Goal: Task Accomplishment & Management: Use online tool/utility

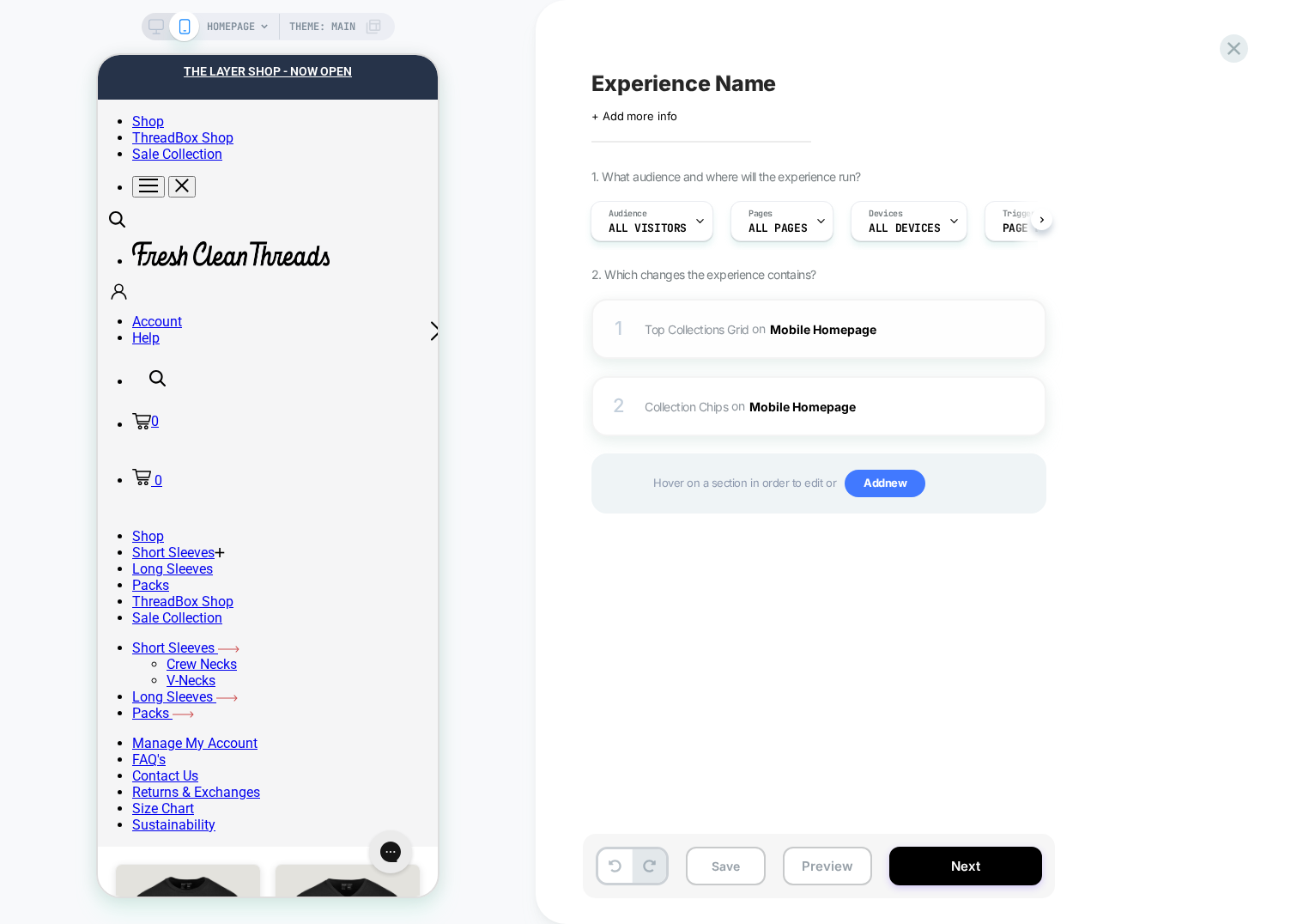
click at [639, 324] on div "1 Top Collections Grid Adding AI Generated Block BEFORE #shopify-section-templa…" at bounding box center [819, 329] width 455 height 60
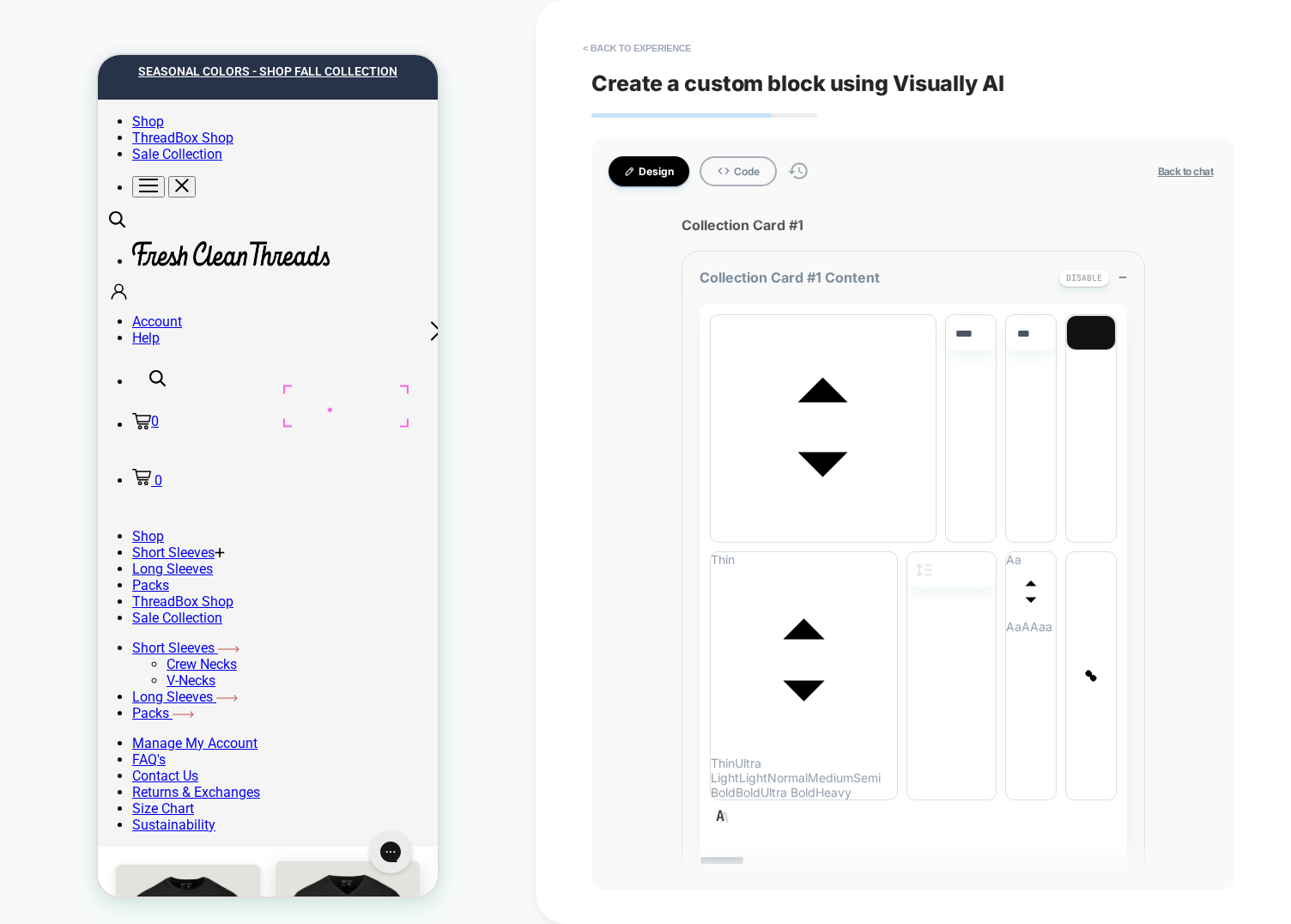
drag, startPoint x: 174, startPoint y: 406, endPoint x: 240, endPoint y: 403, distance: 66.1
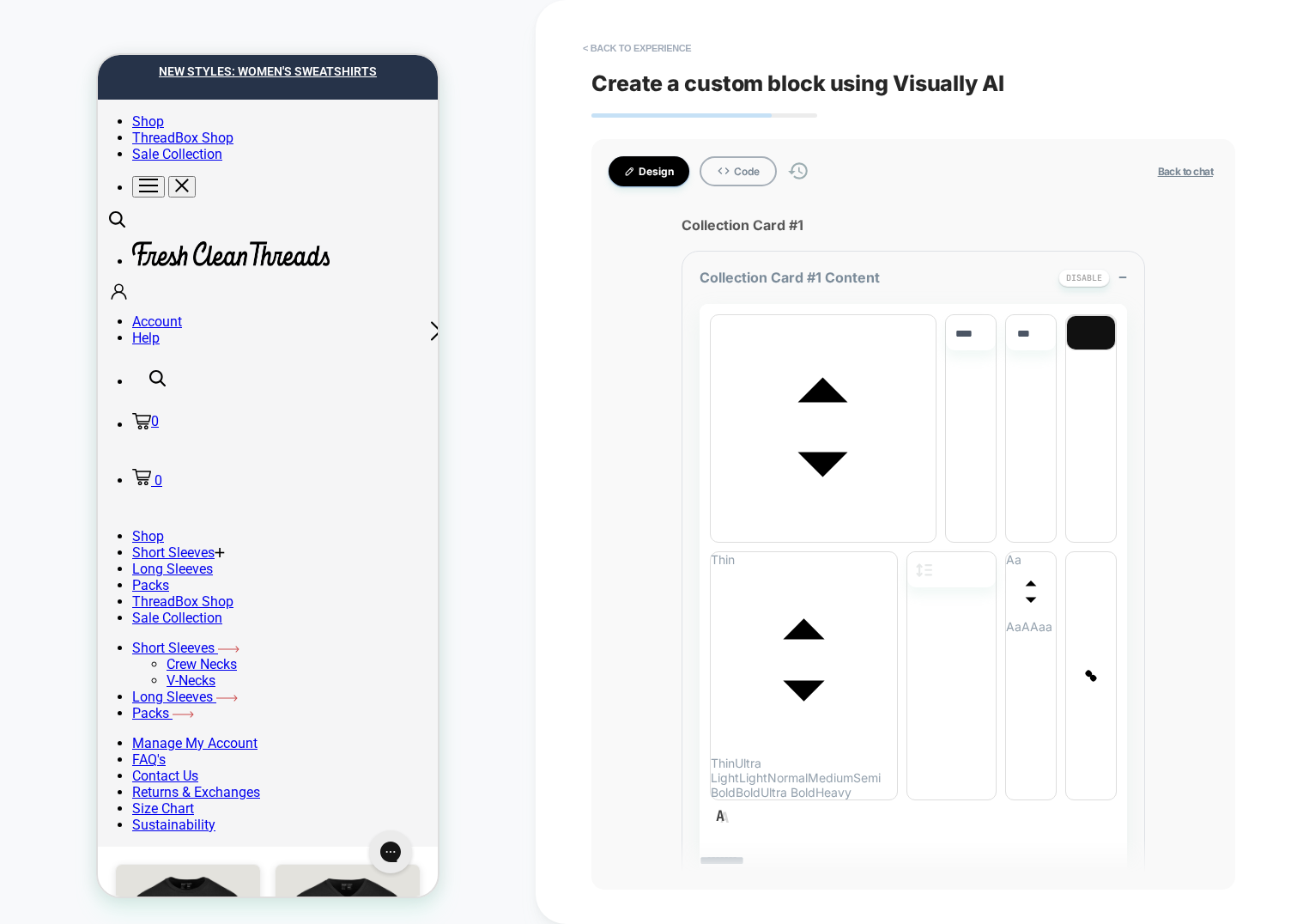
click at [605, 63] on div "**********" at bounding box center [913, 462] width 644 height 924
click at [605, 55] on button "< Back to experience" at bounding box center [636, 48] width 125 height 27
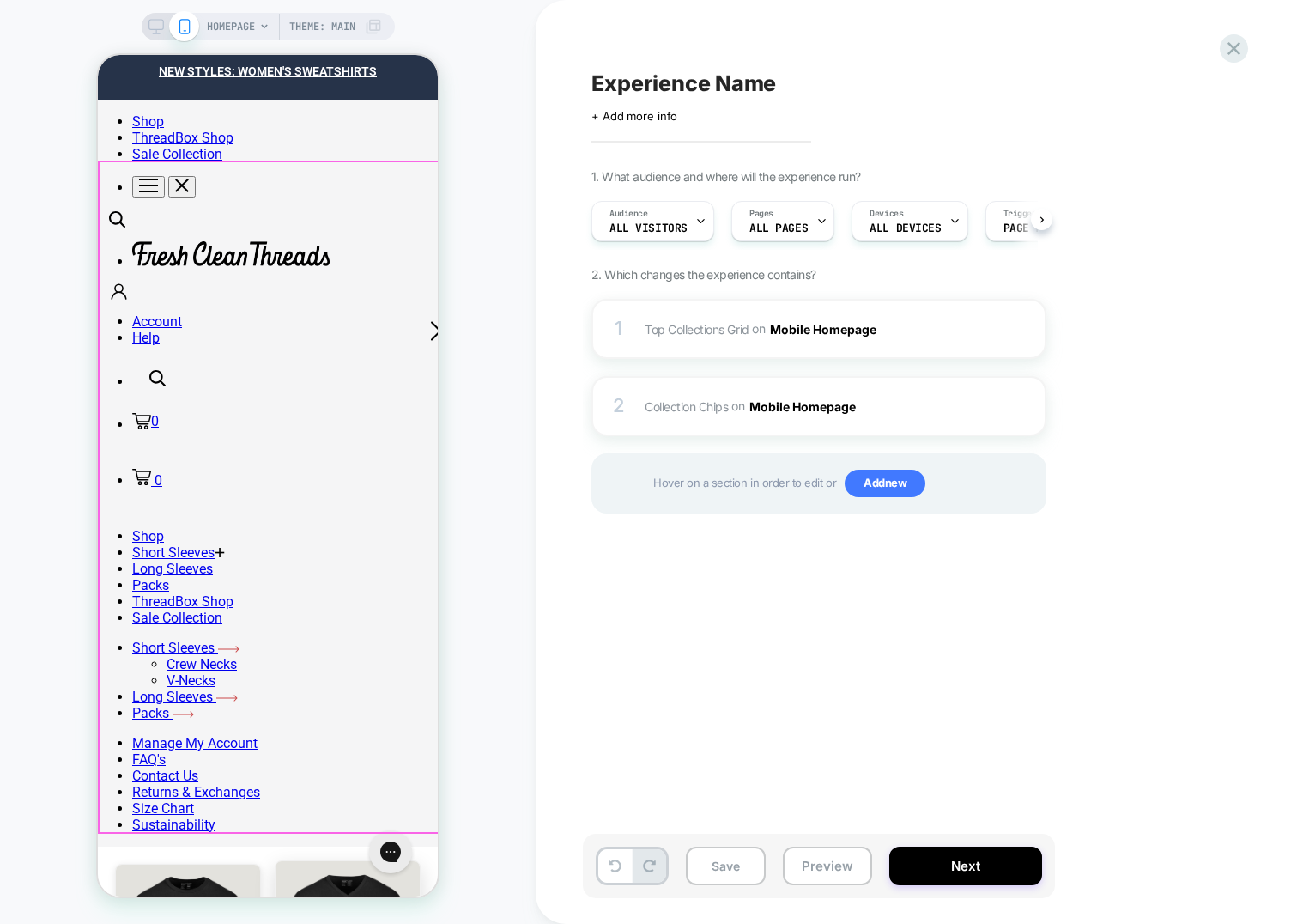
scroll to position [0, 1]
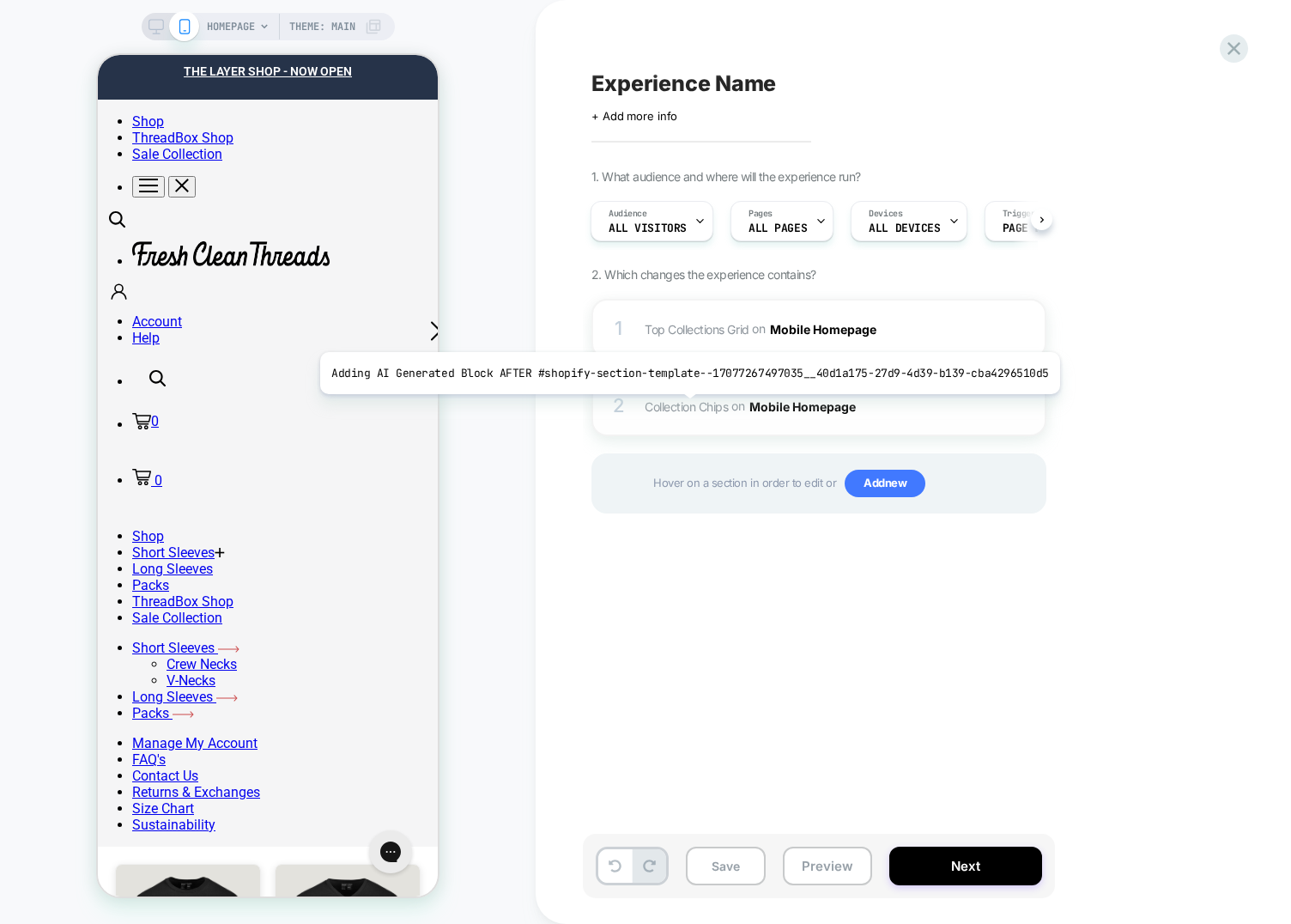
click at [685, 409] on span "Collection Chips" at bounding box center [687, 405] width 84 height 15
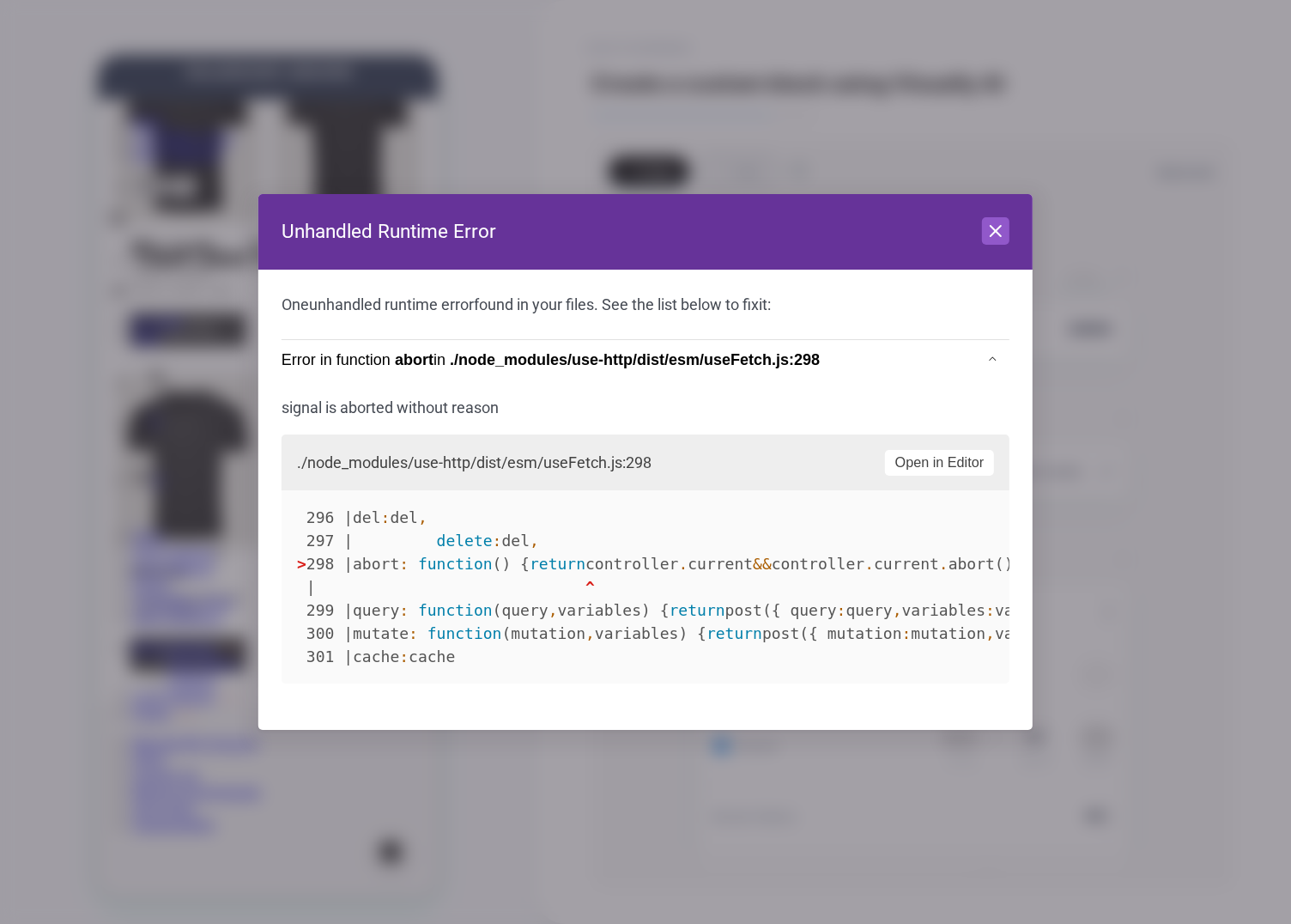
scroll to position [816, 0]
click at [995, 233] on icon at bounding box center [995, 230] width 20 height 20
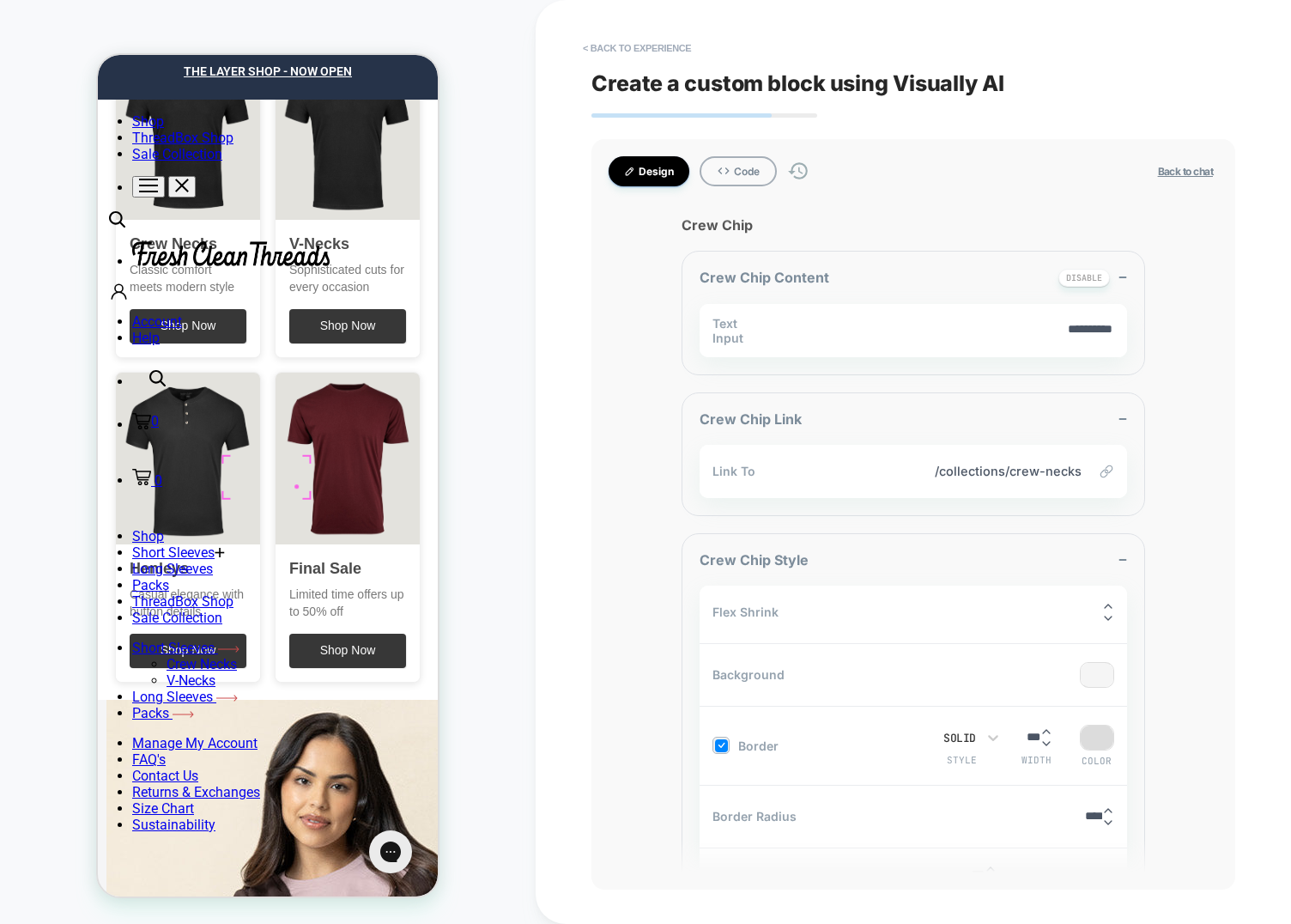
scroll to position [0, 270]
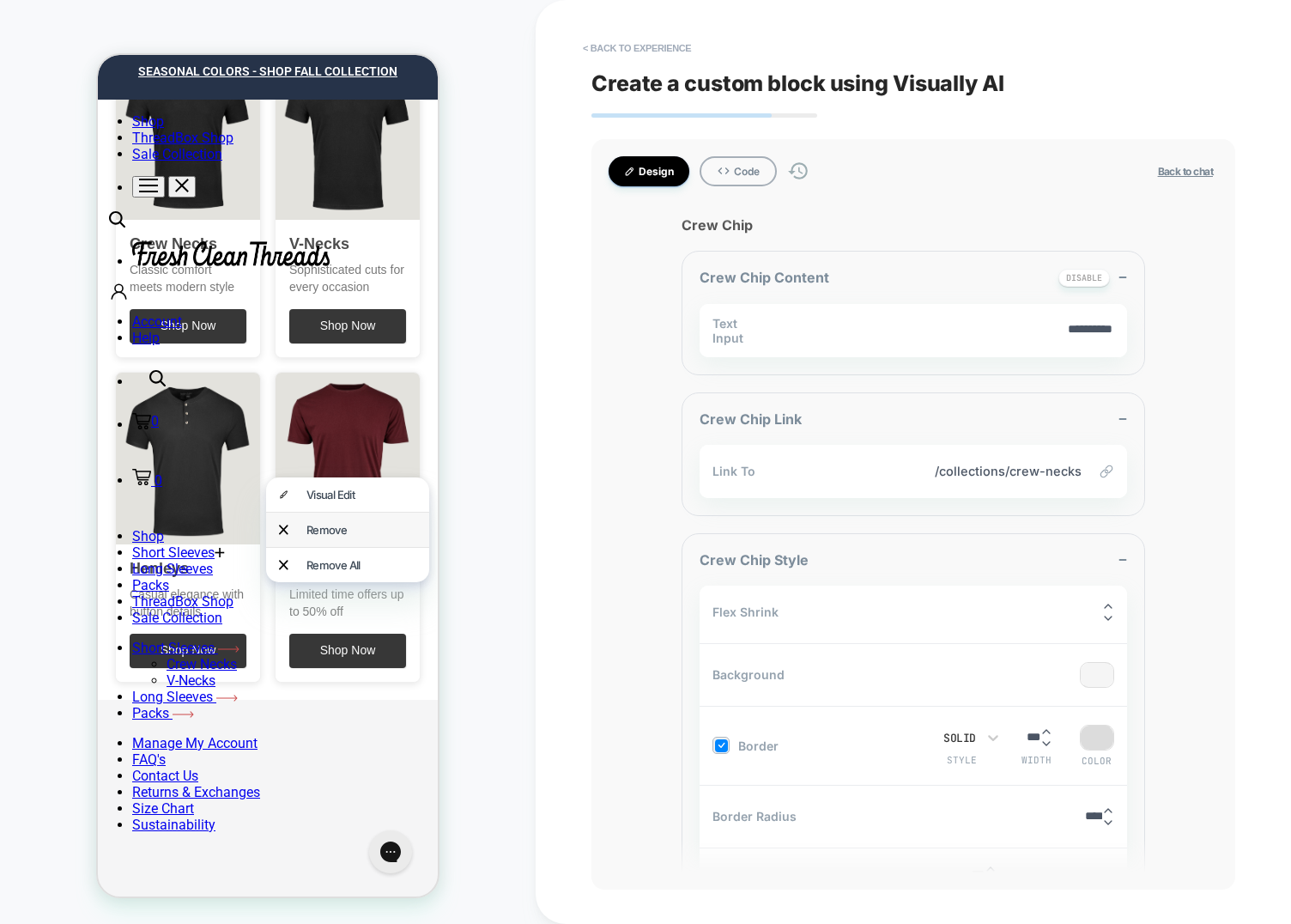
click at [322, 532] on div "Remove" at bounding box center [348, 530] width 163 height 34
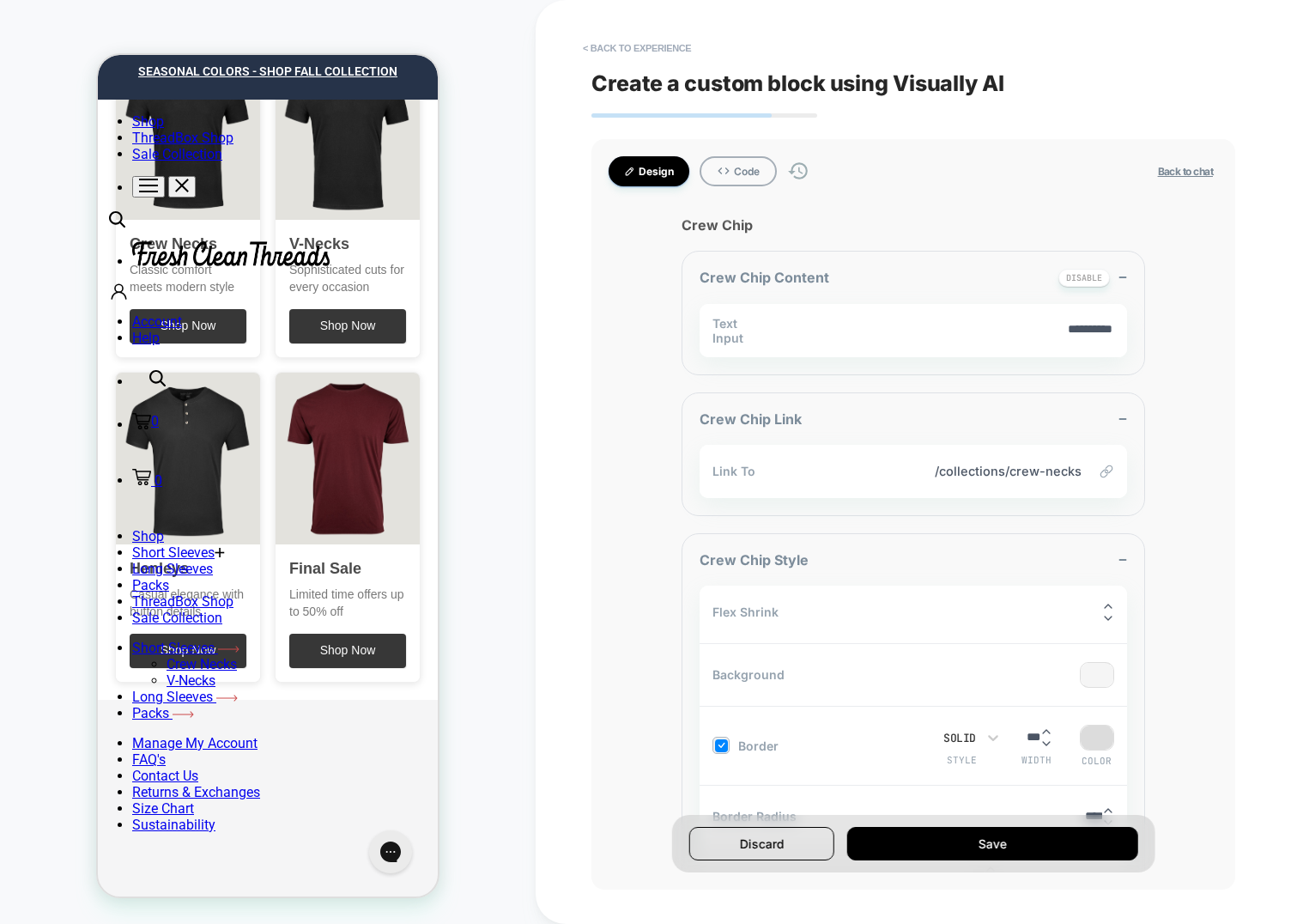
scroll to position [0, 157]
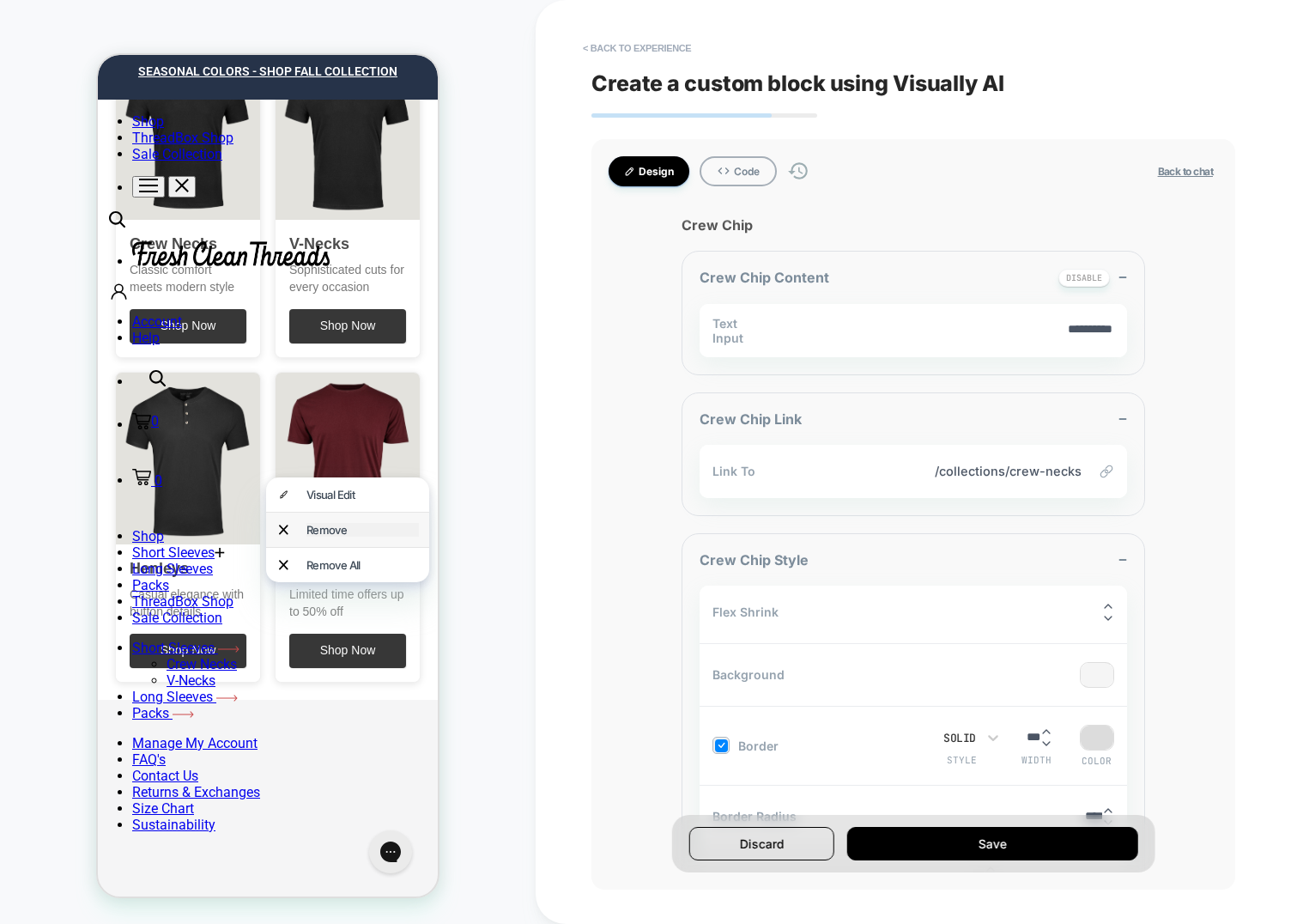
click at [321, 525] on div "Remove" at bounding box center [362, 530] width 113 height 14
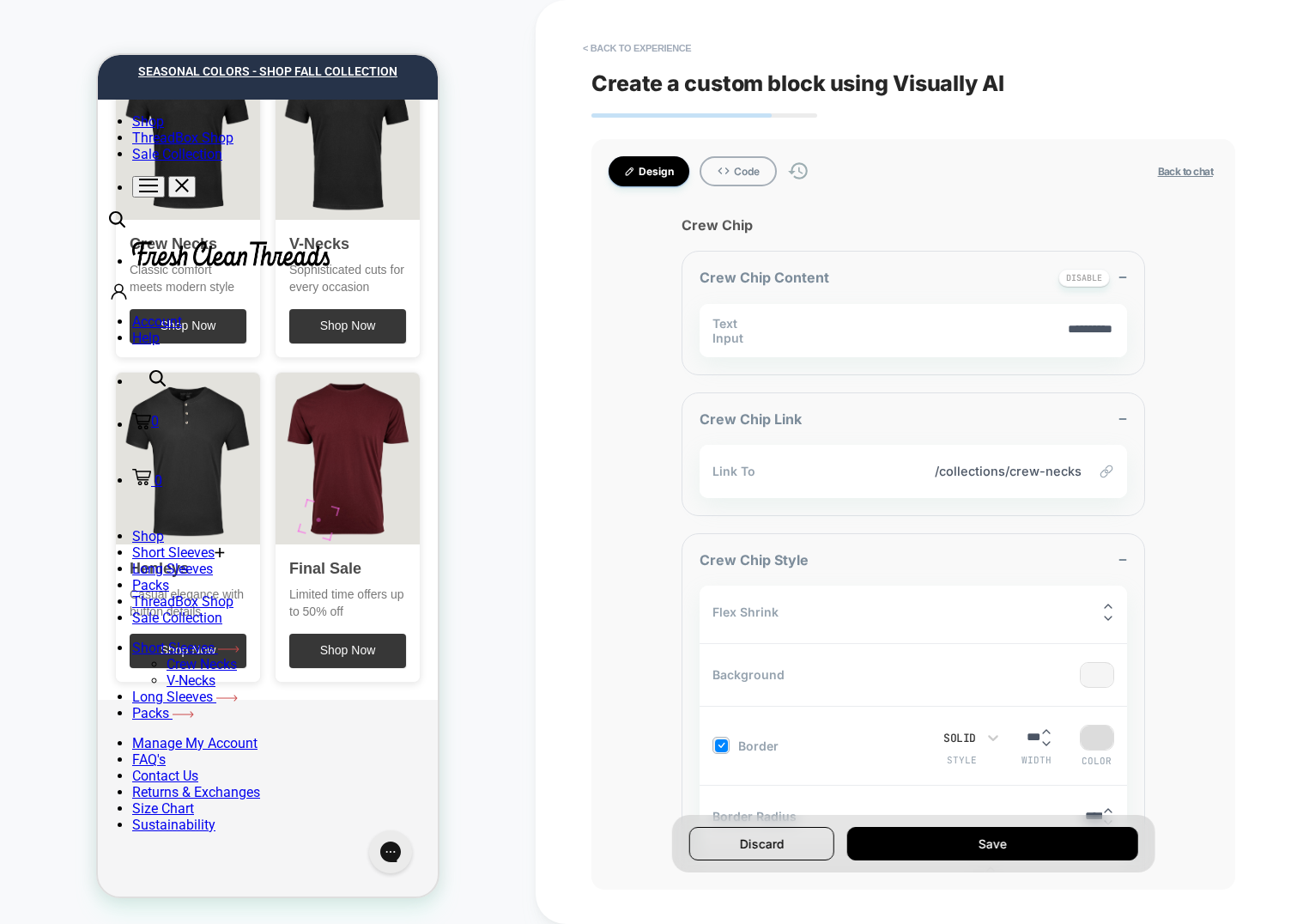
scroll to position [0, 57]
click at [631, 41] on button "< Back to experience" at bounding box center [636, 48] width 125 height 27
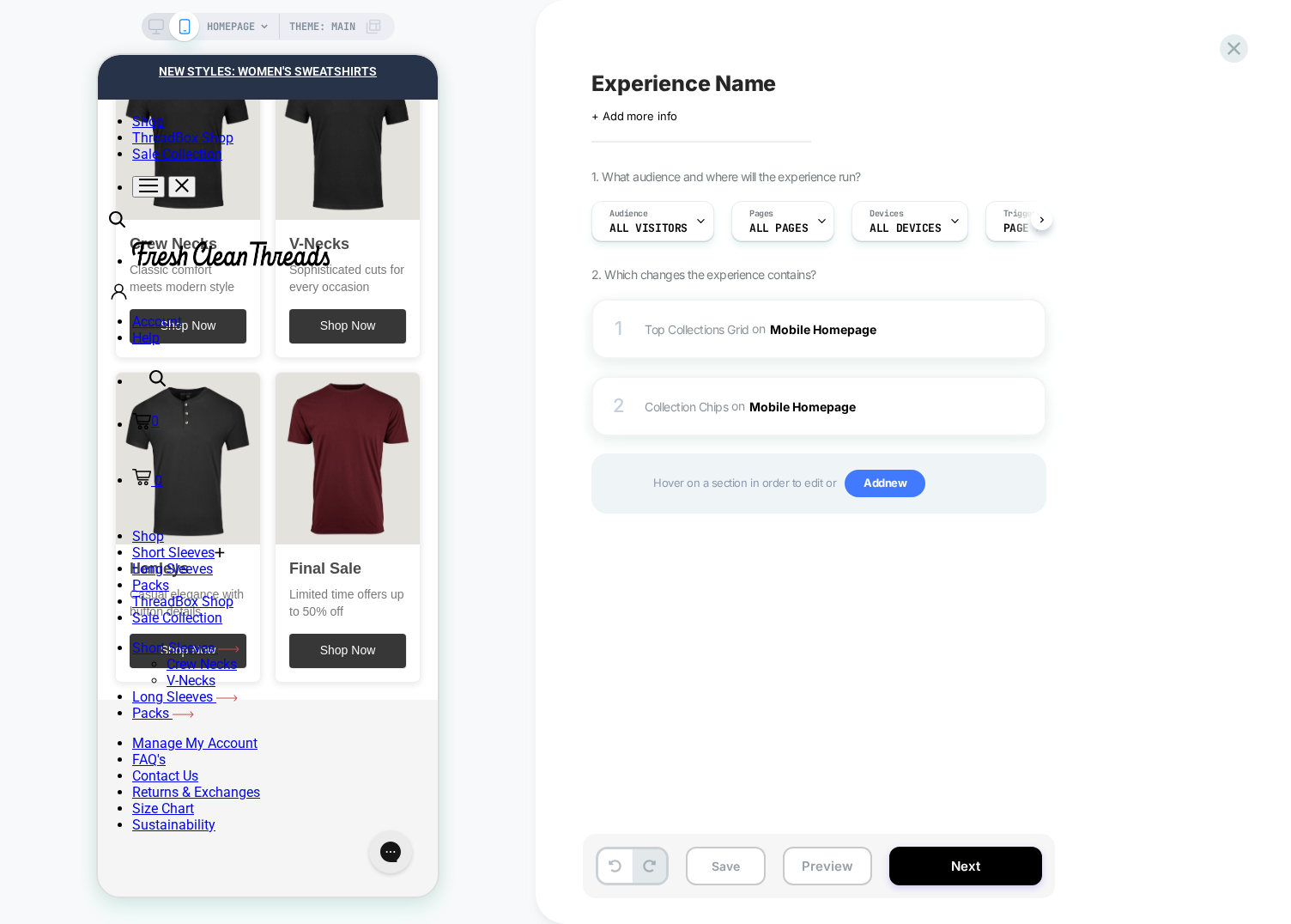
drag, startPoint x: 519, startPoint y: 225, endPoint x: 517, endPoint y: 238, distance: 13.2
click at [519, 225] on div "HOMEPAGE Theme: MAIN" at bounding box center [267, 462] width 535 height 890
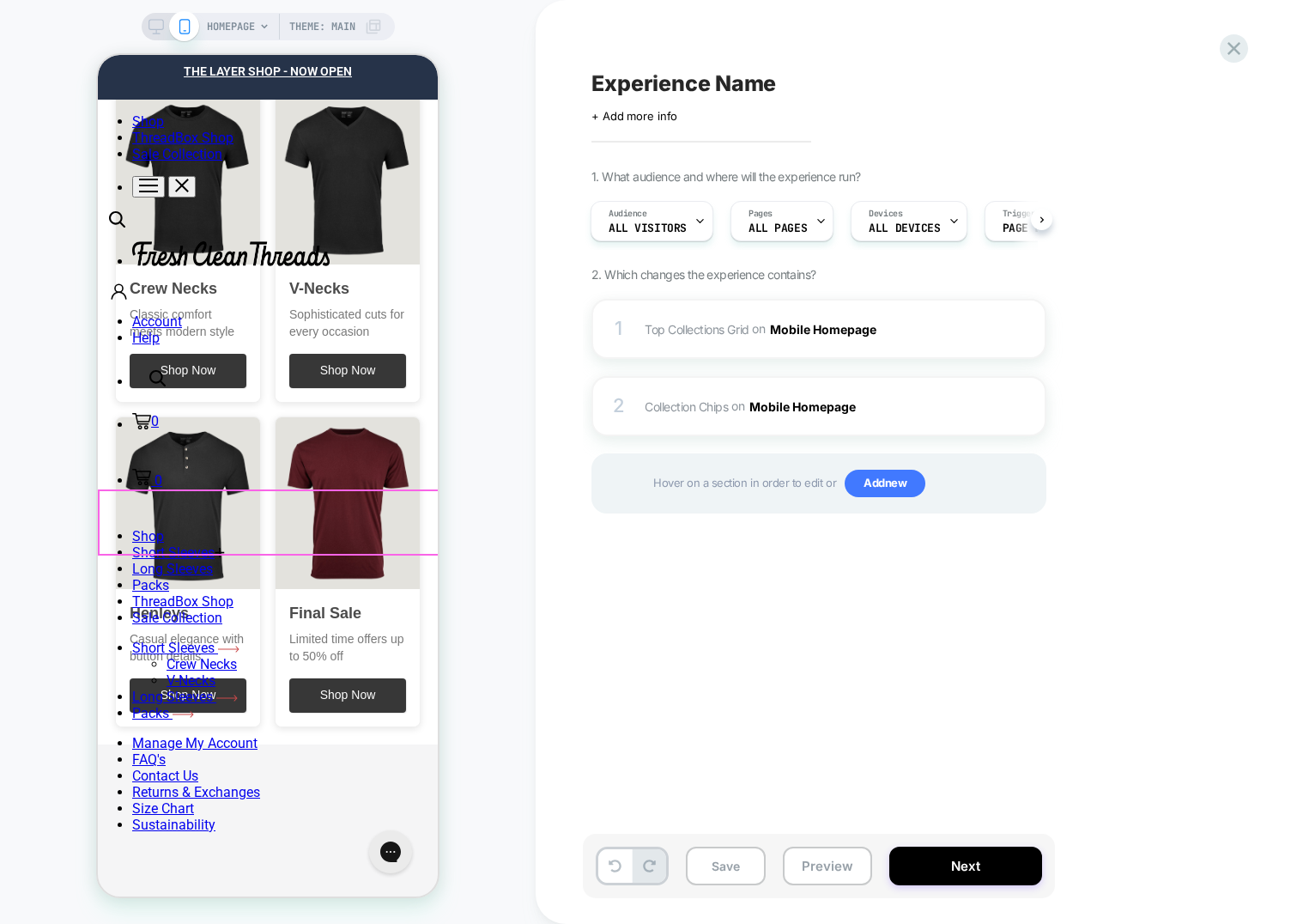
scroll to position [0, 0]
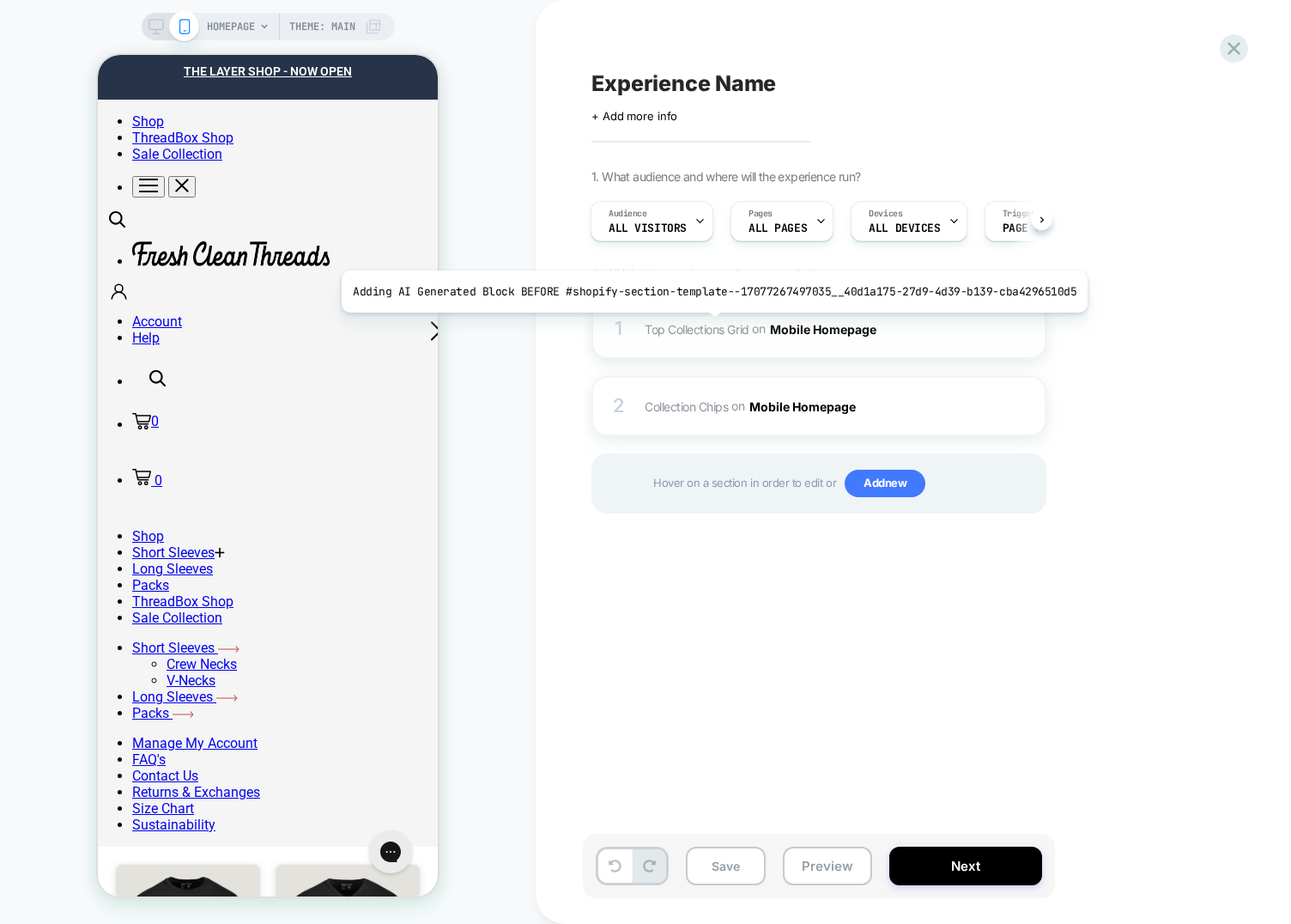
click at [705, 325] on span "Top Collections Grid" at bounding box center [697, 327] width 105 height 15
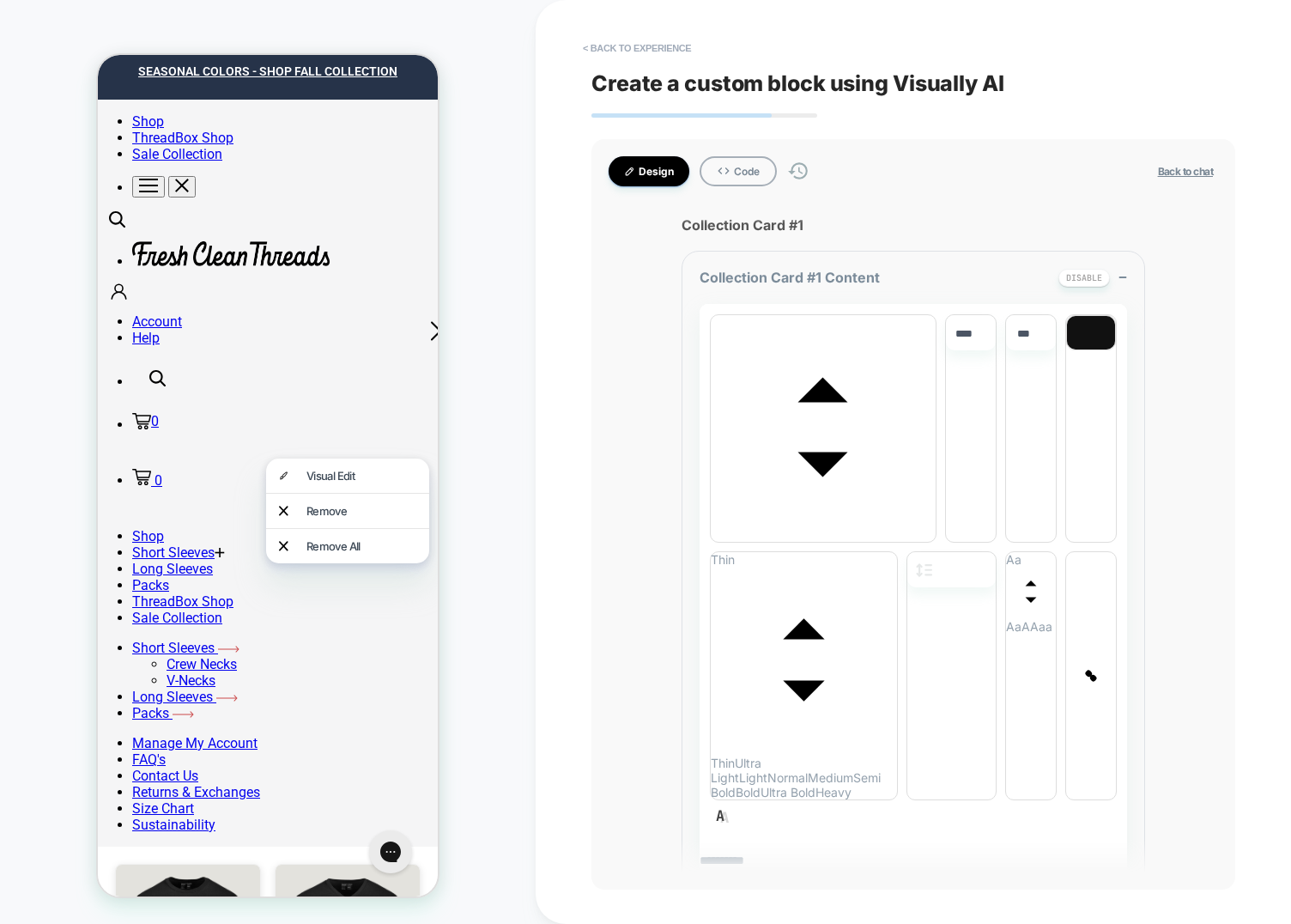
click at [605, 48] on button "< Back to experience" at bounding box center [636, 48] width 125 height 27
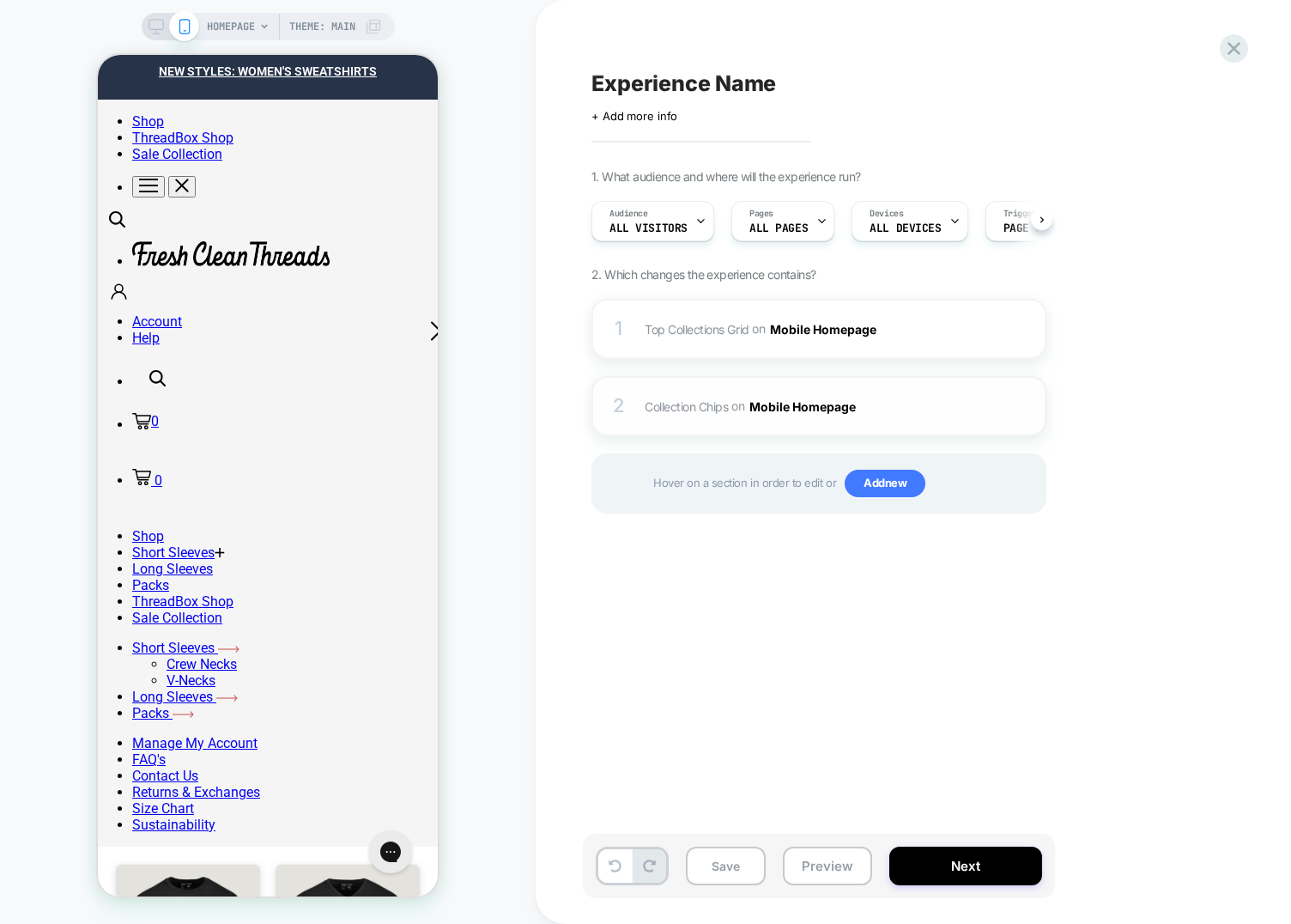
scroll to position [0, 1]
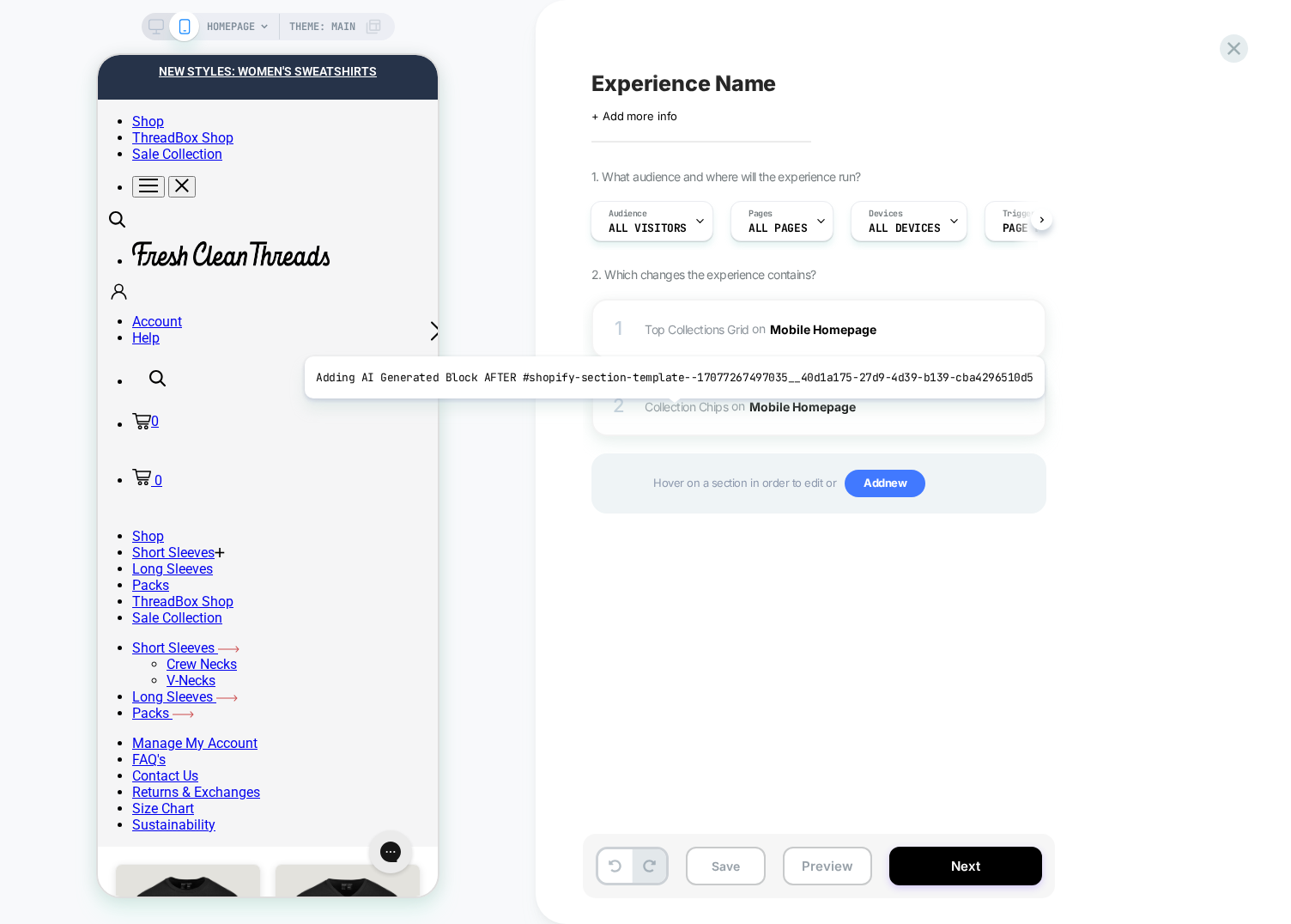
click at [663, 410] on span "Collection Chips" at bounding box center [687, 405] width 84 height 15
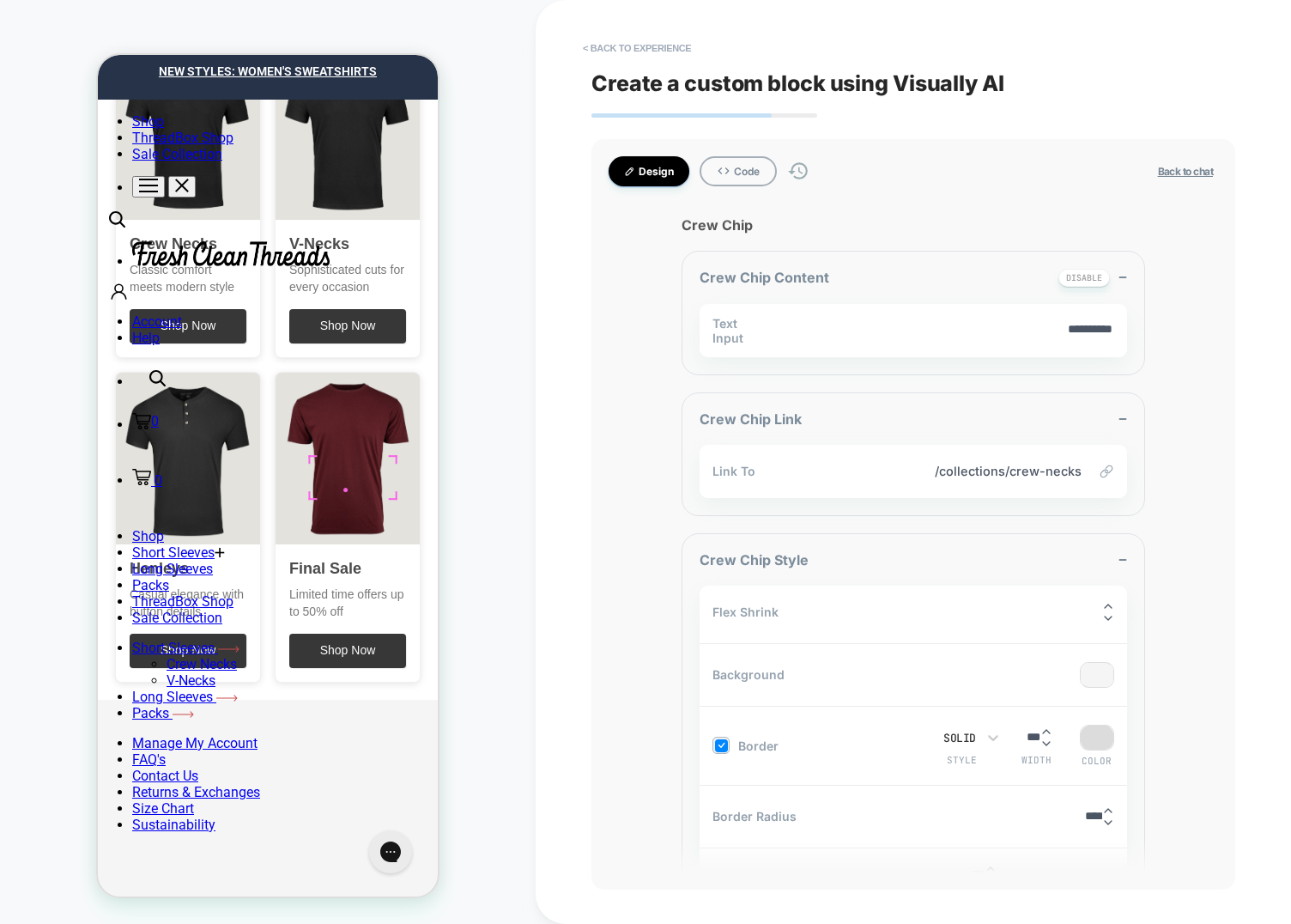
scroll to position [0, 270]
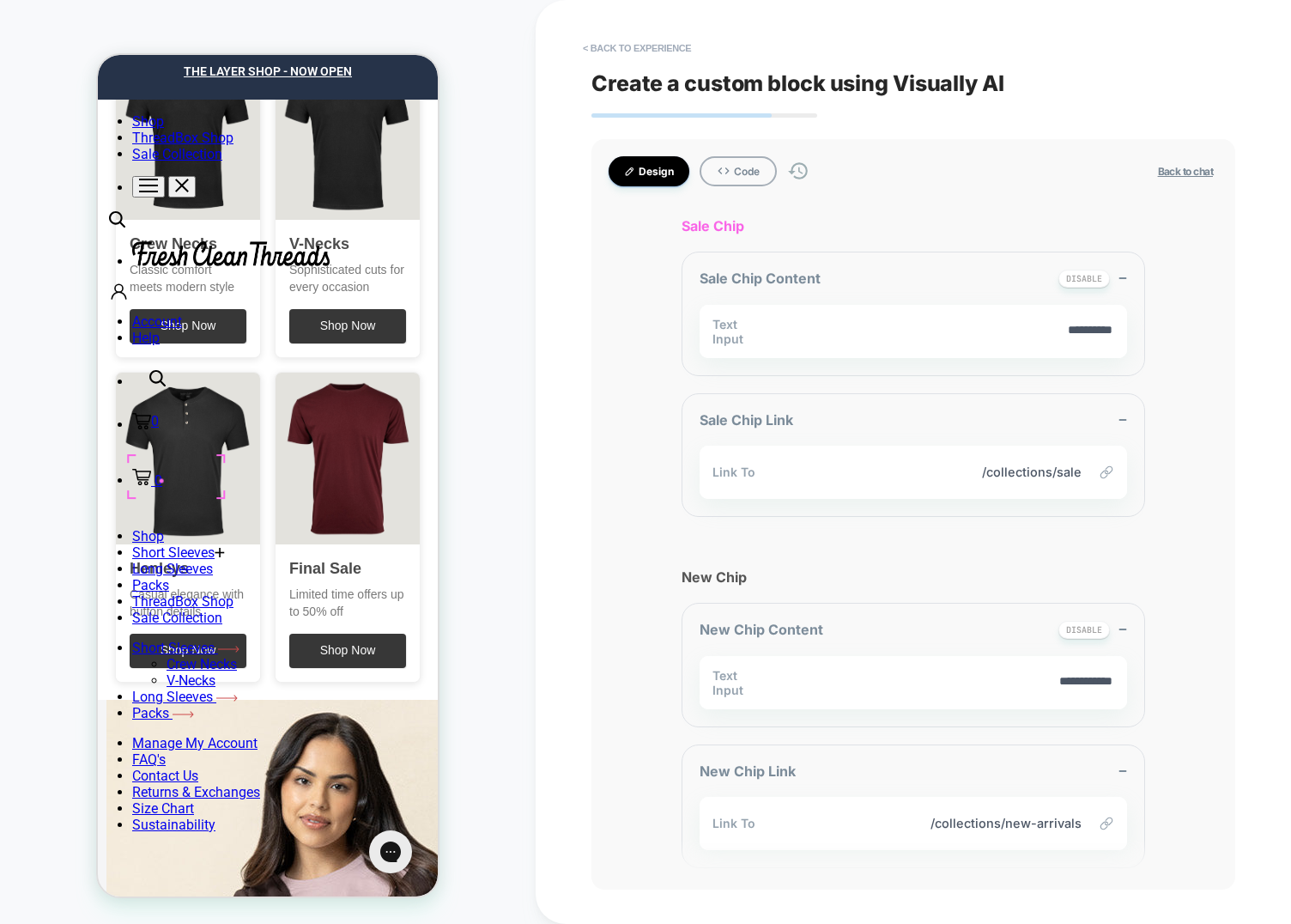
scroll to position [2196, 0]
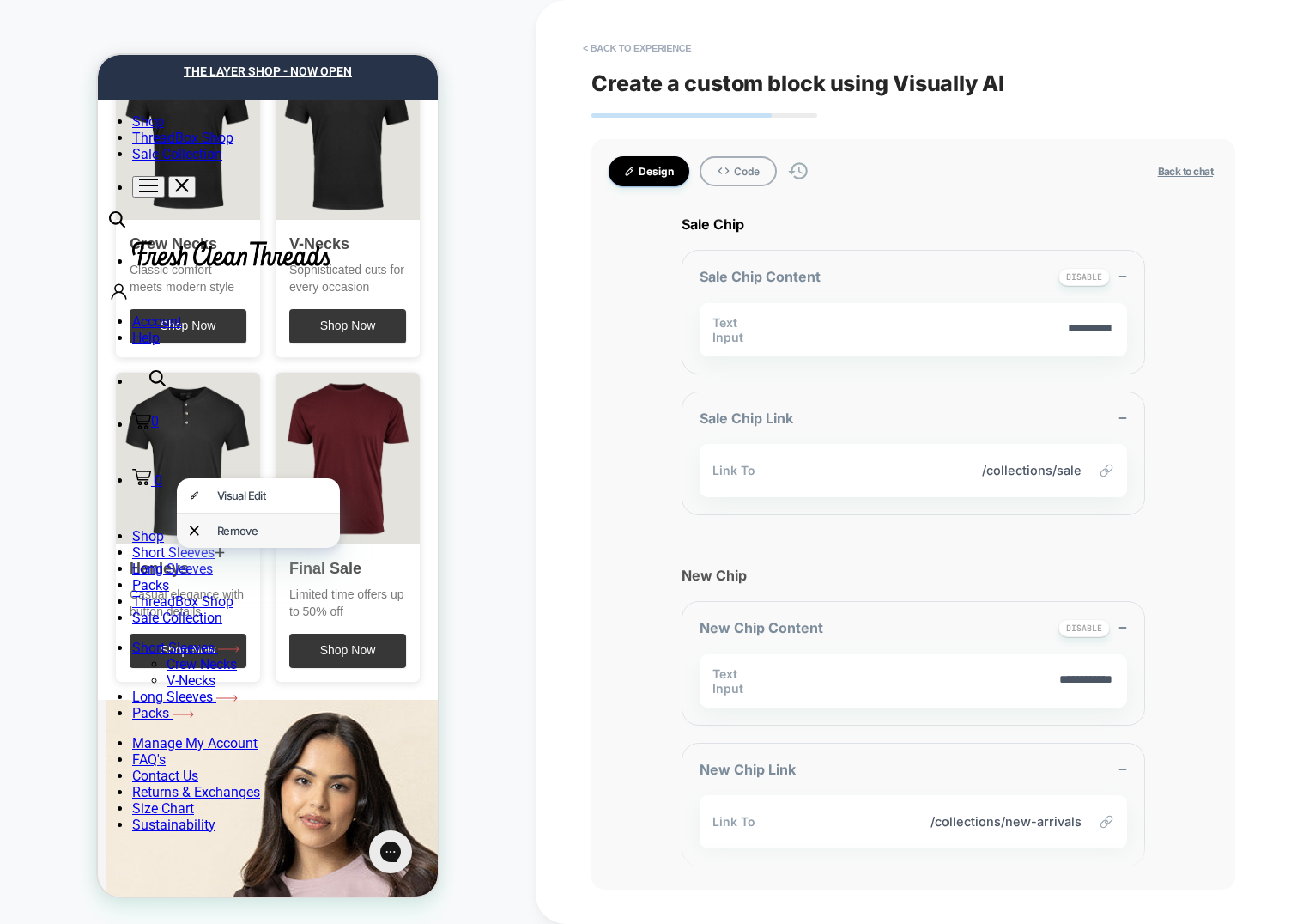
click at [223, 516] on div "Remove" at bounding box center [258, 530] width 163 height 34
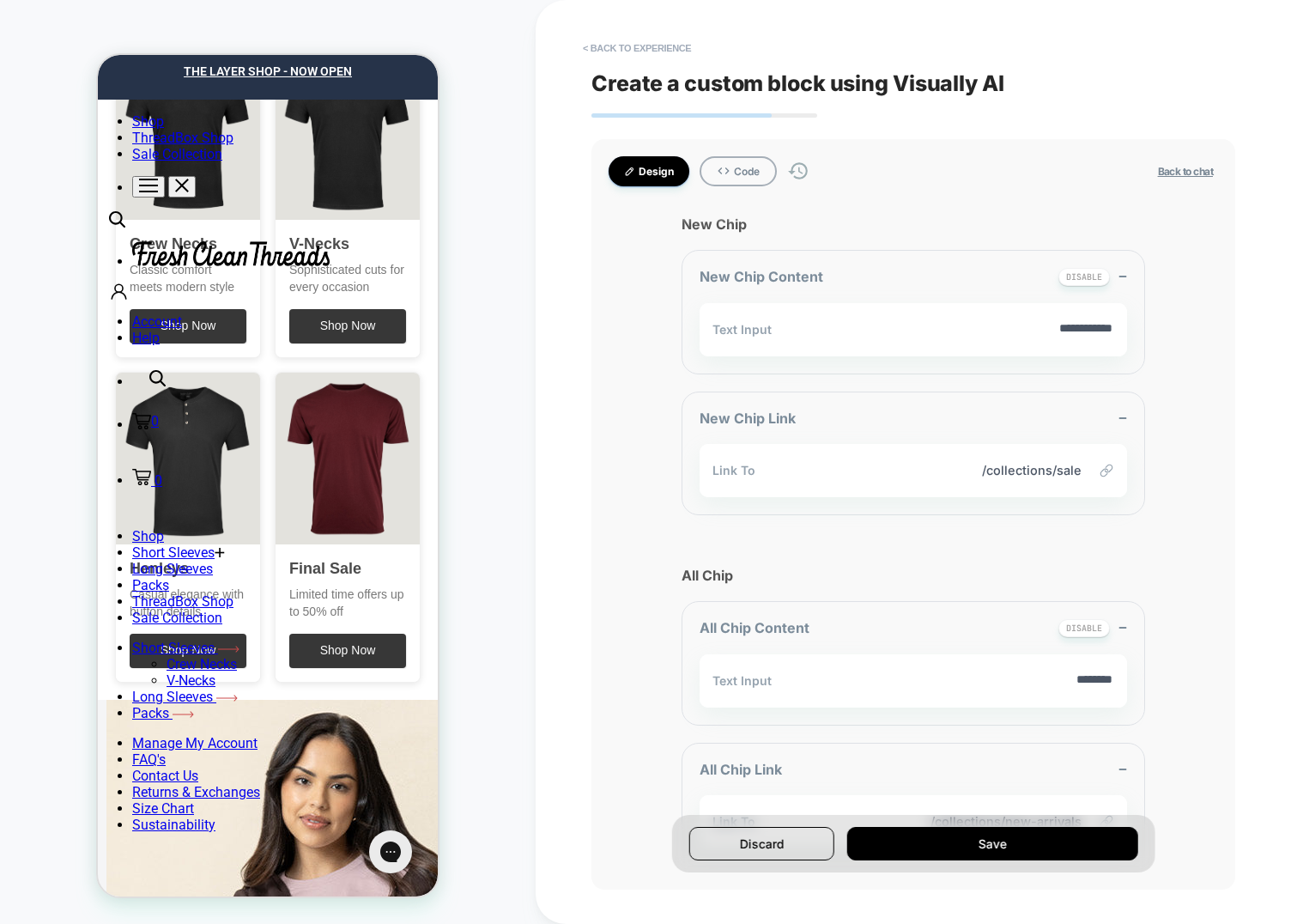
scroll to position [0, 171]
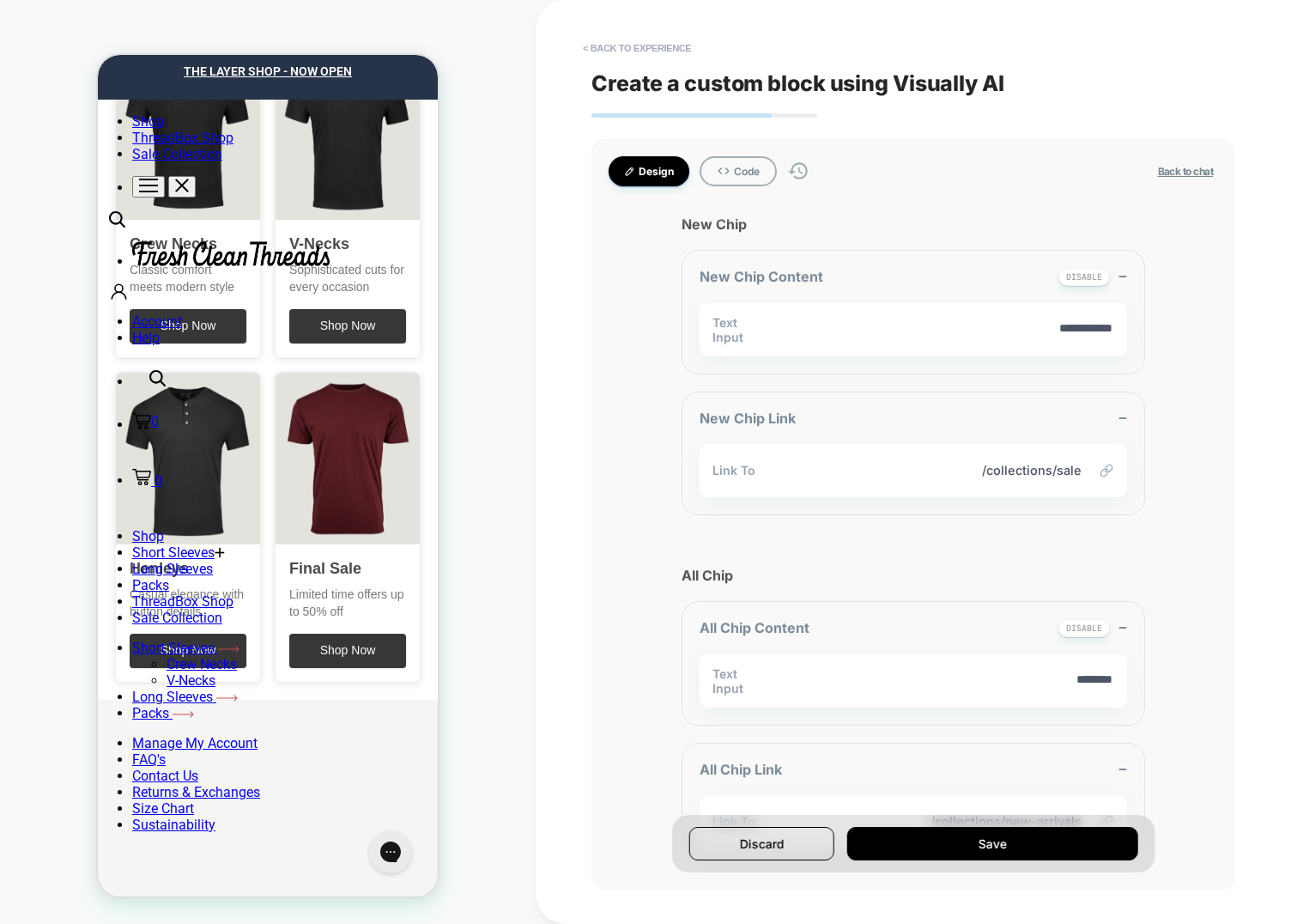
click at [620, 502] on div "**********" at bounding box center [913, 514] width 644 height 750
click at [1032, 469] on span "/collections/sale" at bounding box center [927, 469] width 309 height 15
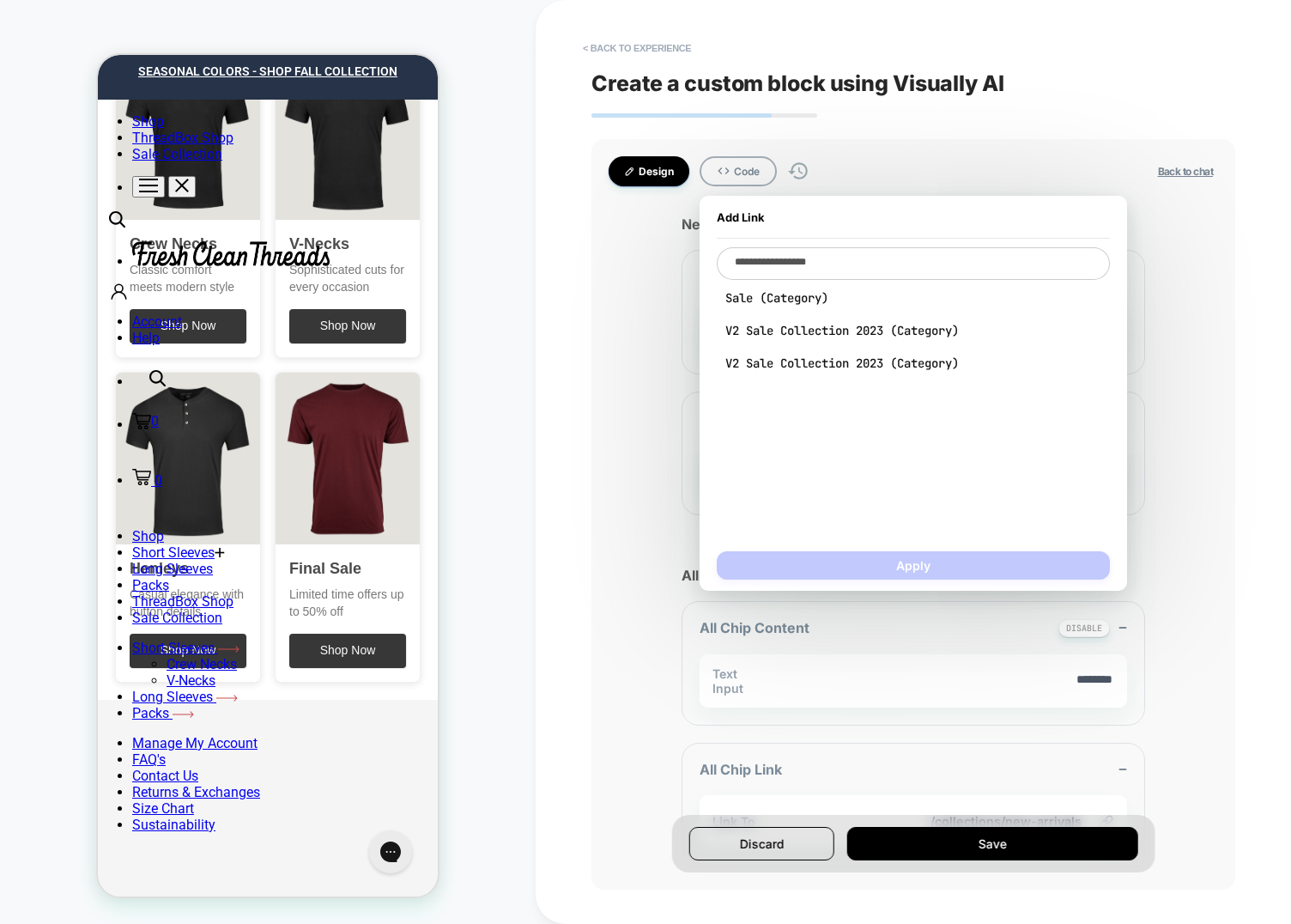
click at [593, 535] on div "**********" at bounding box center [913, 514] width 644 height 750
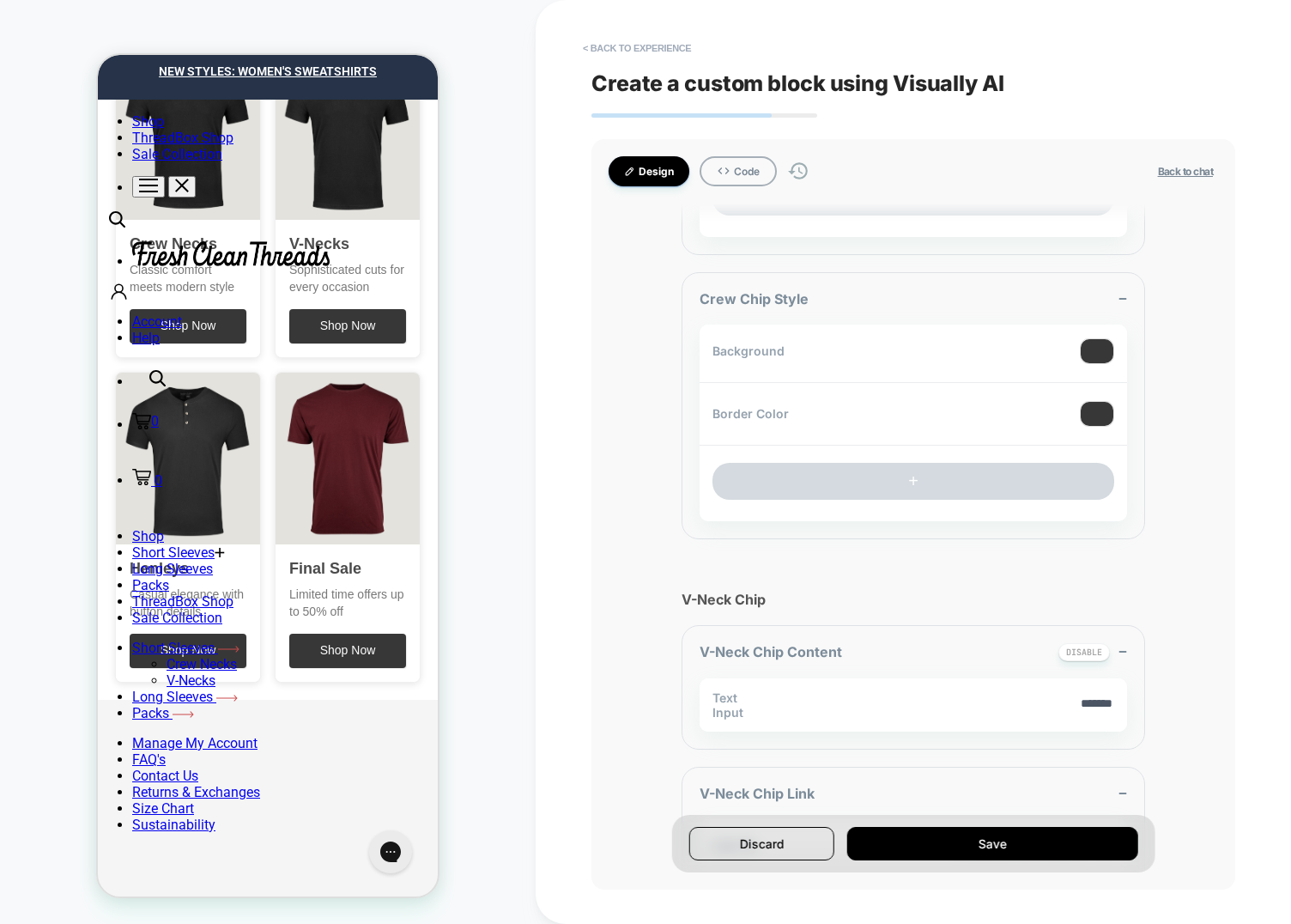
scroll to position [1465, 0]
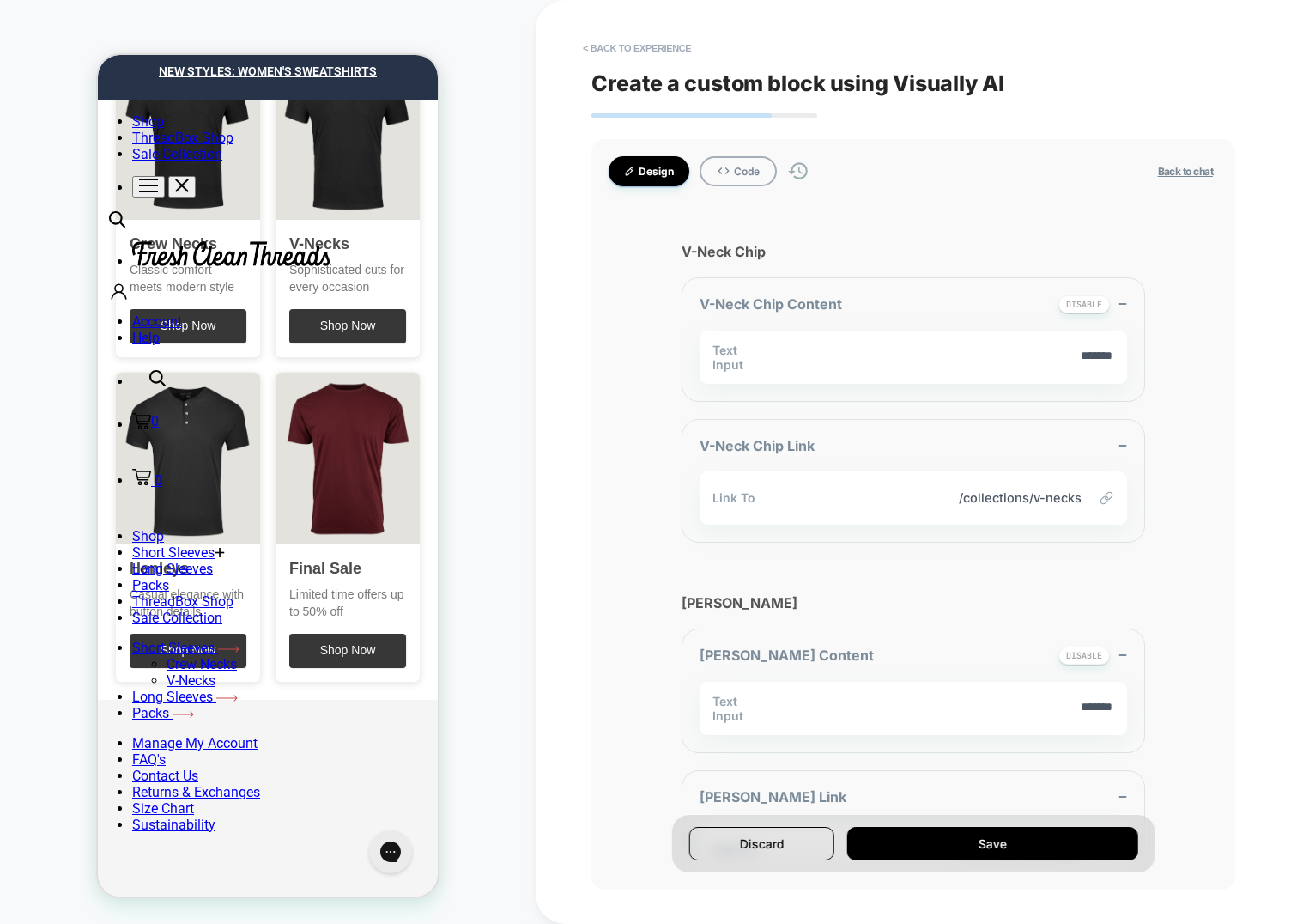
click at [1028, 484] on div "Link To /collections/v-necks" at bounding box center [913, 497] width 427 height 53
click at [1026, 491] on span "/collections/v-necks" at bounding box center [927, 497] width 309 height 15
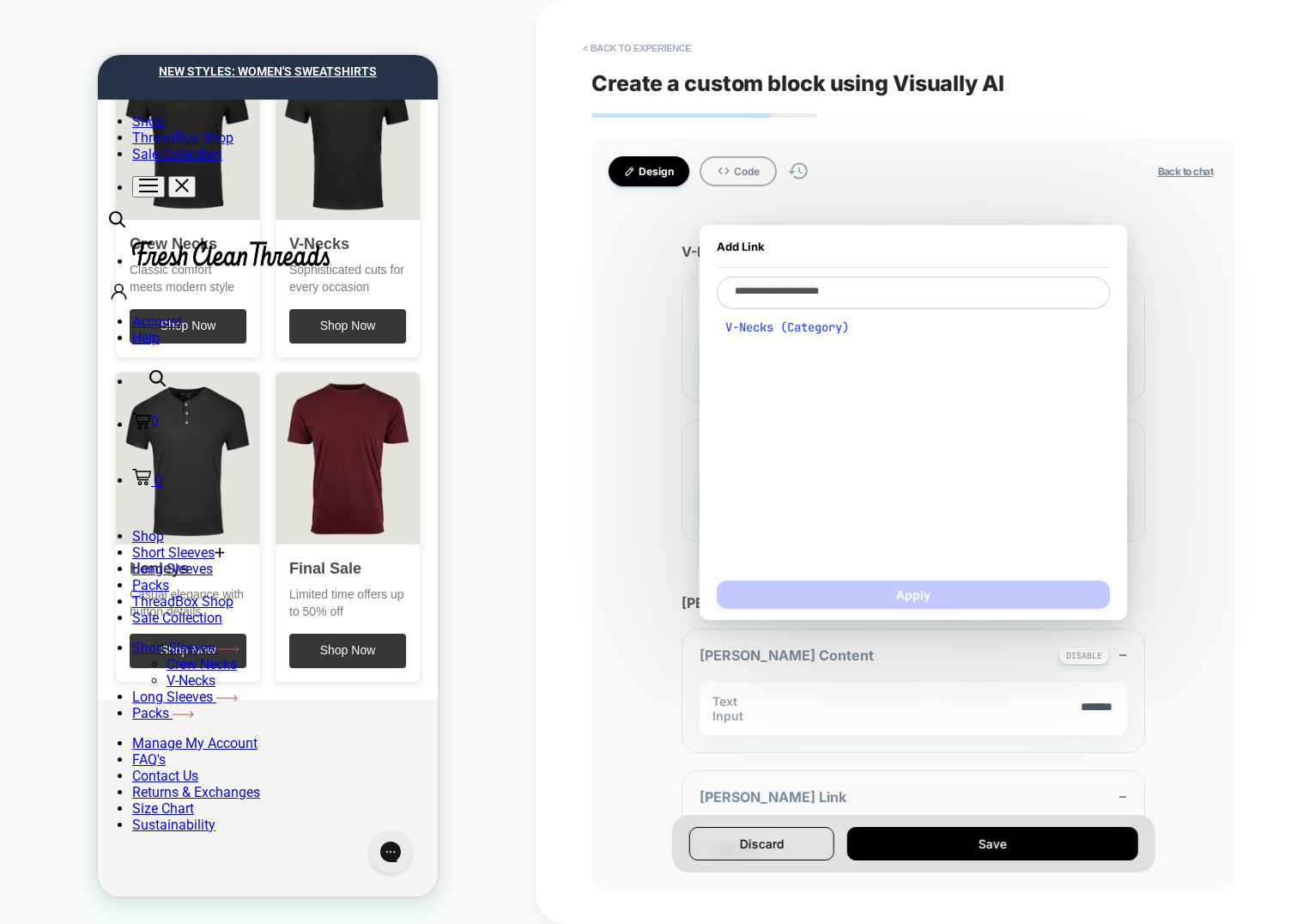
click at [813, 321] on span "V-Necks (Category)" at bounding box center [913, 327] width 376 height 16
type textarea "*"
type textarea "**********"
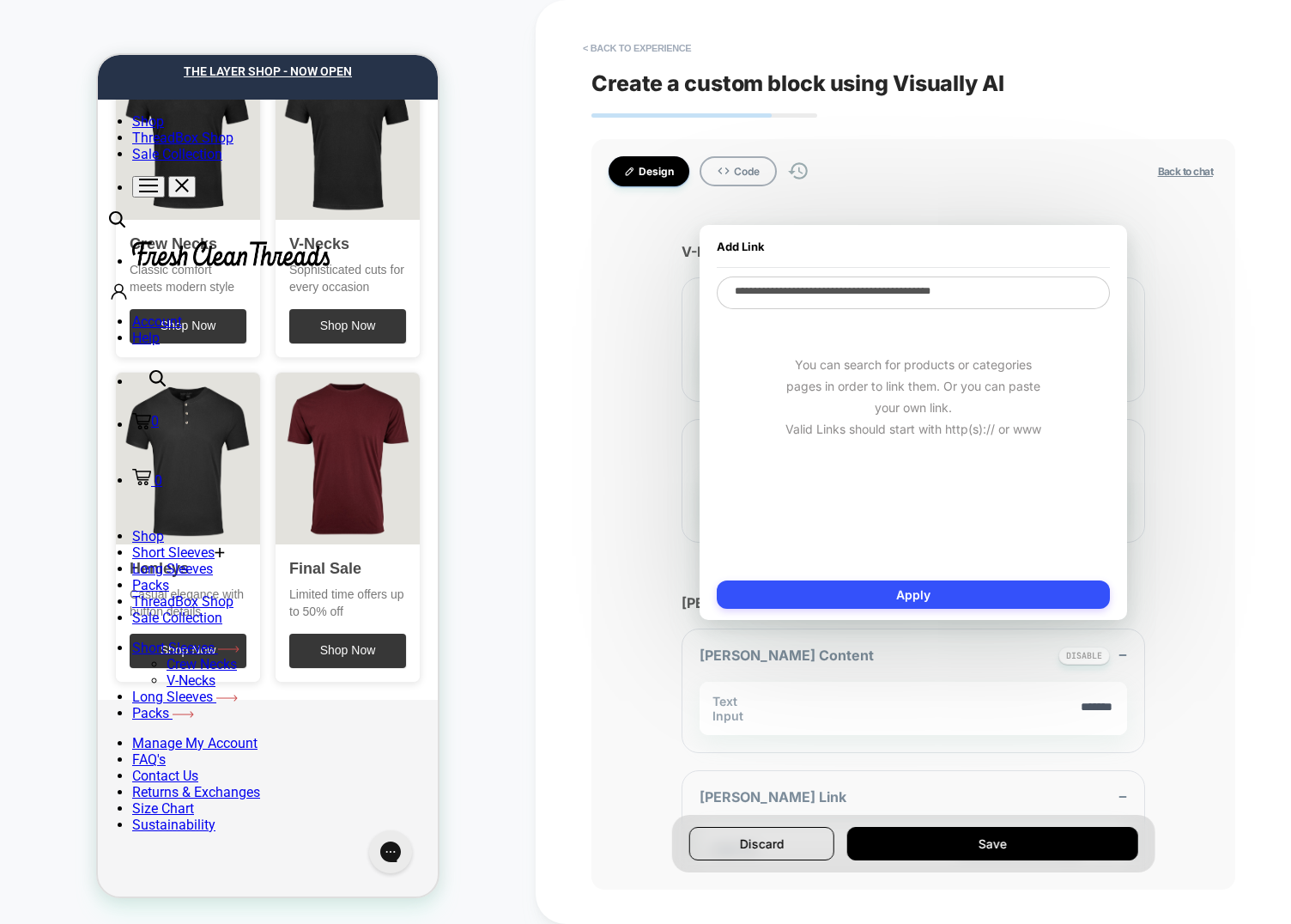
click at [621, 462] on div "**********" at bounding box center [913, 514] width 644 height 750
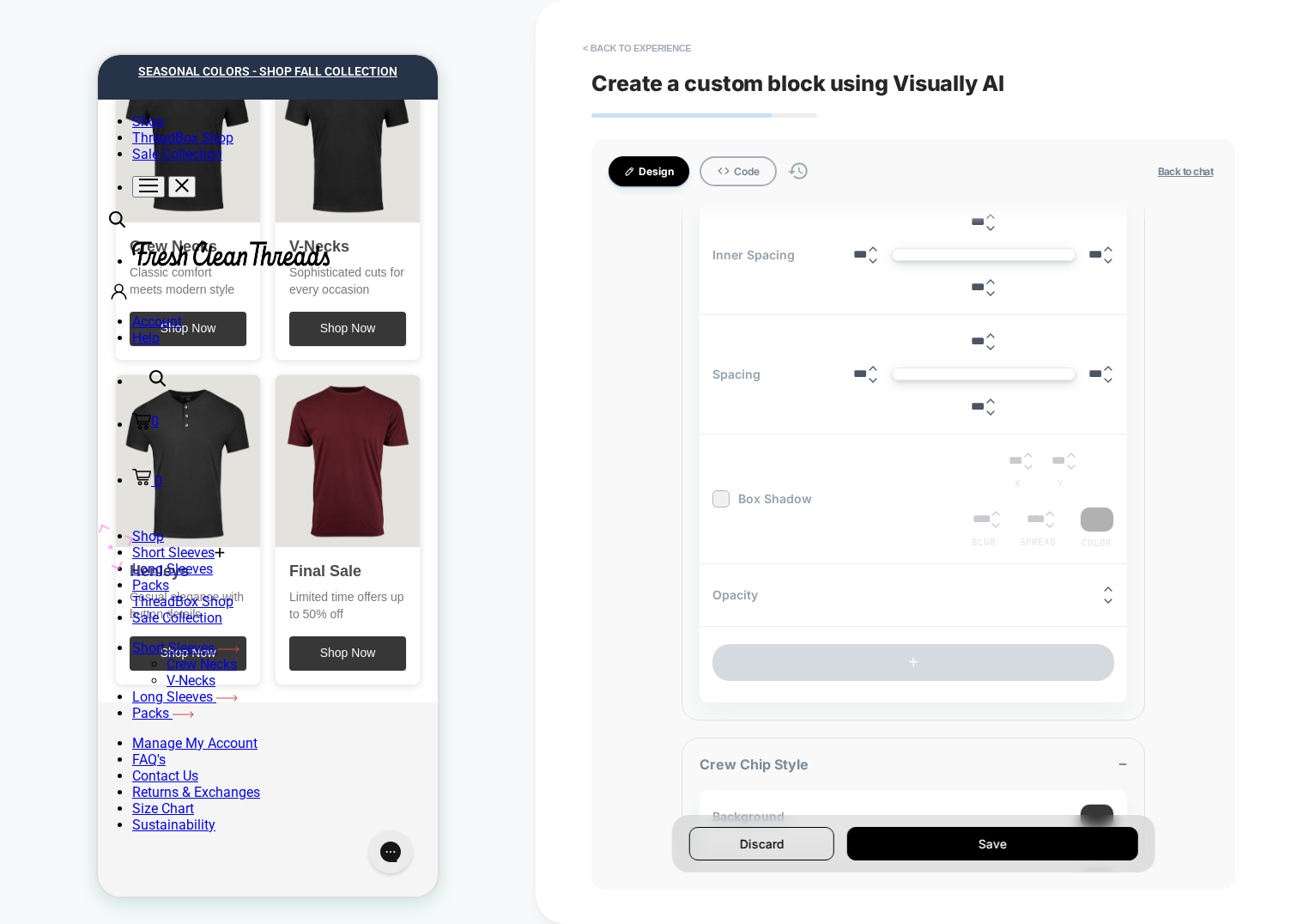
scroll to position [513, 0]
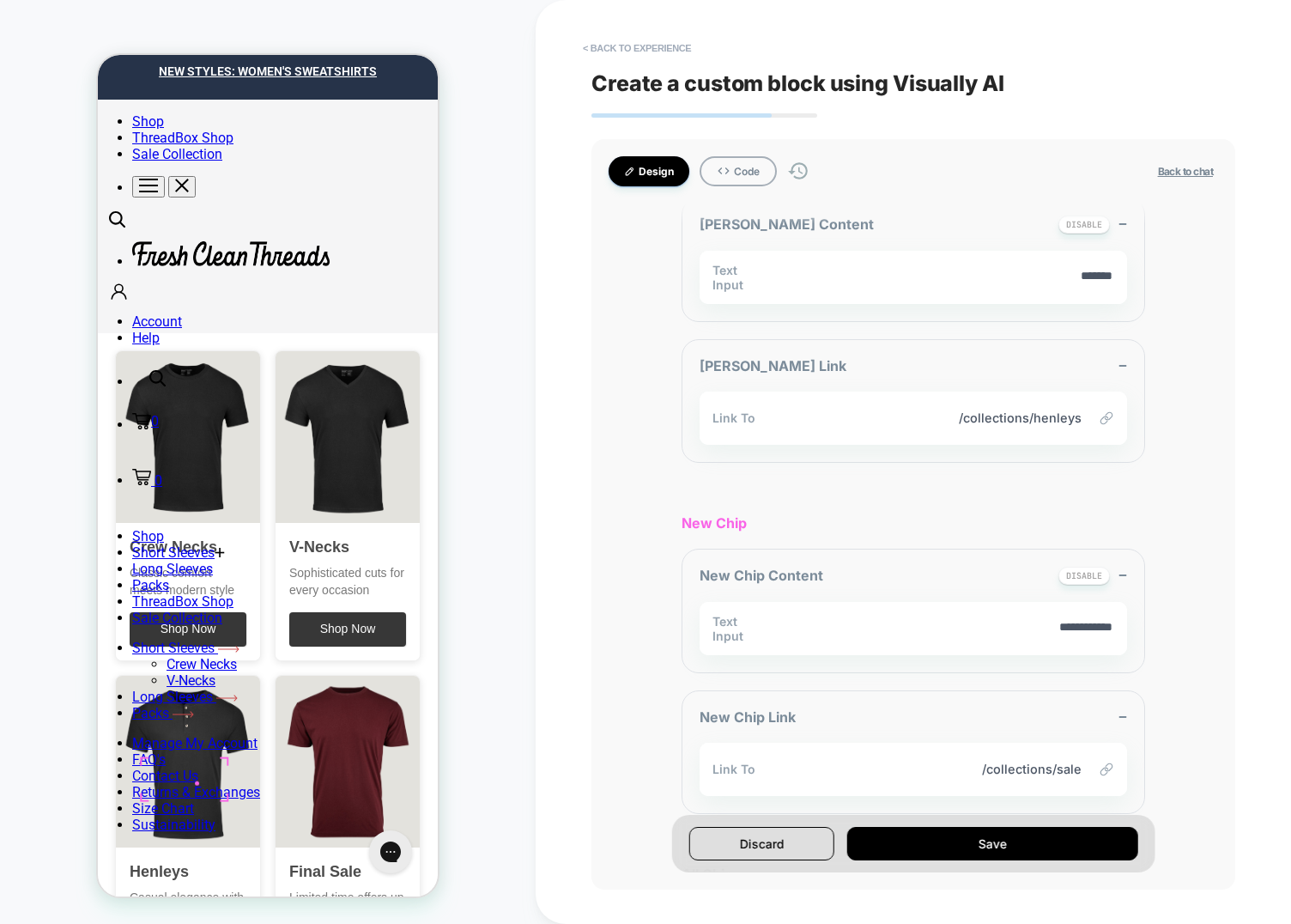
scroll to position [1845, 0]
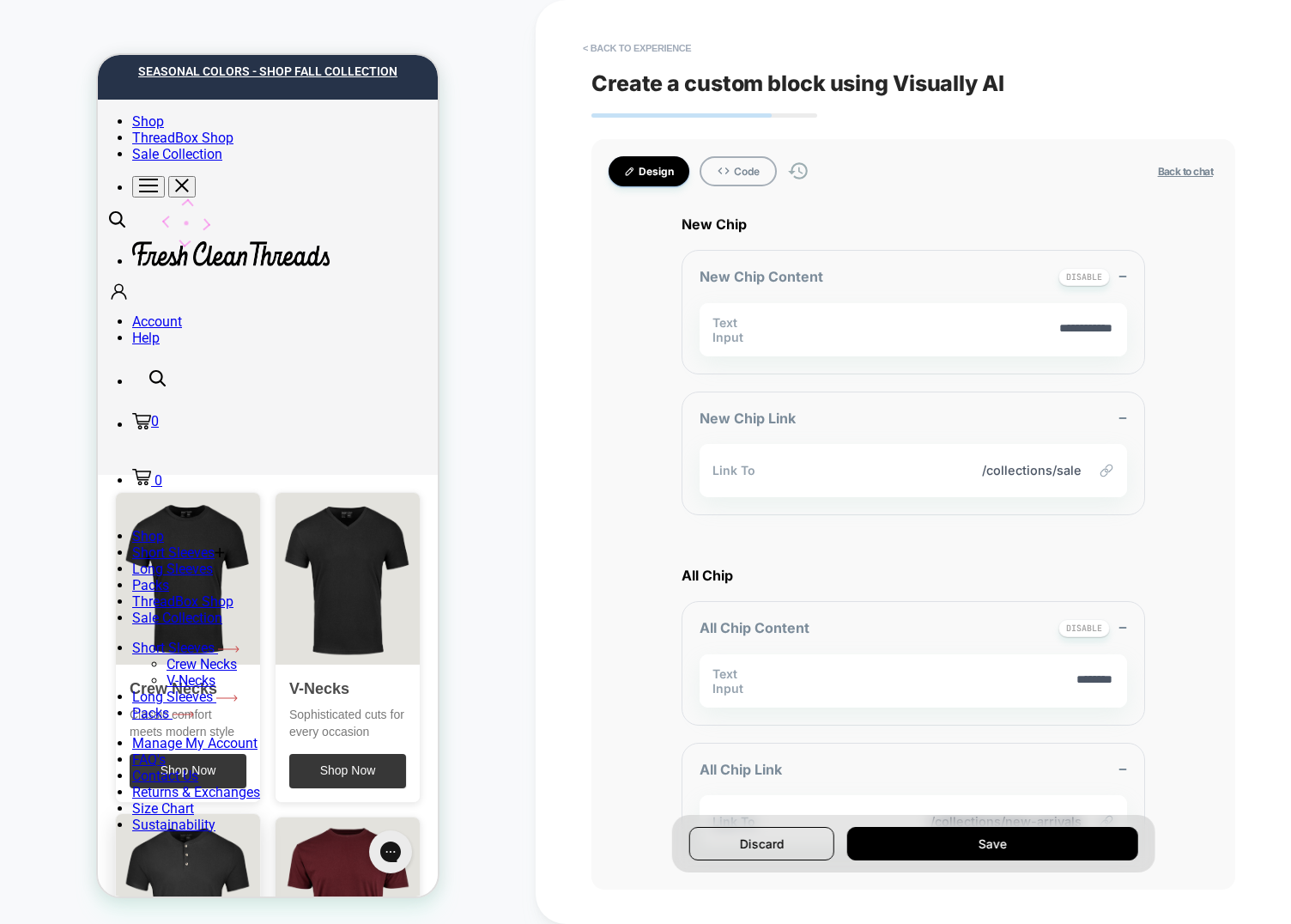
click at [184, 814] on img at bounding box center [187, 900] width 144 height 172
click at [631, 61] on button "< Back to experience" at bounding box center [636, 48] width 125 height 27
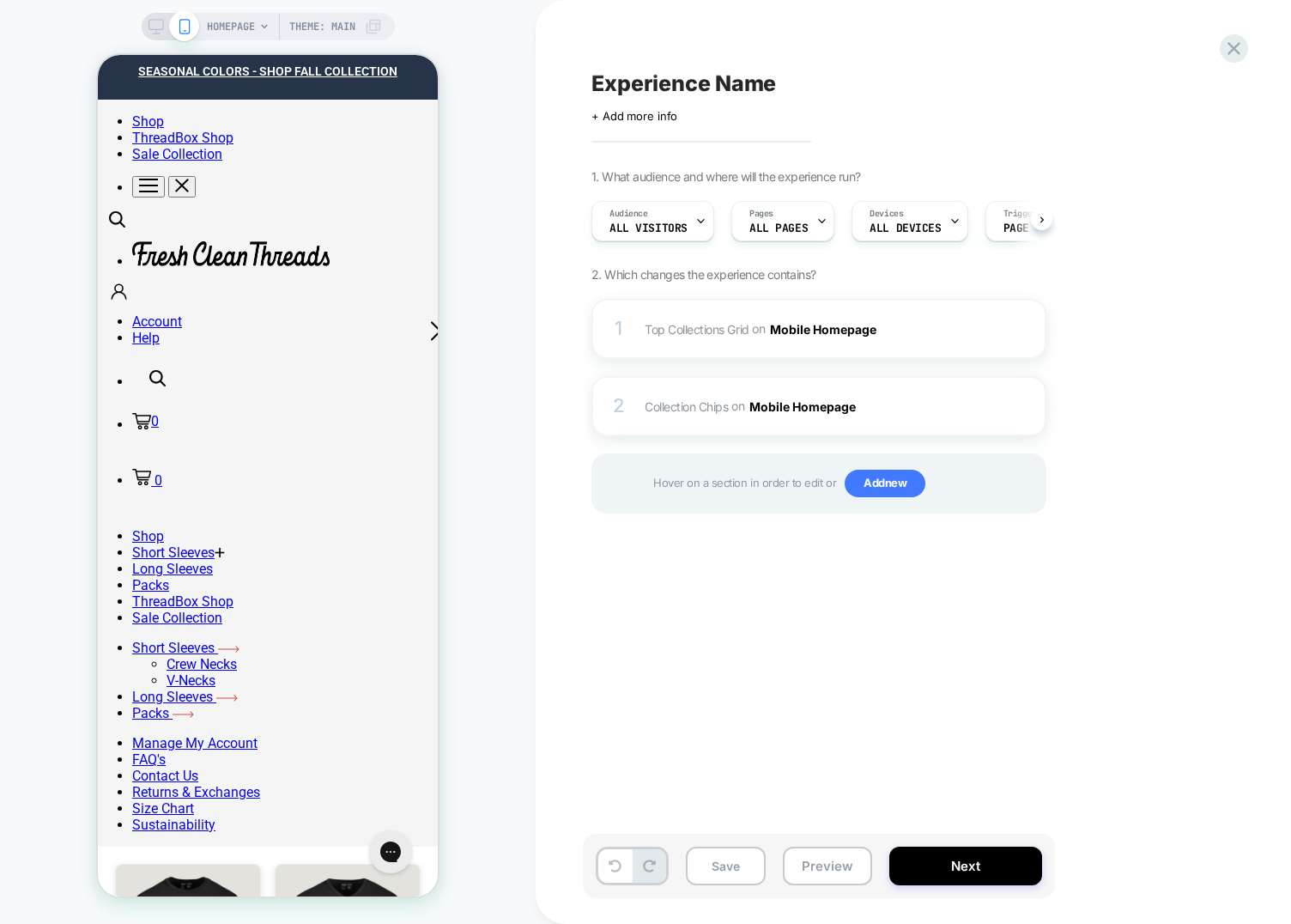
scroll to position [0, 1]
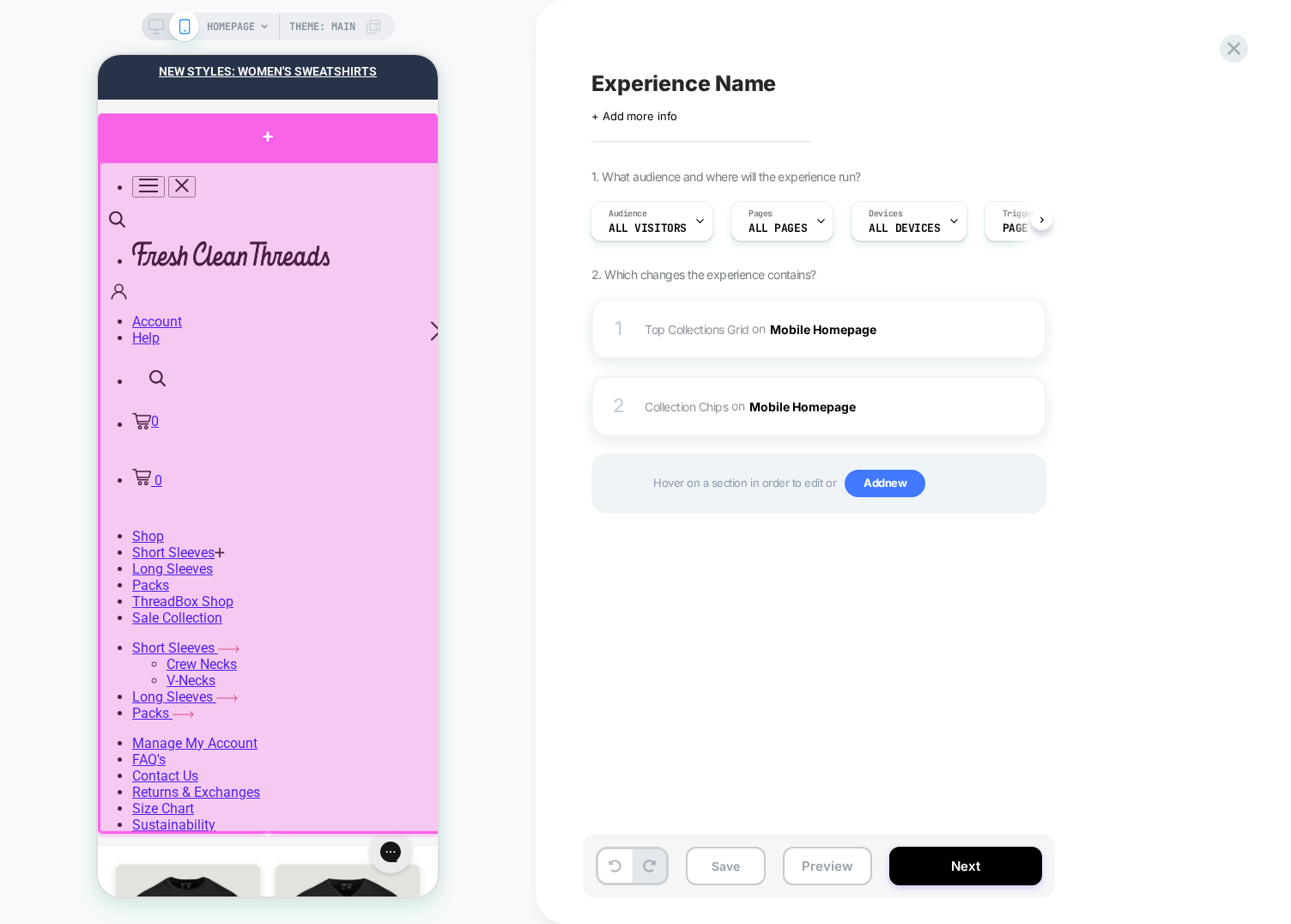
click at [368, 137] on div at bounding box center [268, 137] width 340 height 48
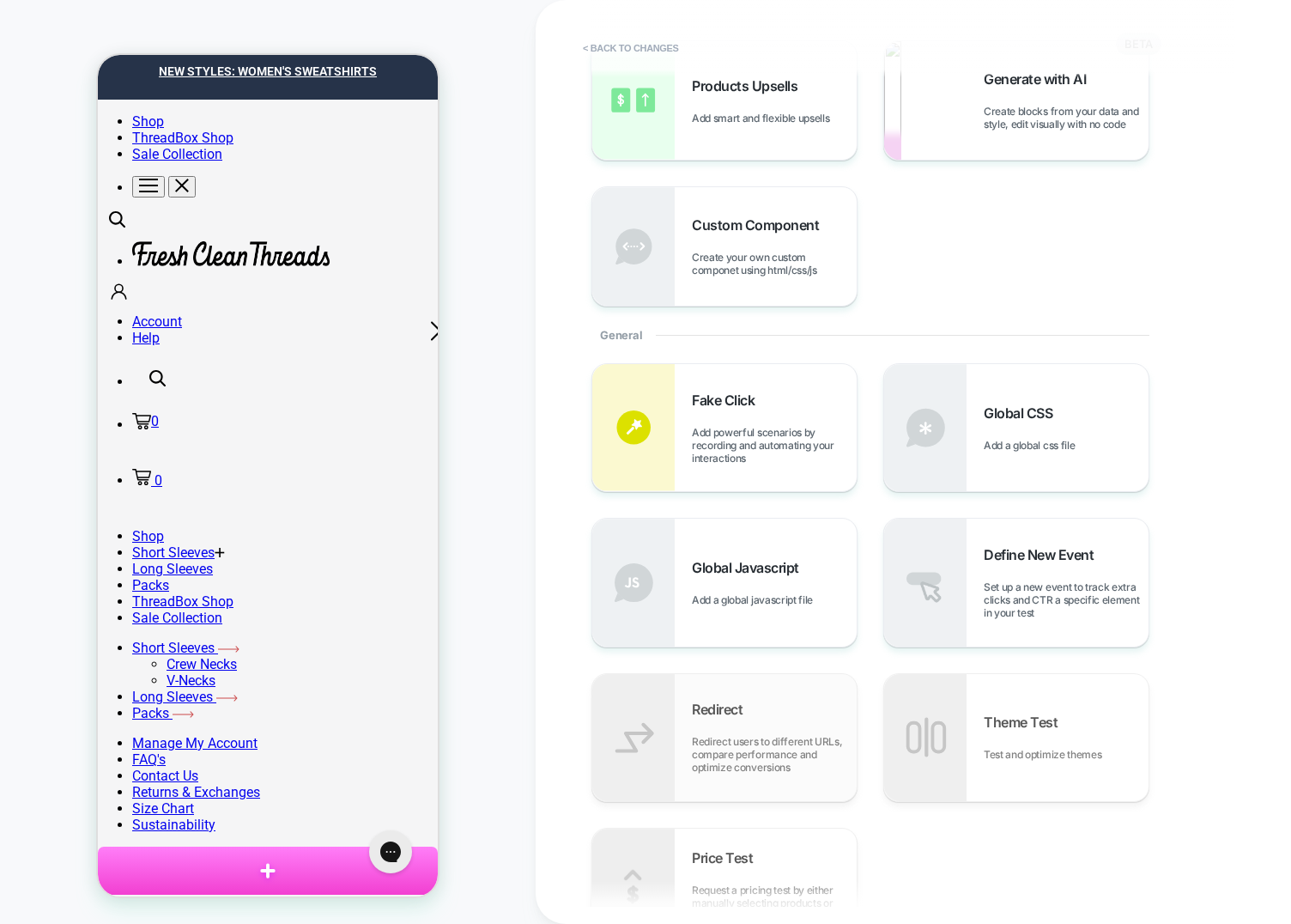
scroll to position [287, 0]
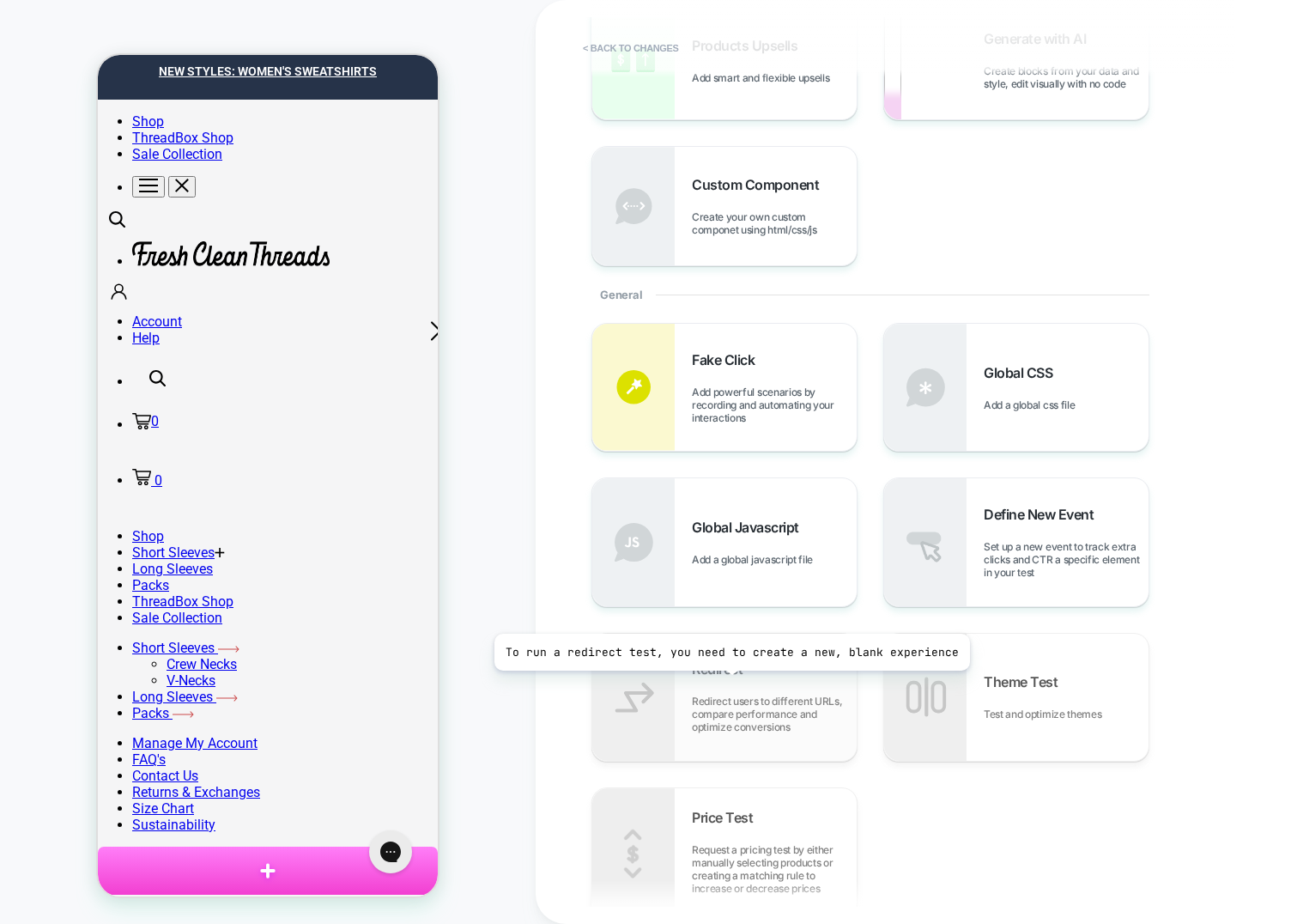
click at [727, 683] on div "Redirect Redirect users to different URLs, compare performance and optimize con…" at bounding box center [774, 697] width 165 height 73
click at [709, 690] on div "Redirect Redirect users to different URLs, compare performance and optimize con…" at bounding box center [774, 697] width 165 height 73
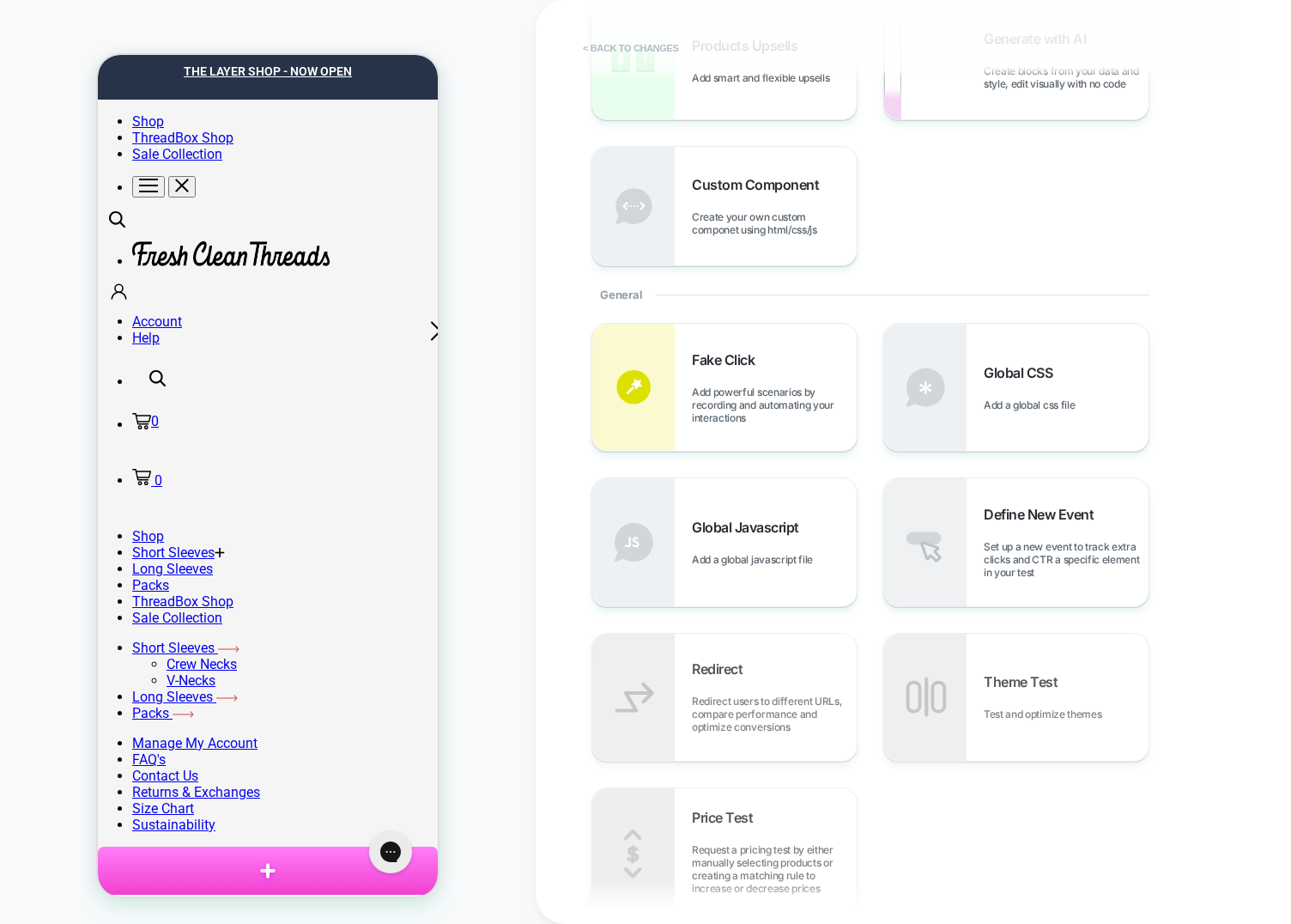
click at [625, 41] on button "< Back to changes" at bounding box center [630, 48] width 114 height 27
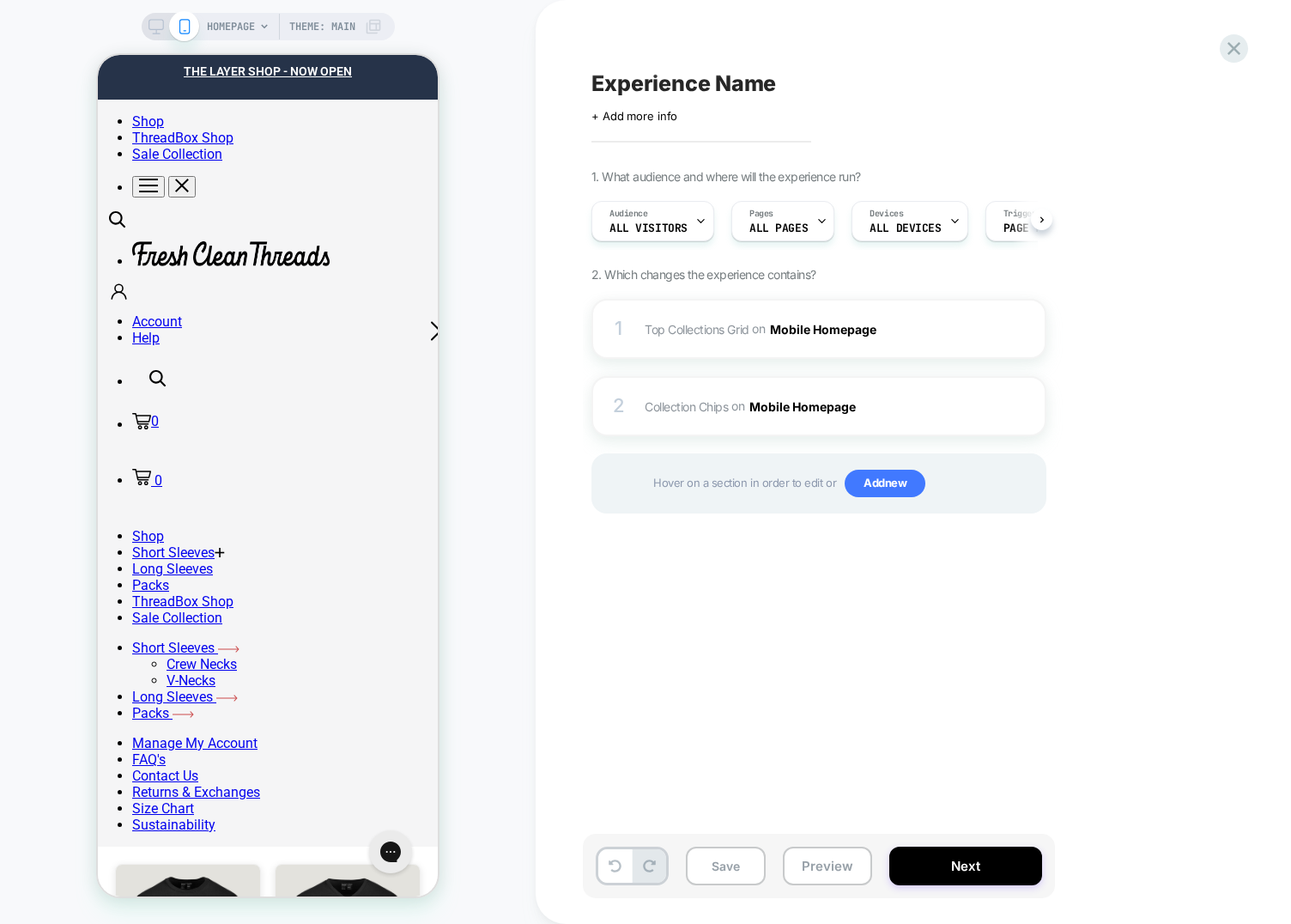
scroll to position [0, 1]
click at [509, 278] on div "HOMEPAGE Theme: MAIN" at bounding box center [267, 462] width 535 height 890
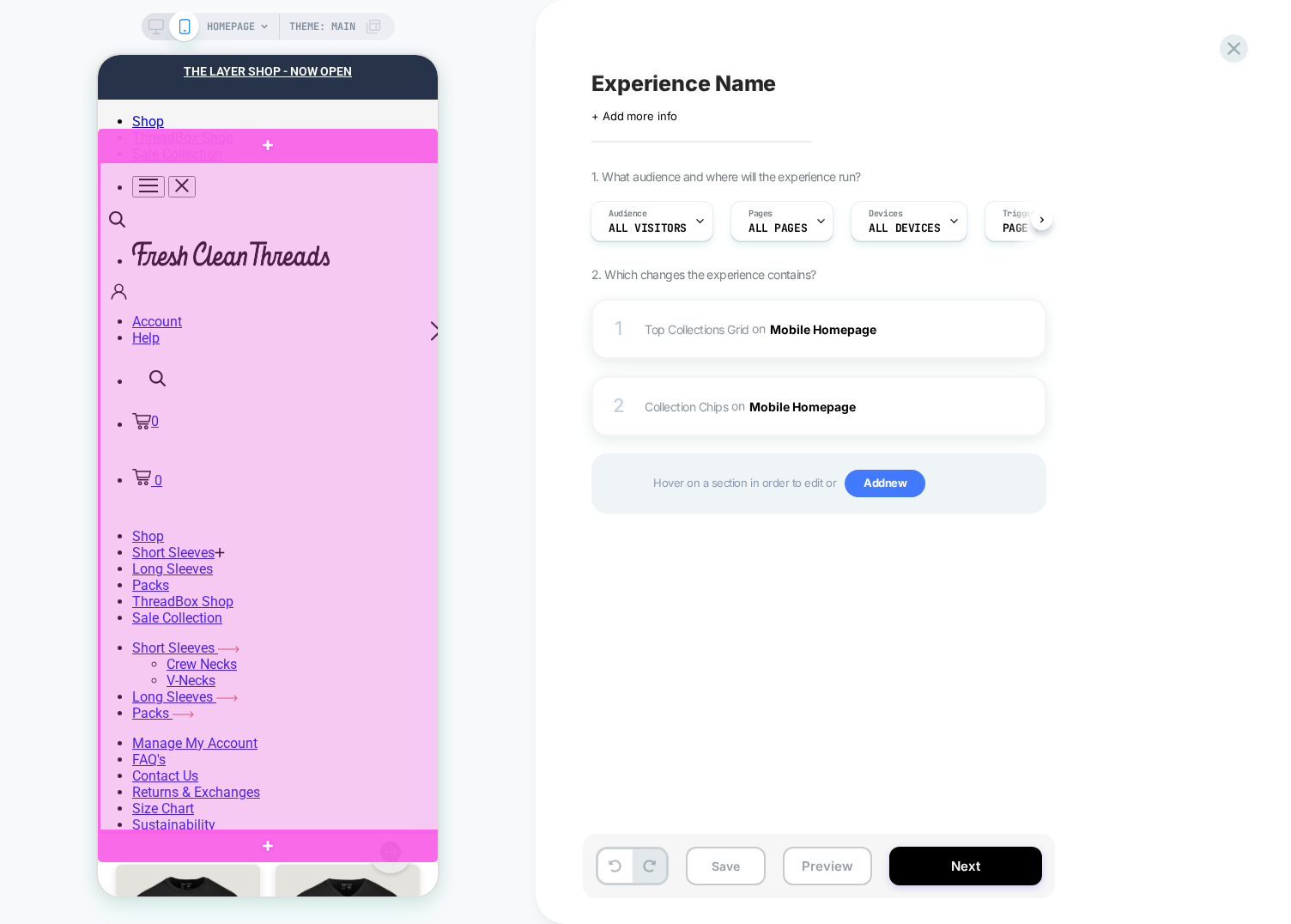
click at [289, 344] on div at bounding box center [270, 496] width 340 height 669
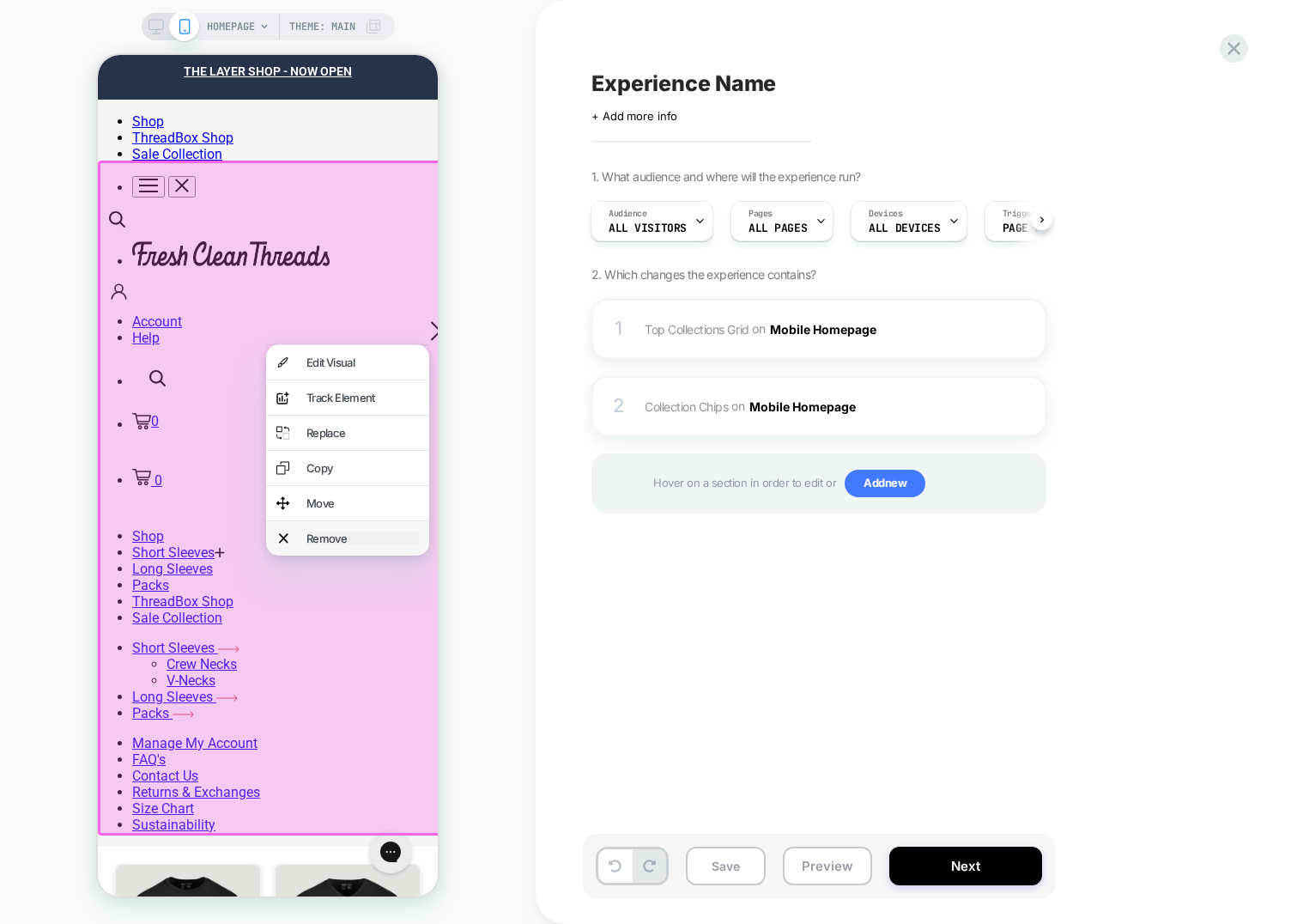
click at [343, 531] on div "Remove" at bounding box center [362, 538] width 113 height 14
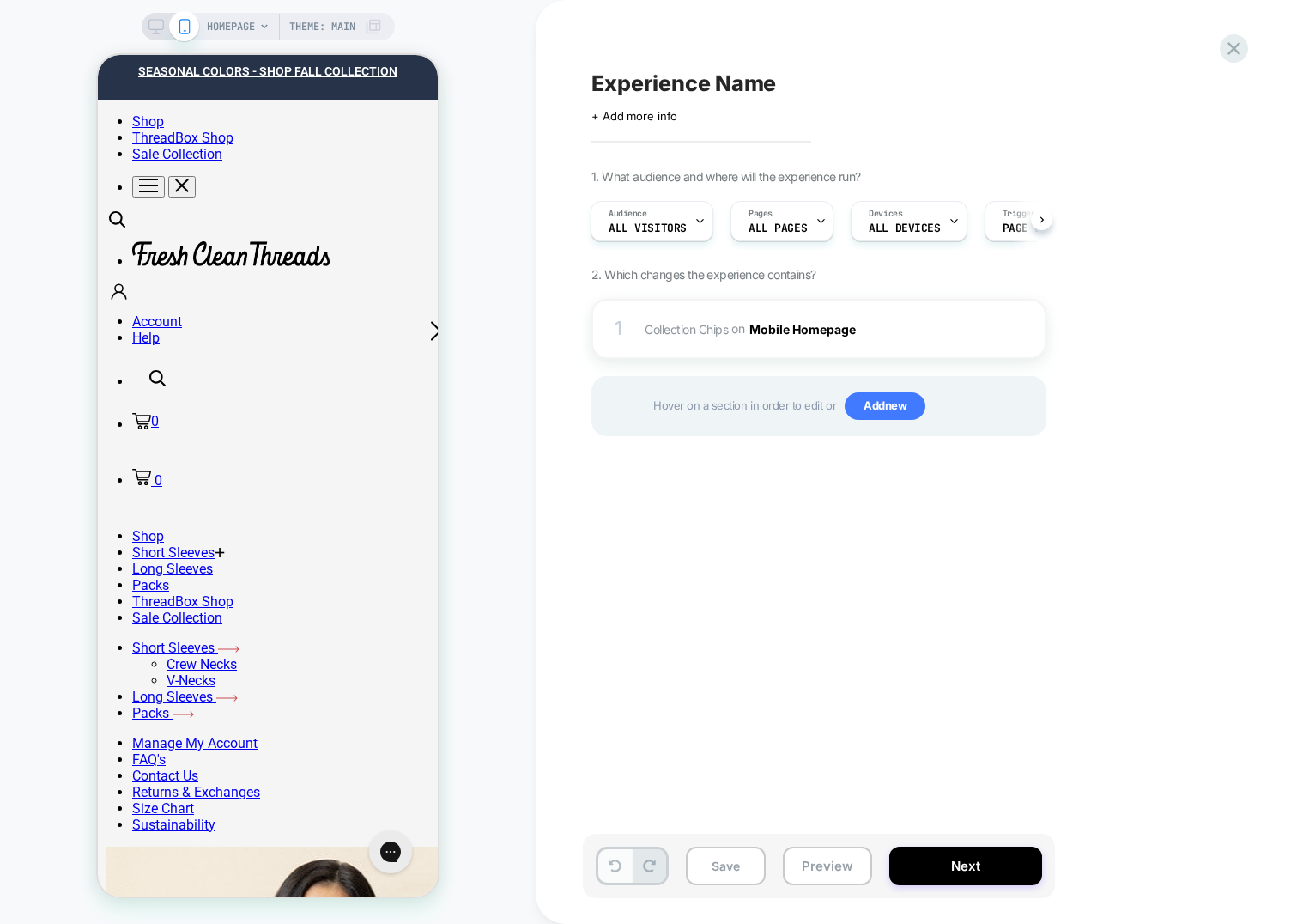
click at [612, 851] on button at bounding box center [615, 866] width 33 height 33
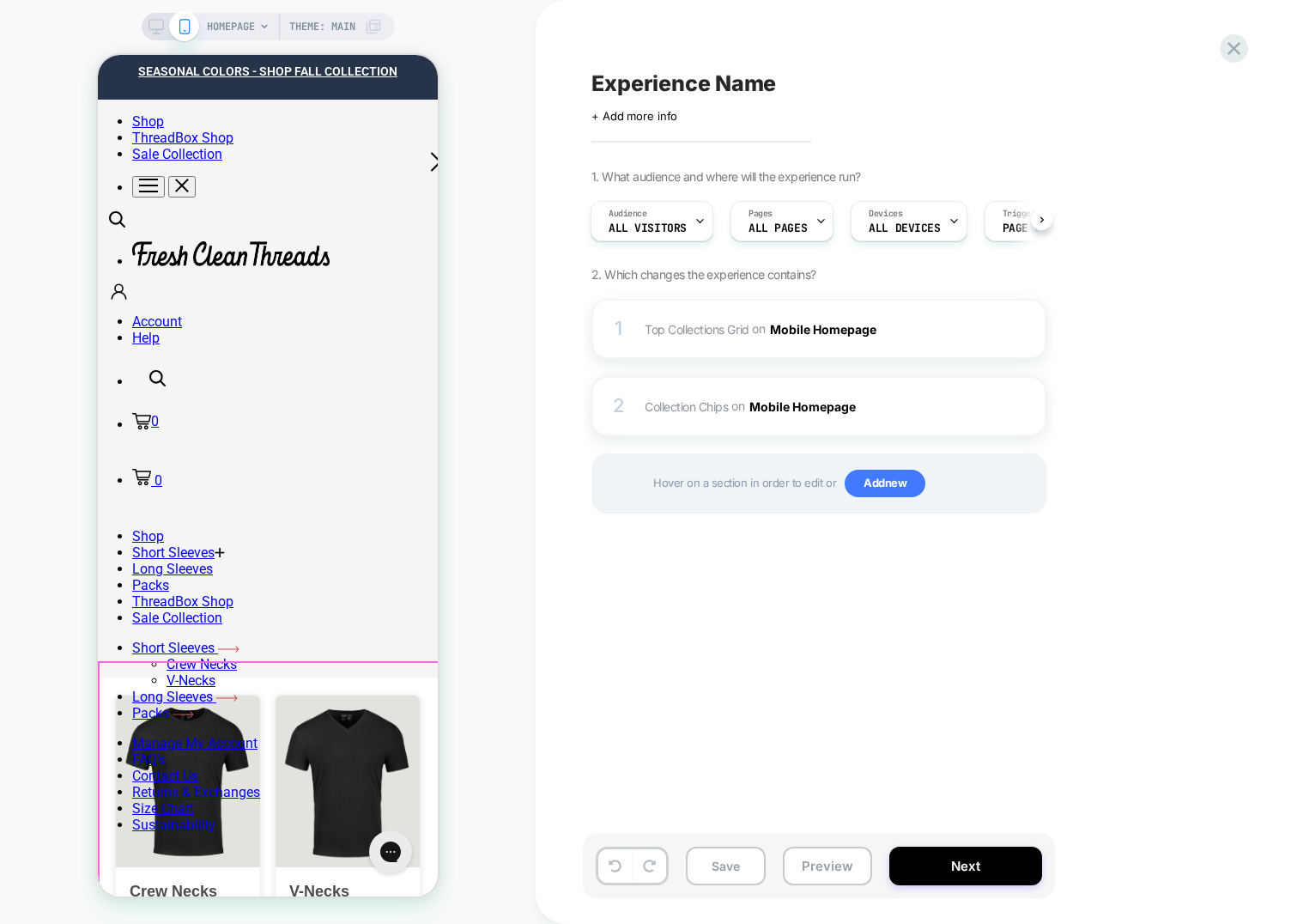
scroll to position [232, 0]
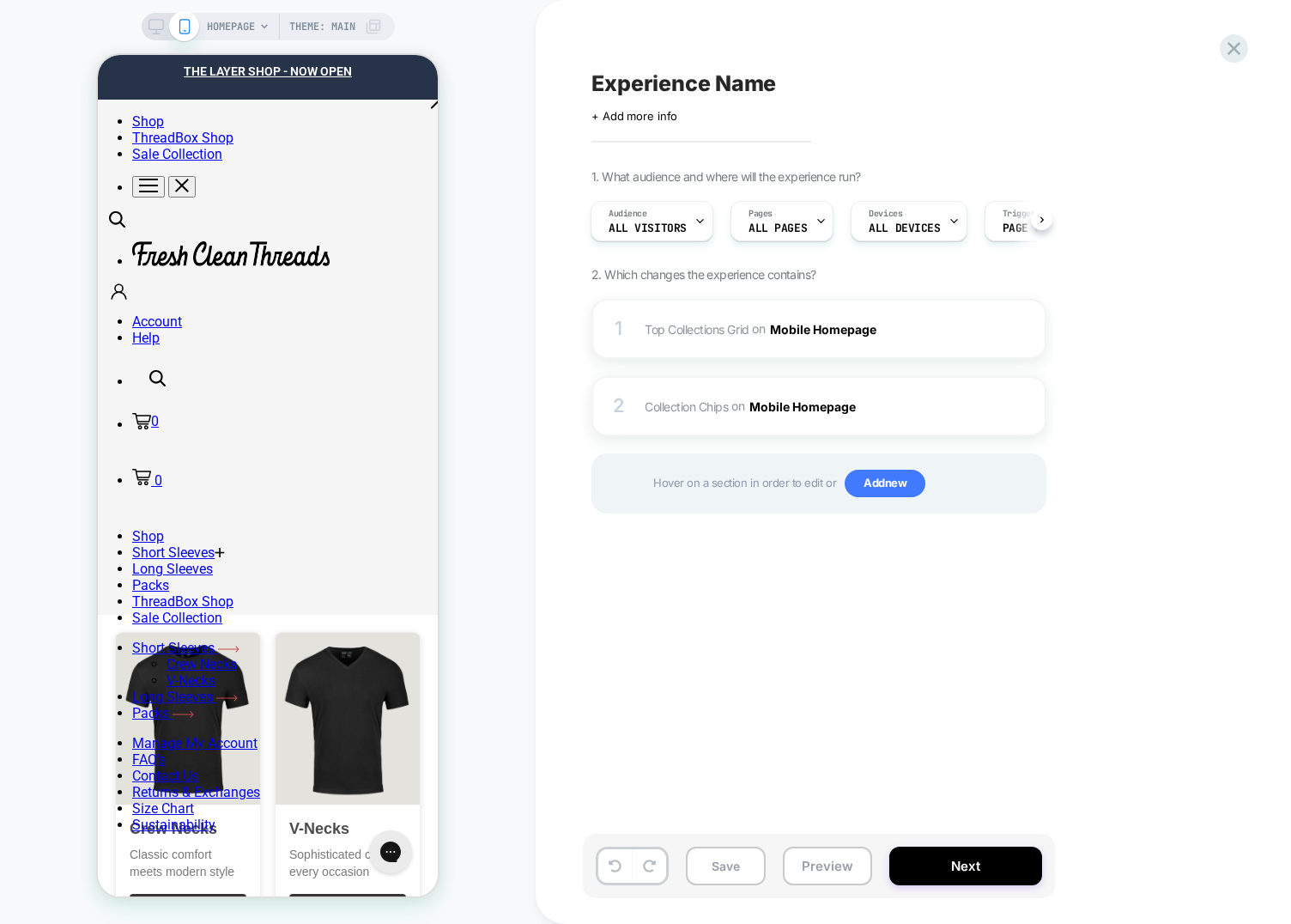
click at [489, 465] on div "HOMEPAGE Theme: MAIN" at bounding box center [267, 462] width 535 height 890
click at [478, 566] on div "HOMEPAGE Theme: MAIN" at bounding box center [267, 462] width 535 height 890
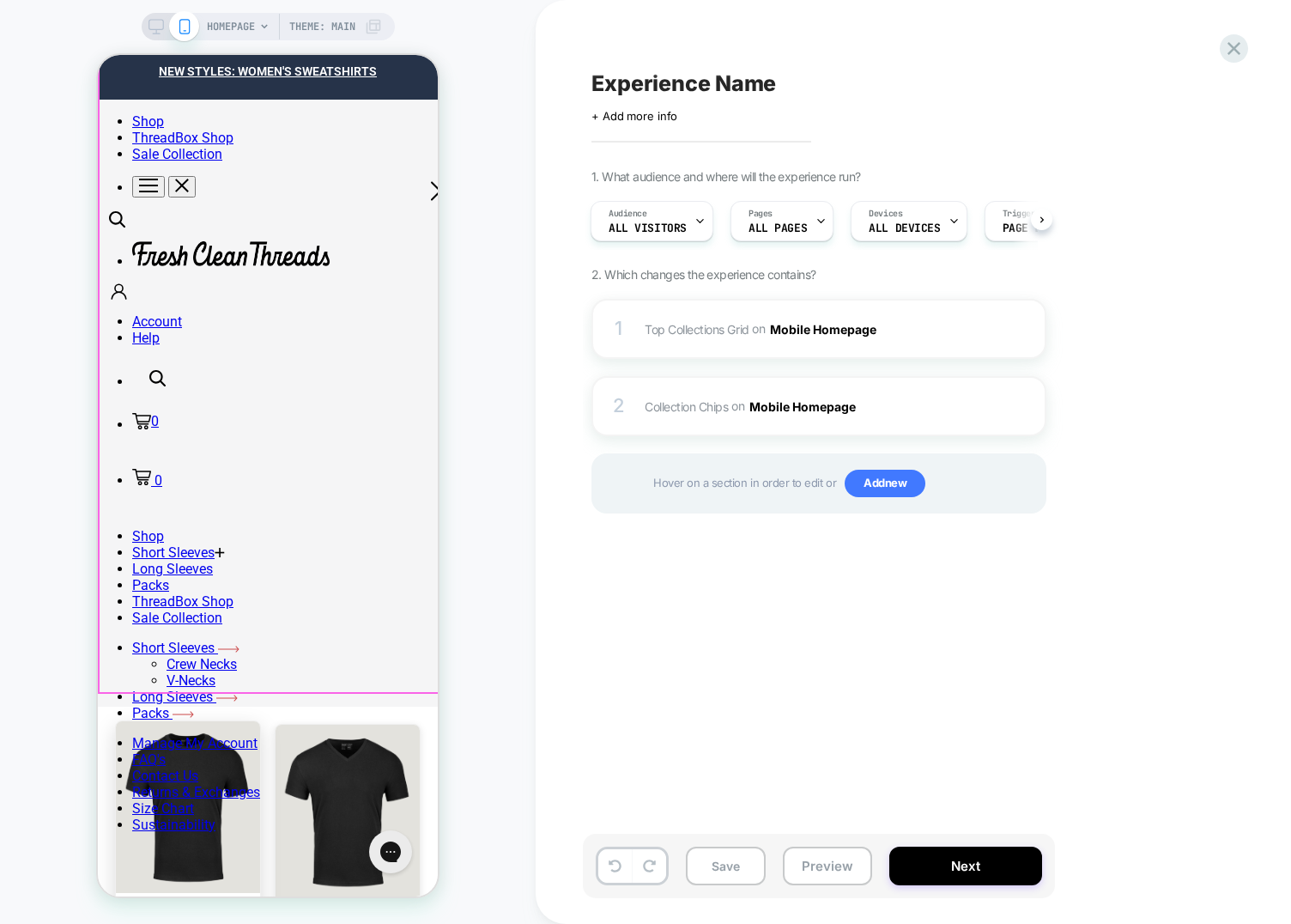
scroll to position [0, 0]
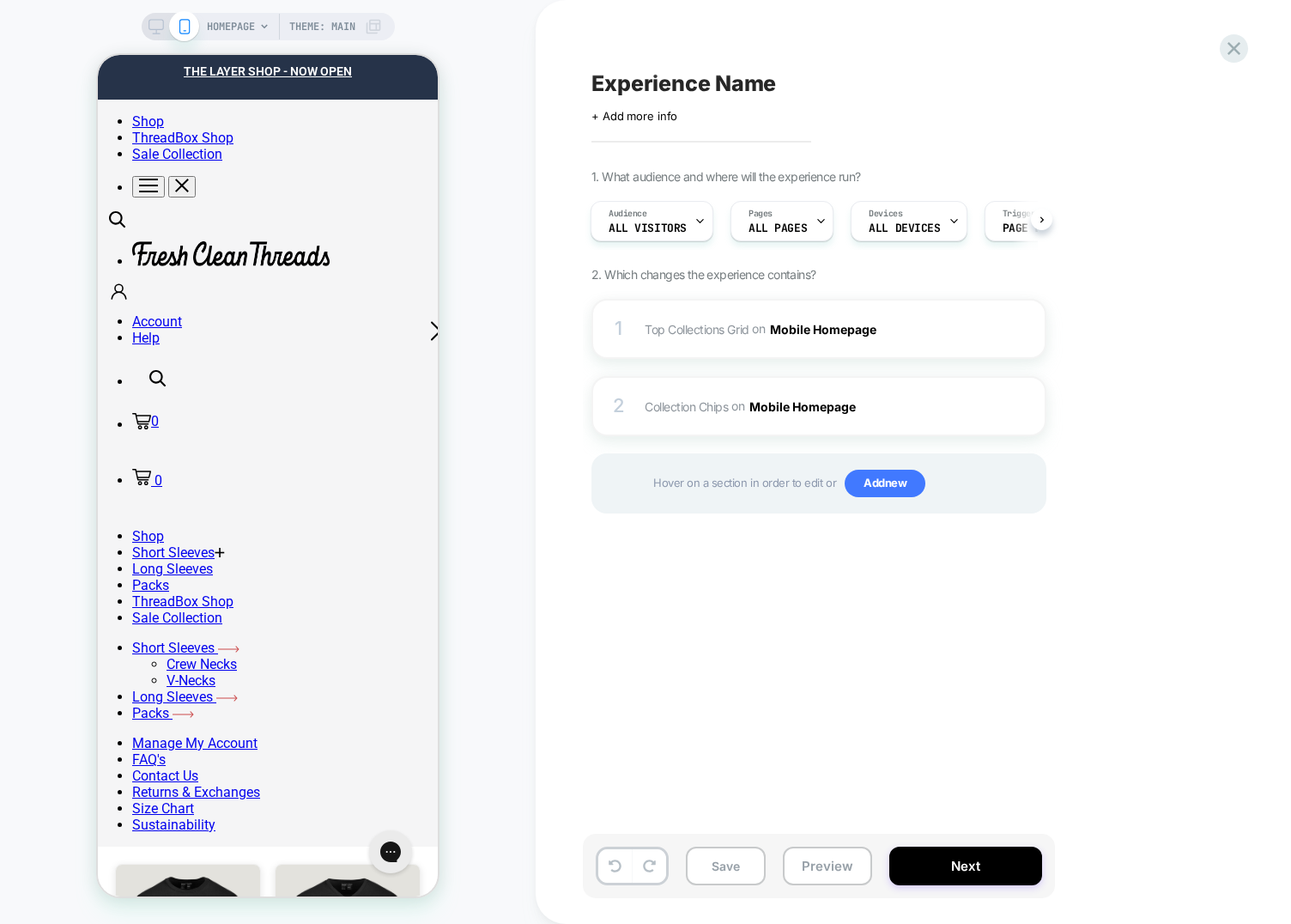
click at [583, 500] on div "Experience Name Click to edit experience details + Add more info 1. What audien…" at bounding box center [904, 462] width 644 height 890
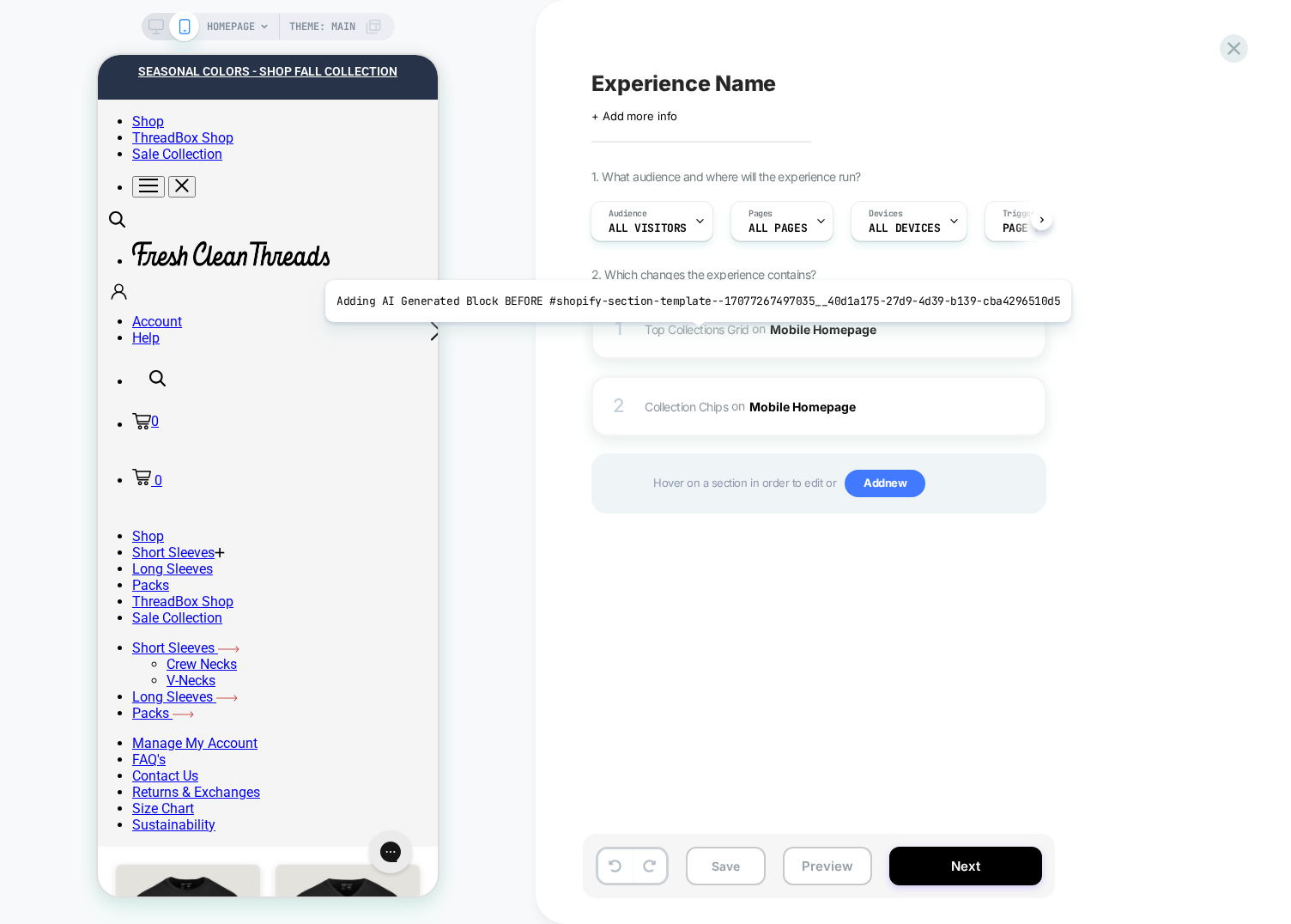
click at [689, 336] on span "Top Collections Grid Adding AI Generated Block BEFORE #shopify-section-template…" at bounding box center [808, 329] width 327 height 25
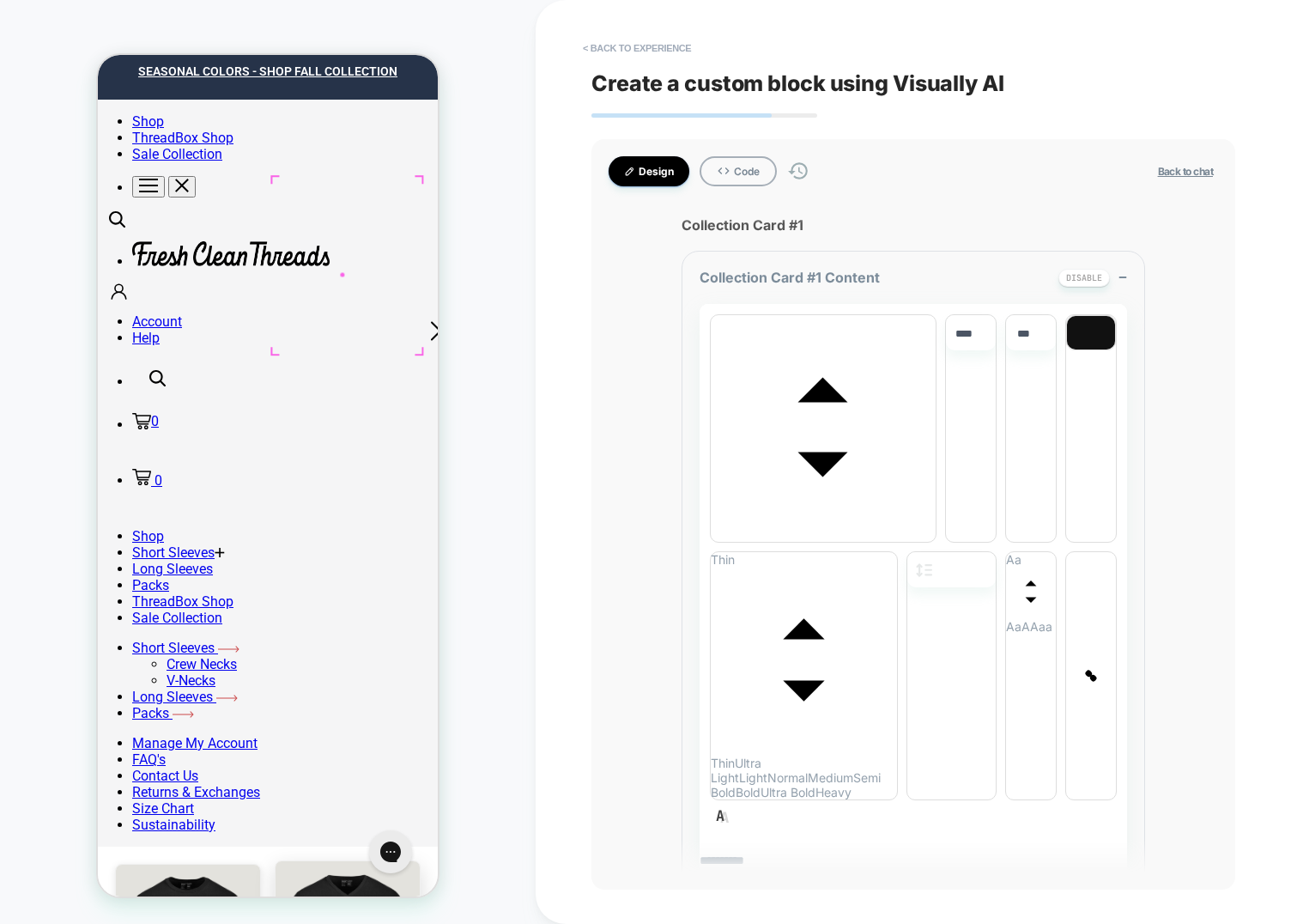
click at [605, 51] on button "< Back to experience" at bounding box center [636, 48] width 125 height 27
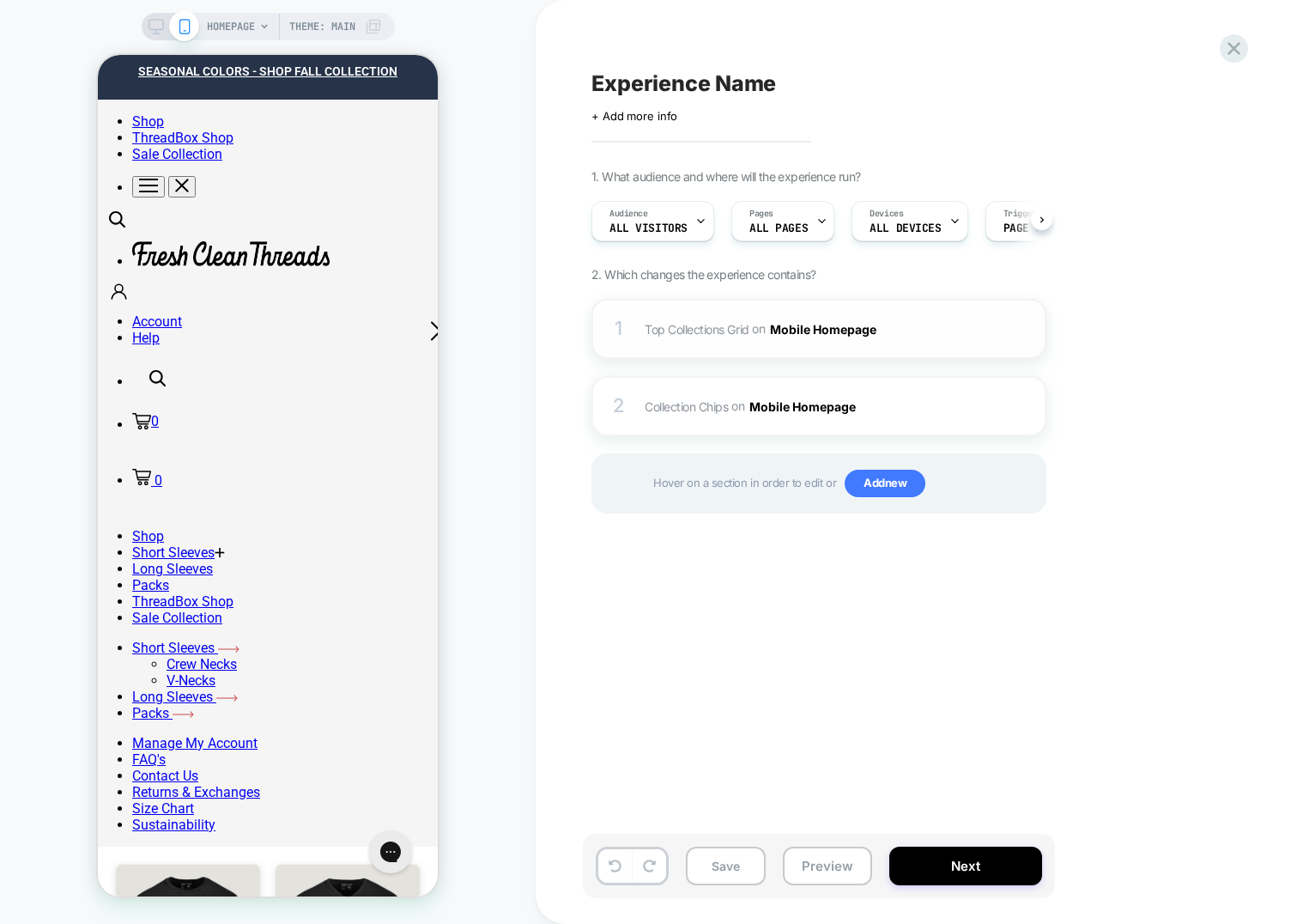
scroll to position [0, 1]
click at [639, 320] on div "1 Top Collections Grid Adding AI Generated Block BEFORE #shopify-section-templa…" at bounding box center [819, 329] width 455 height 60
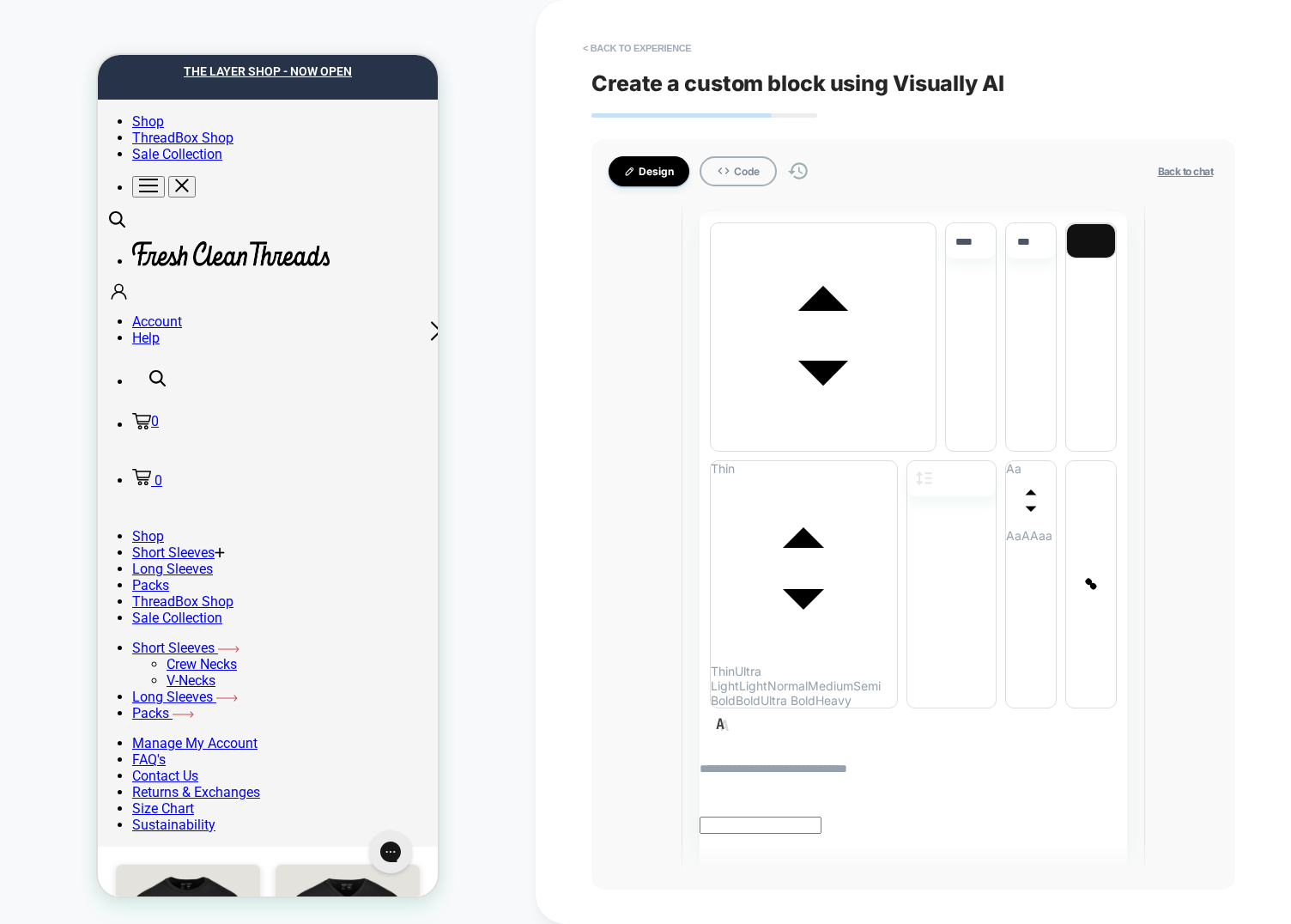
scroll to position [895, 0]
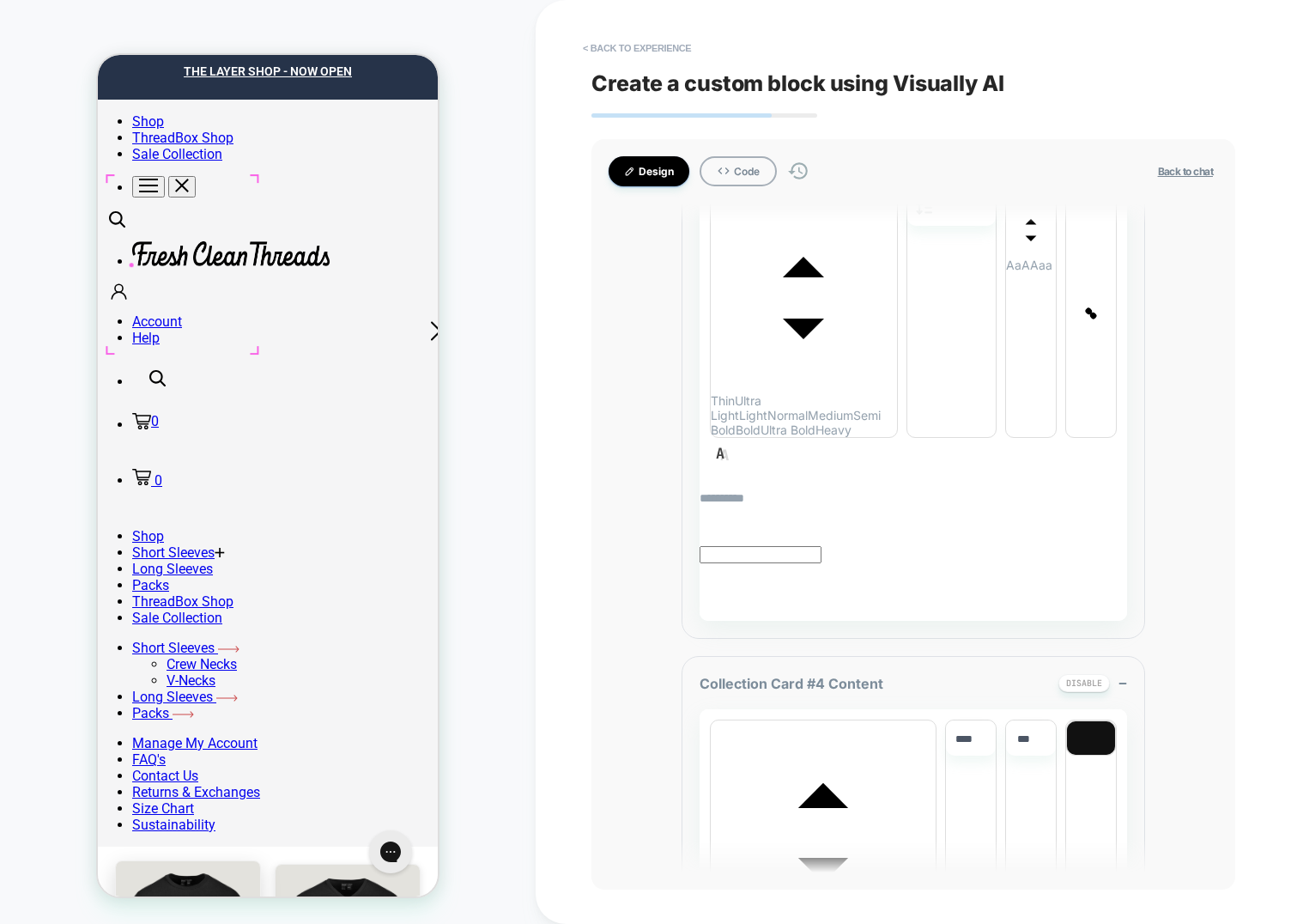
scroll to position [6450, 0]
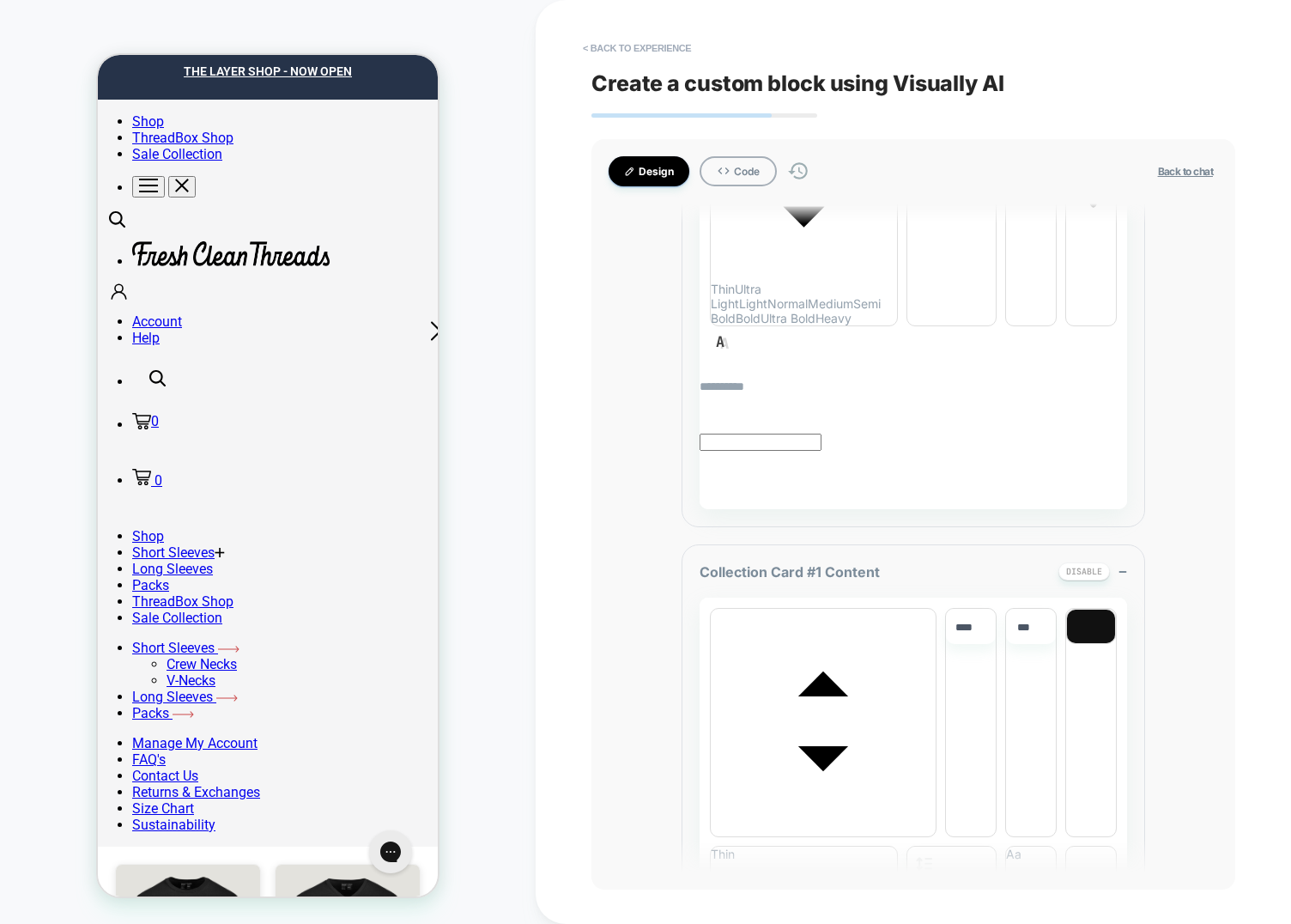
scroll to position [474, 0]
click at [668, 47] on button "< Back to experience" at bounding box center [636, 48] width 125 height 27
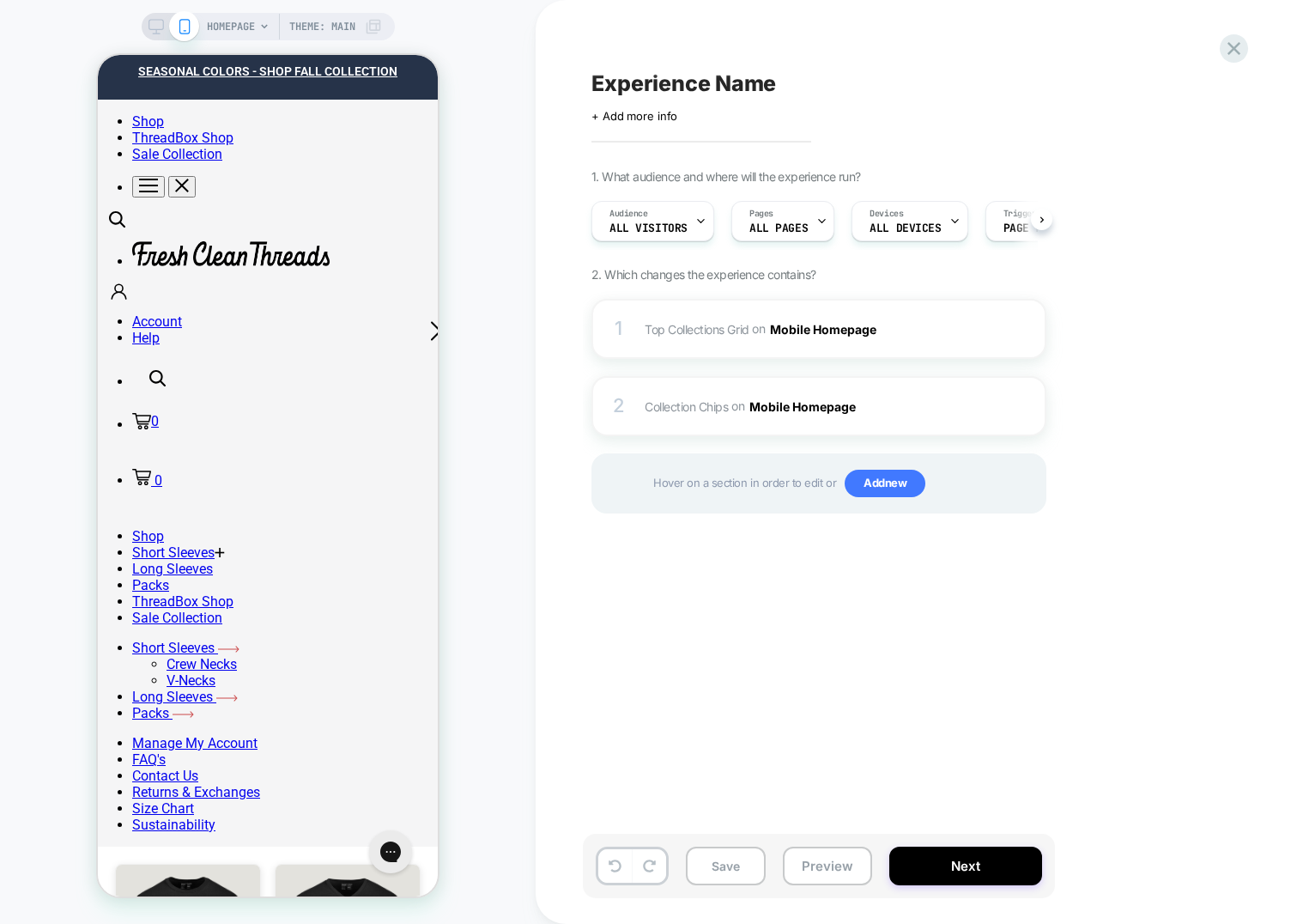
scroll to position [0, 1]
click at [569, 319] on div "Experience Name Click to edit experience details + Add more info 1. What audien…" at bounding box center [913, 462] width 756 height 924
click at [645, 328] on span "Top Collections Grid" at bounding box center [697, 327] width 105 height 15
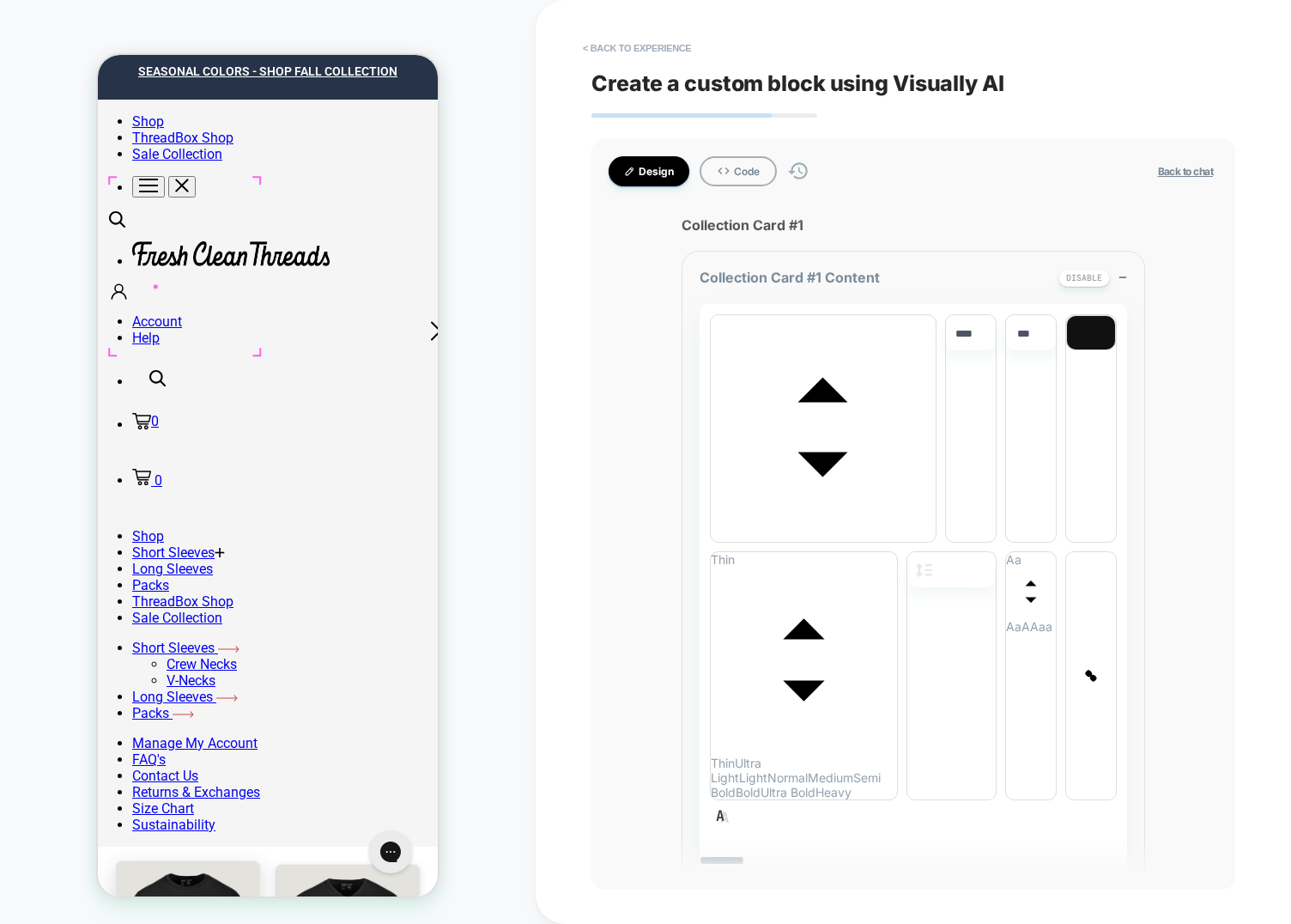
click at [88, 437] on div "HOMEPAGE Theme: MAIN" at bounding box center [267, 462] width 535 height 890
click at [592, 68] on div at bounding box center [592, 66] width 1 height 9
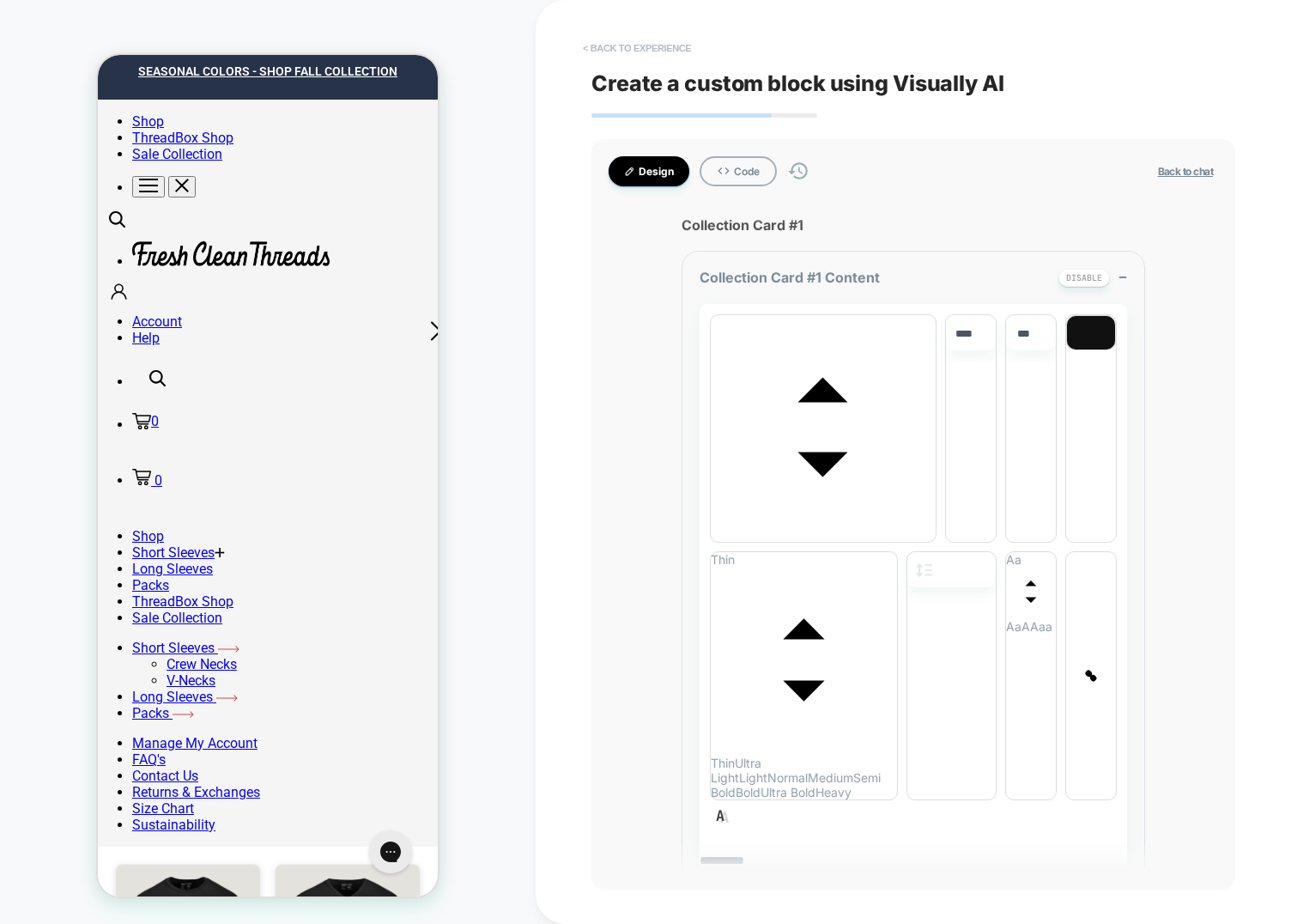
click at [609, 56] on button "< Back to experience" at bounding box center [636, 48] width 125 height 27
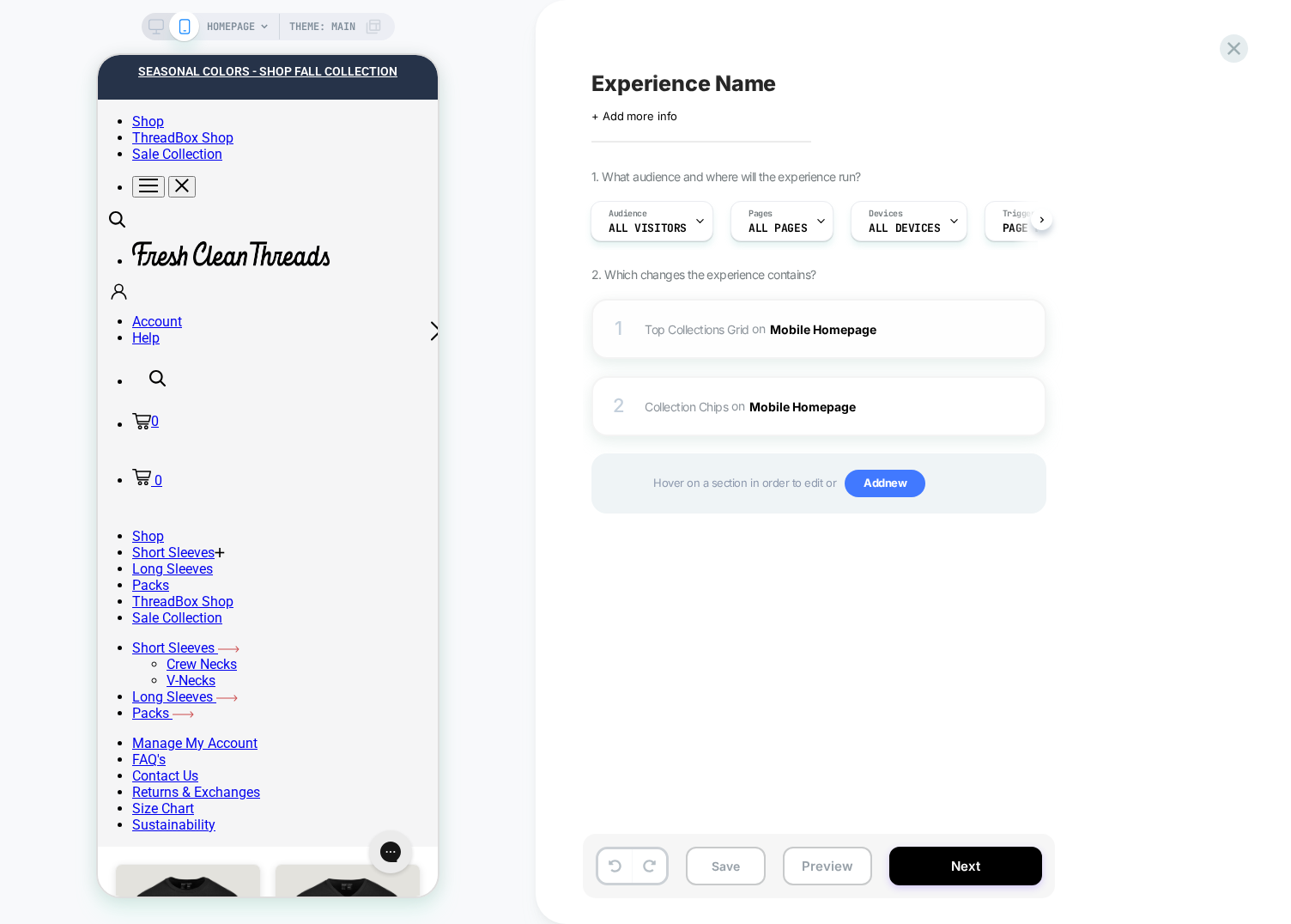
drag, startPoint x: 641, startPoint y: 322, endPoint x: 173, endPoint y: 181, distance: 488.8
click at [641, 322] on div "1 Top Collections Grid Adding AI Generated Block BEFORE #shopify-section-templa…" at bounding box center [819, 329] width 455 height 60
type textarea "*"
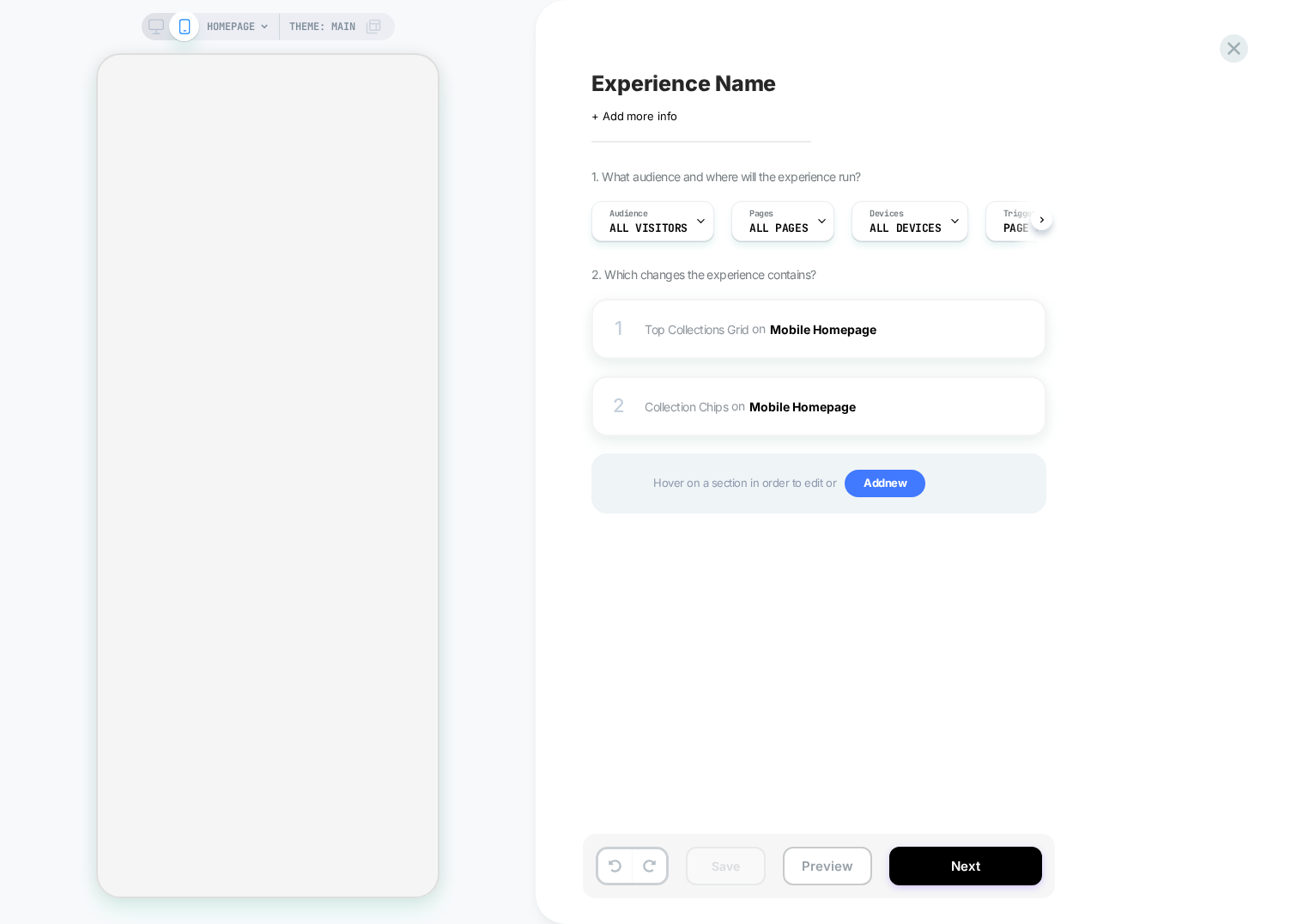
scroll to position [0, 1]
click at [694, 321] on span "Top Collections Grid" at bounding box center [697, 327] width 105 height 15
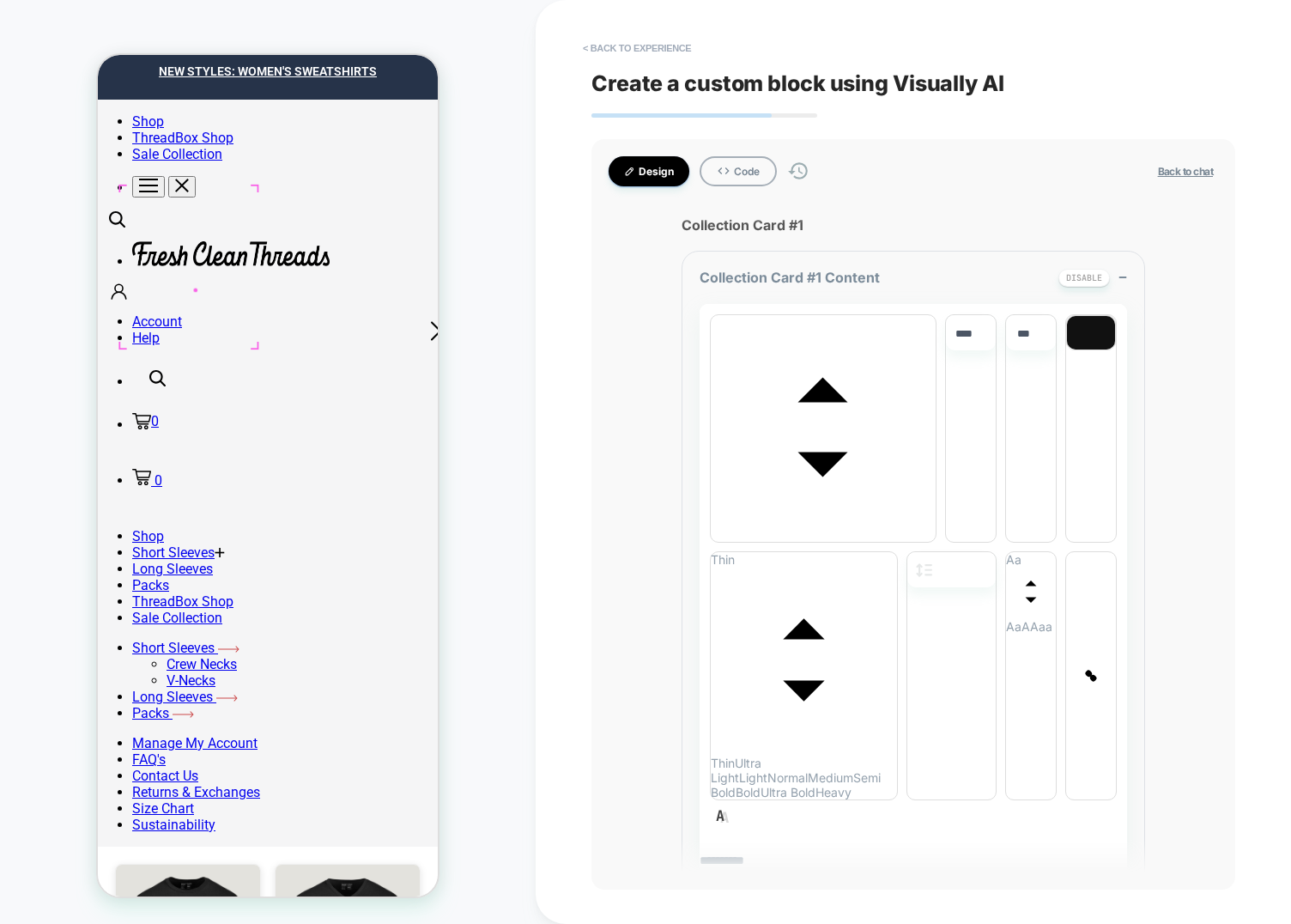
scroll to position [0, 0]
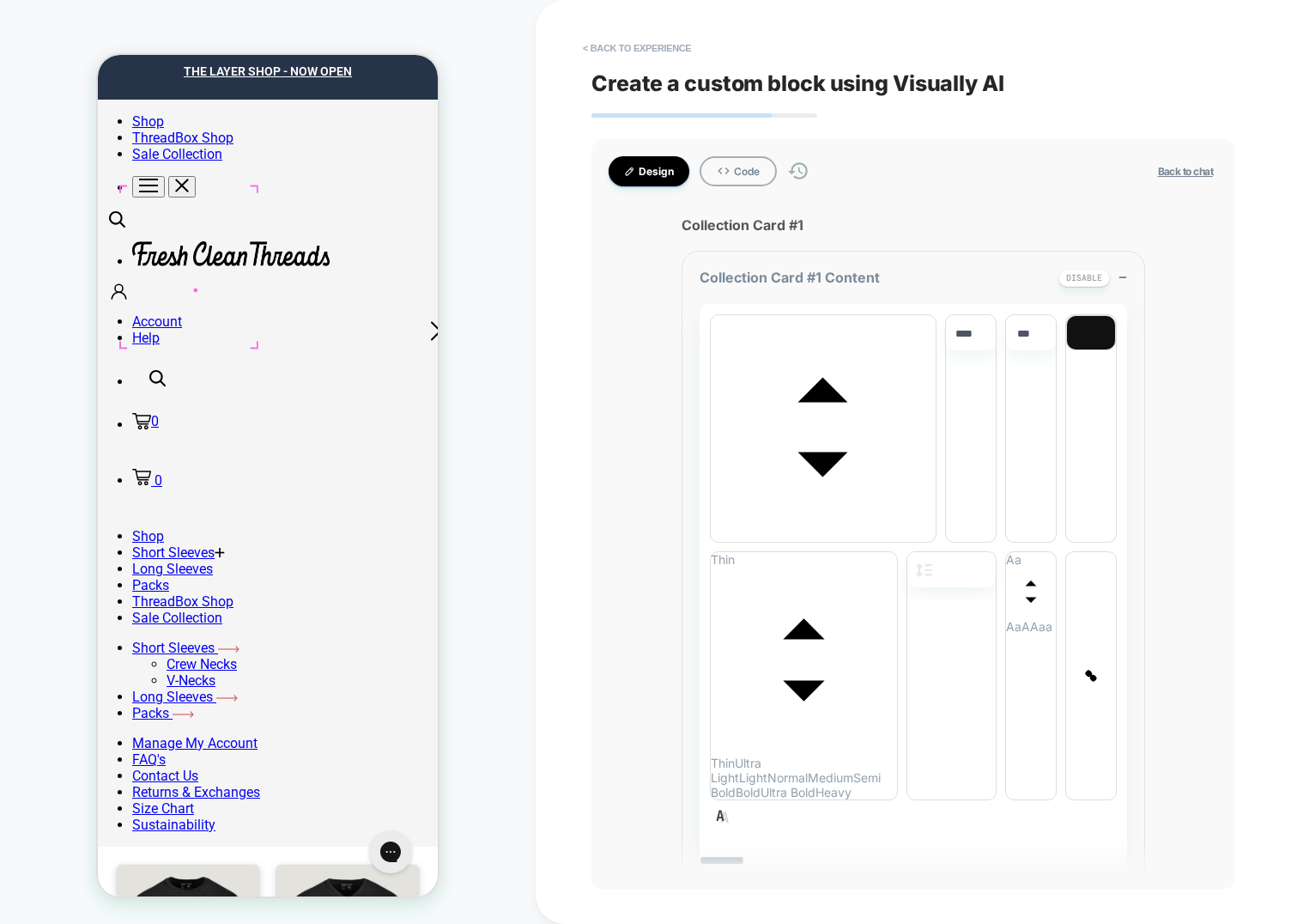
click at [131, 842] on img at bounding box center [187, 928] width 144 height 172
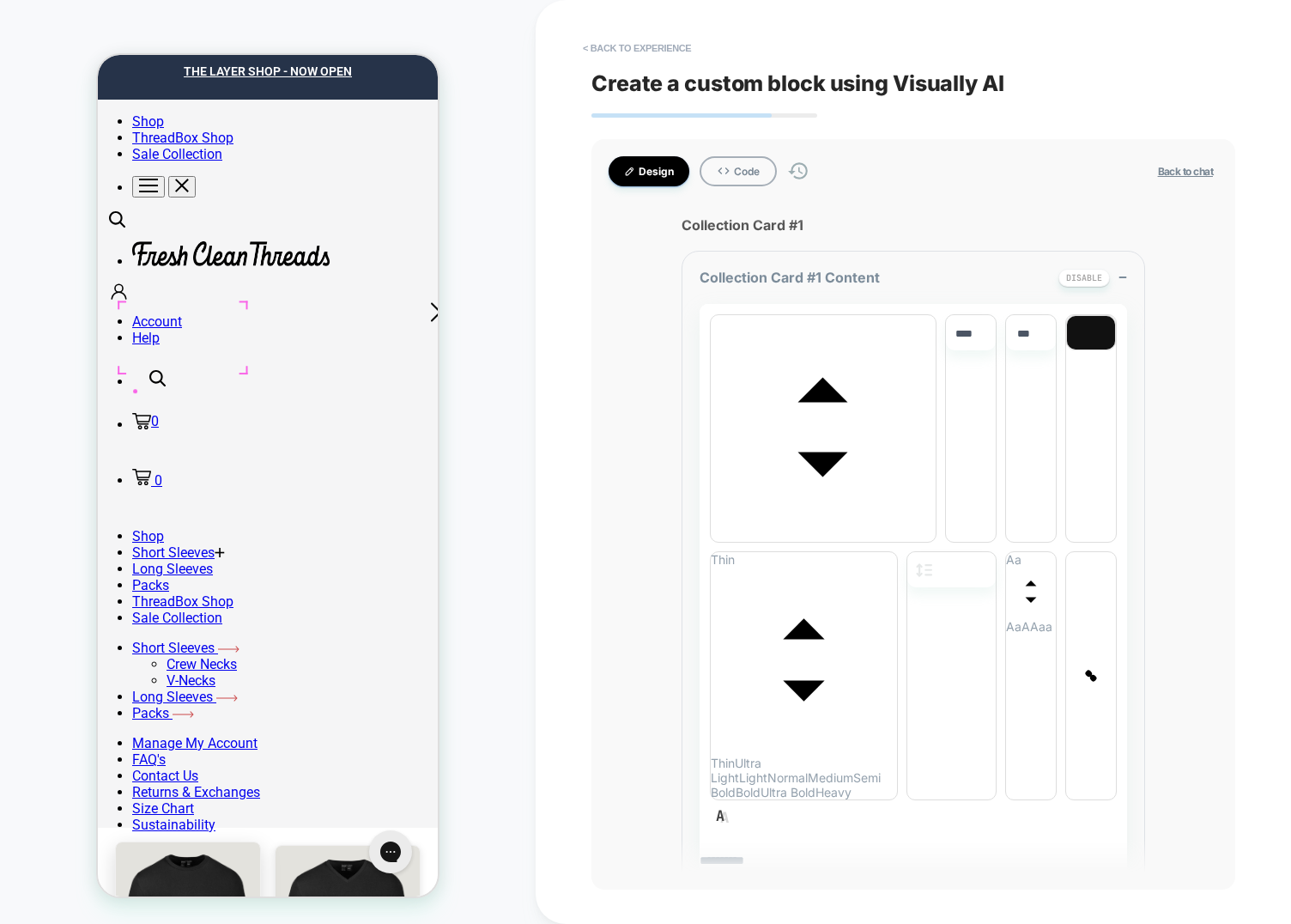
click at [615, 41] on button "< Back to experience" at bounding box center [636, 48] width 125 height 27
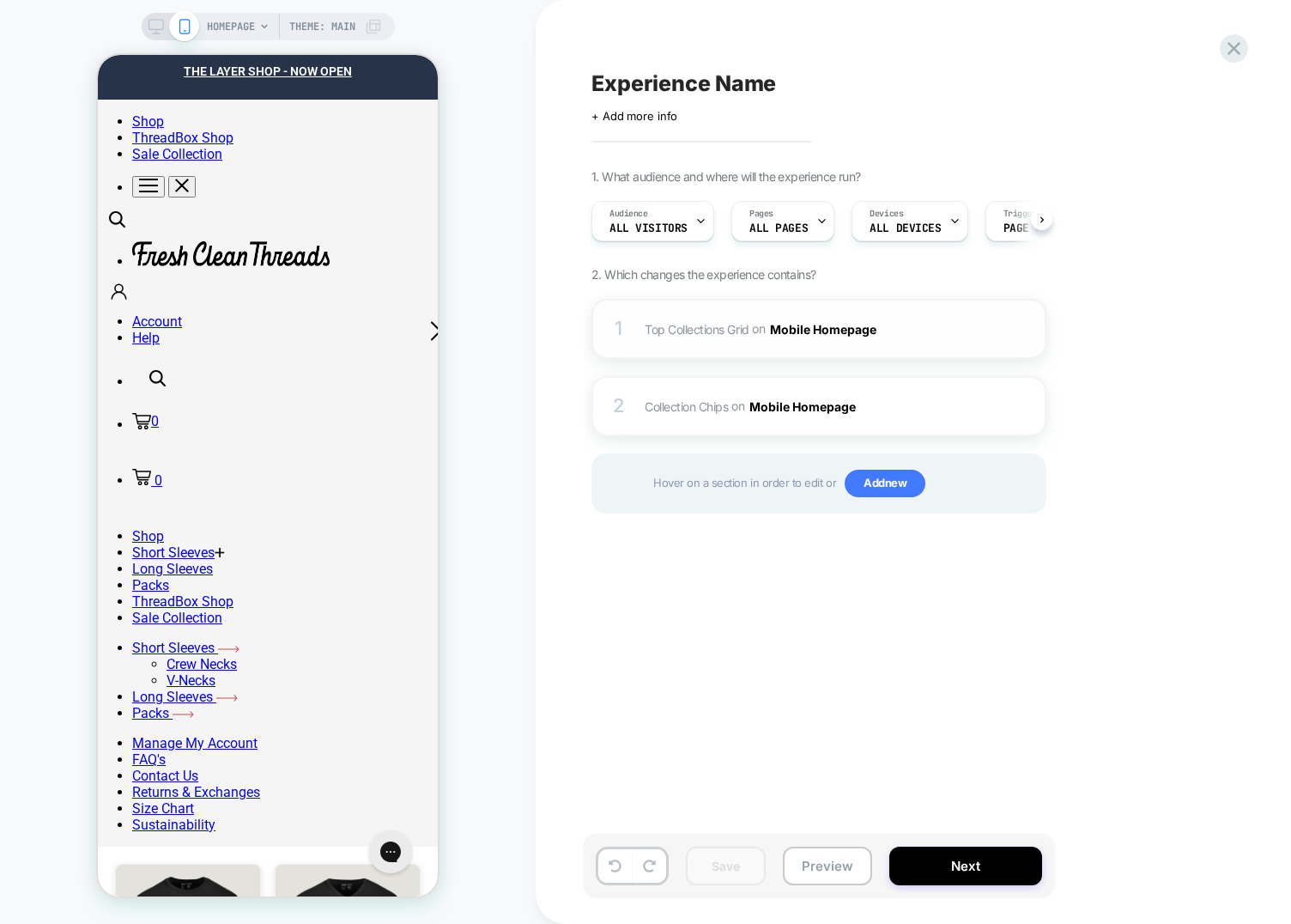
scroll to position [0, 1]
click at [721, 337] on span "Top Collections Grid Adding AI Generated Block BEFORE #shopify-section-template…" at bounding box center [808, 329] width 327 height 25
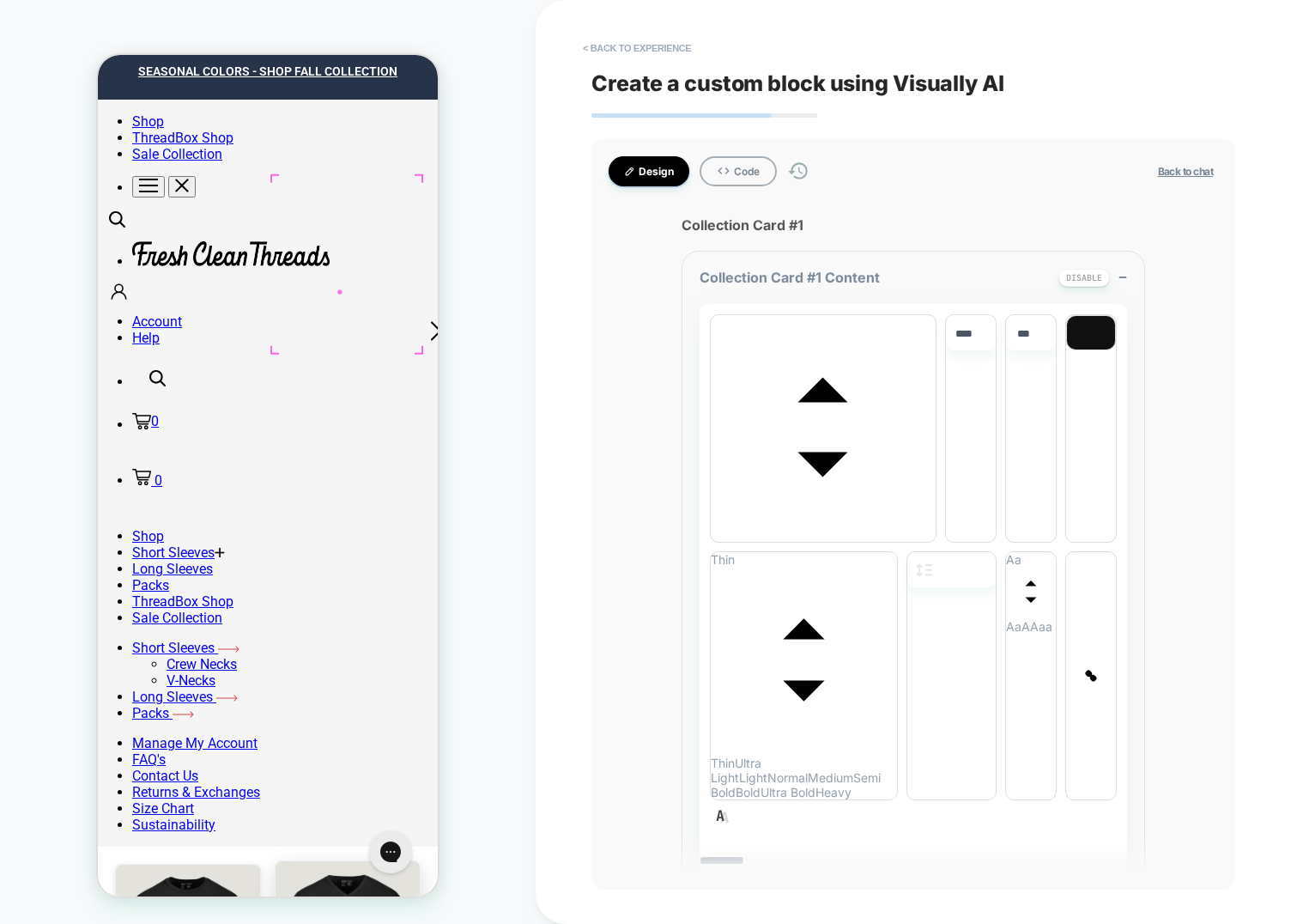
click at [519, 281] on div "HOMEPAGE Theme: MAIN" at bounding box center [267, 462] width 535 height 890
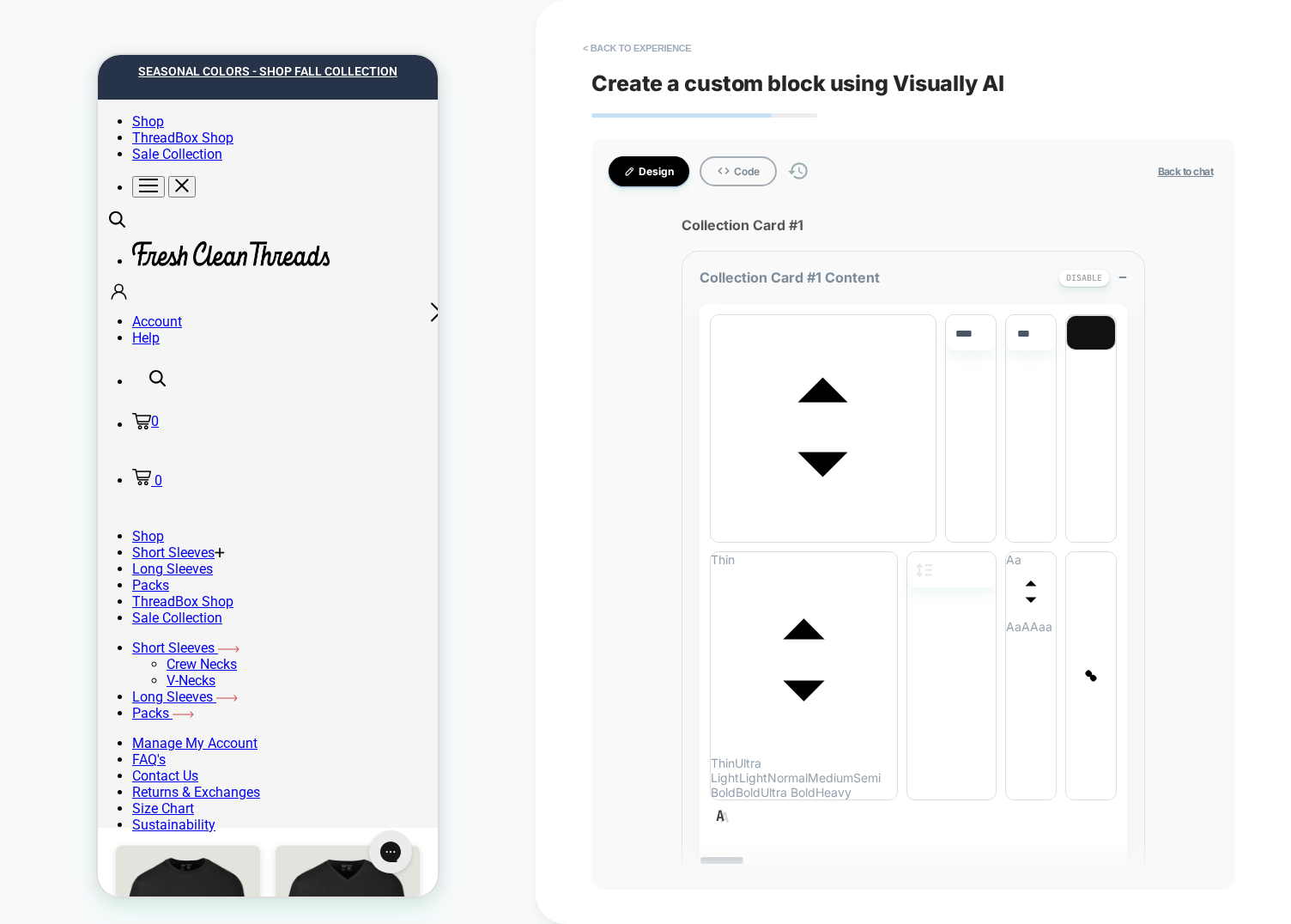
click at [561, 275] on div "**********" at bounding box center [913, 462] width 756 height 924
click at [349, 842] on img at bounding box center [348, 928] width 144 height 172
click at [342, 842] on img at bounding box center [348, 928] width 144 height 172
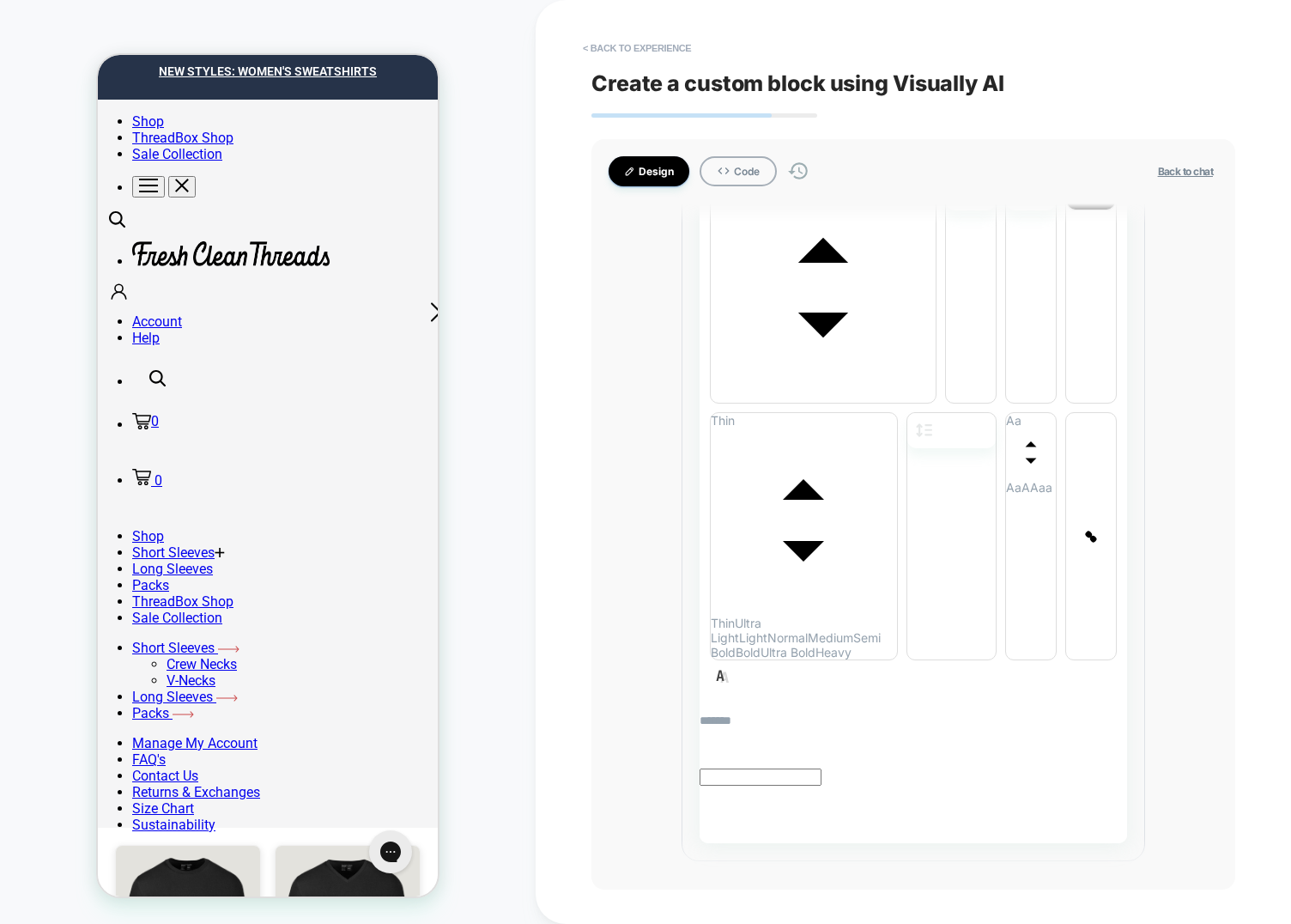
scroll to position [2171, 0]
click at [357, 842] on img at bounding box center [348, 928] width 144 height 172
click at [327, 842] on img at bounding box center [348, 928] width 144 height 172
click at [193, 842] on img at bounding box center [187, 928] width 144 height 172
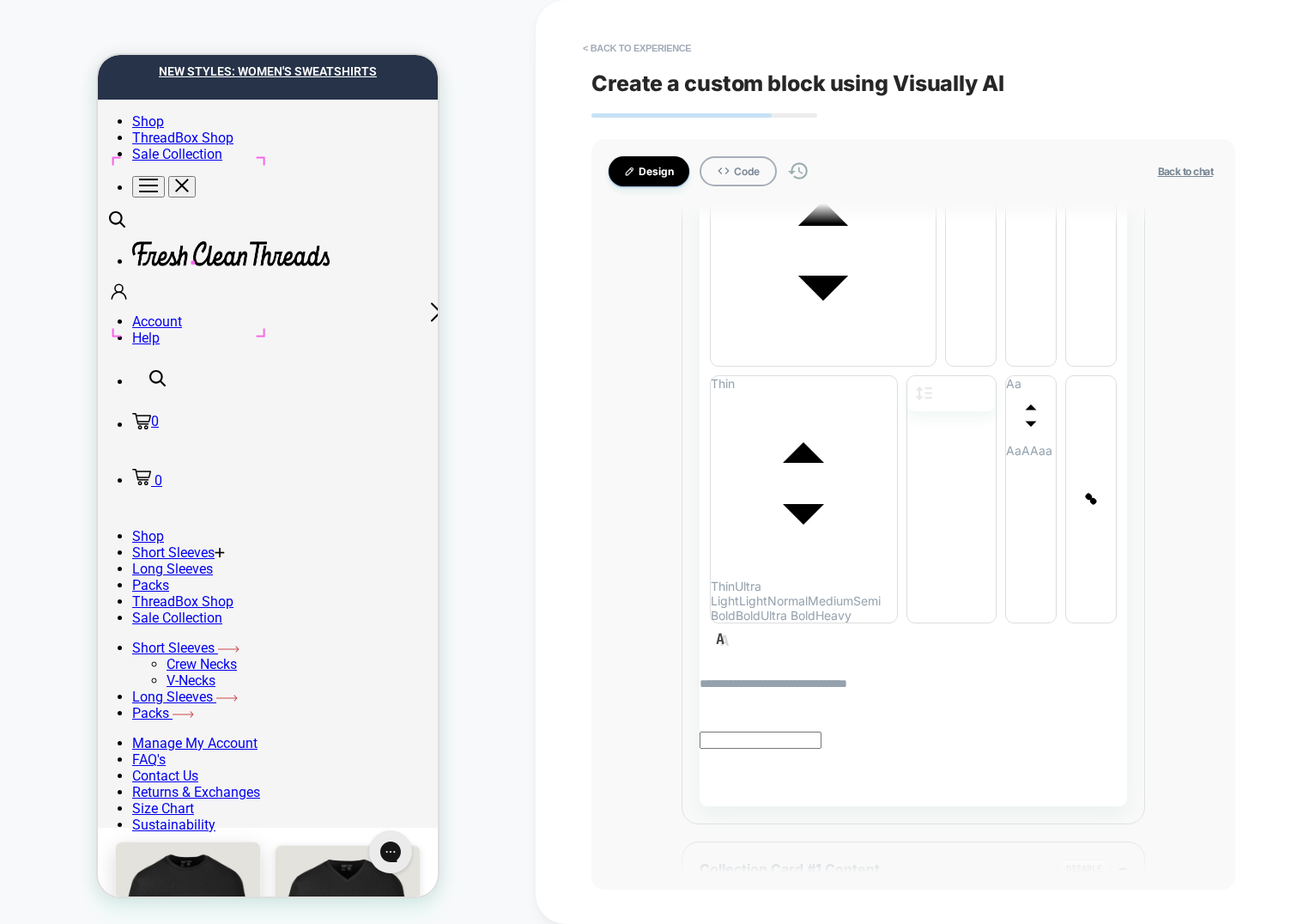
scroll to position [938, 0]
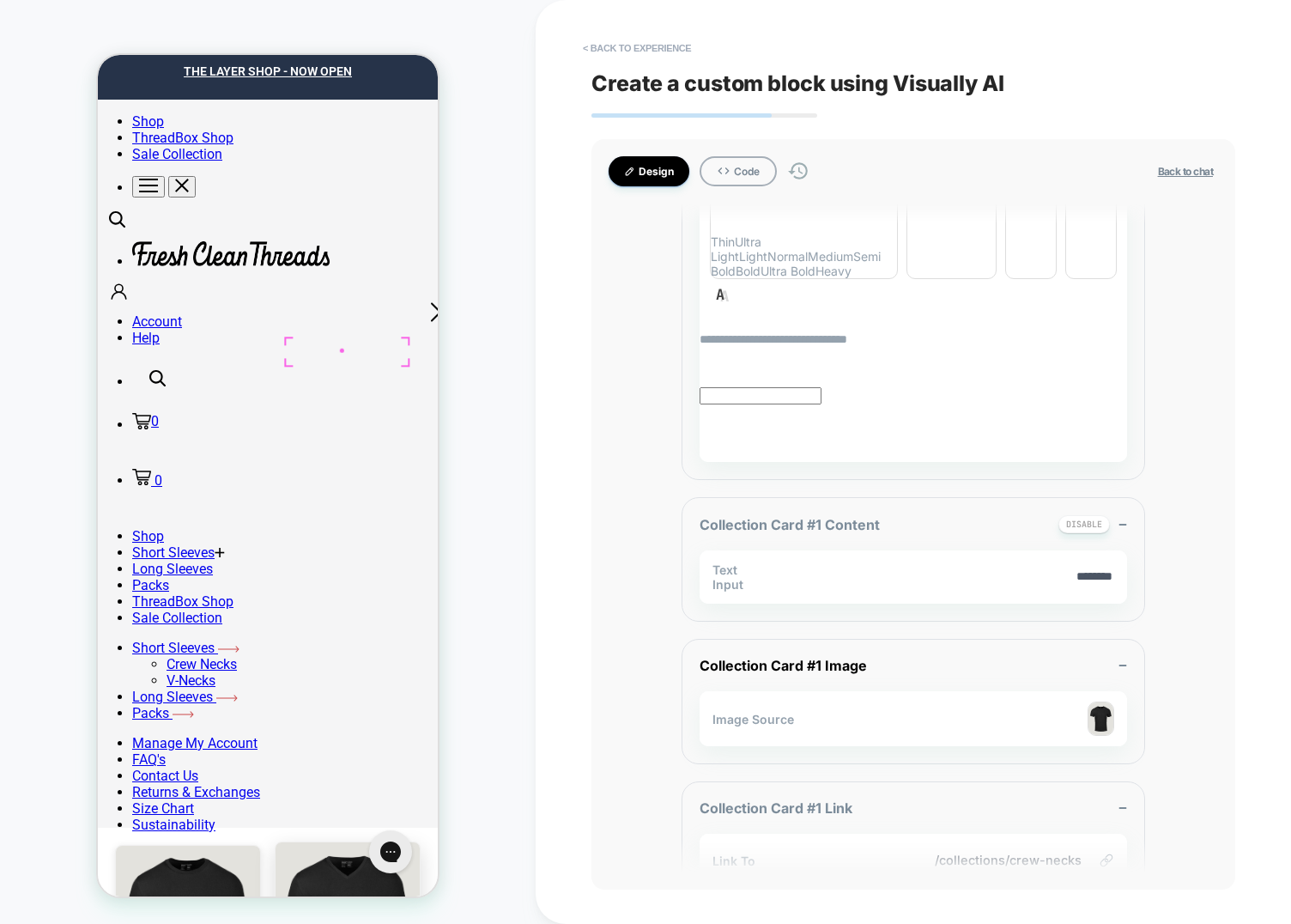
scroll to position [1289, 0]
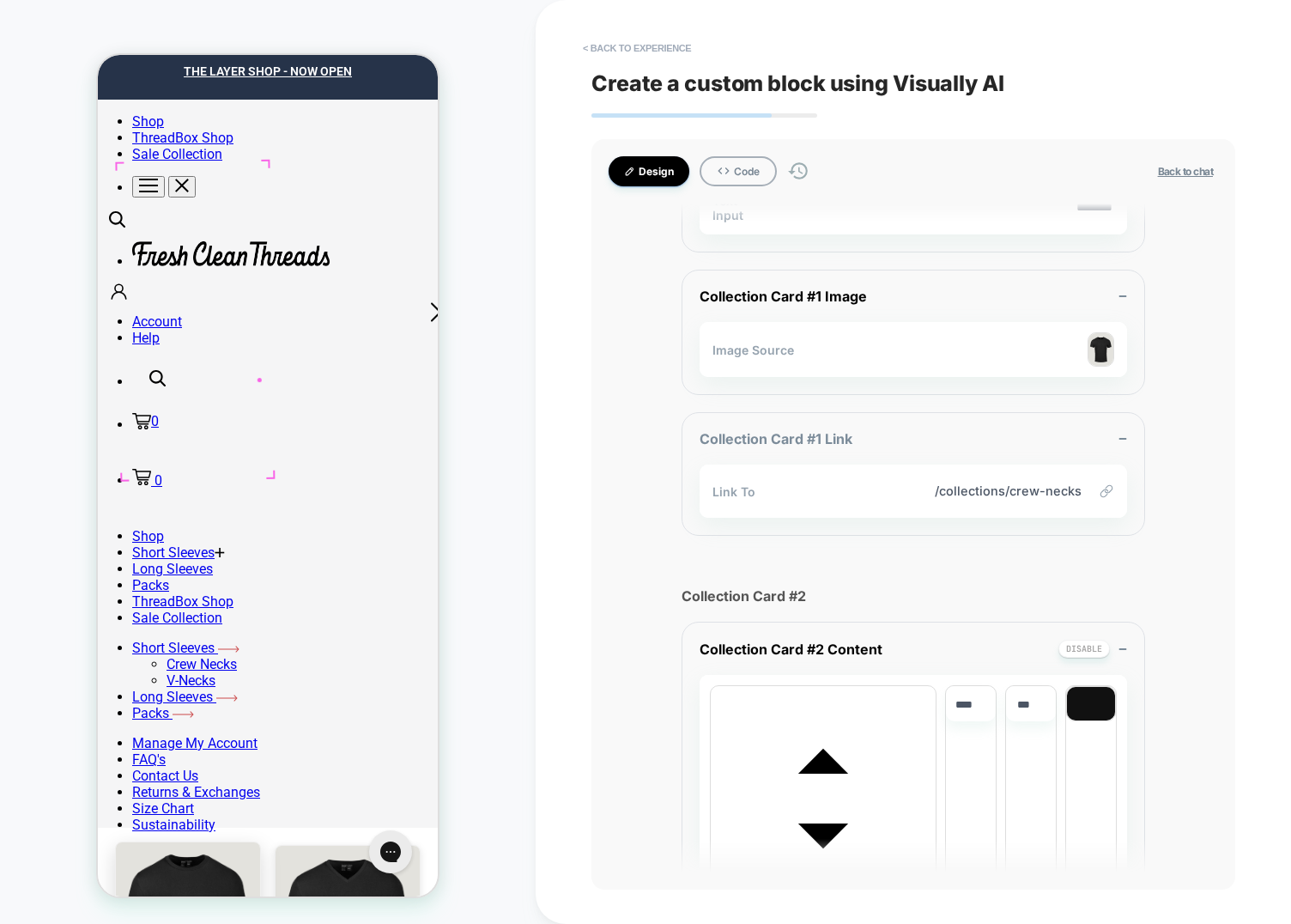
scroll to position [1660, 0]
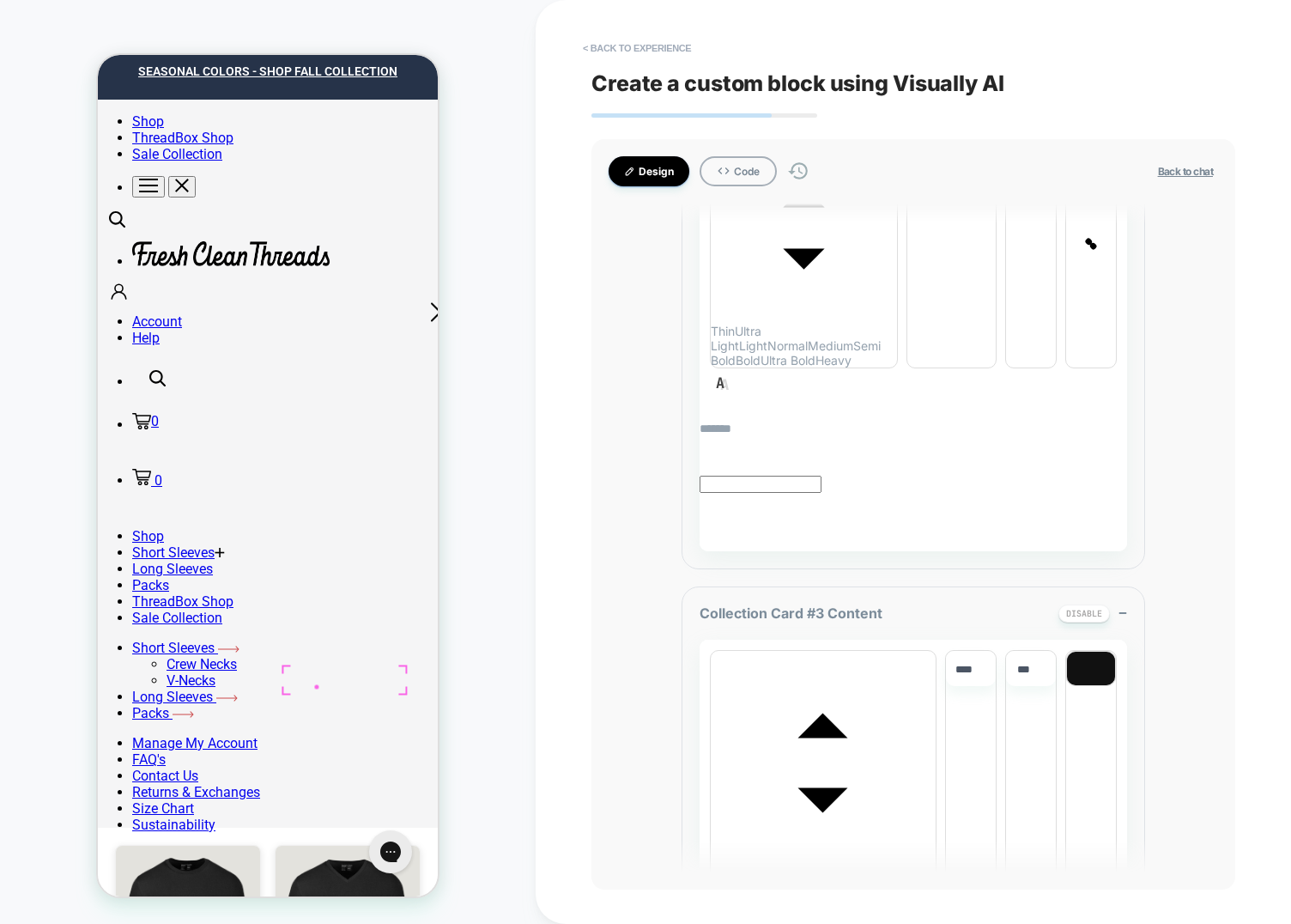
scroll to position [4495, 0]
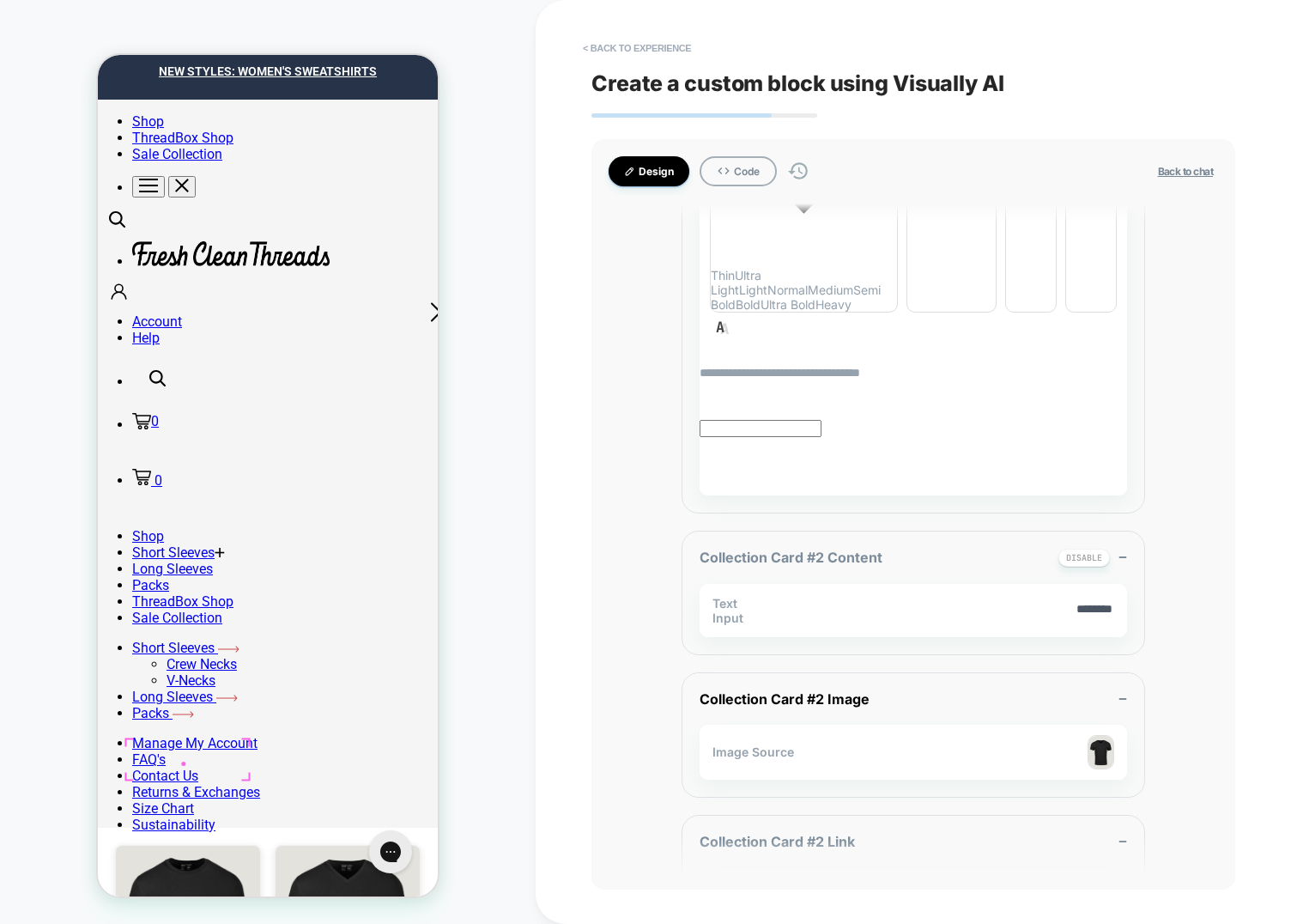
scroll to position [3262, 0]
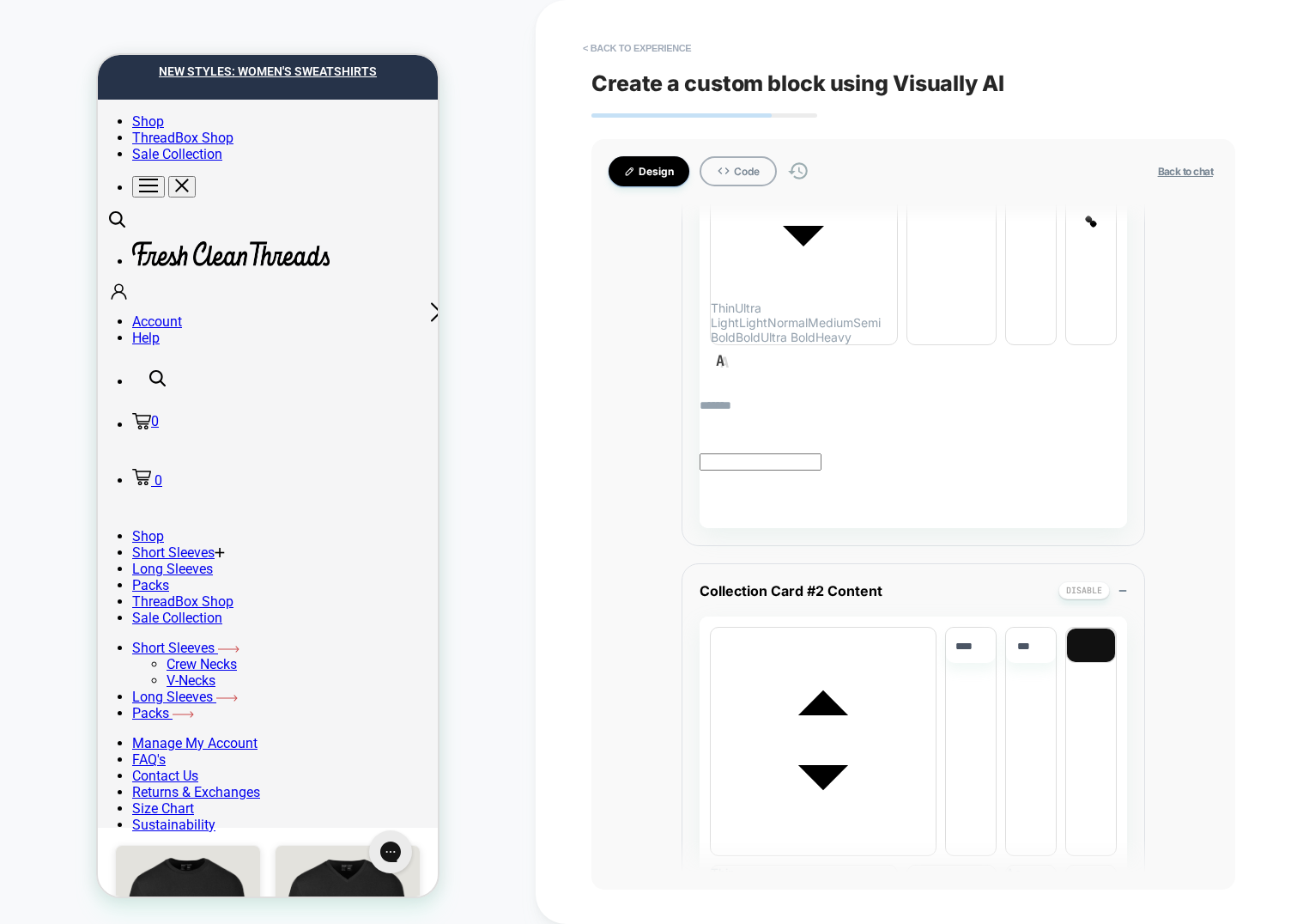
scroll to position [2409, 0]
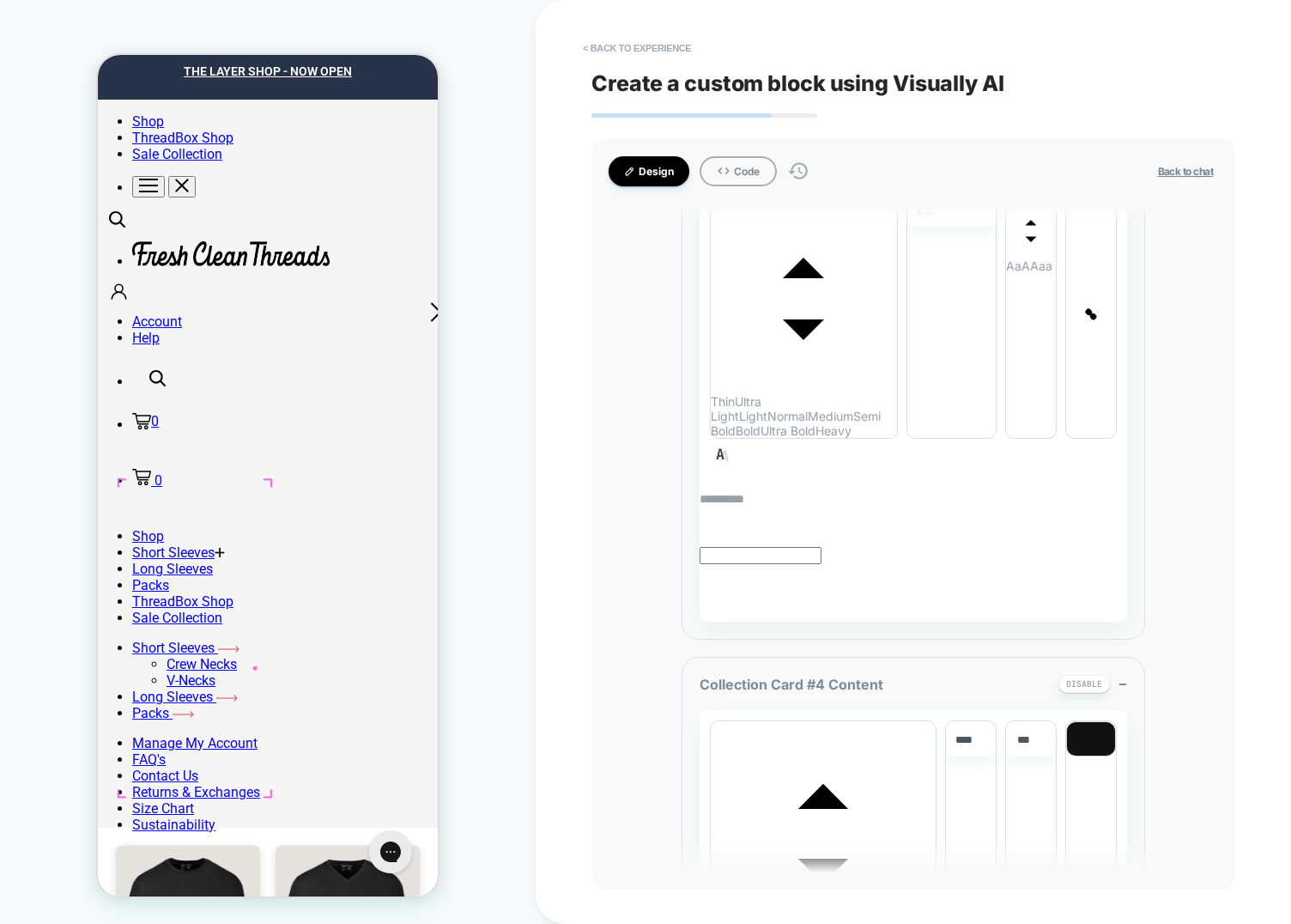
scroll to position [6450, 0]
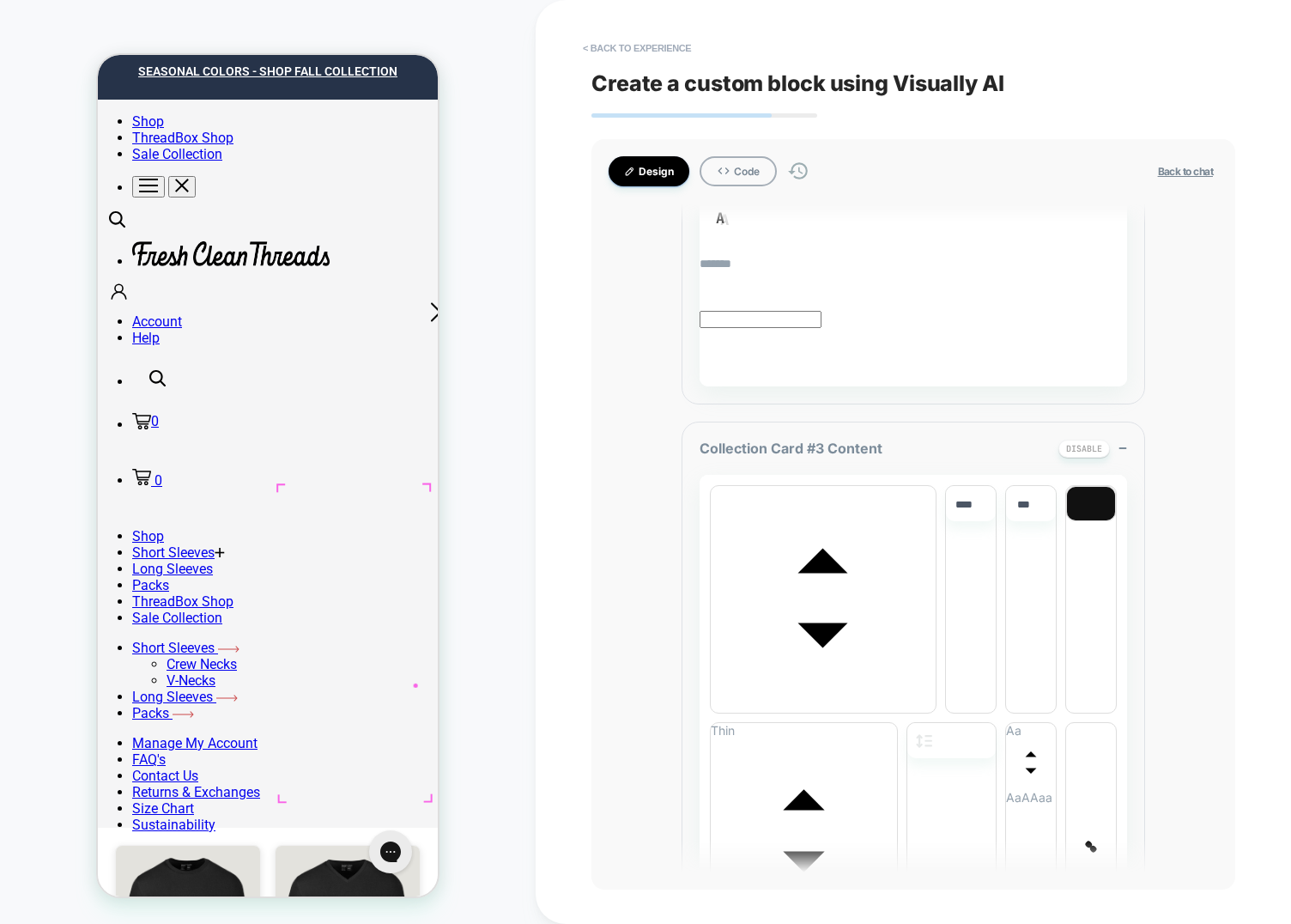
scroll to position [4636, 0]
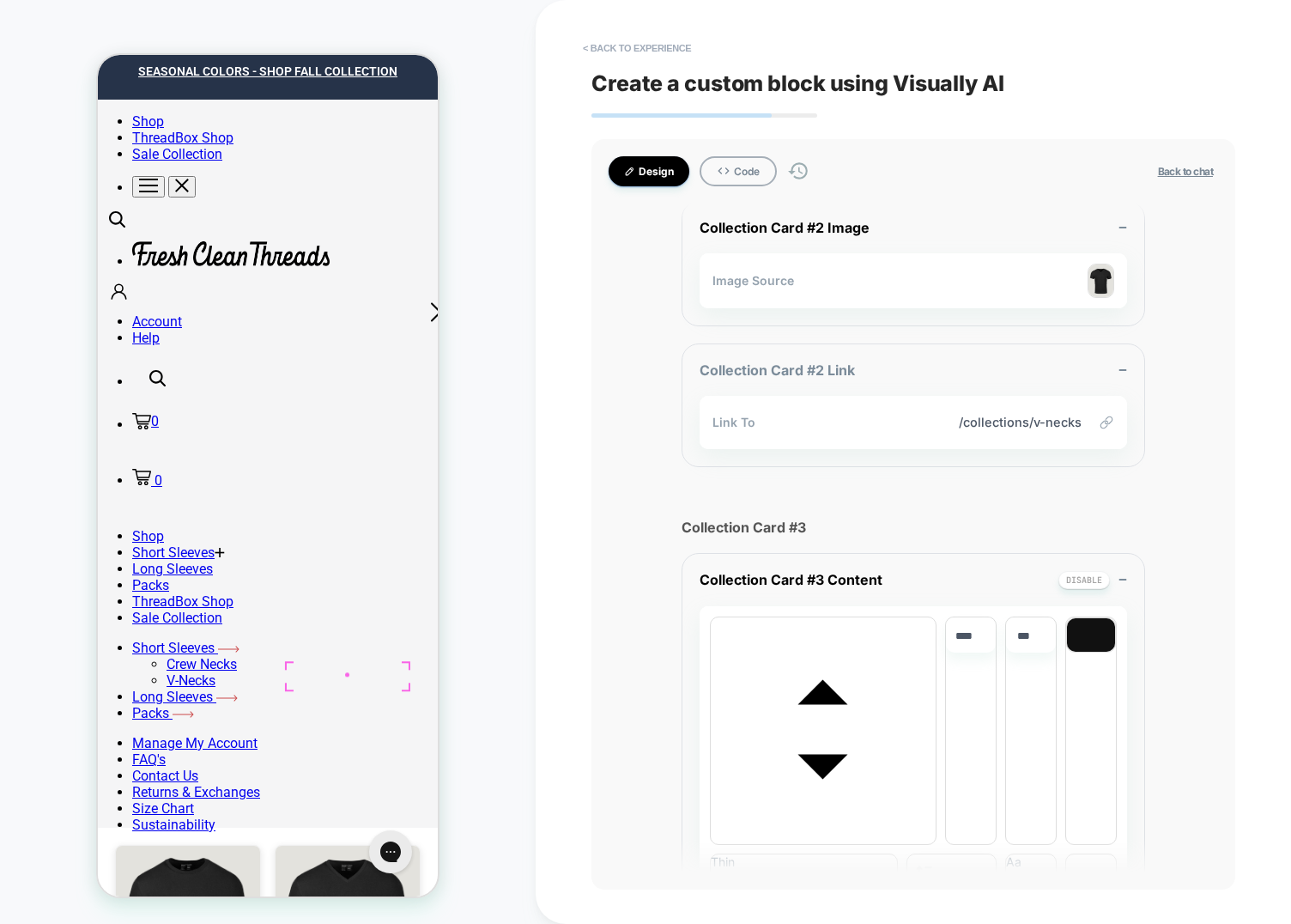
scroll to position [3754, 0]
type textarea "*"
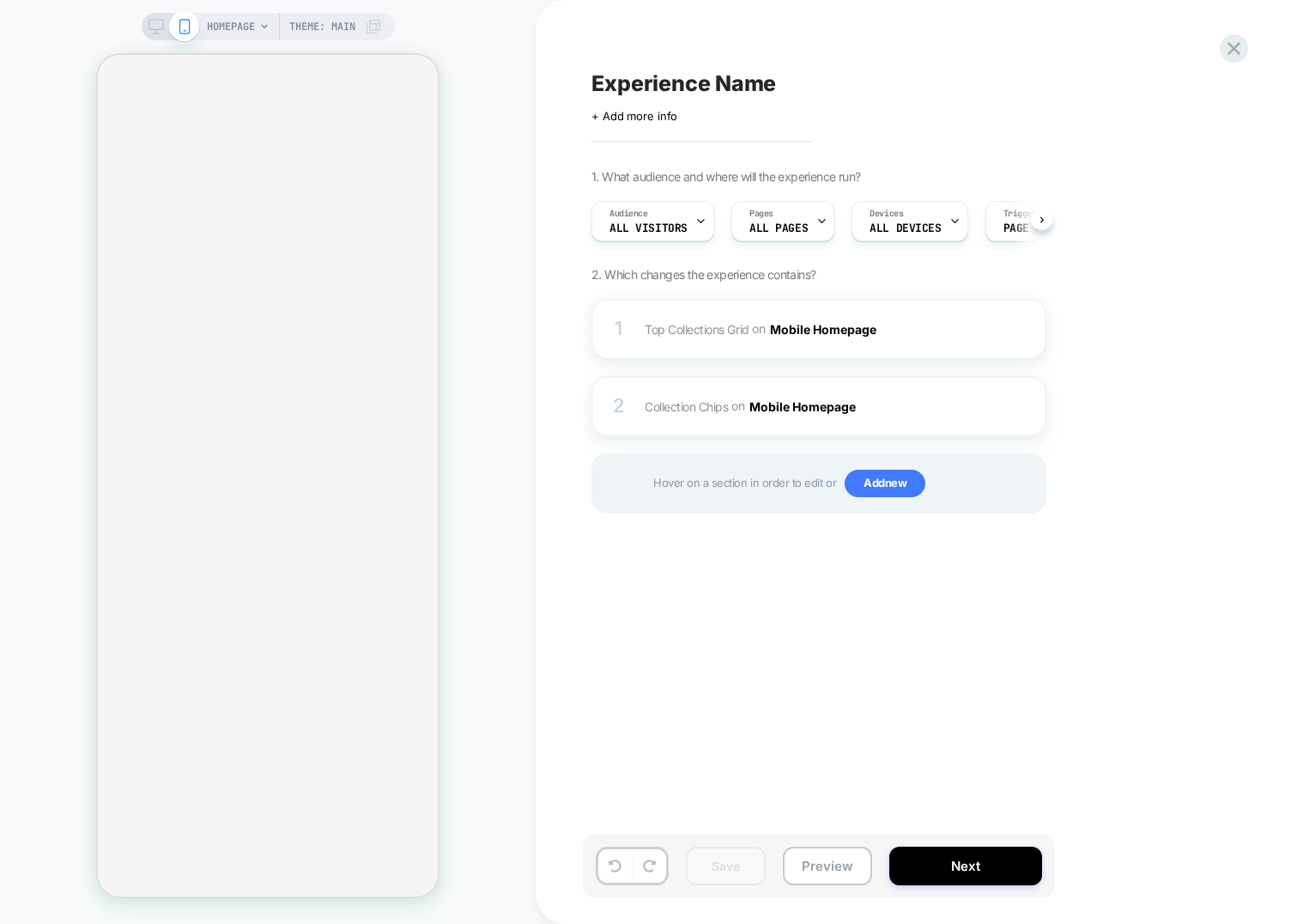
scroll to position [0, 1]
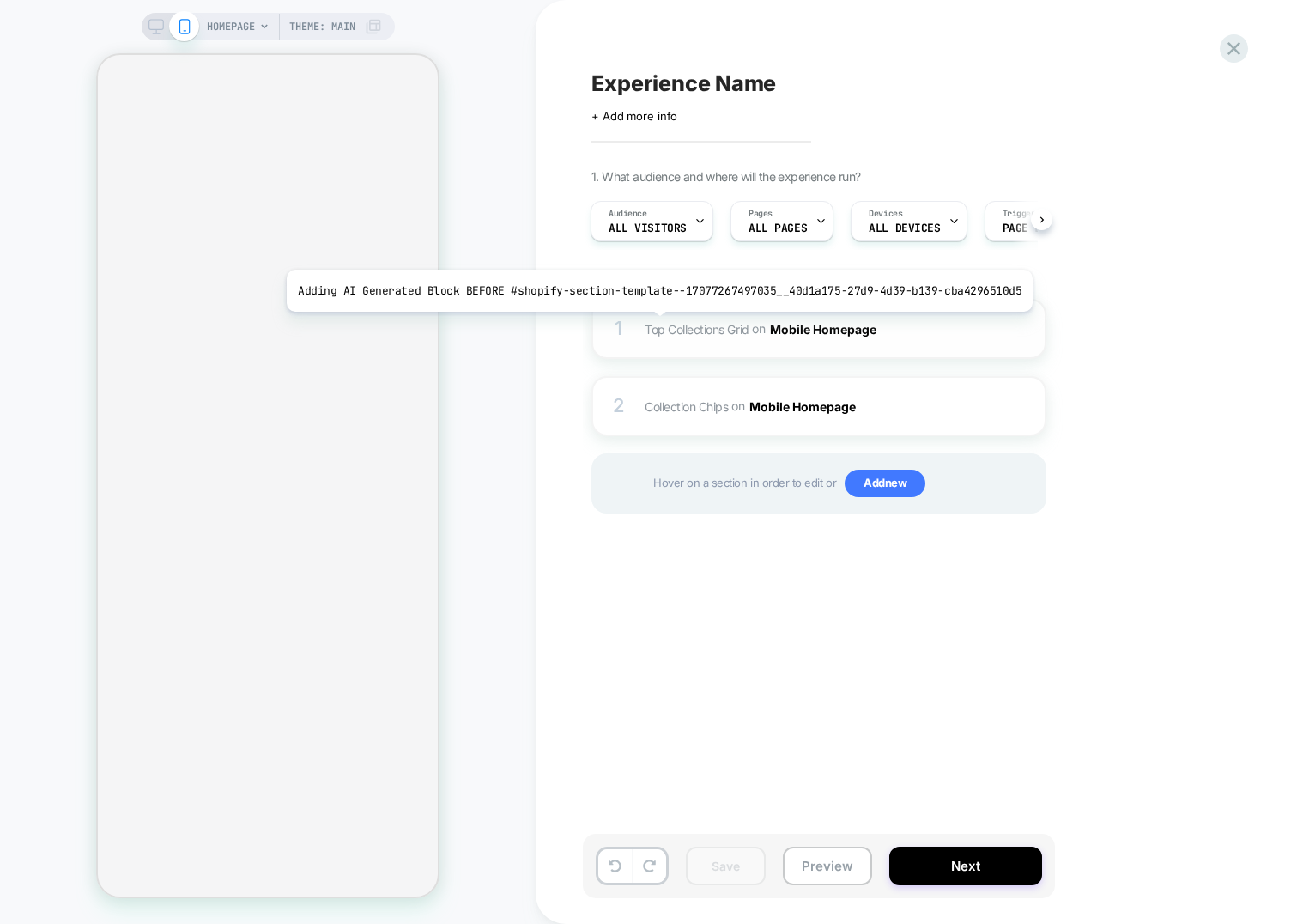
click at [650, 325] on span "Top Collections Grid" at bounding box center [697, 327] width 105 height 15
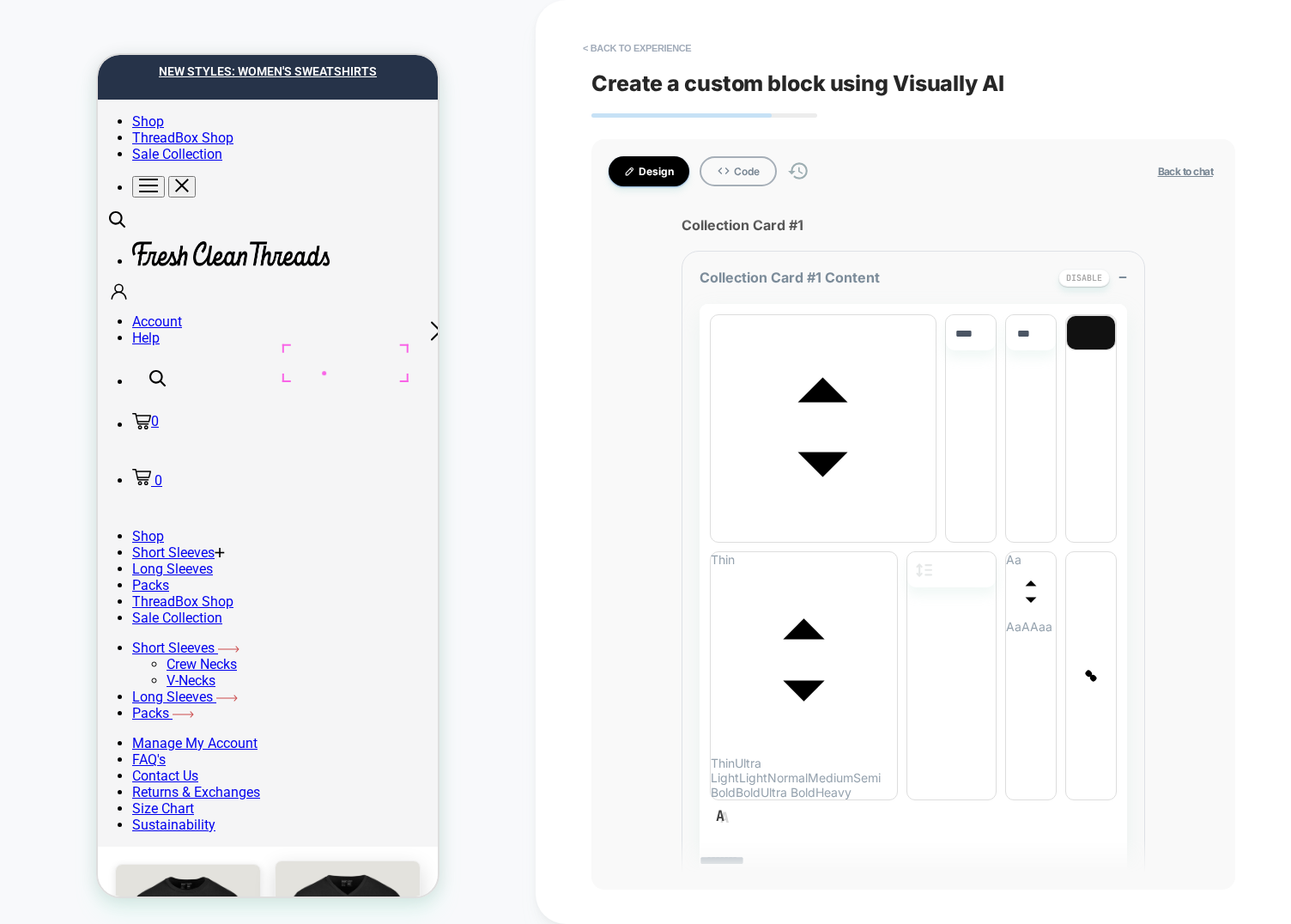
scroll to position [0, 0]
click at [325, 383] on div "Visual Edit" at bounding box center [362, 387] width 113 height 14
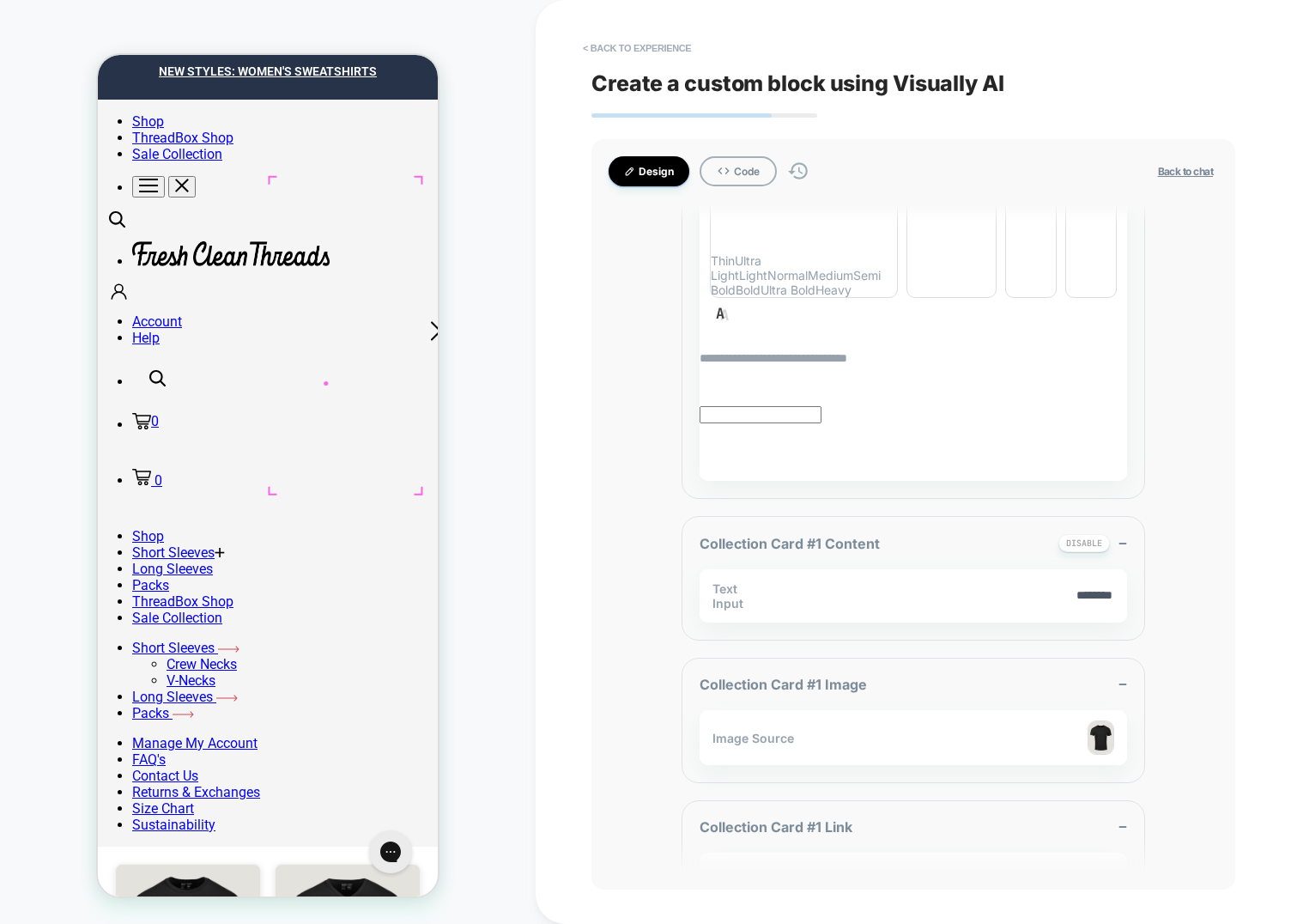
scroll to position [1289, 0]
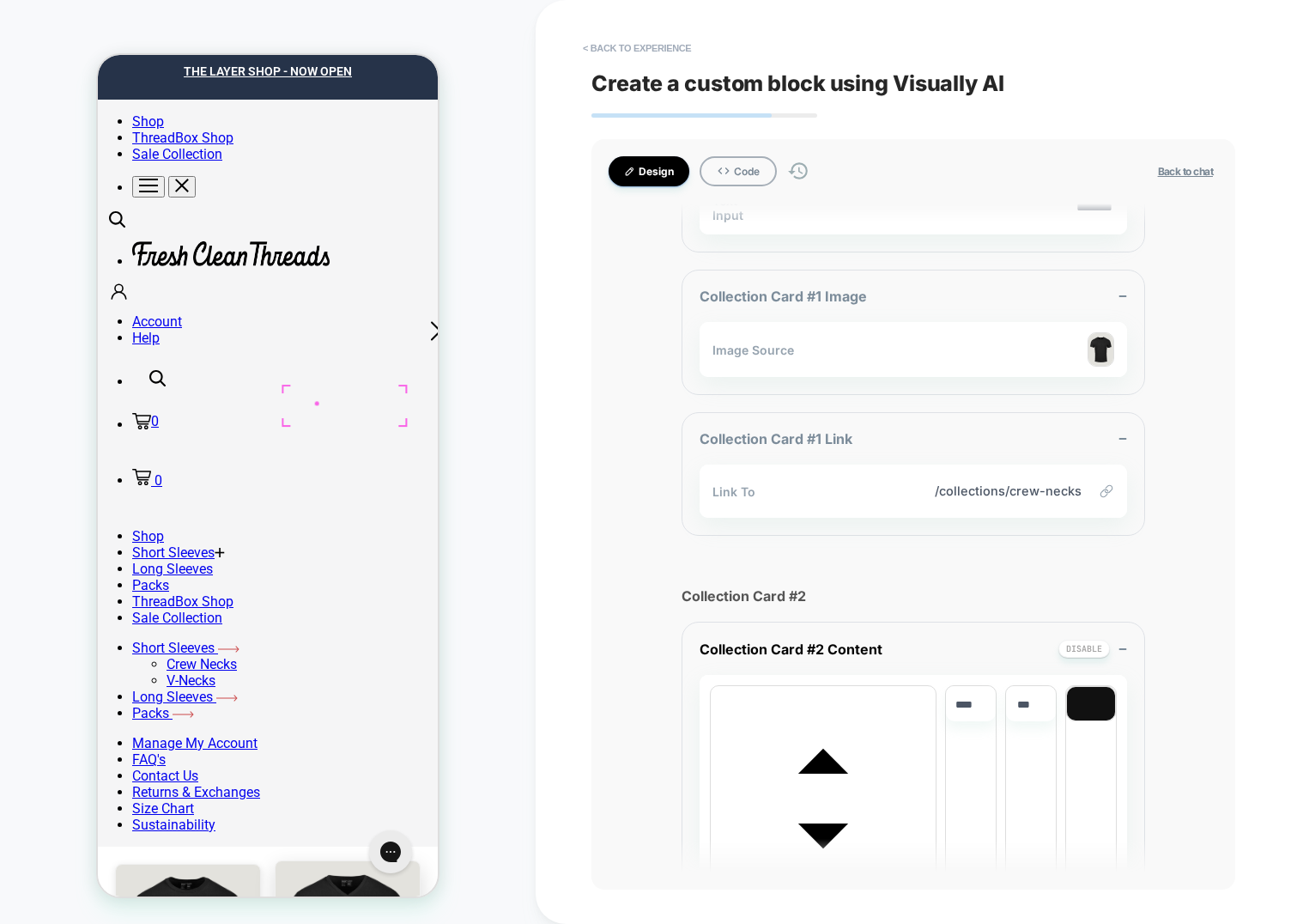
scroll to position [1660, 0]
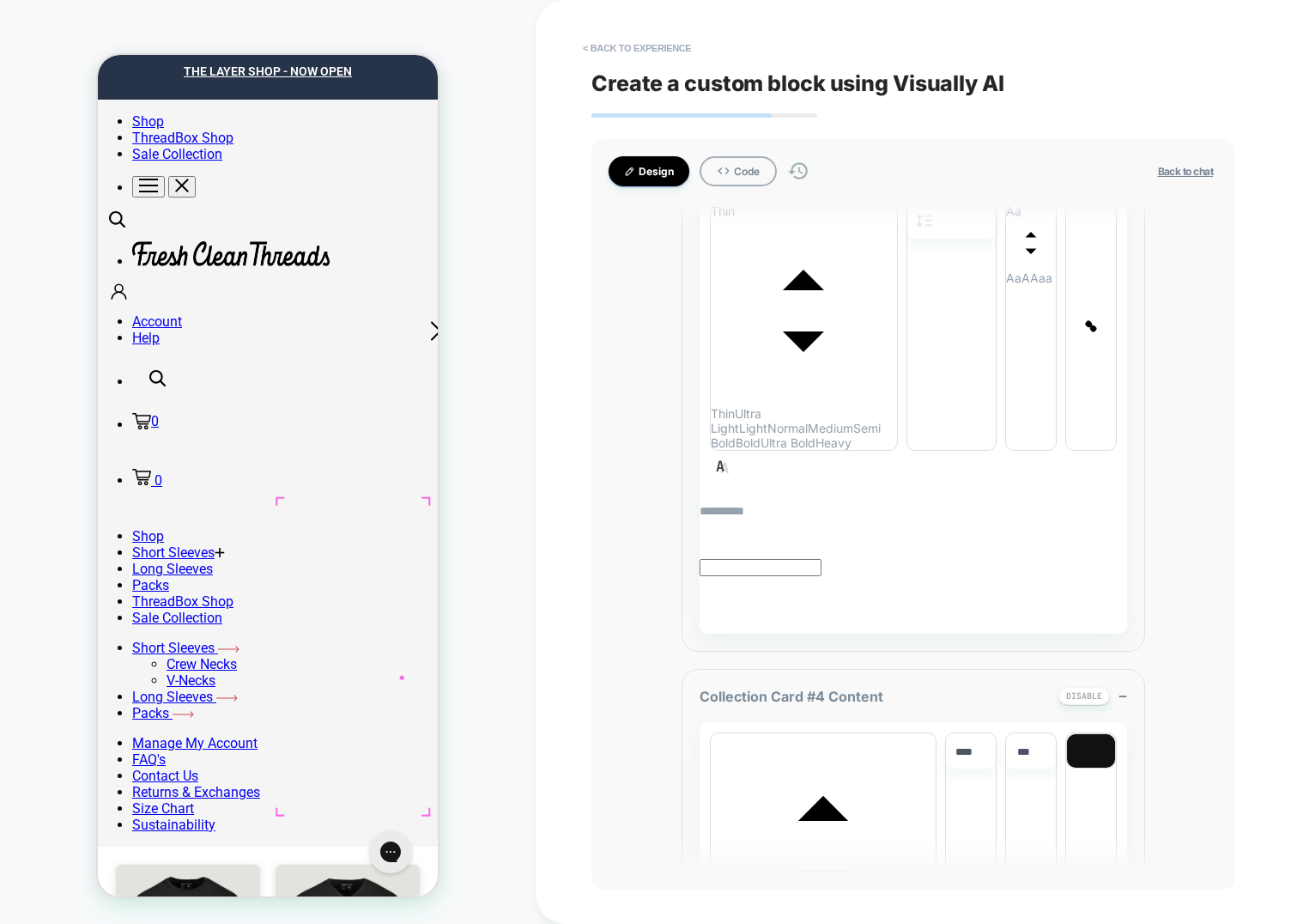
scroll to position [6450, 0]
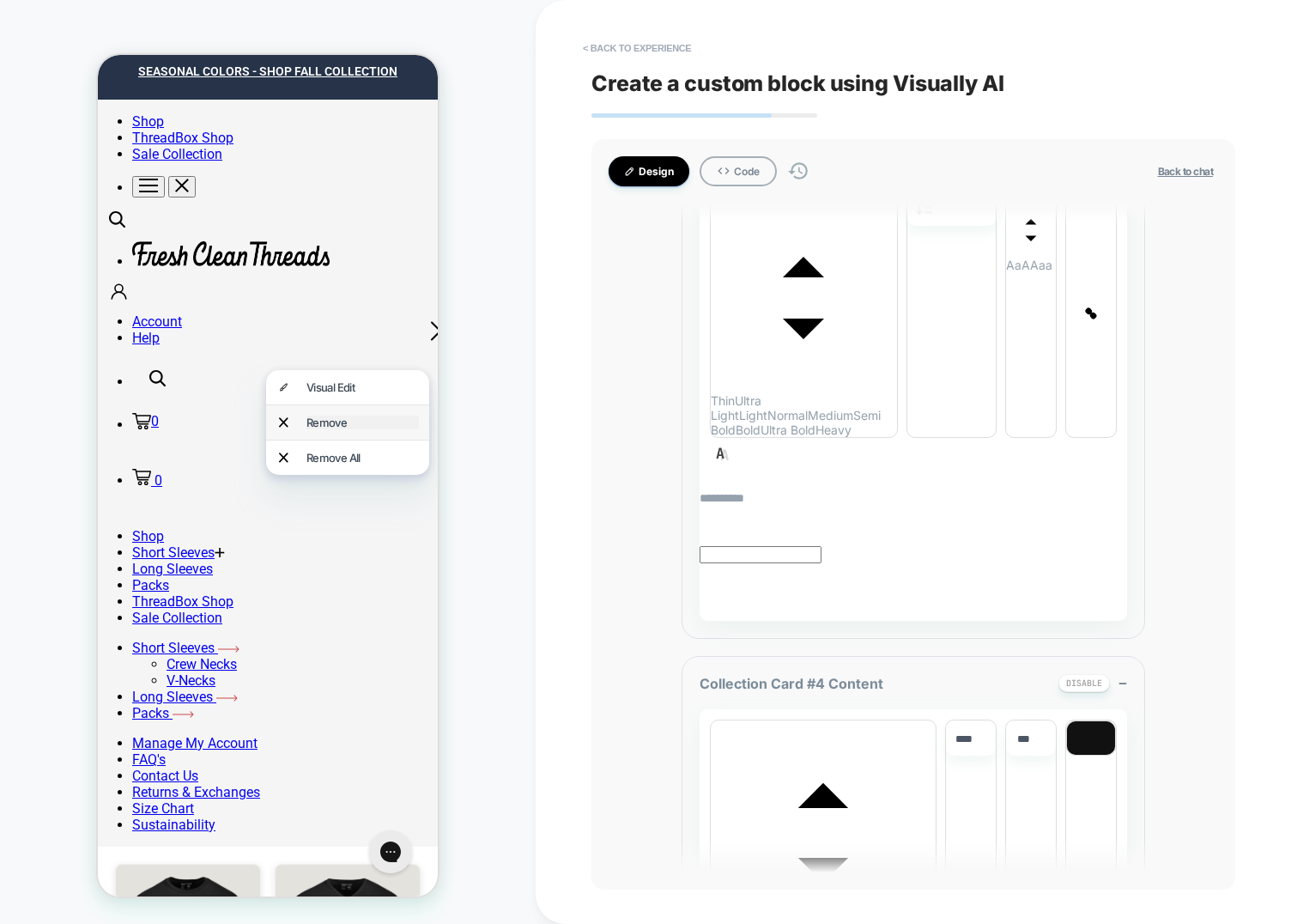
click at [318, 417] on div "Remove" at bounding box center [362, 423] width 113 height 14
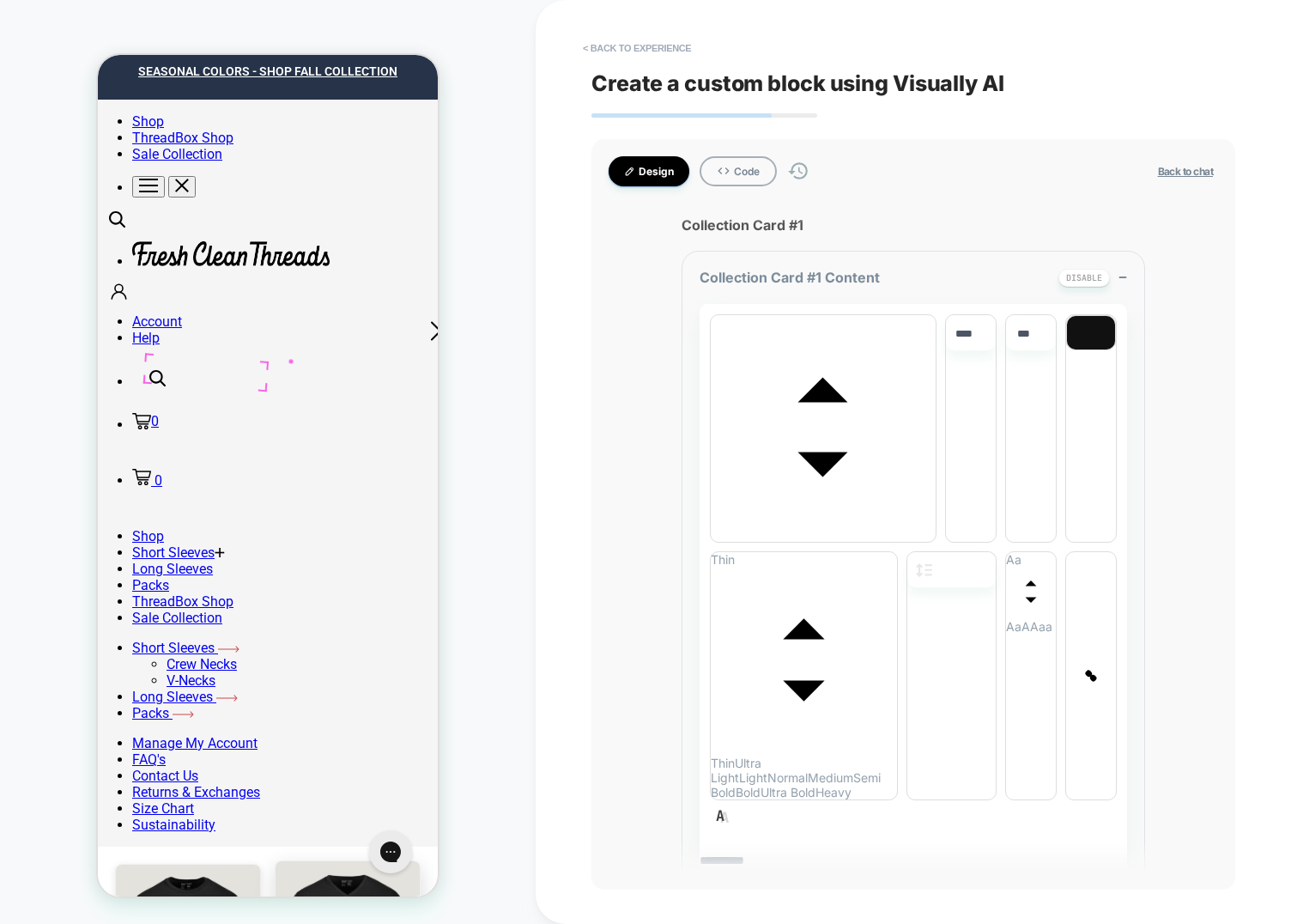
scroll to position [18, 0]
type textarea "*"
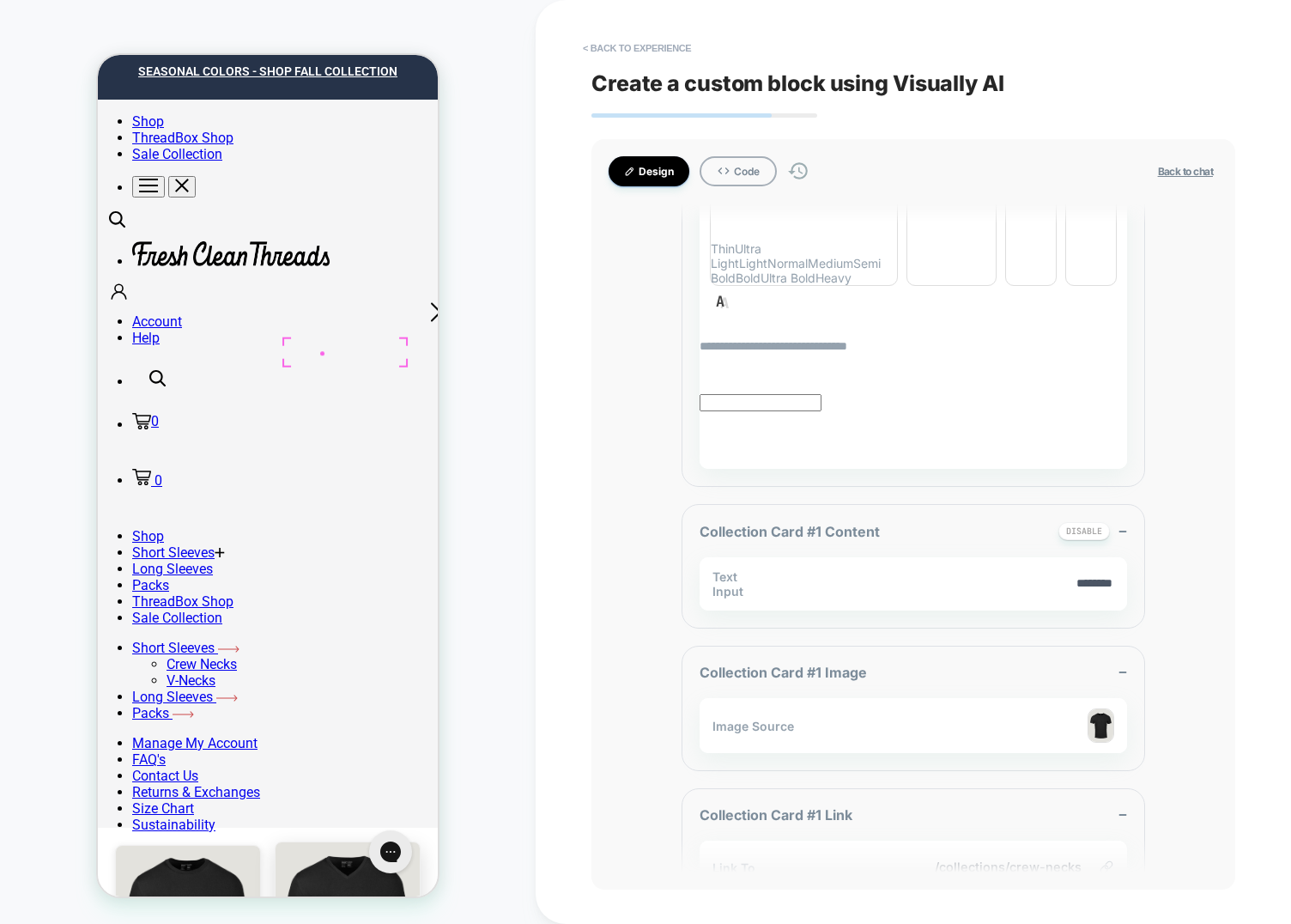
scroll to position [1289, 0]
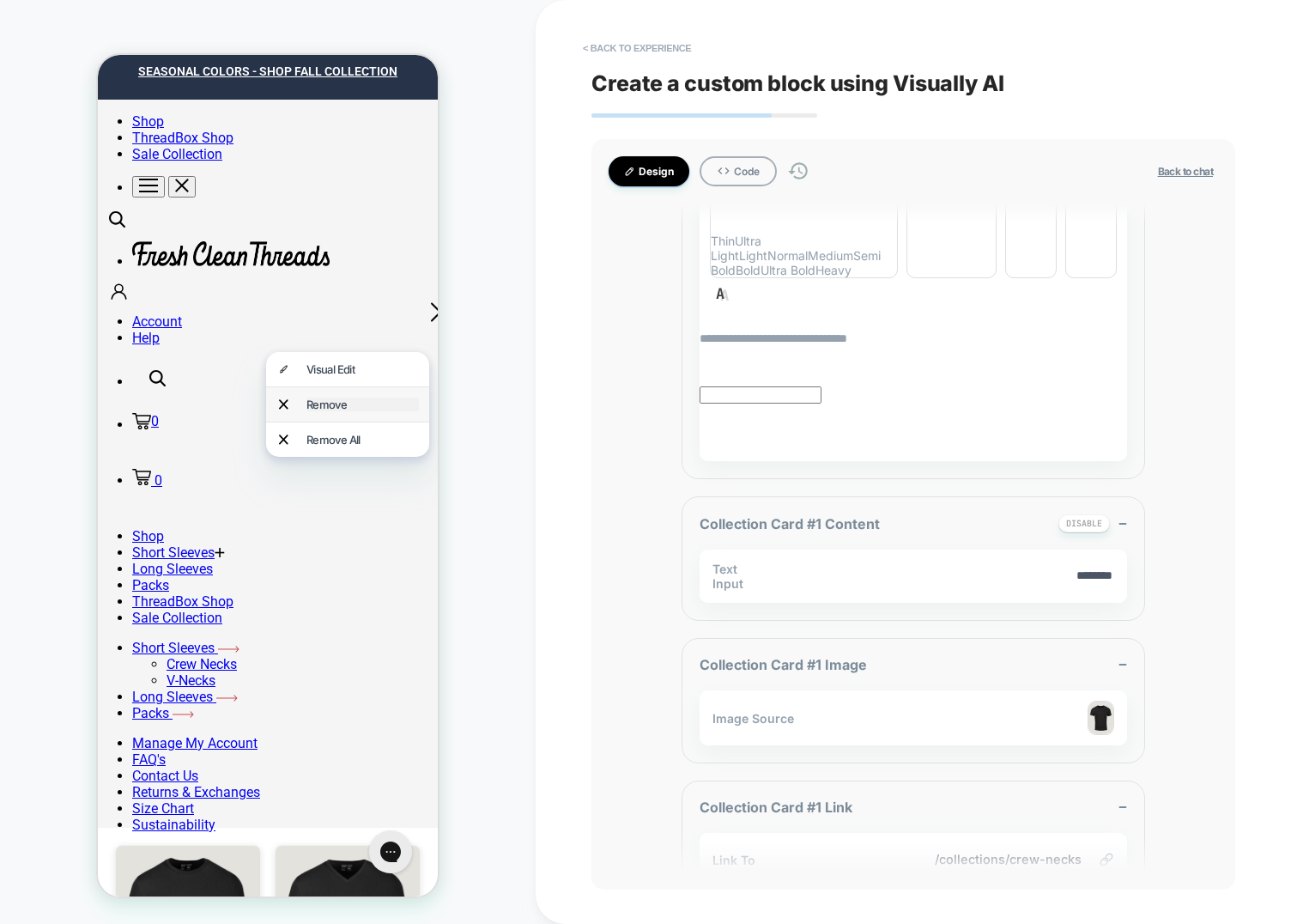
click at [343, 398] on div "Remove" at bounding box center [362, 404] width 113 height 14
click at [357, 430] on div "Remove All" at bounding box center [362, 437] width 113 height 14
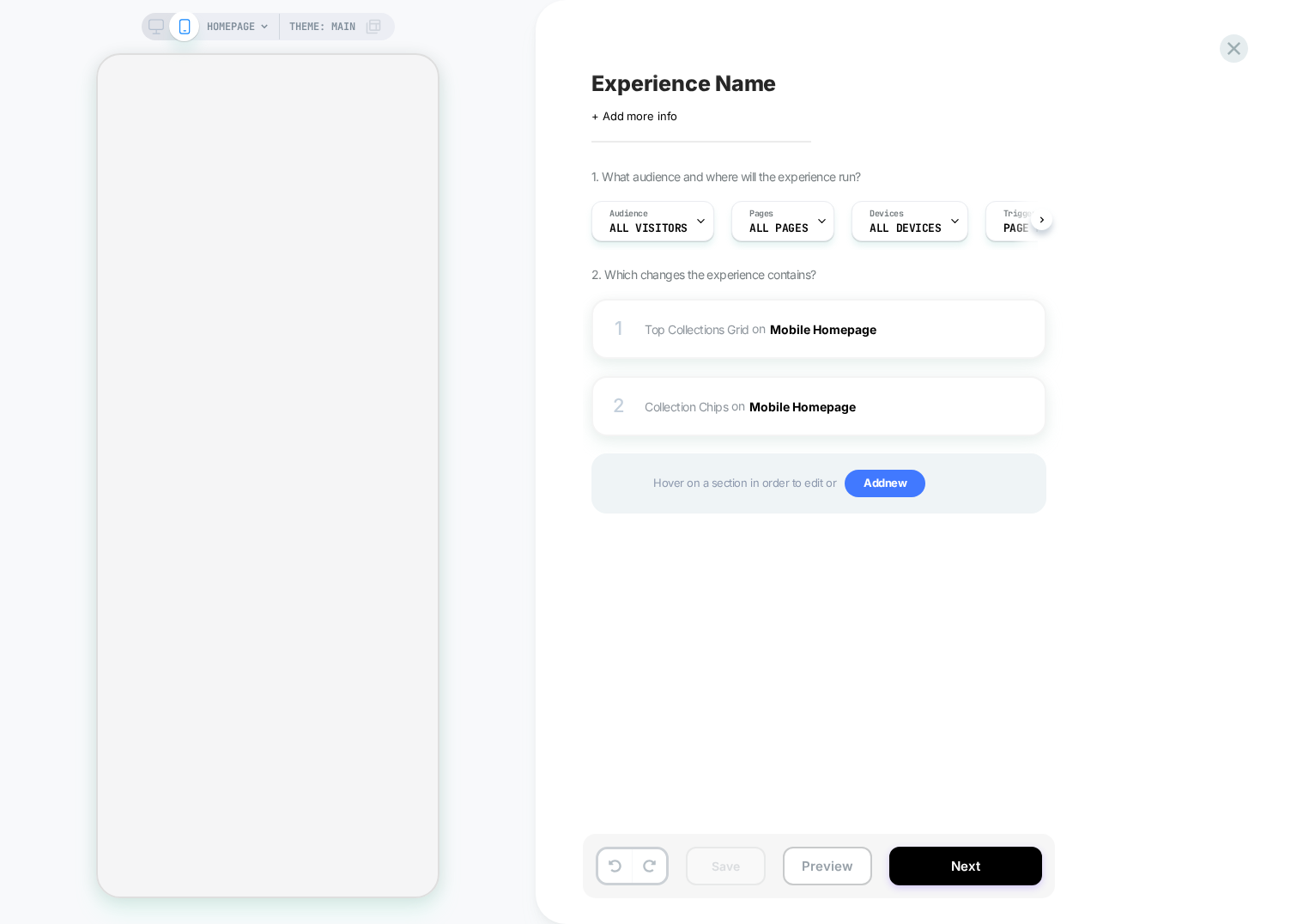
scroll to position [0, 1]
click at [680, 339] on span "Top Collections Grid Adding AI Generated Block BEFORE #shopify-section-template…" at bounding box center [808, 329] width 327 height 25
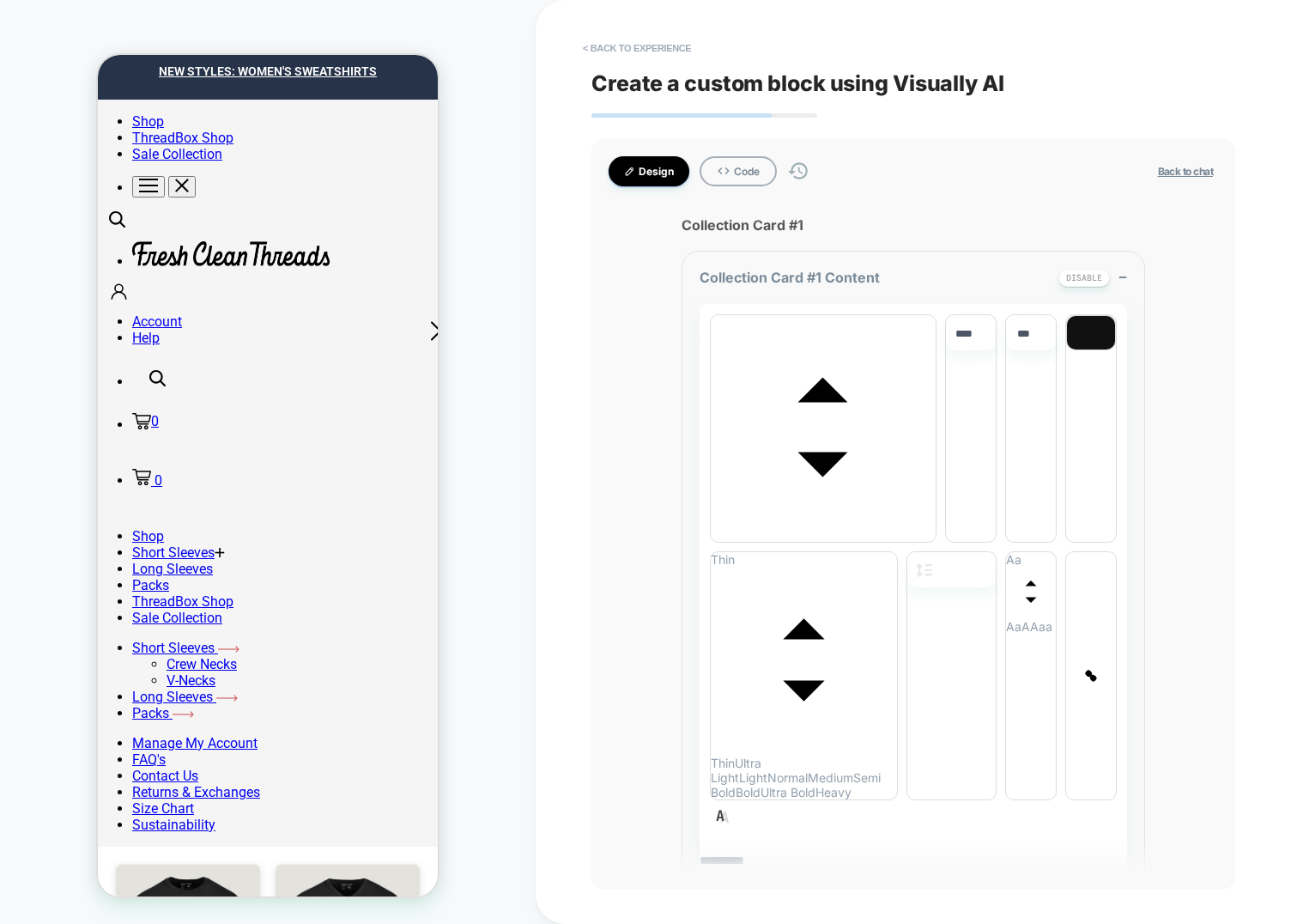
scroll to position [0, 0]
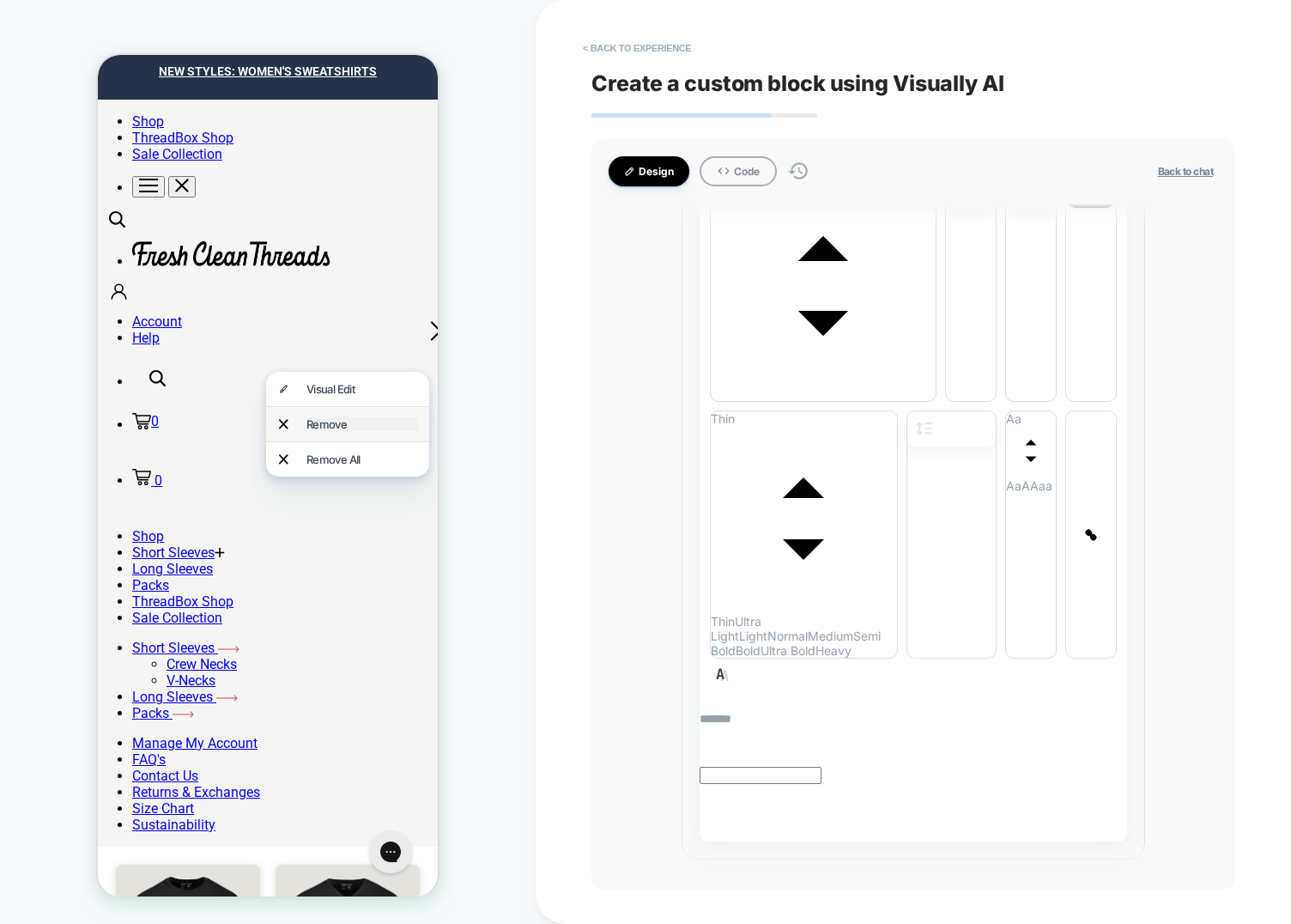
click at [321, 419] on div "Remove" at bounding box center [362, 424] width 113 height 14
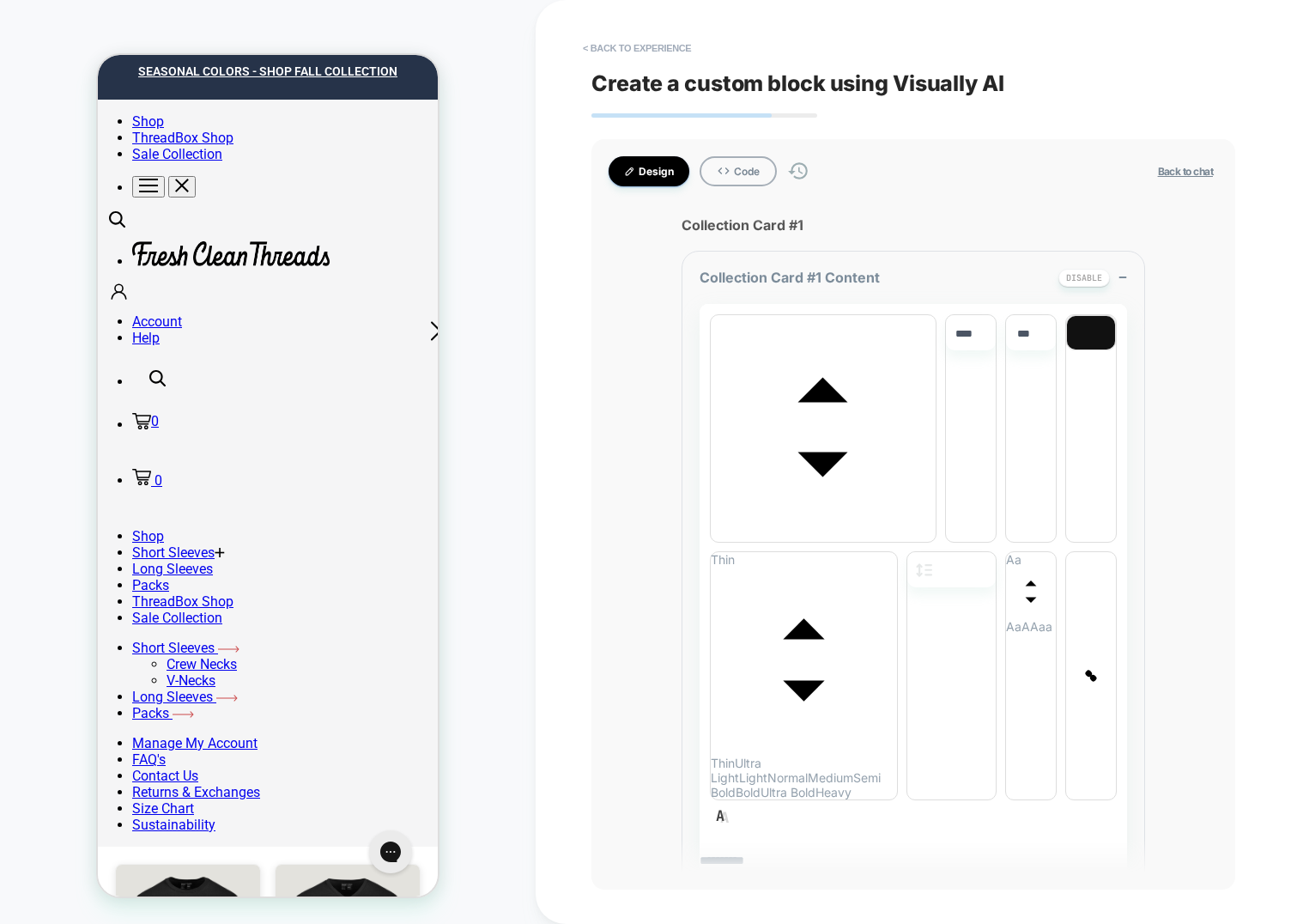
scroll to position [18, 0]
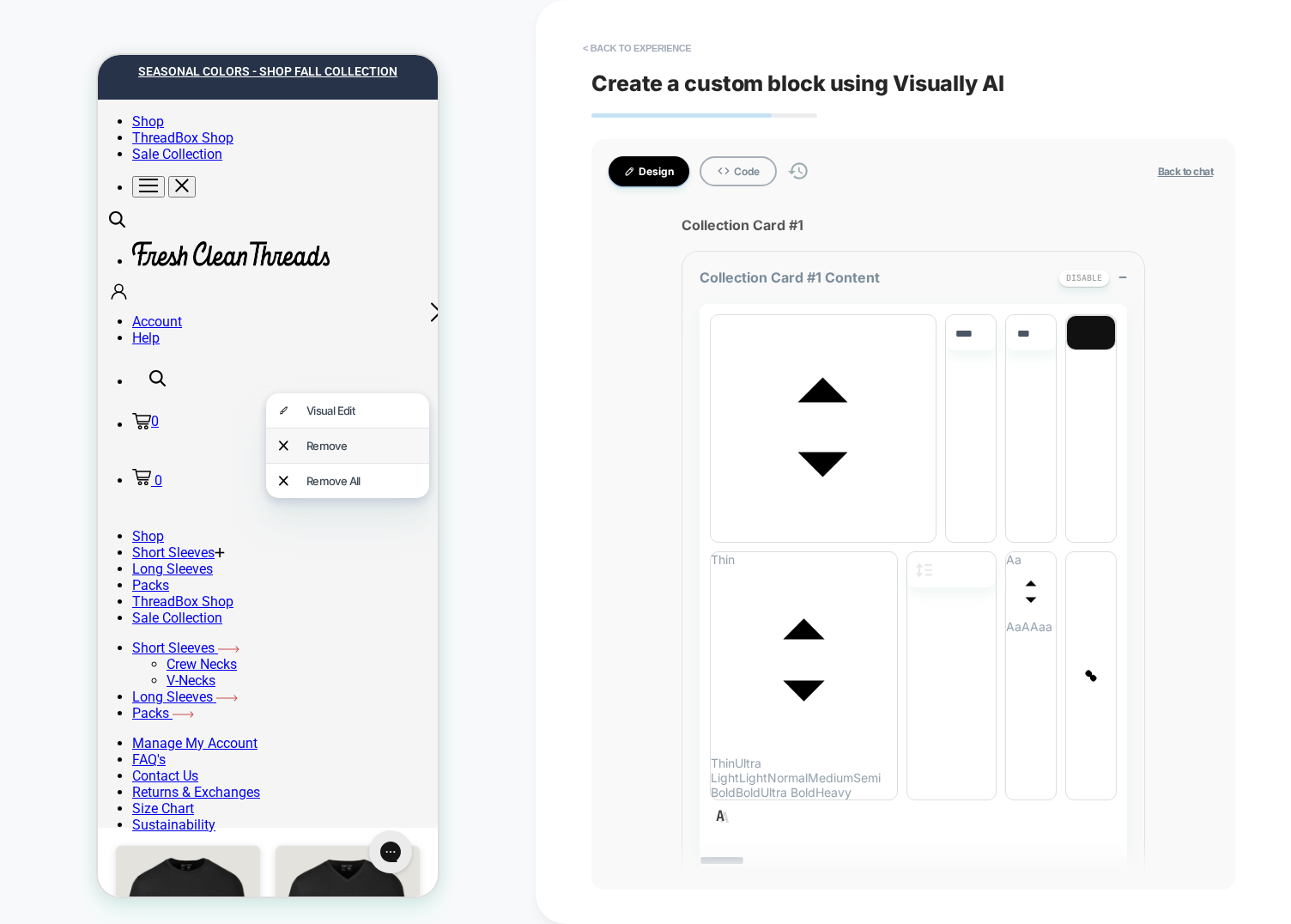
click at [351, 452] on div "Remove" at bounding box center [348, 445] width 163 height 34
click at [476, 549] on div "HOMEPAGE Theme: MAIN" at bounding box center [267, 462] width 535 height 890
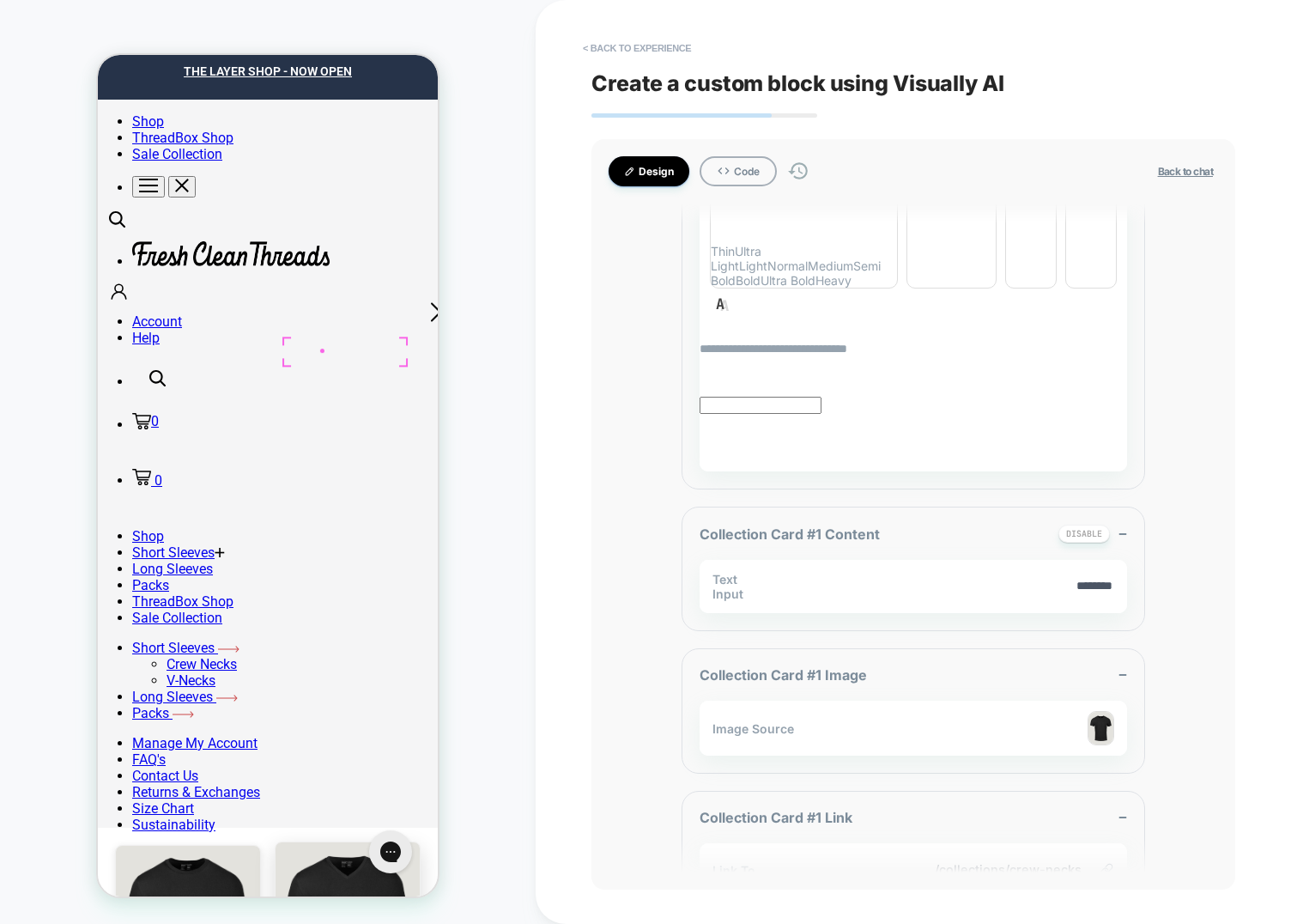
scroll to position [1289, 0]
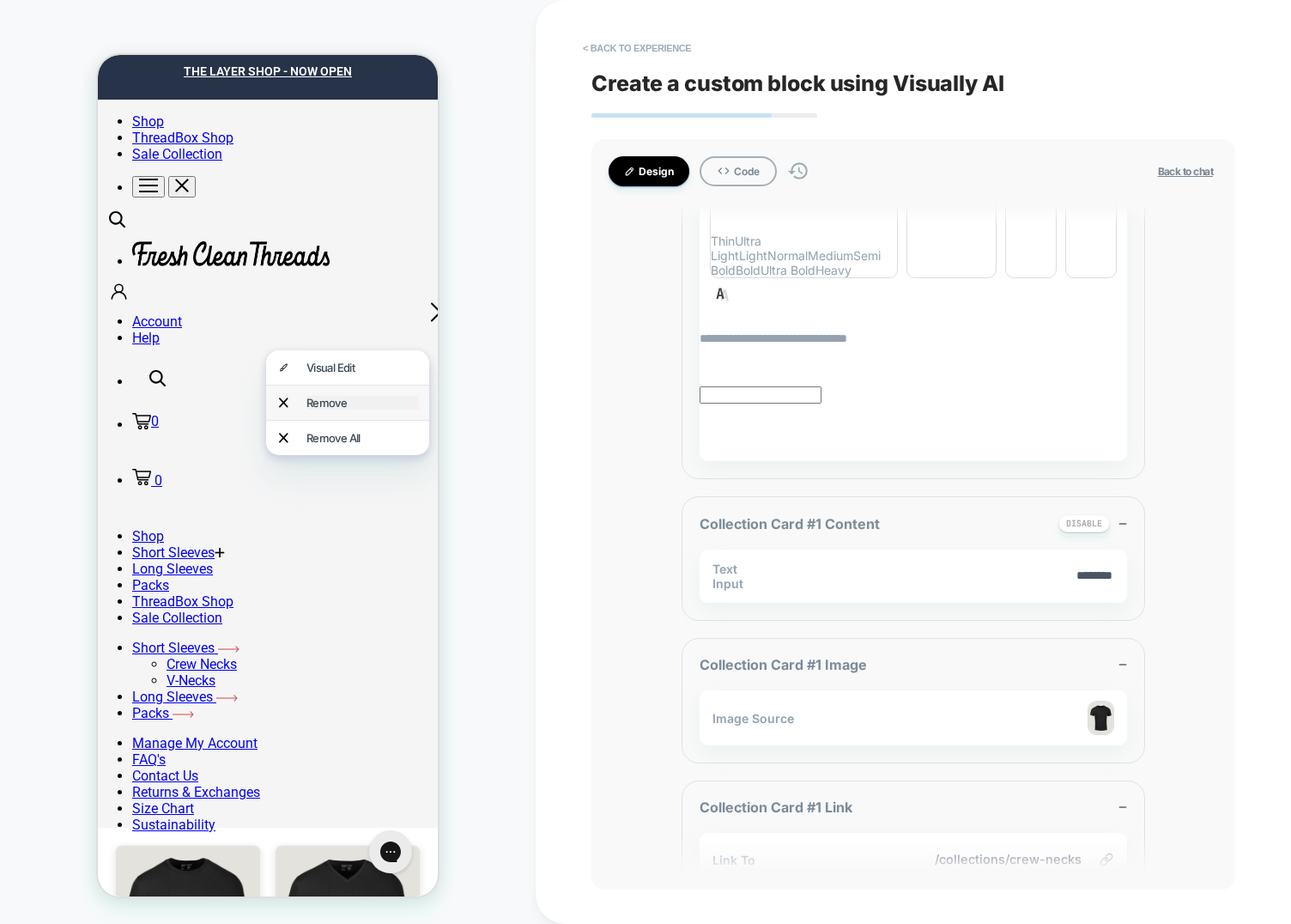
click at [341, 401] on div "Remove" at bounding box center [362, 402] width 113 height 14
click at [617, 48] on button "< Back to experience" at bounding box center [636, 48] width 125 height 27
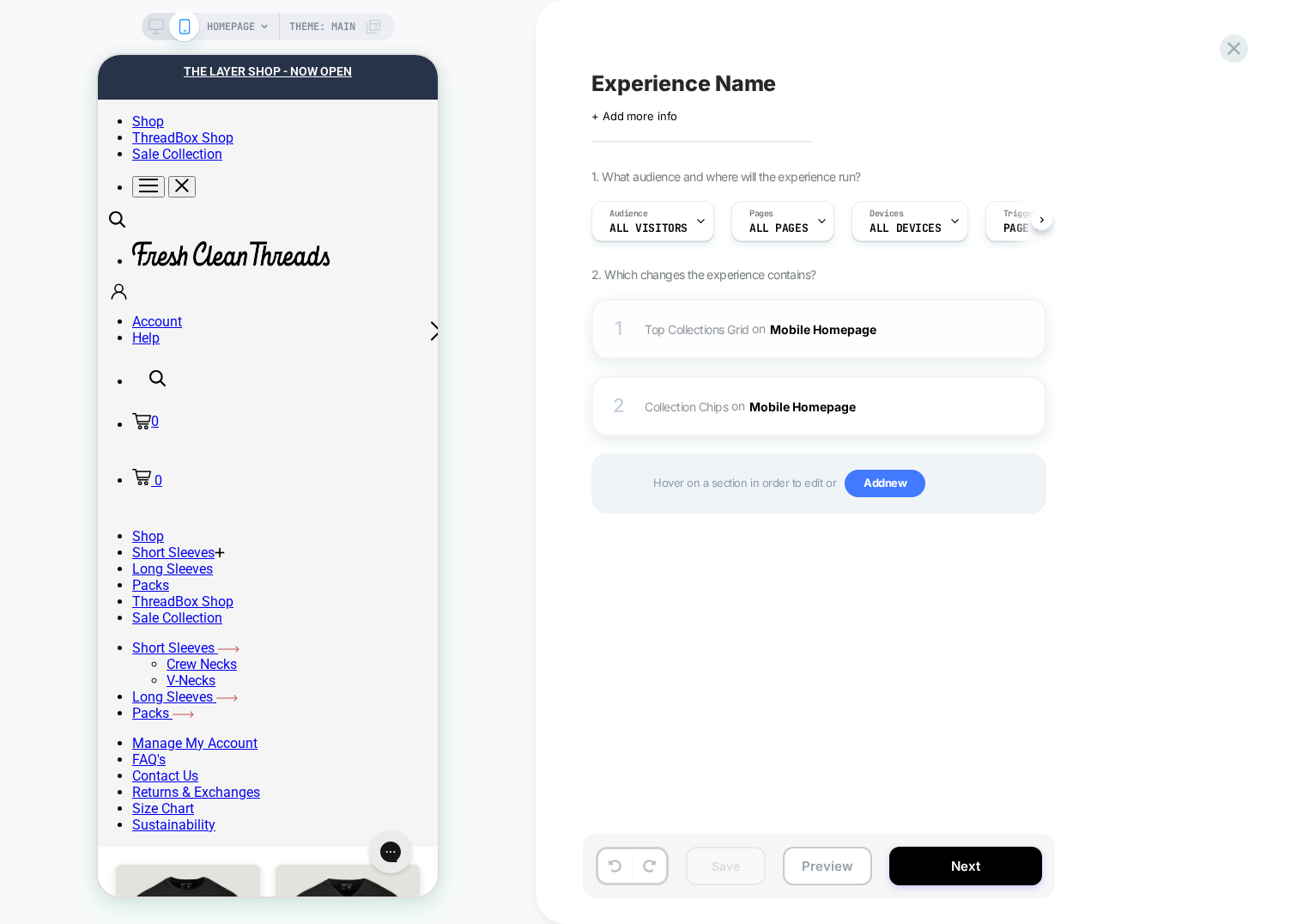
scroll to position [0, 1]
click at [655, 319] on span "Top Collections Grid Adding AI Generated Block BEFORE #shopify-section-template…" at bounding box center [808, 329] width 327 height 25
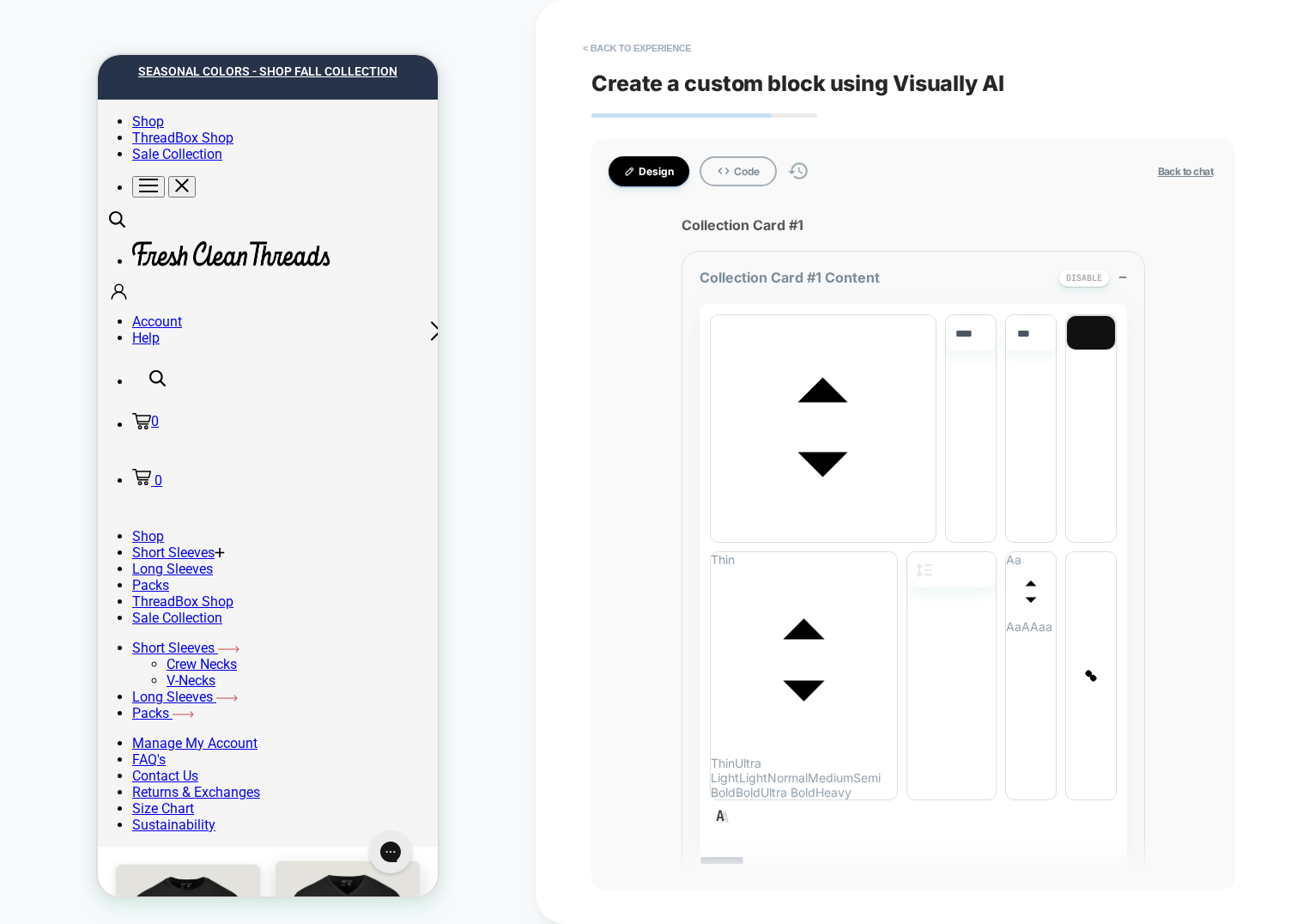
scroll to position [18, 0]
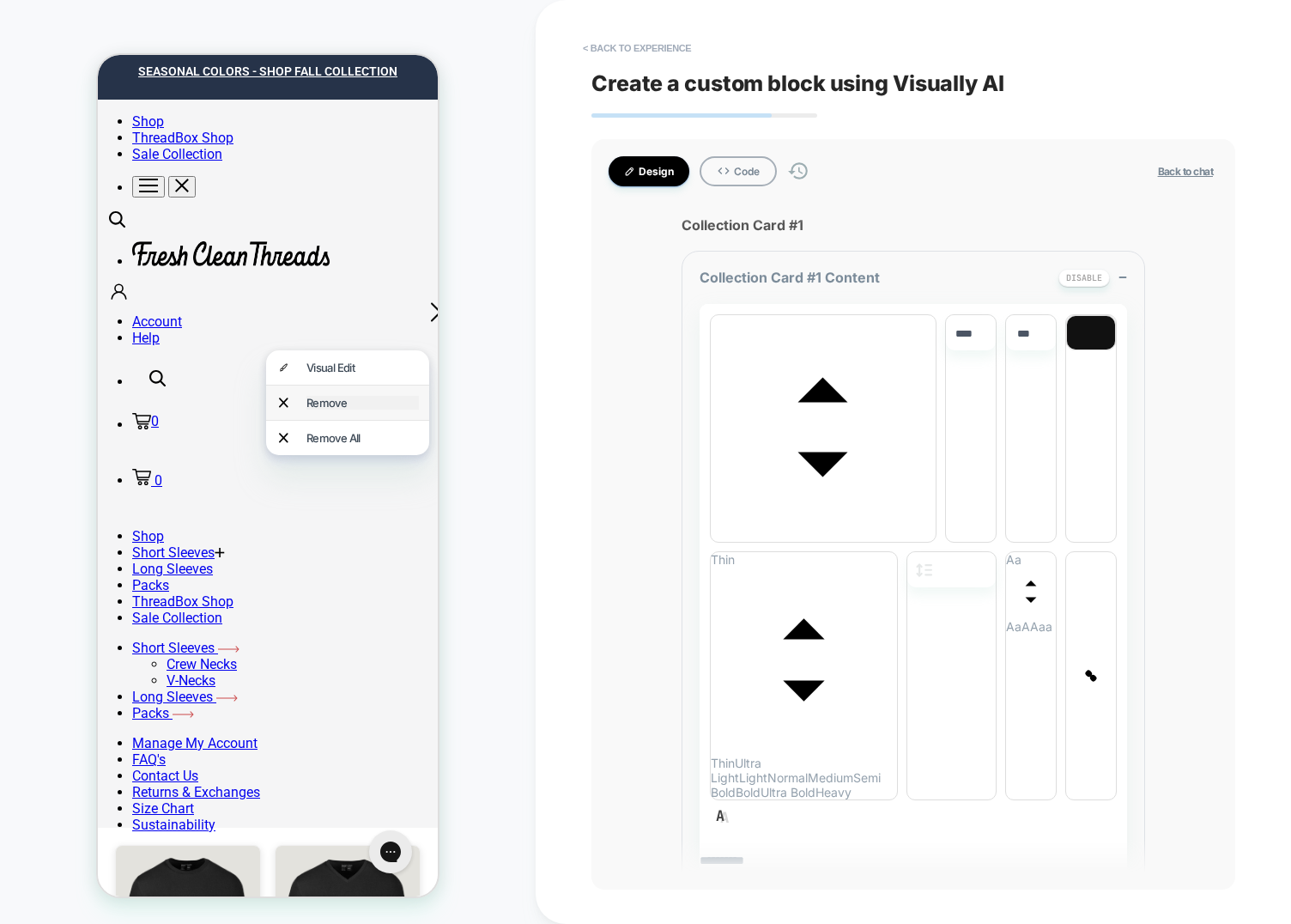
click at [350, 399] on div "Remove" at bounding box center [362, 402] width 113 height 14
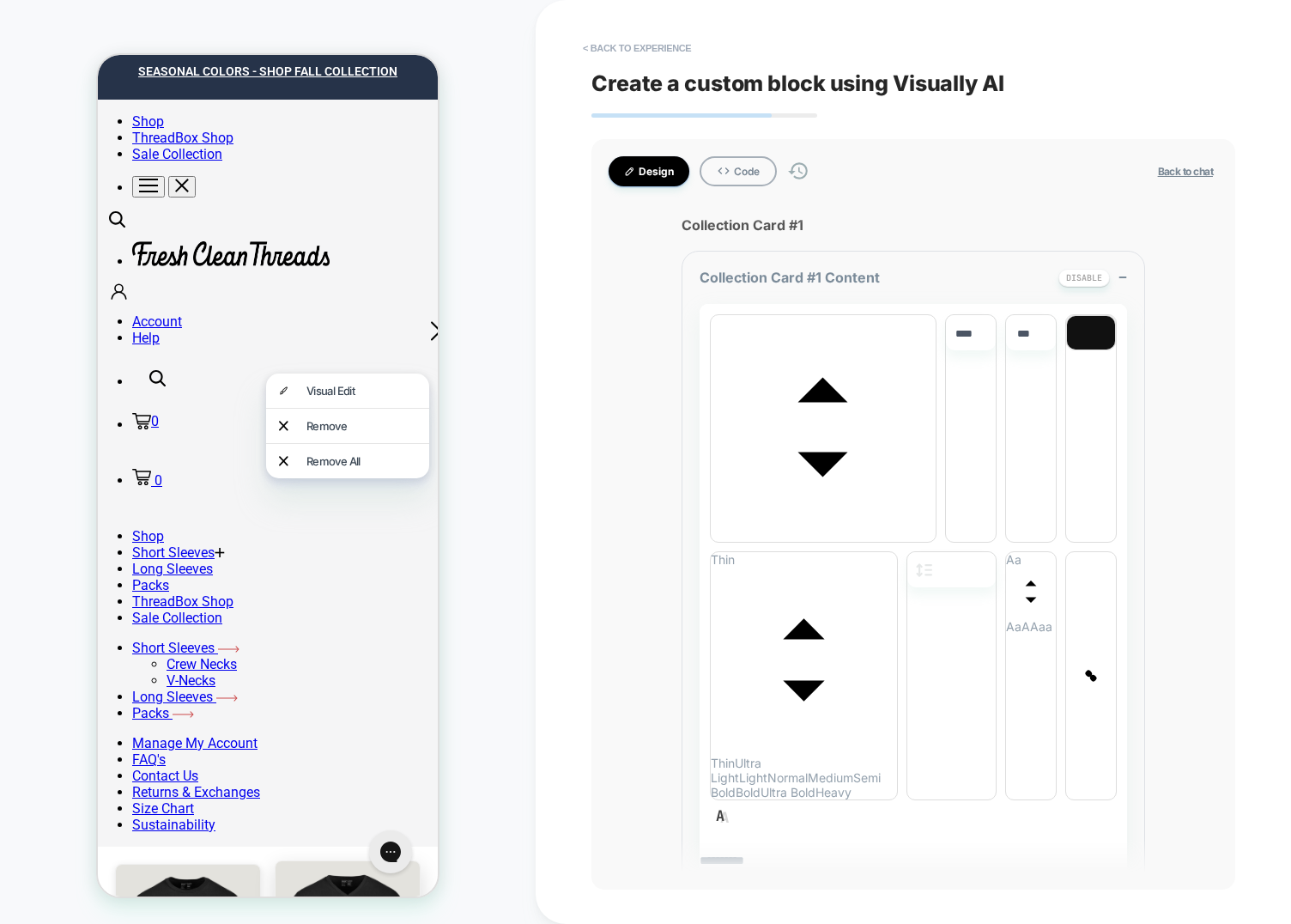
click at [347, 423] on div "Remove" at bounding box center [362, 426] width 113 height 14
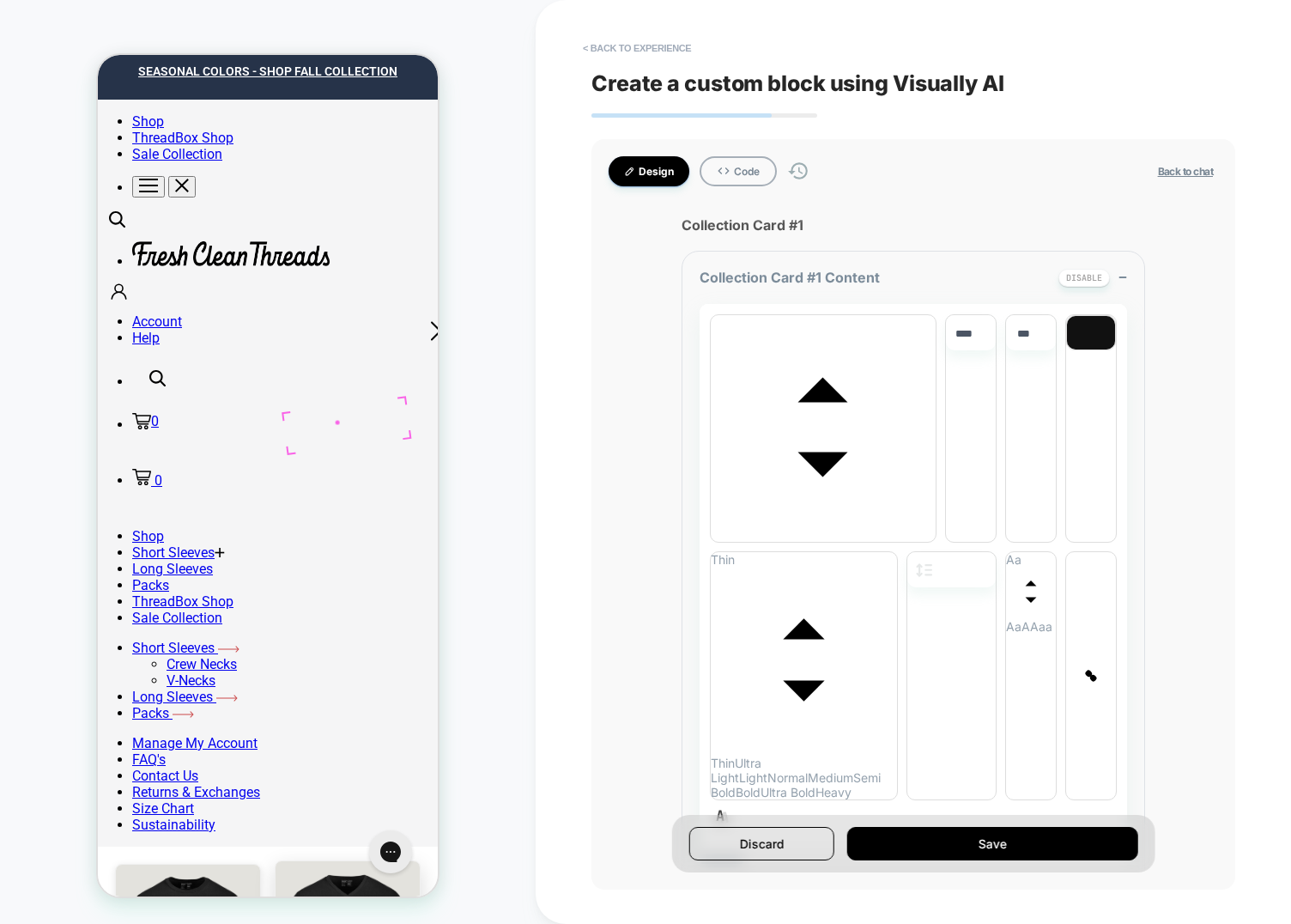
scroll to position [18, 0]
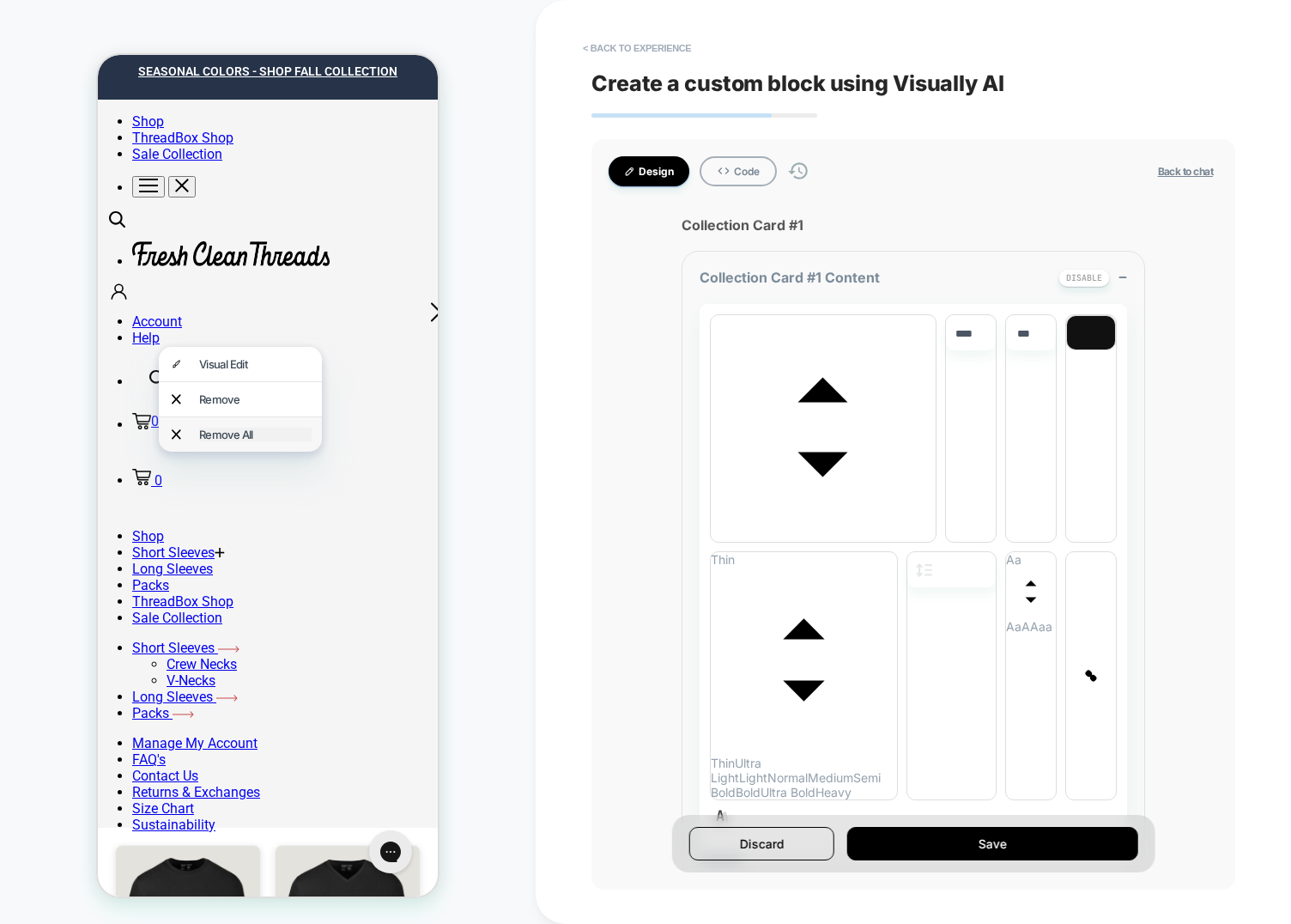
click at [224, 428] on div "Remove All" at bounding box center [255, 434] width 113 height 14
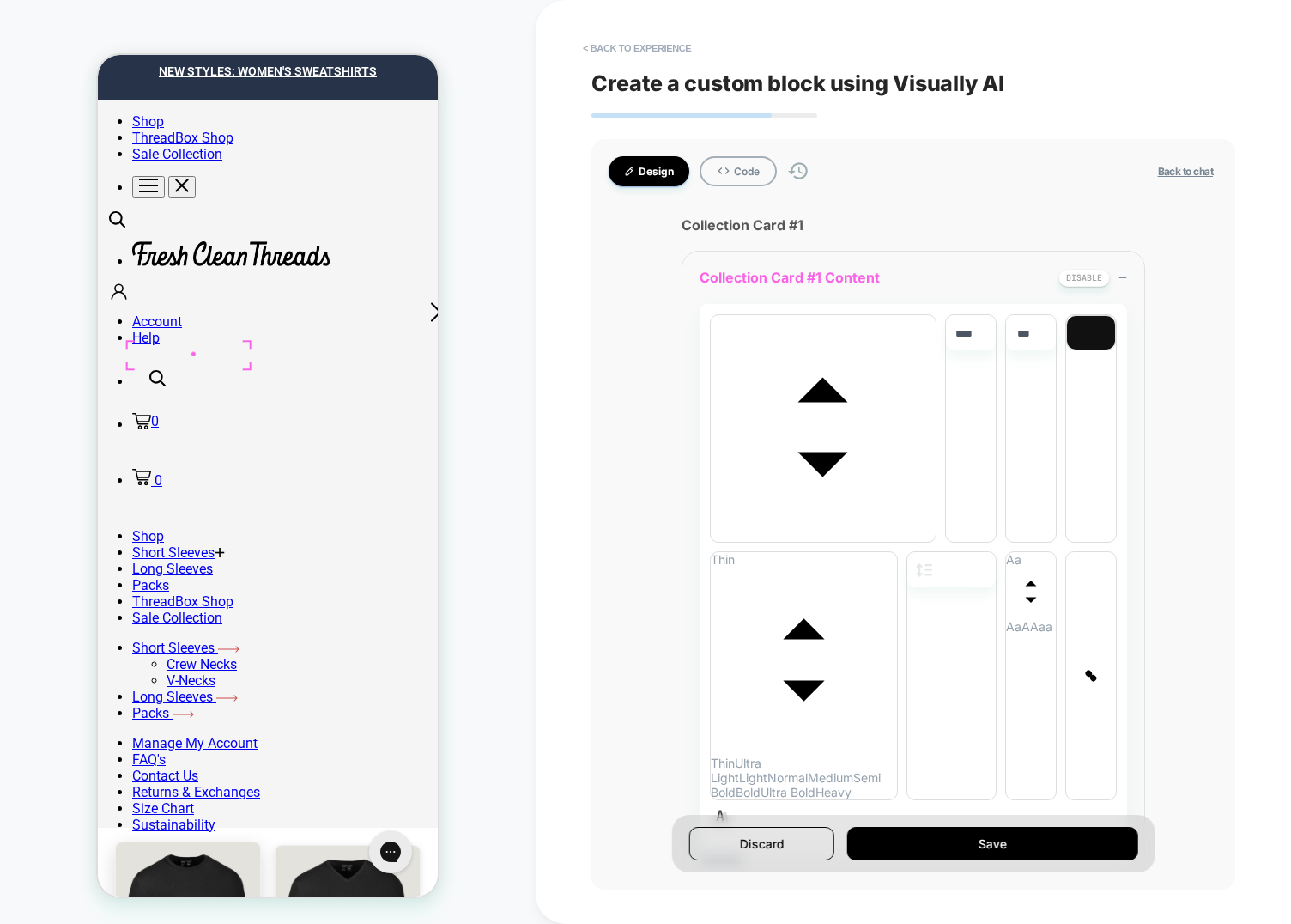
scroll to position [56, 0]
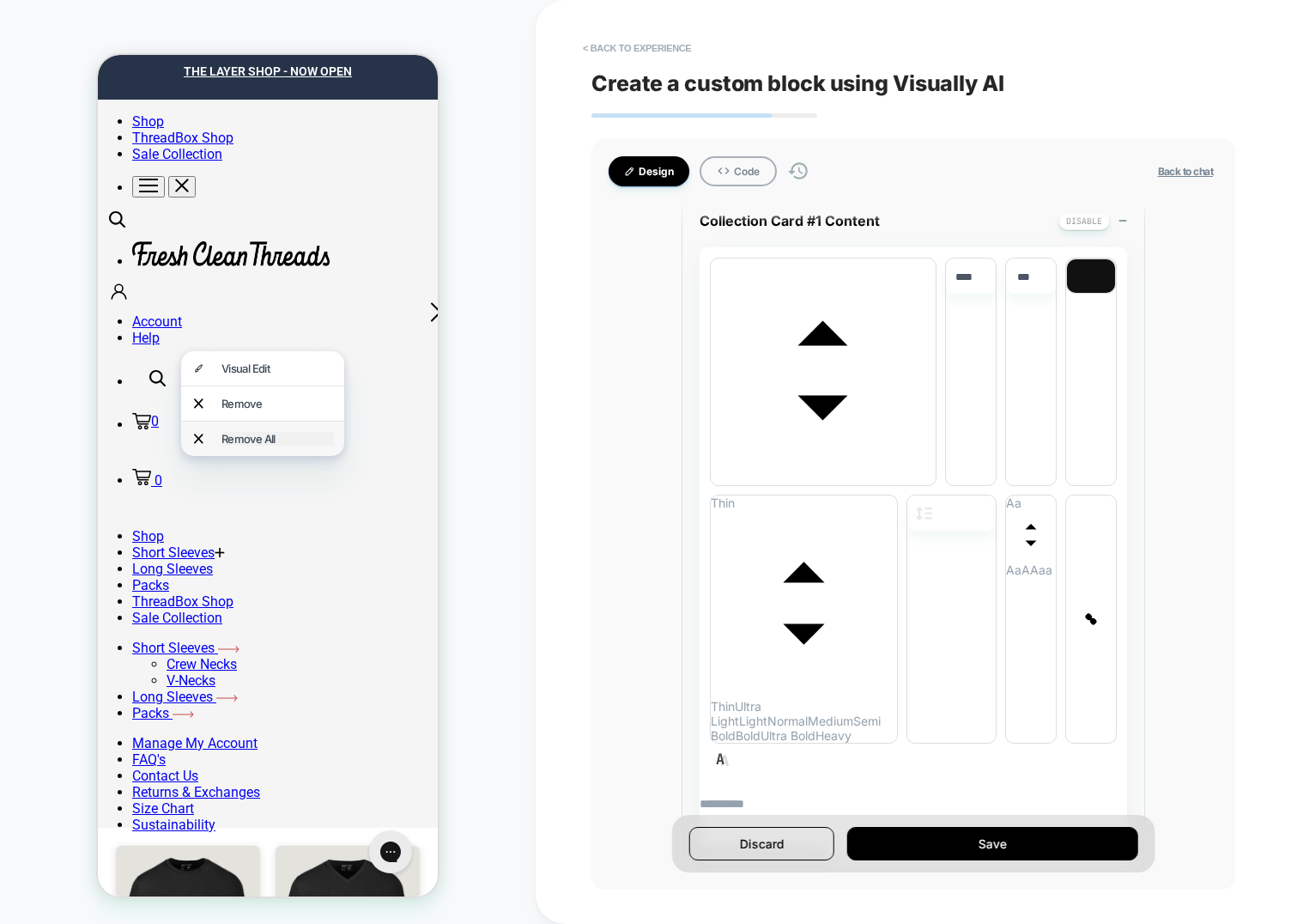
click at [268, 434] on div "Remove All" at bounding box center [278, 438] width 113 height 14
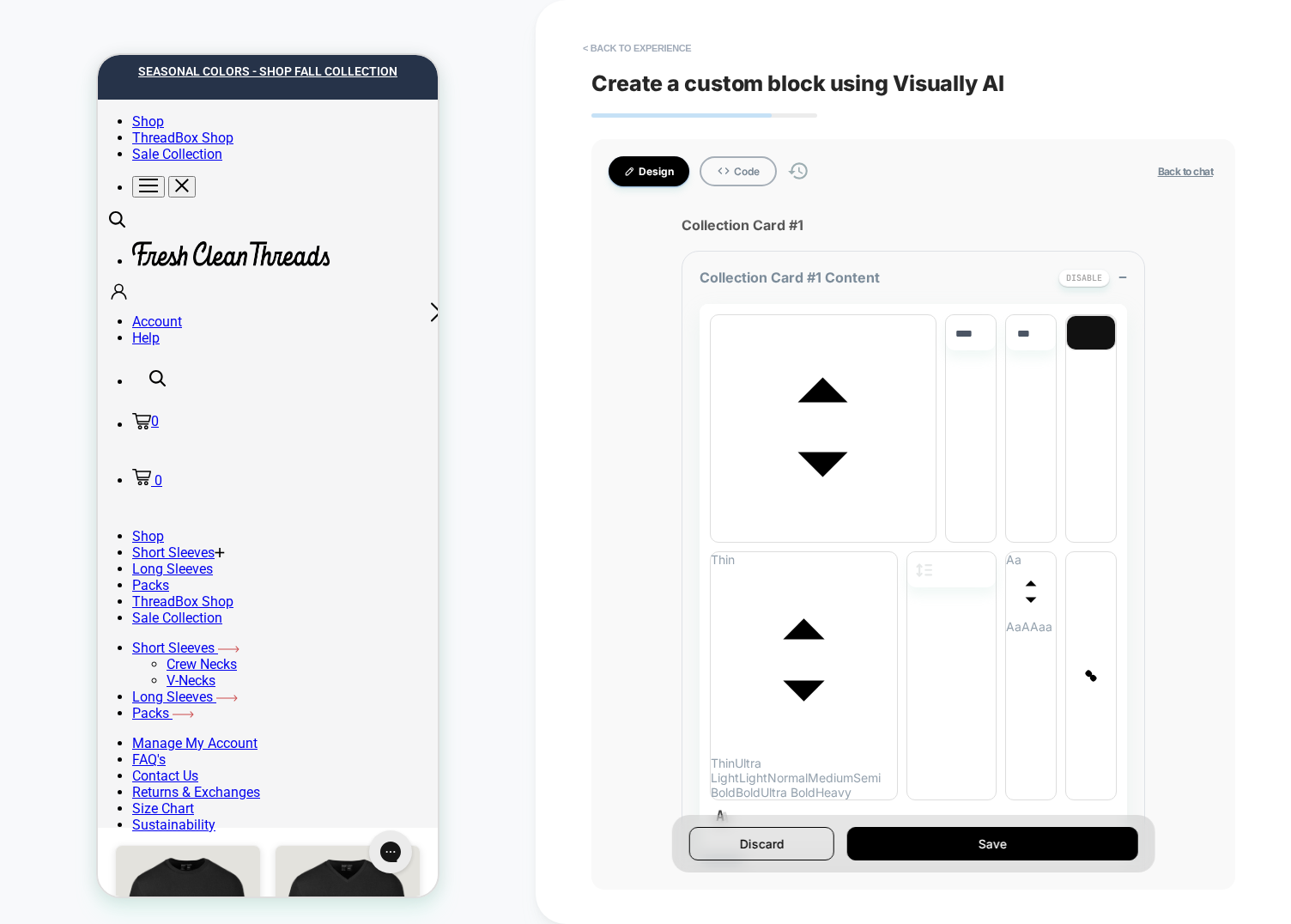
scroll to position [0, 0]
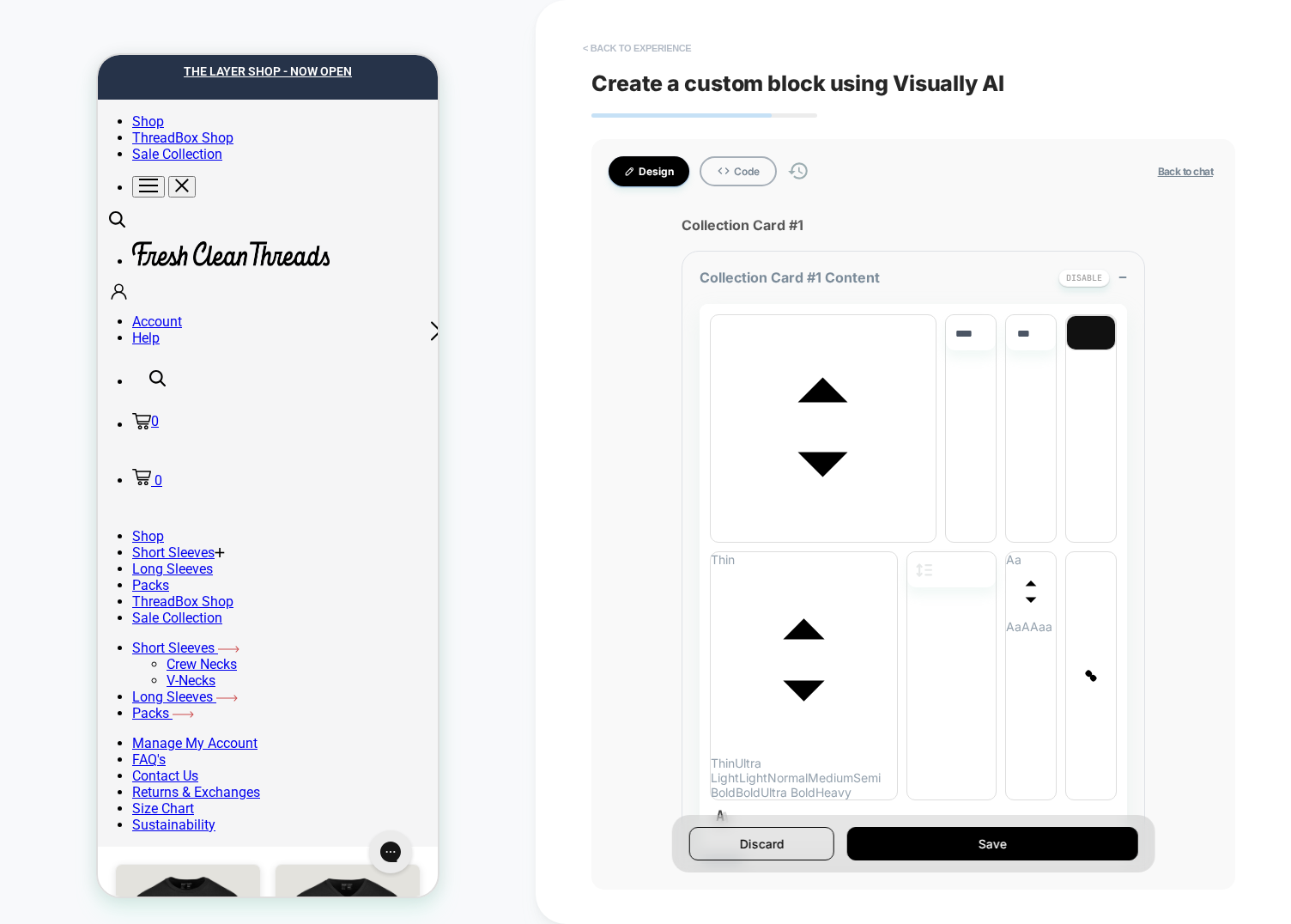
click at [667, 40] on button "< Back to experience" at bounding box center [636, 48] width 125 height 27
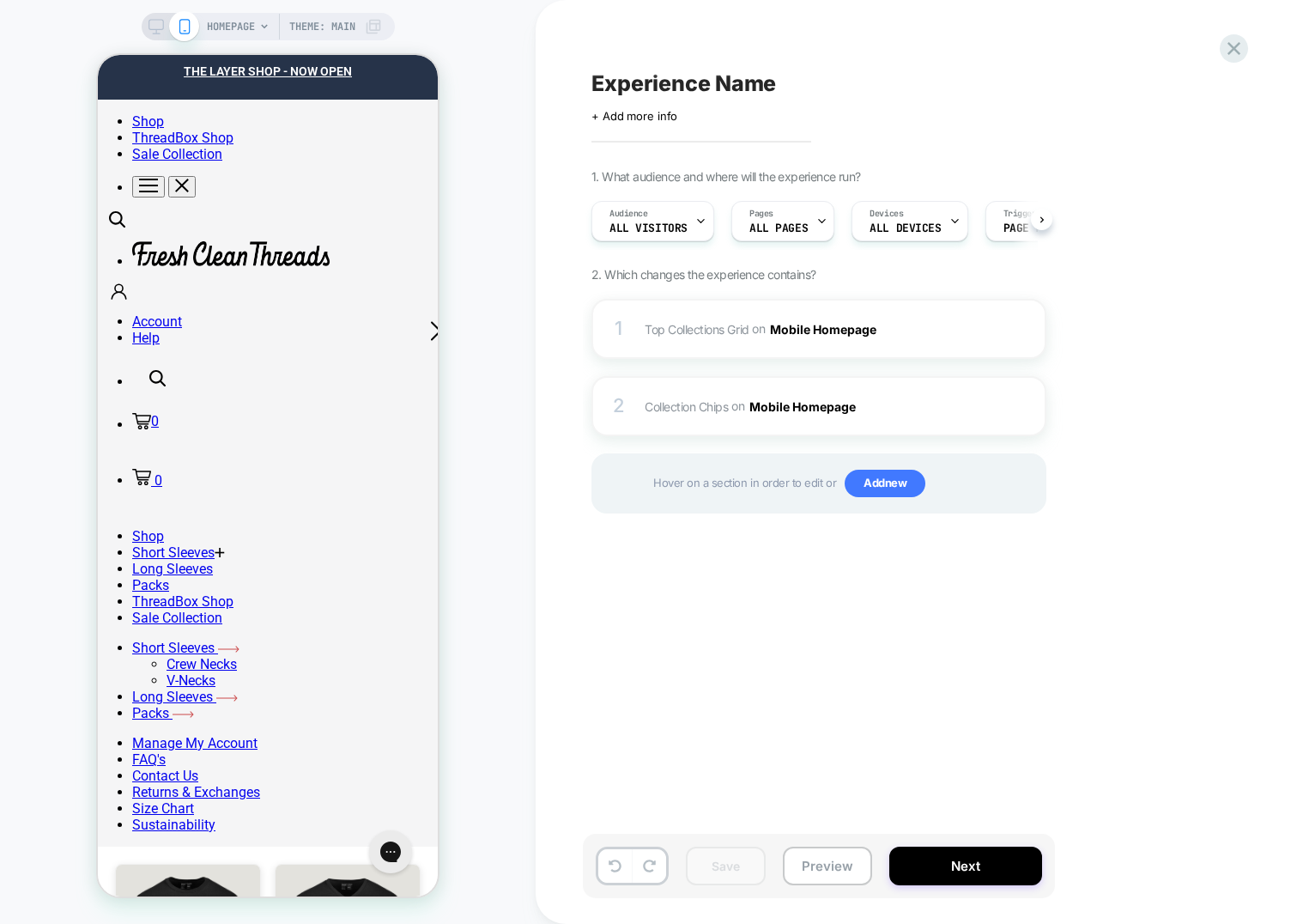
scroll to position [0, 1]
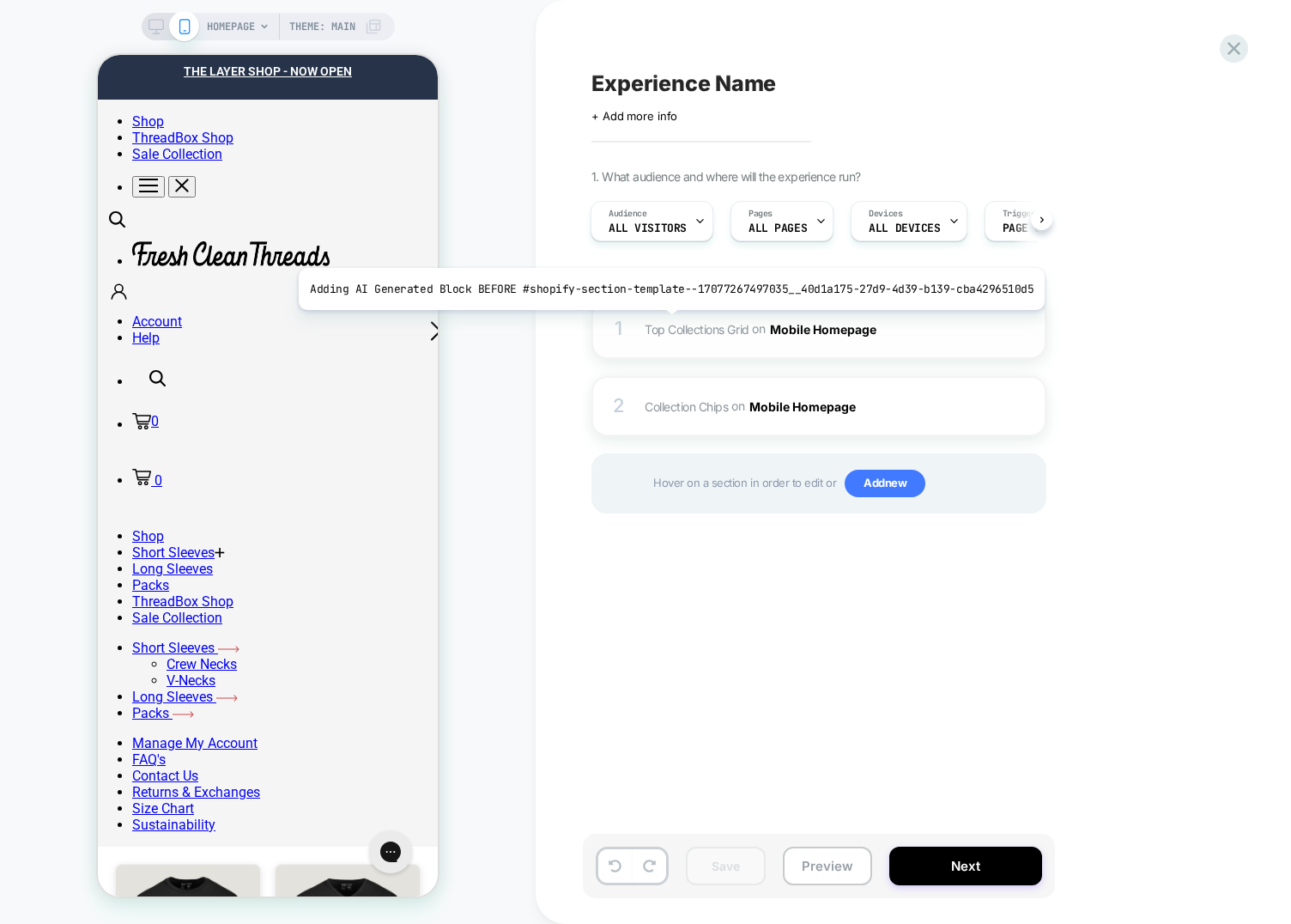
click at [662, 323] on span "Top Collections Grid" at bounding box center [697, 327] width 105 height 15
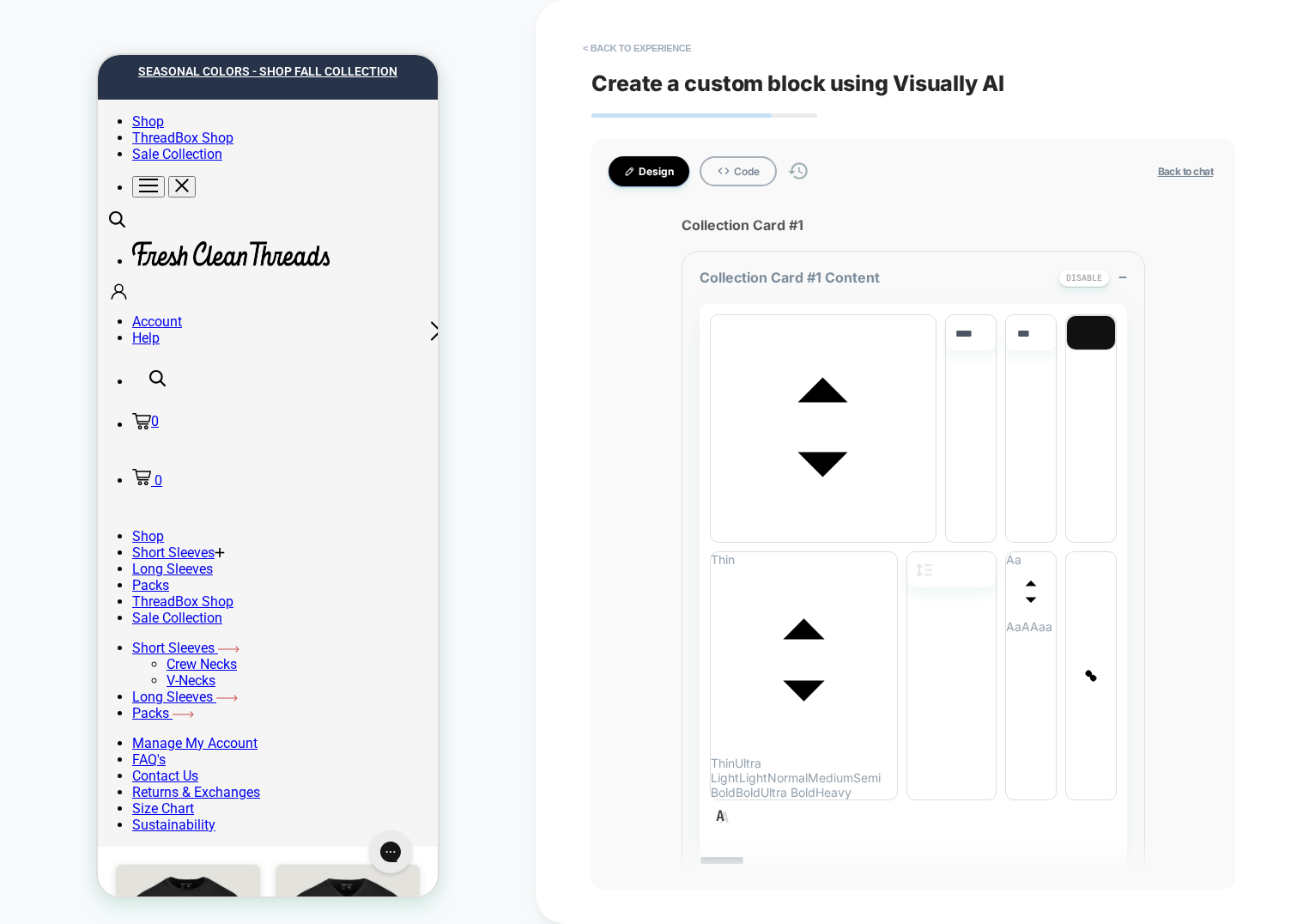
scroll to position [18, 0]
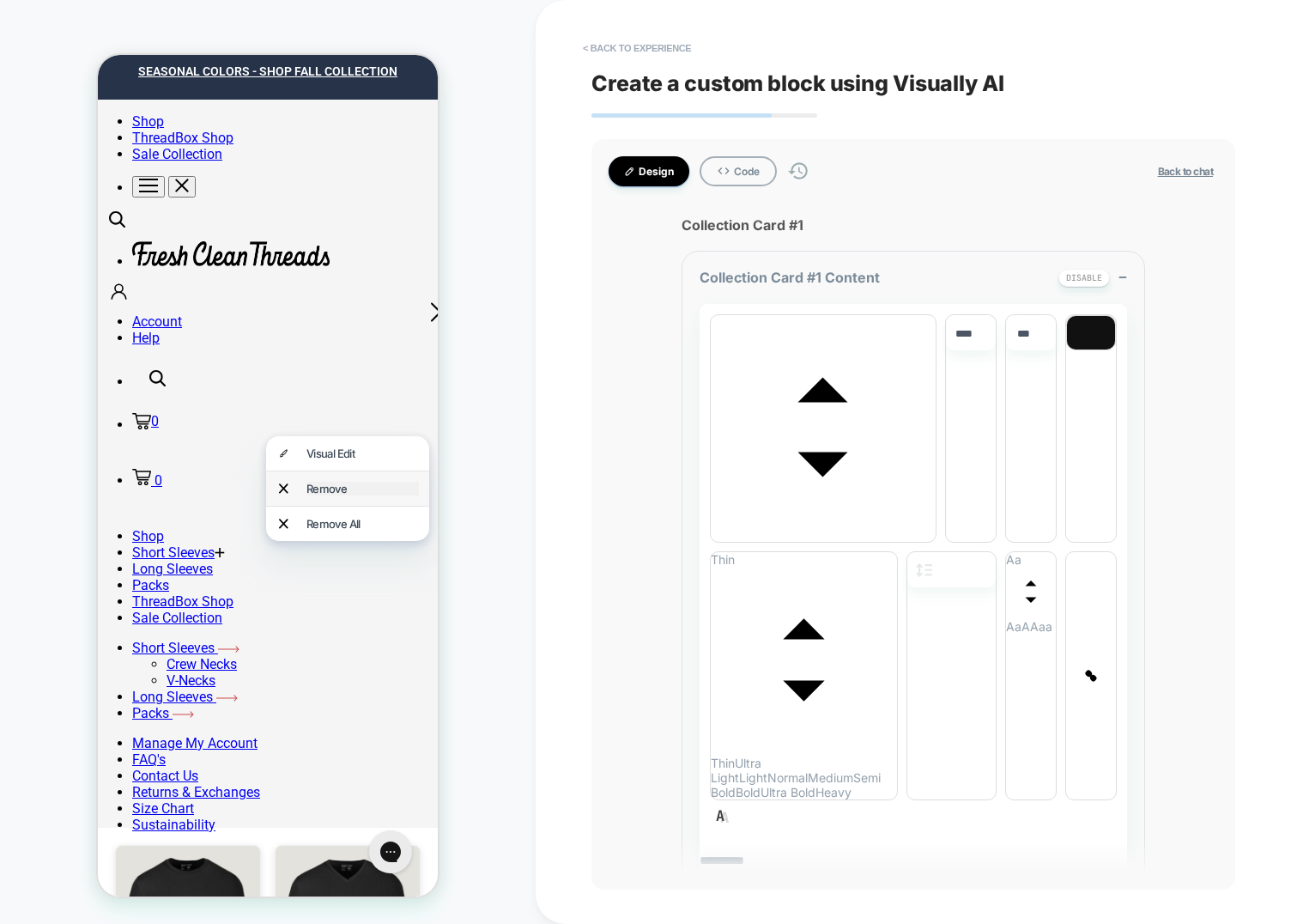
click at [351, 484] on div "Remove" at bounding box center [362, 489] width 113 height 14
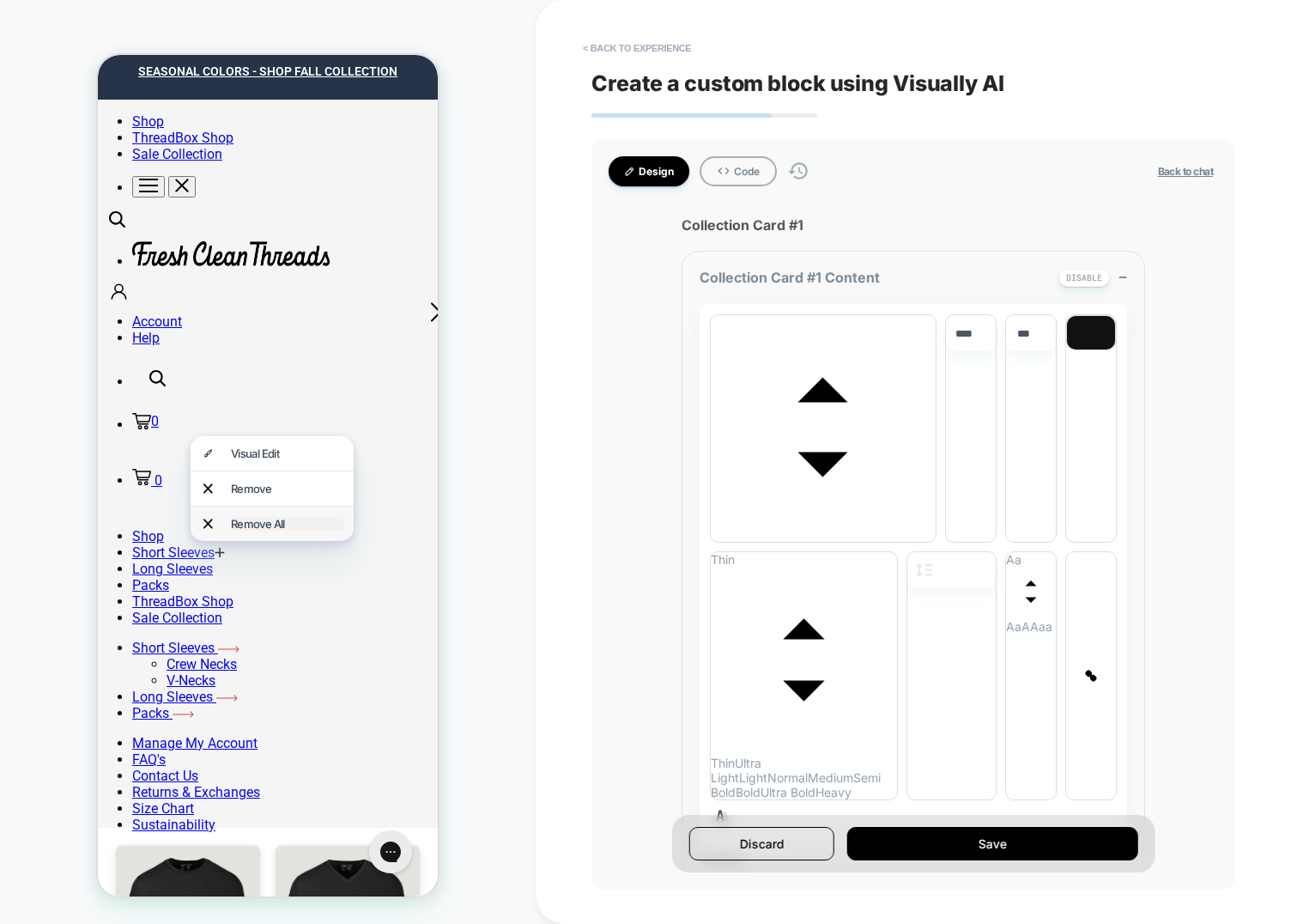
click at [244, 517] on div "Remove All" at bounding box center [288, 524] width 113 height 14
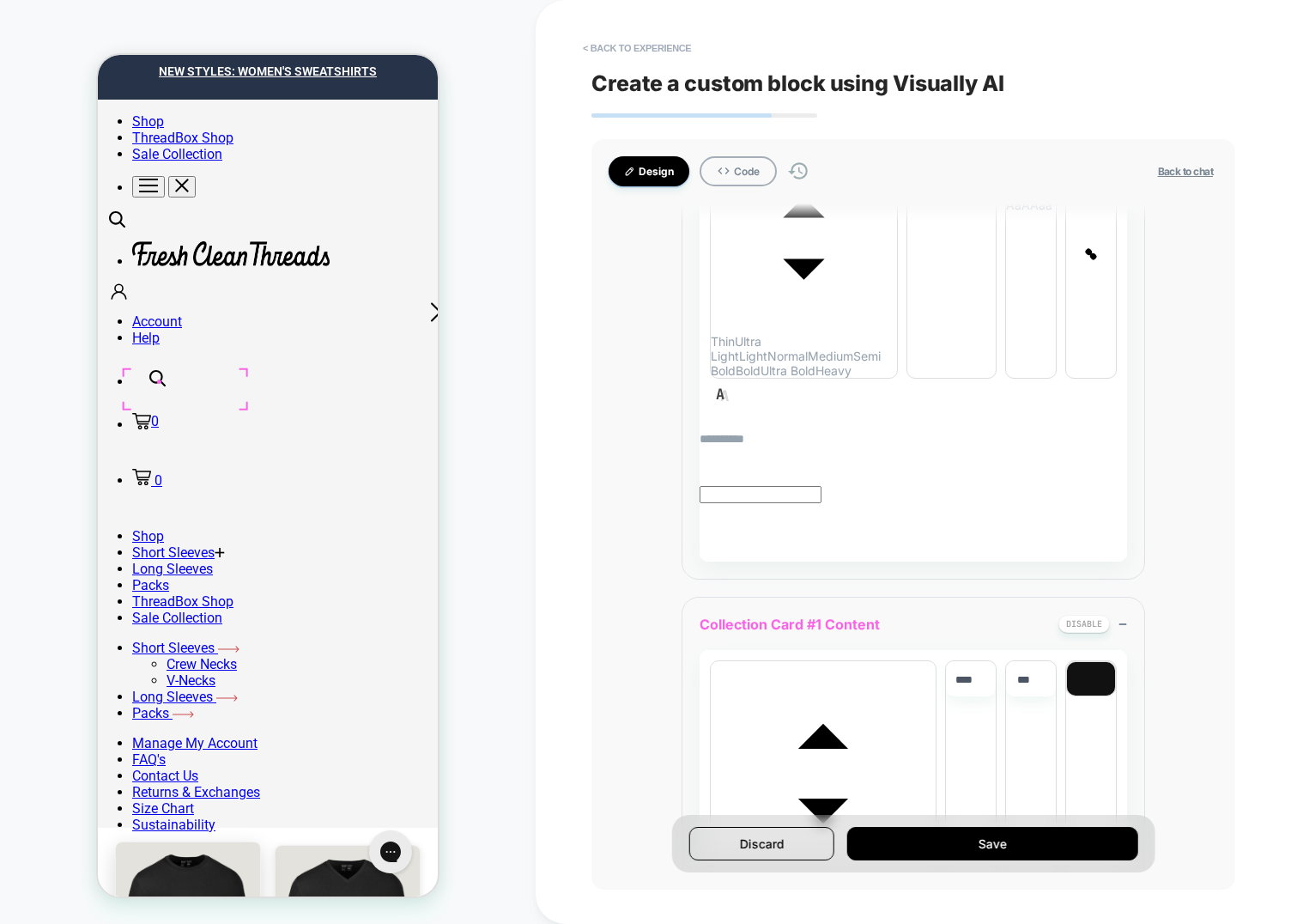
scroll to position [427, 0]
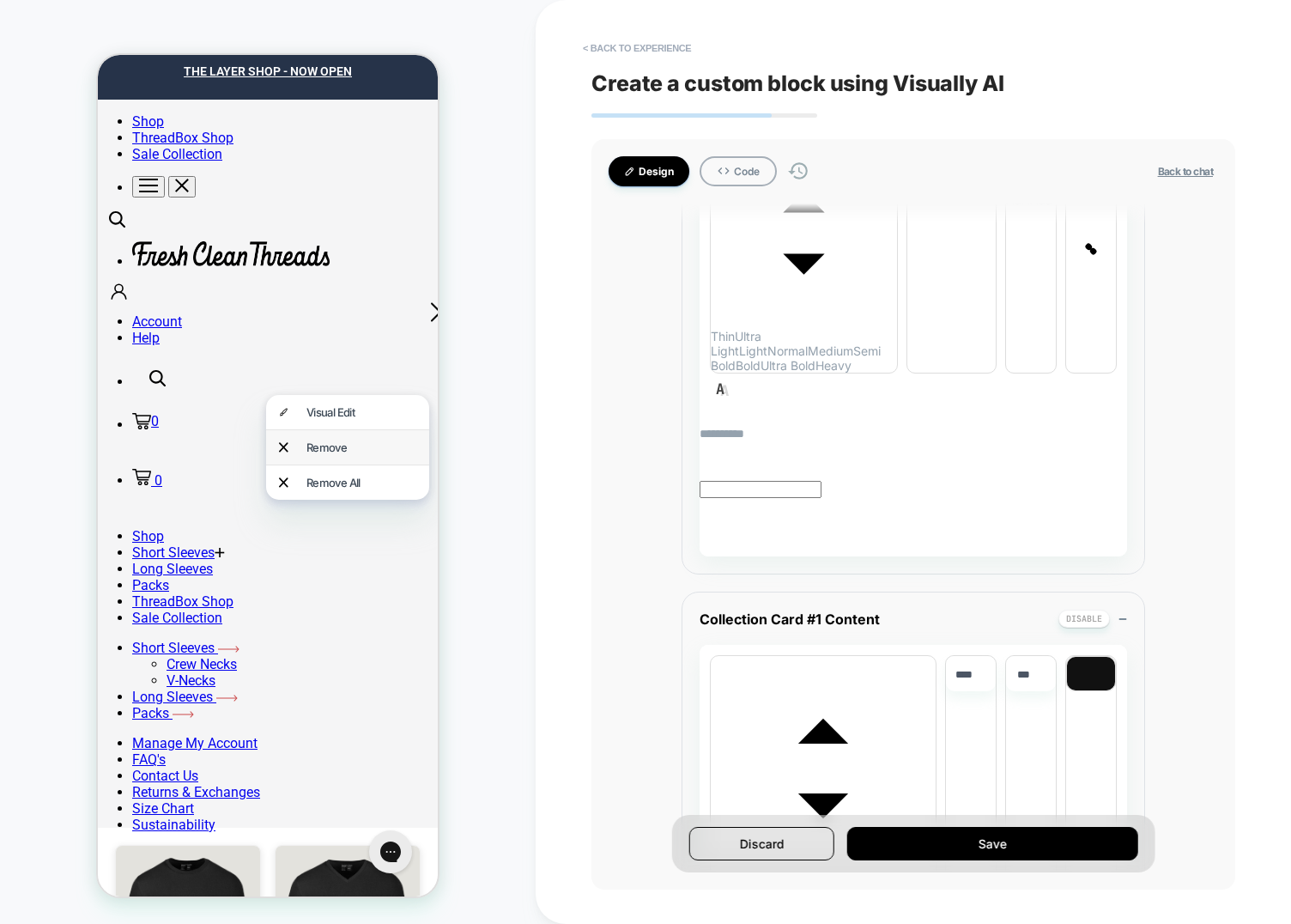
click at [348, 436] on div "Remove" at bounding box center [348, 447] width 163 height 34
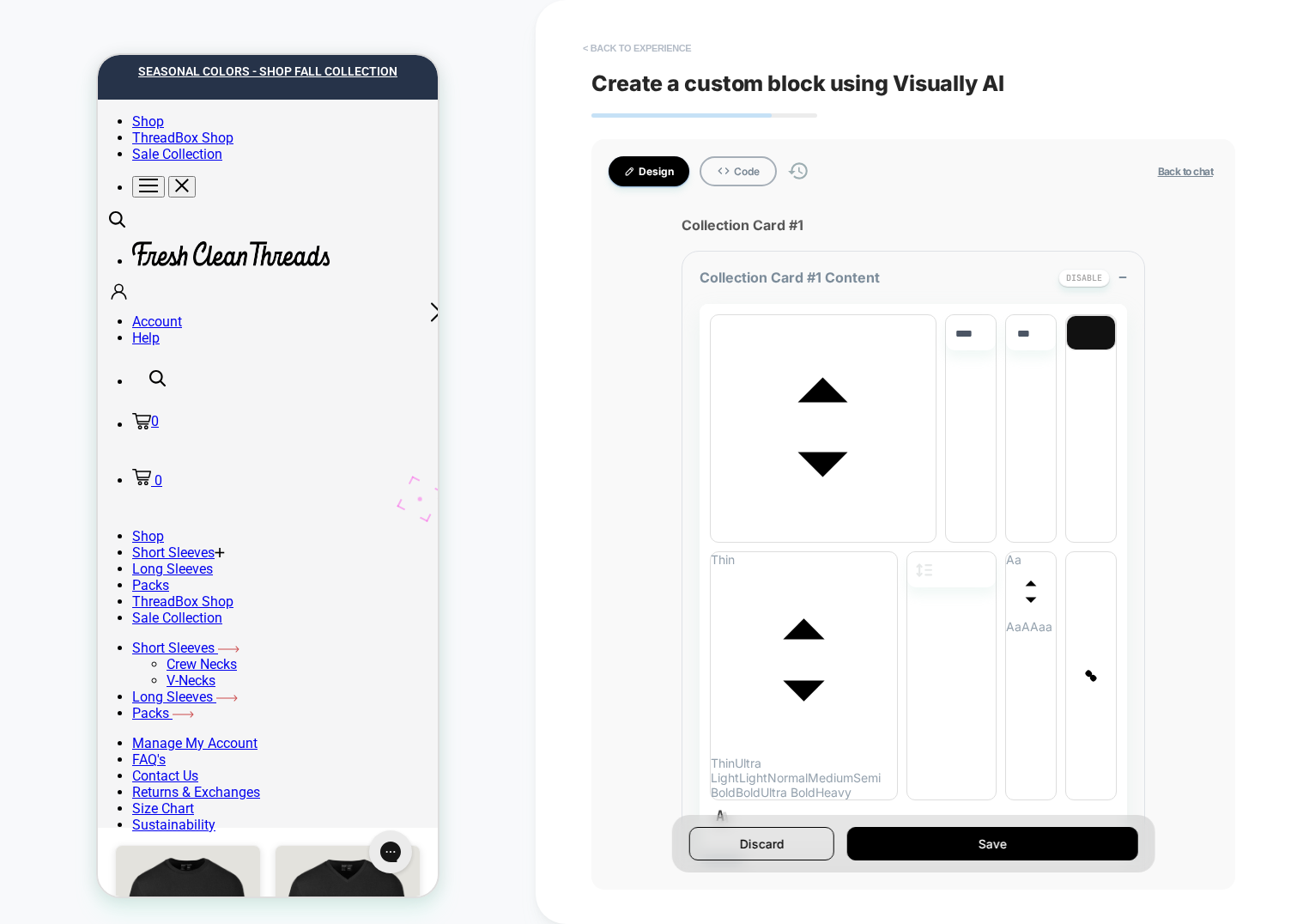
scroll to position [0, 0]
click at [624, 53] on button "< Back to experience" at bounding box center [636, 48] width 125 height 27
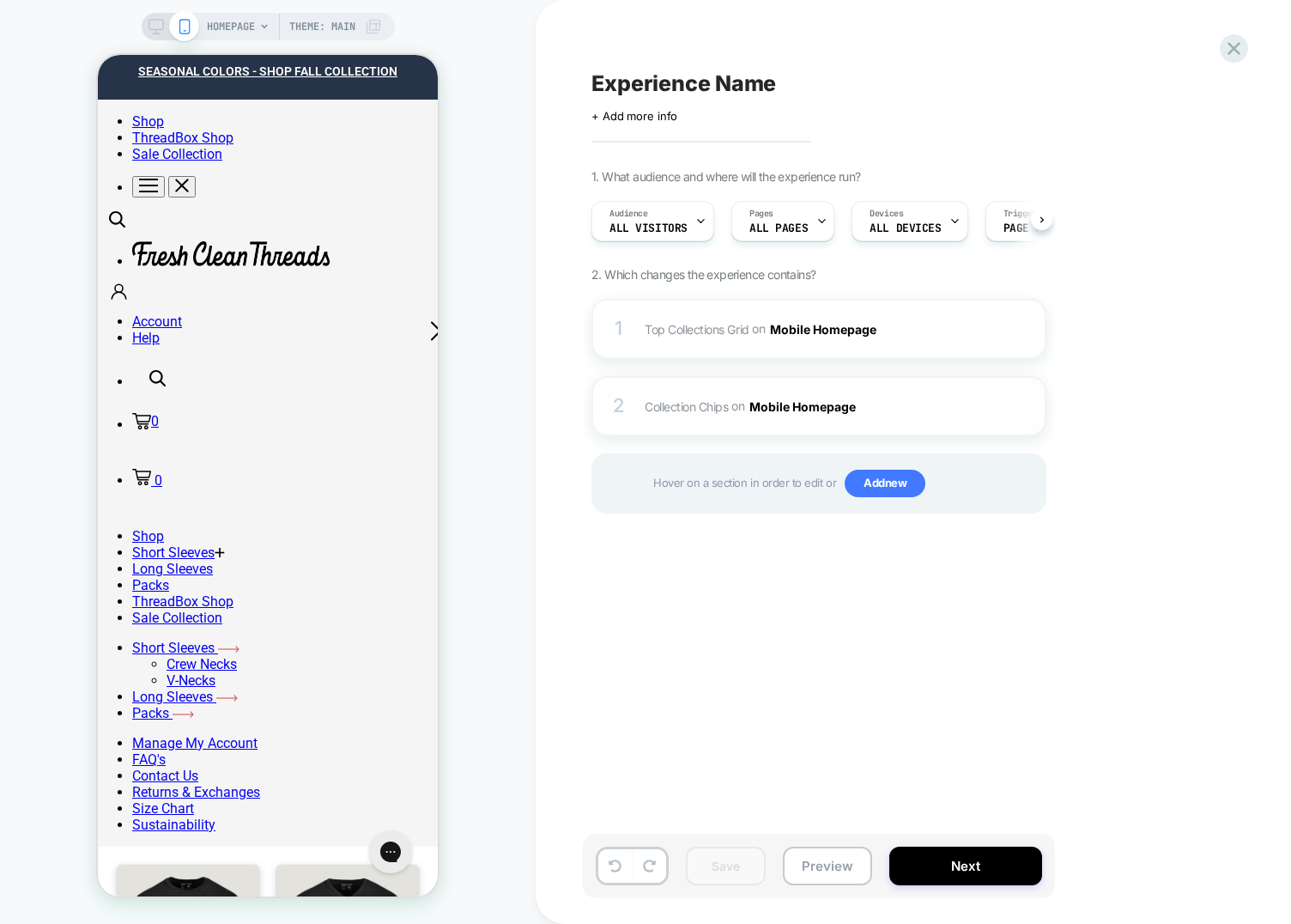
scroll to position [0, 1]
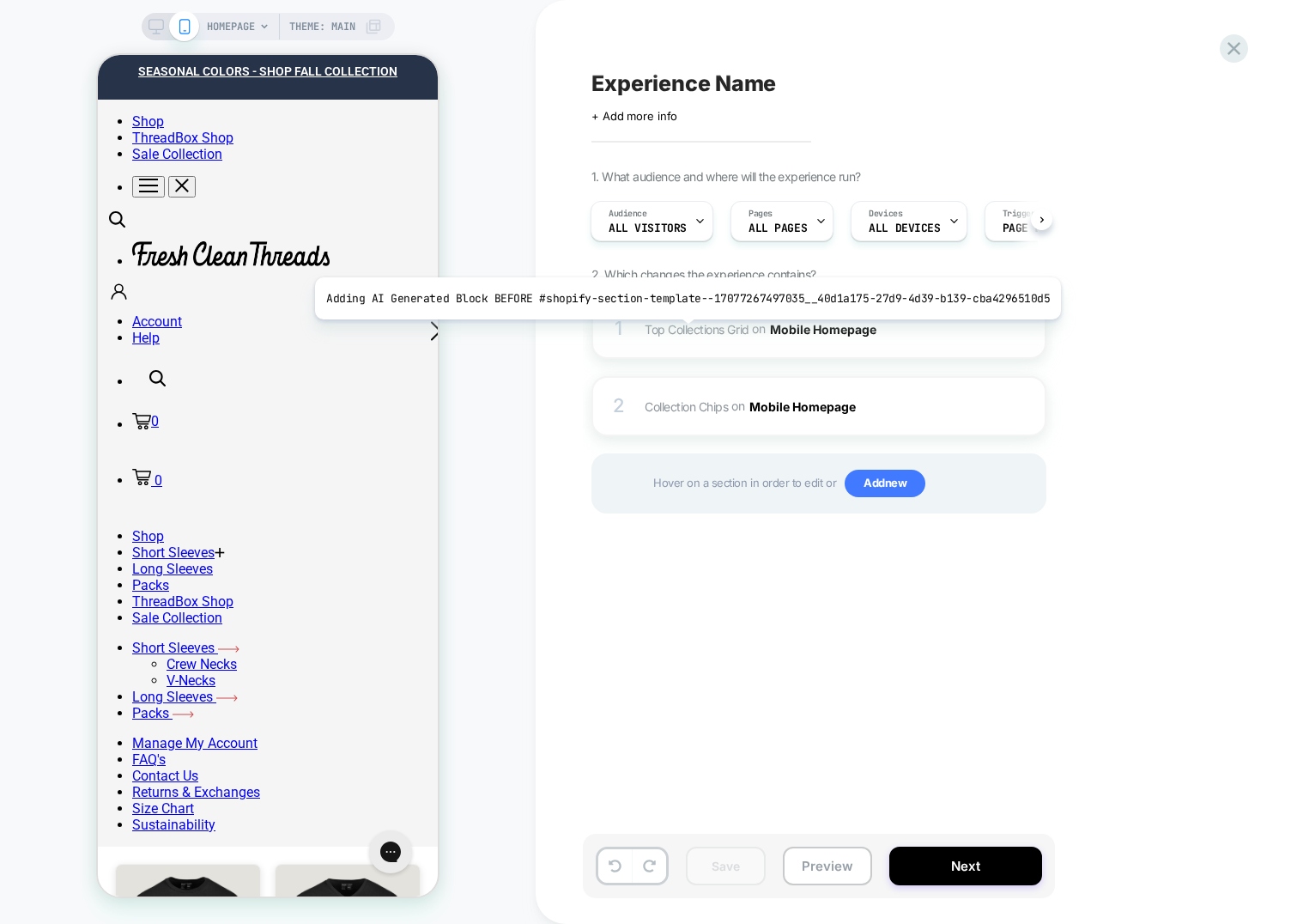
click at [678, 332] on span "Top Collections Grid" at bounding box center [697, 327] width 105 height 15
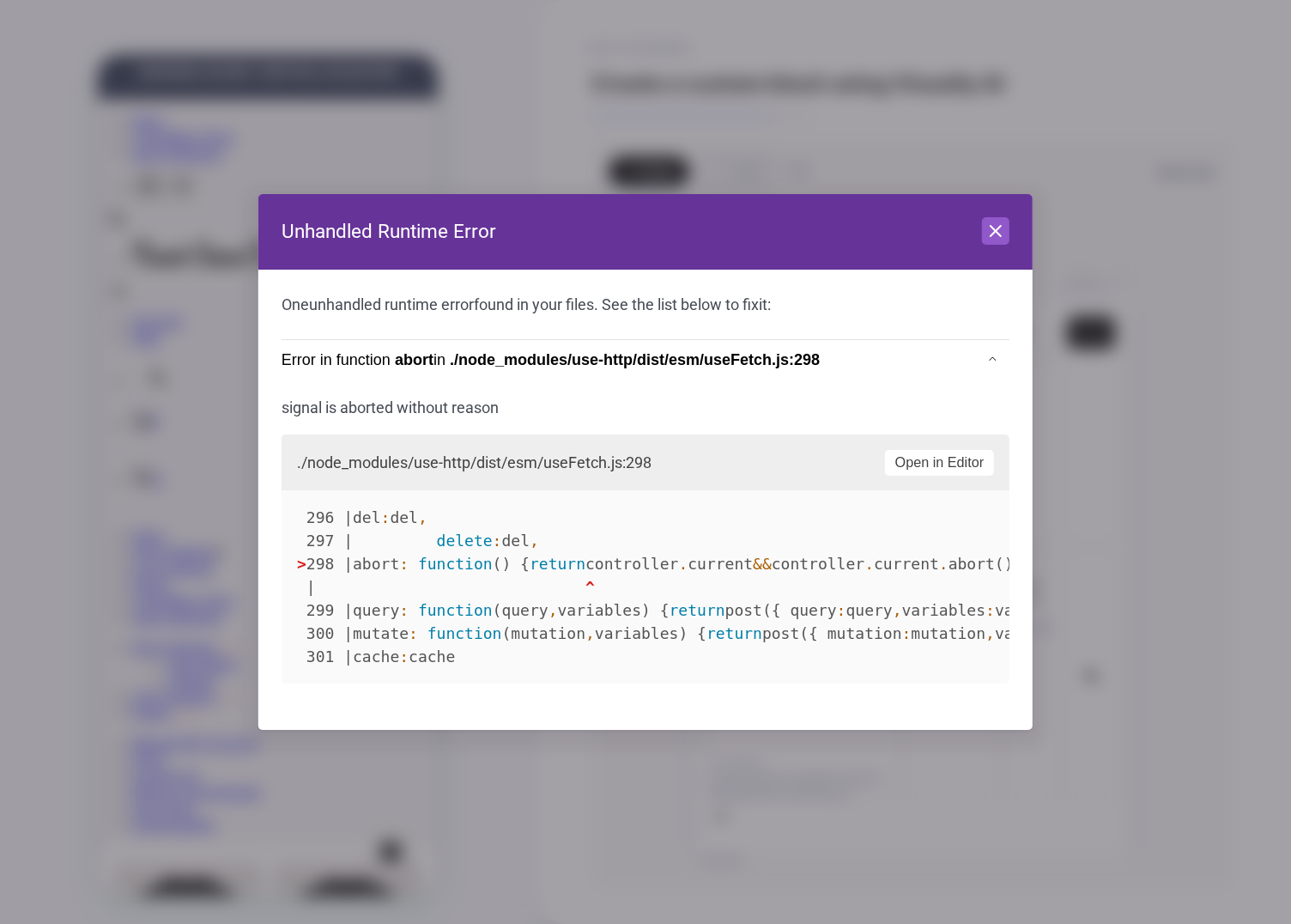
scroll to position [669, 0]
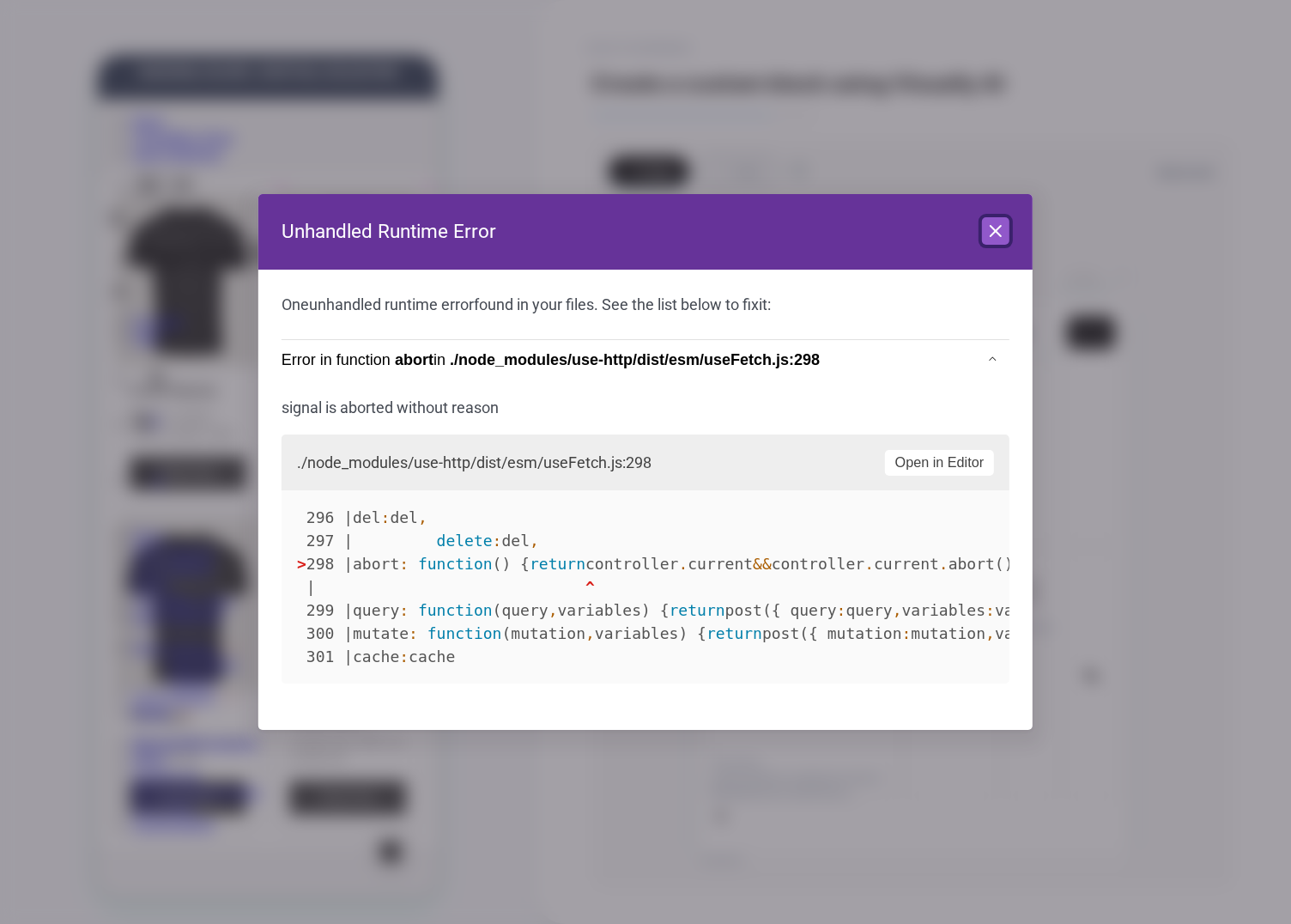
click at [999, 221] on icon at bounding box center [995, 230] width 20 height 20
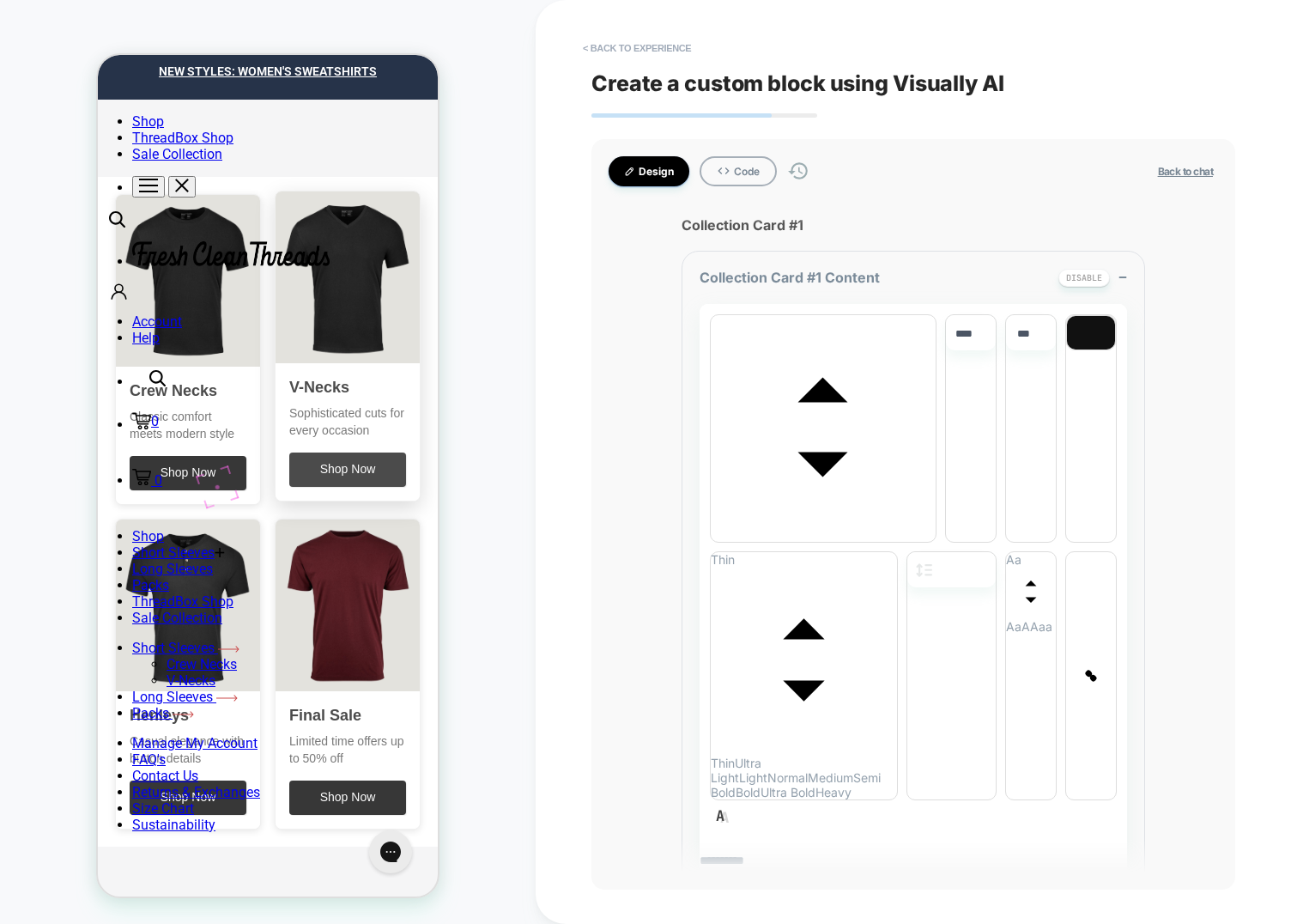
scroll to position [0, 0]
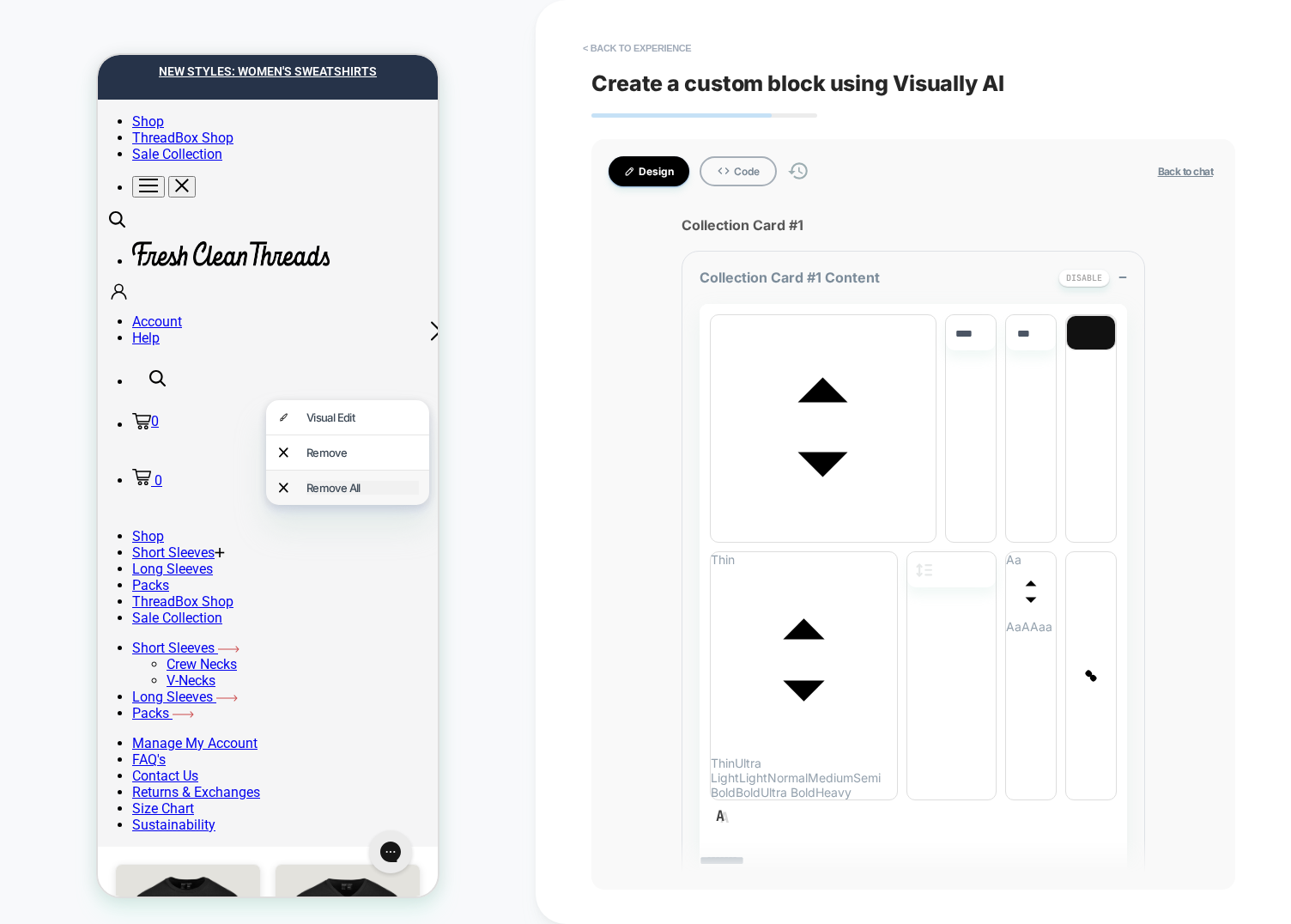
click at [321, 481] on div "Remove All" at bounding box center [362, 488] width 113 height 14
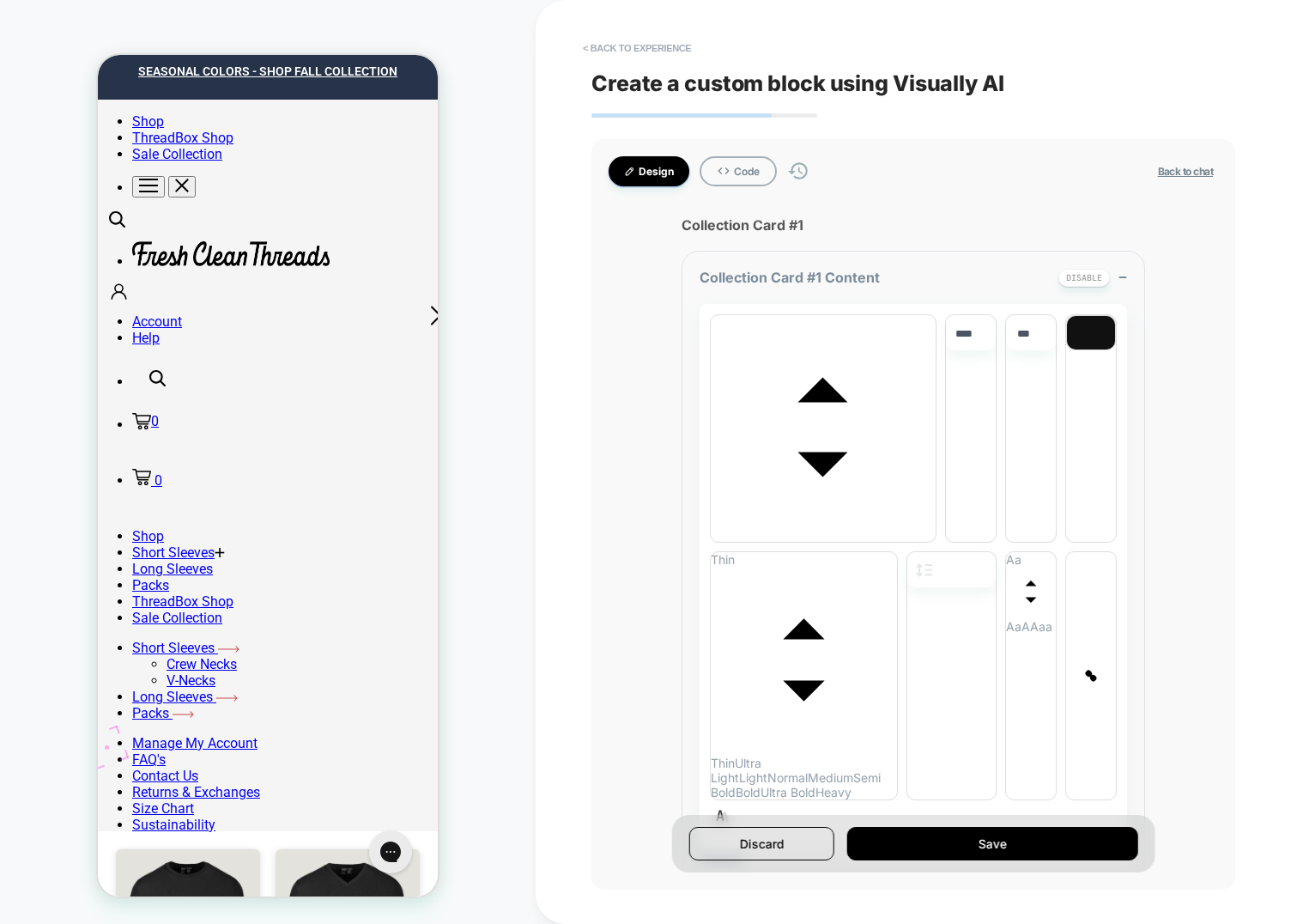
scroll to position [18, 0]
click at [210, 466] on div "Remove All" at bounding box center [258, 473] width 113 height 14
click at [629, 46] on button "< Back to experience" at bounding box center [636, 48] width 125 height 27
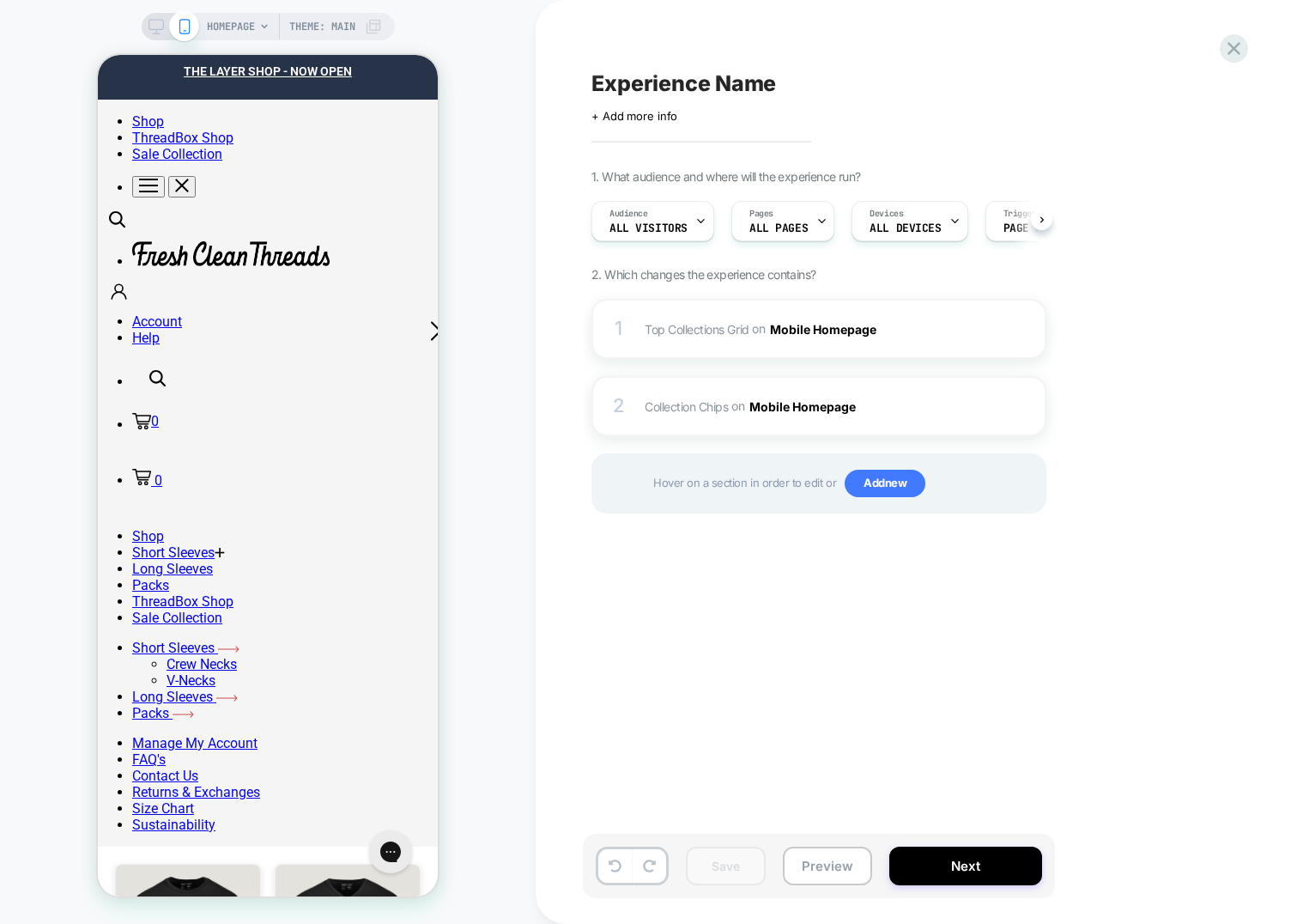
scroll to position [0, 1]
click at [680, 684] on div "Experience Name Click to edit experience details + Add more info 1. What audien…" at bounding box center [904, 462] width 644 height 890
click at [632, 322] on div "1 Top Collections Grid Adding AI Generated Block BEFORE #shopify-section-templa…" at bounding box center [819, 329] width 455 height 60
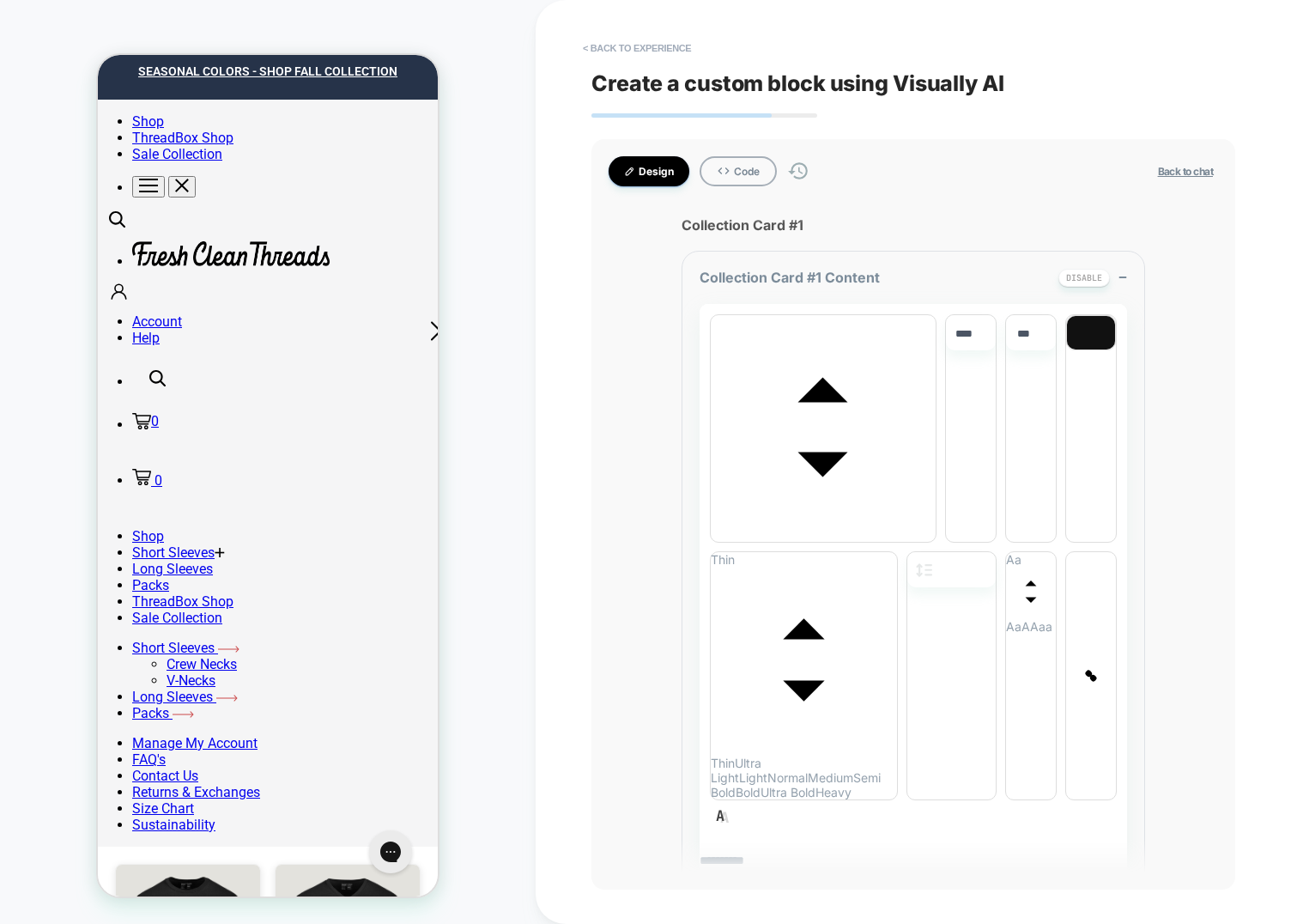
click at [534, 363] on div "HOMEPAGE Theme: MAIN" at bounding box center [267, 462] width 535 height 890
click at [337, 477] on div "Remove All" at bounding box center [362, 484] width 113 height 14
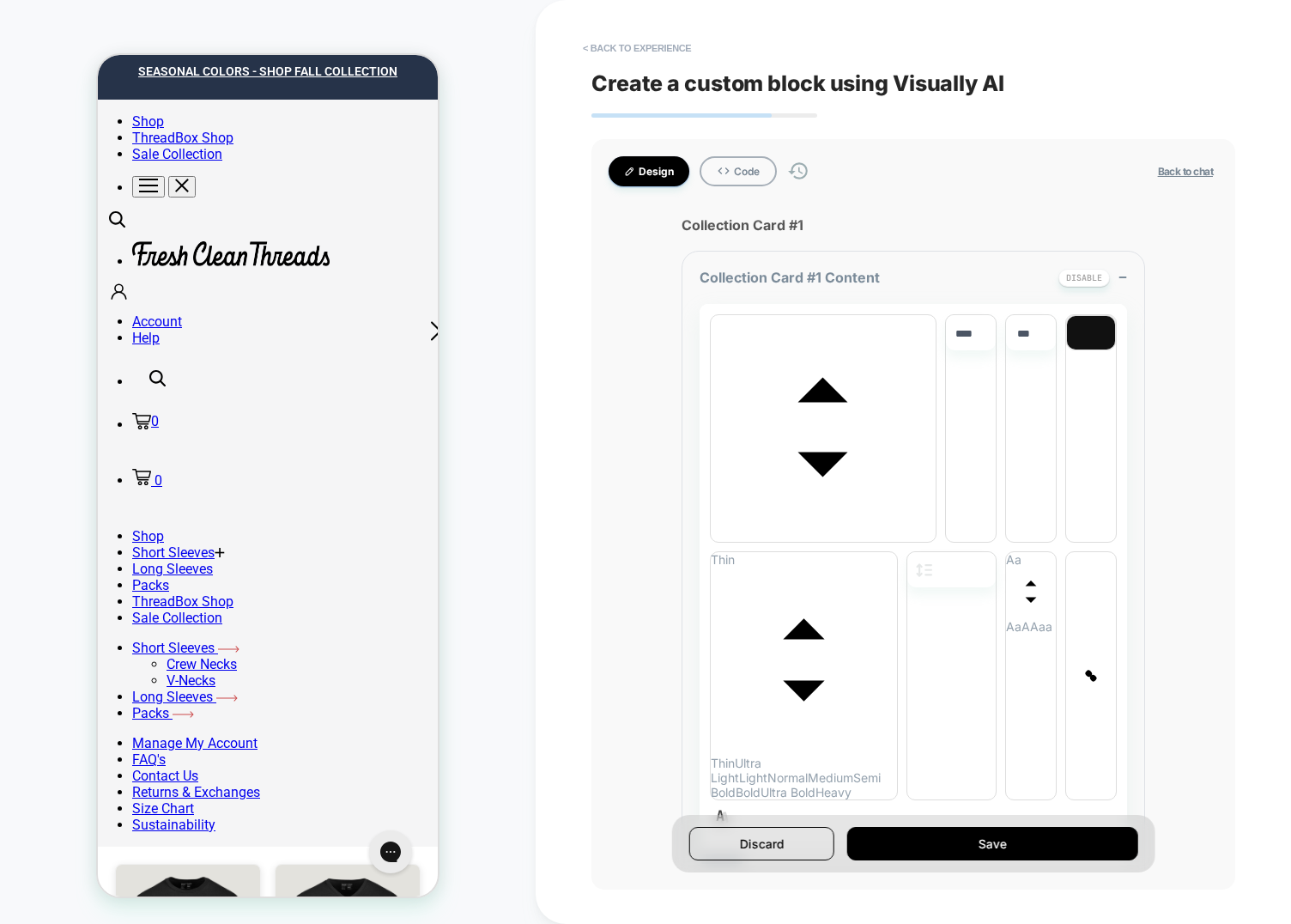
scroll to position [18, 0]
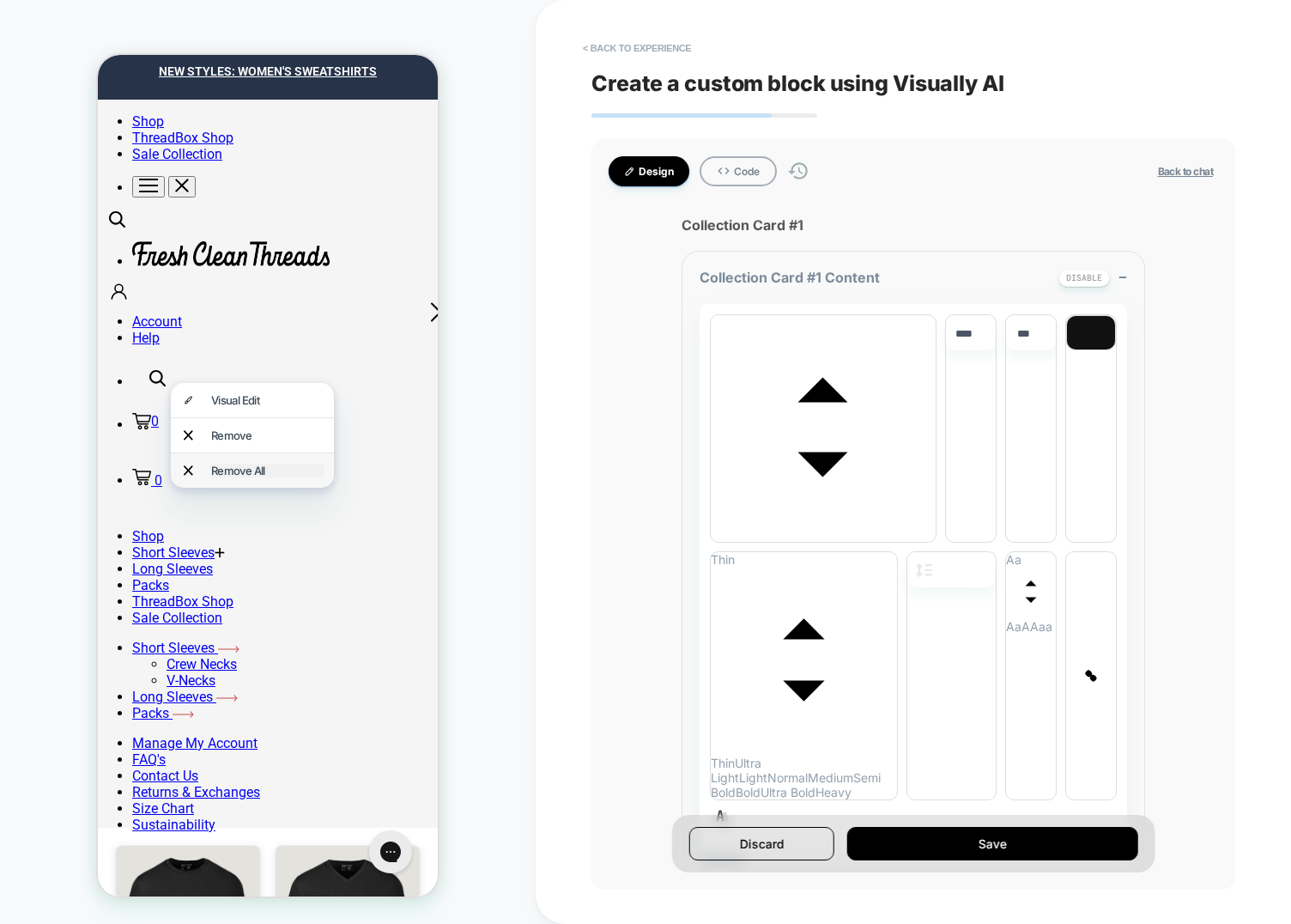
click at [221, 463] on div "Remove All" at bounding box center [267, 470] width 113 height 14
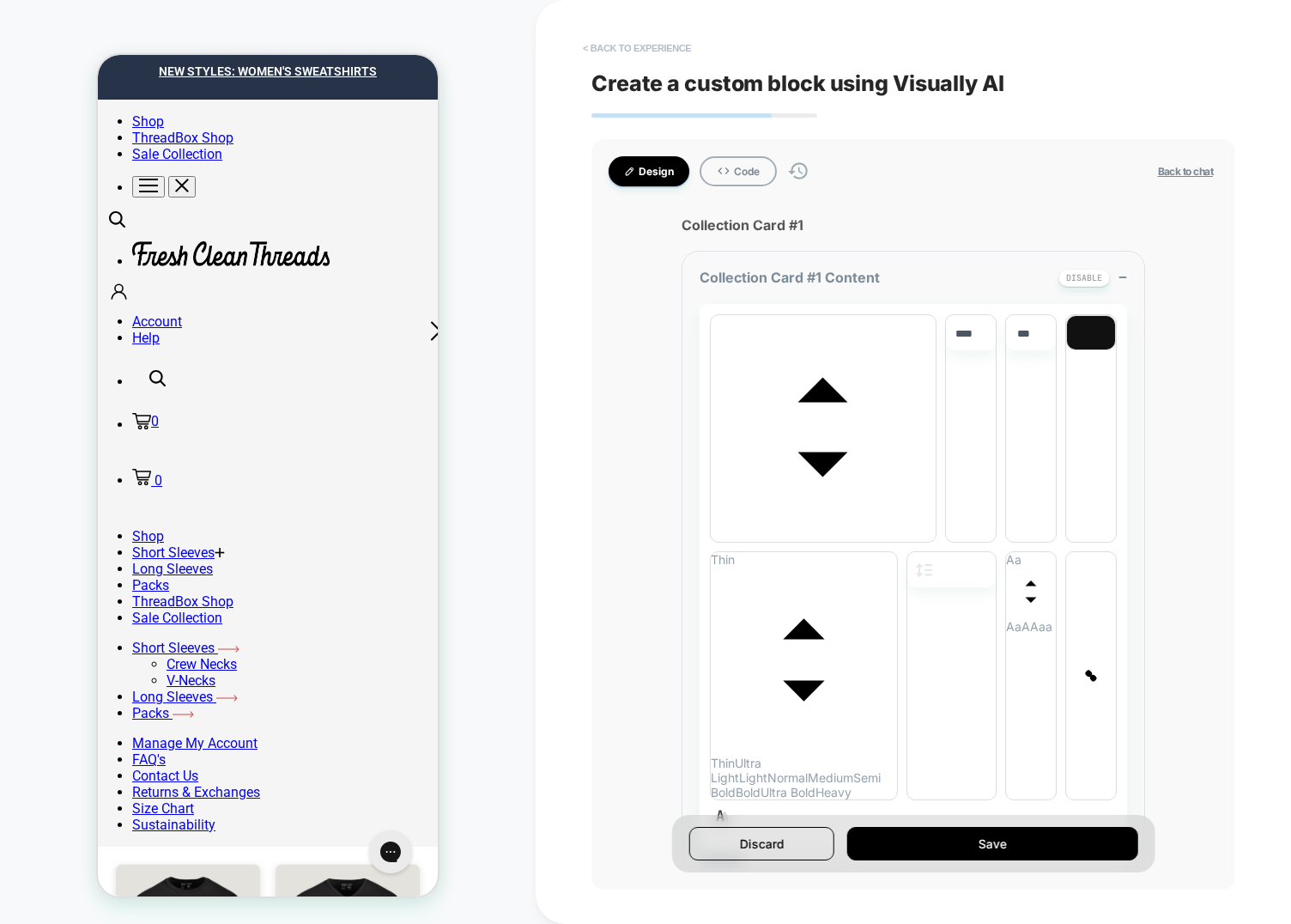
click at [616, 48] on button "< Back to experience" at bounding box center [636, 48] width 125 height 27
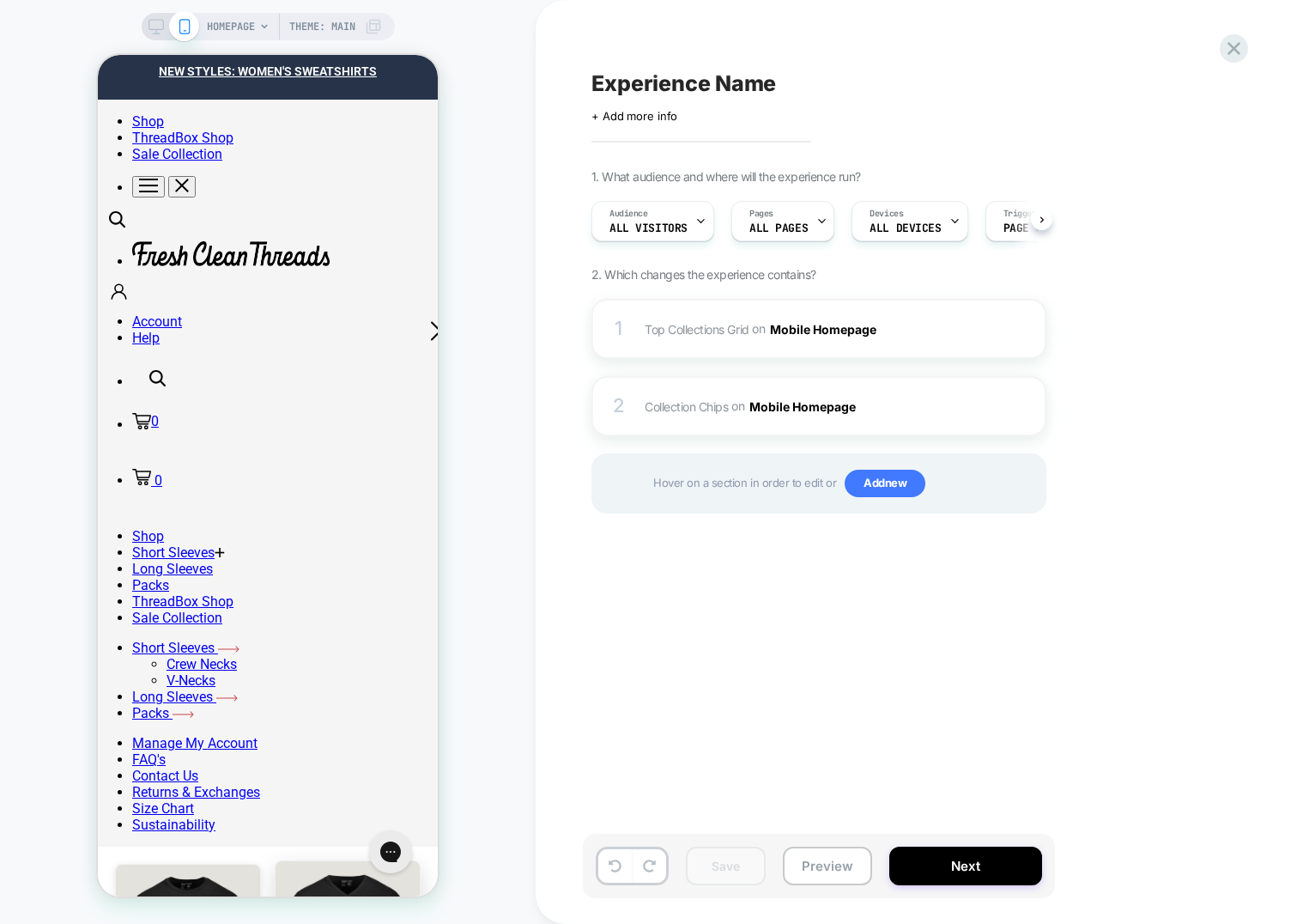
scroll to position [0, 1]
click at [702, 299] on div "1 Top Collections Grid Adding AI Generated Block BEFORE #shopify-section-templa…" at bounding box center [819, 329] width 455 height 60
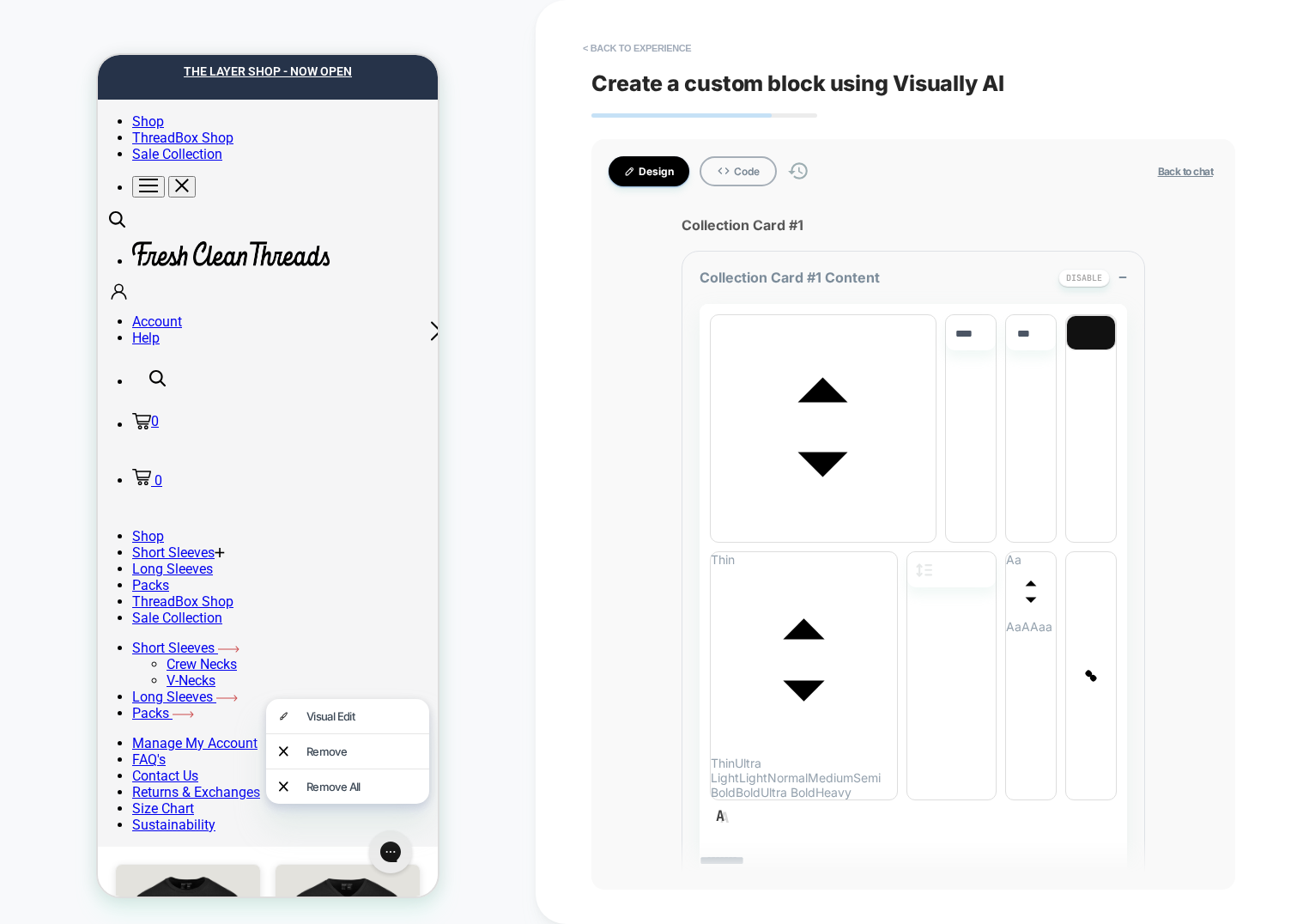
click at [329, 749] on div "Remove" at bounding box center [362, 751] width 113 height 14
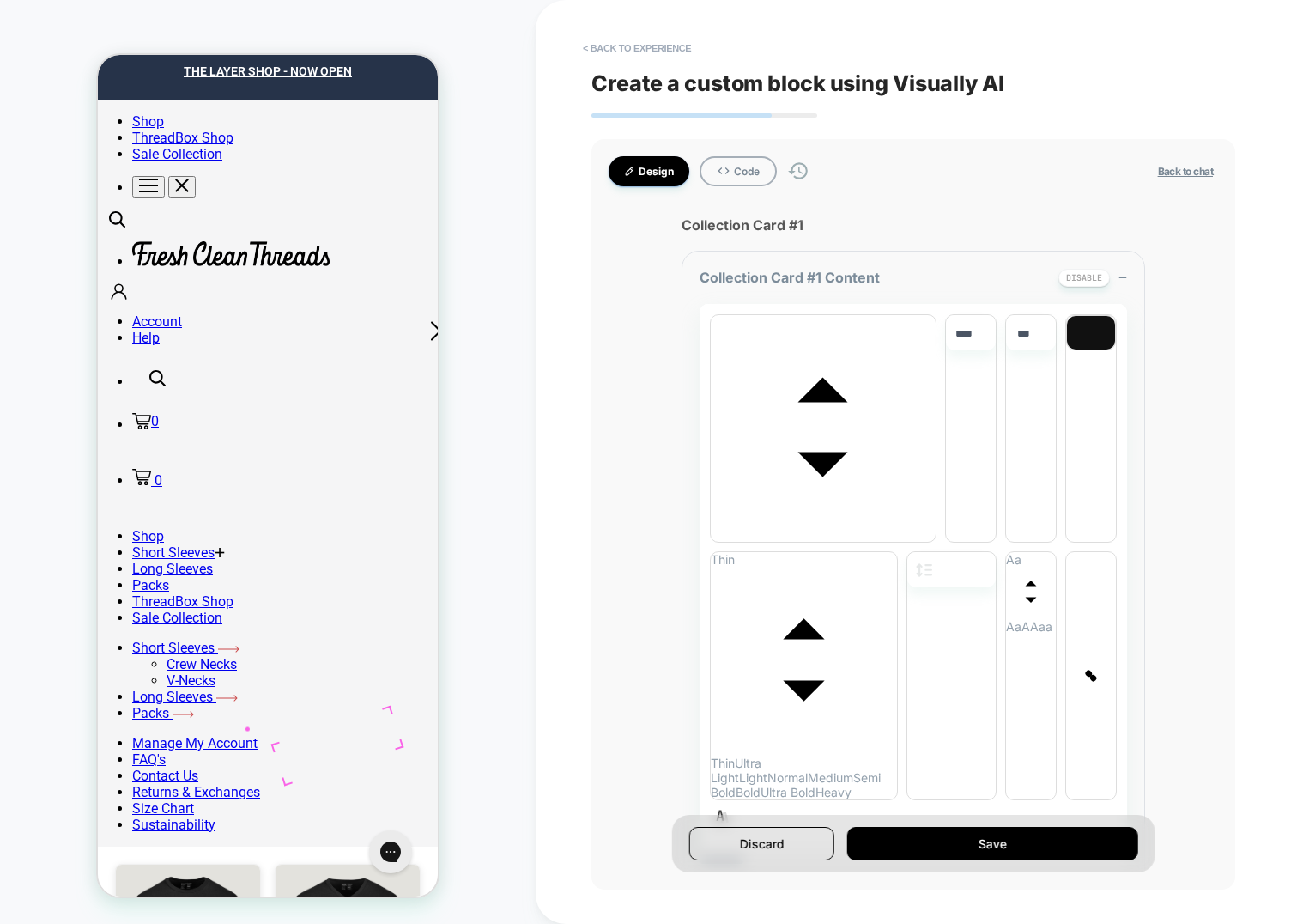
scroll to position [18, 0]
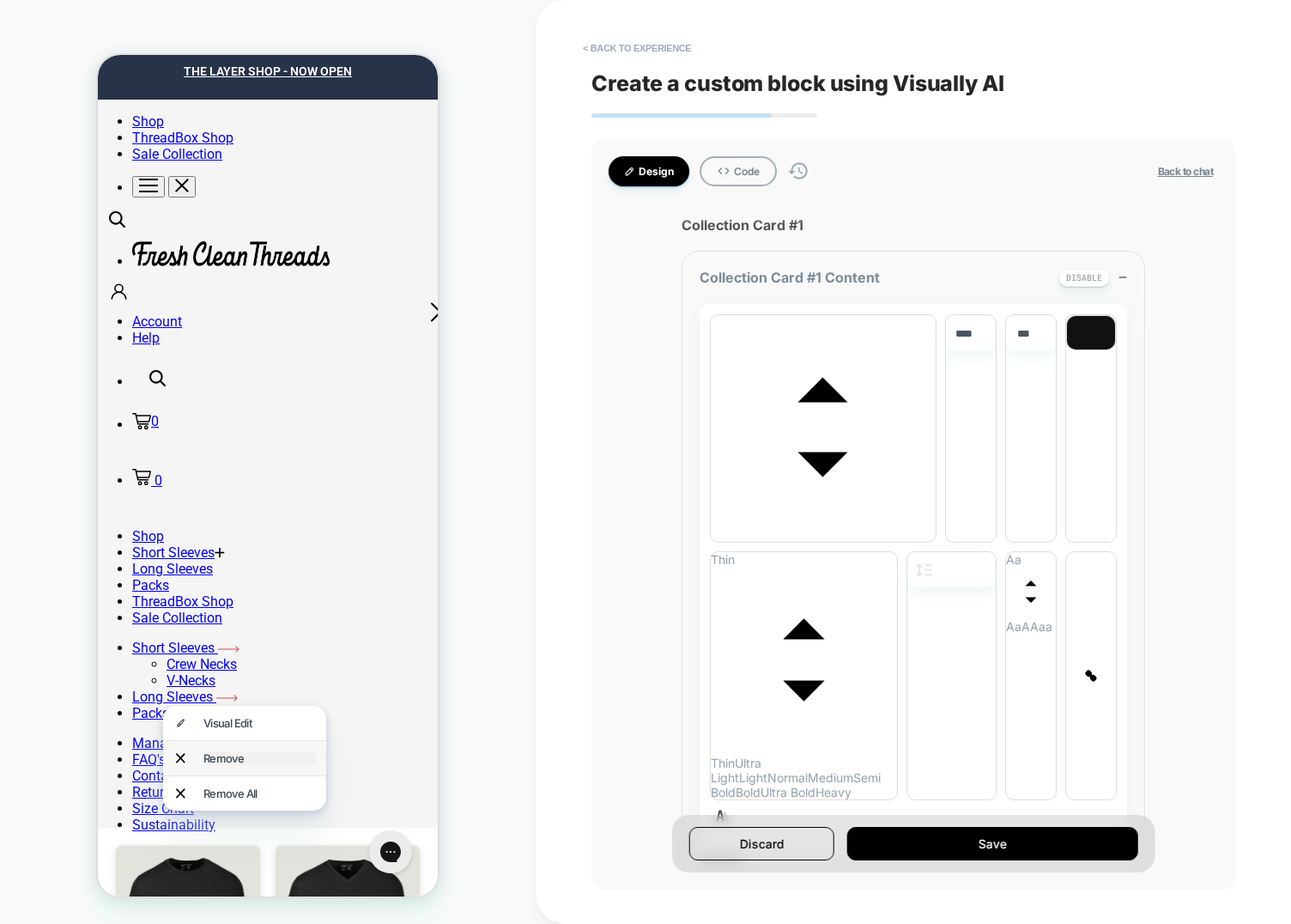
click at [213, 751] on div "Remove" at bounding box center [259, 758] width 113 height 14
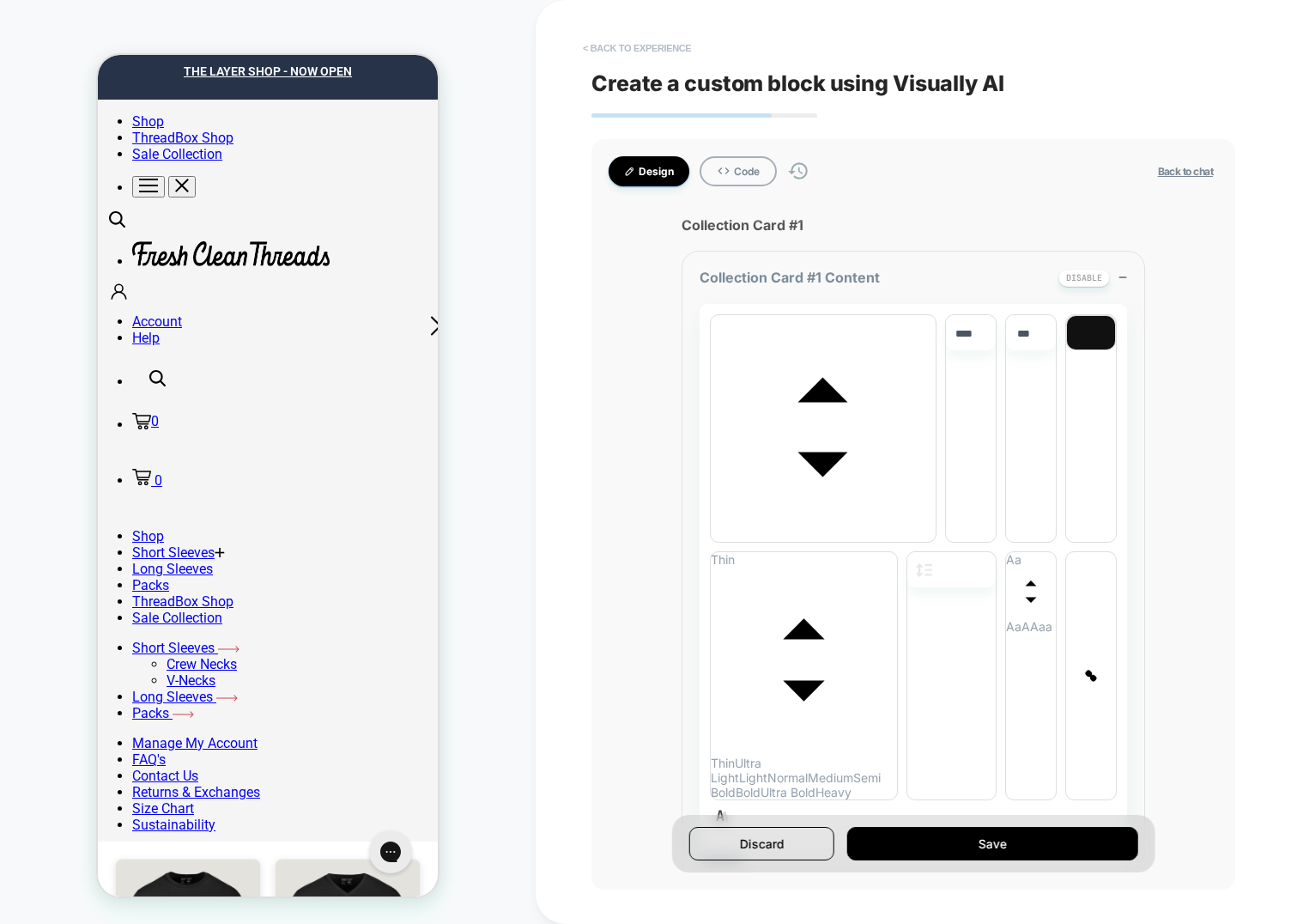
click at [640, 53] on button "< Back to experience" at bounding box center [636, 48] width 125 height 27
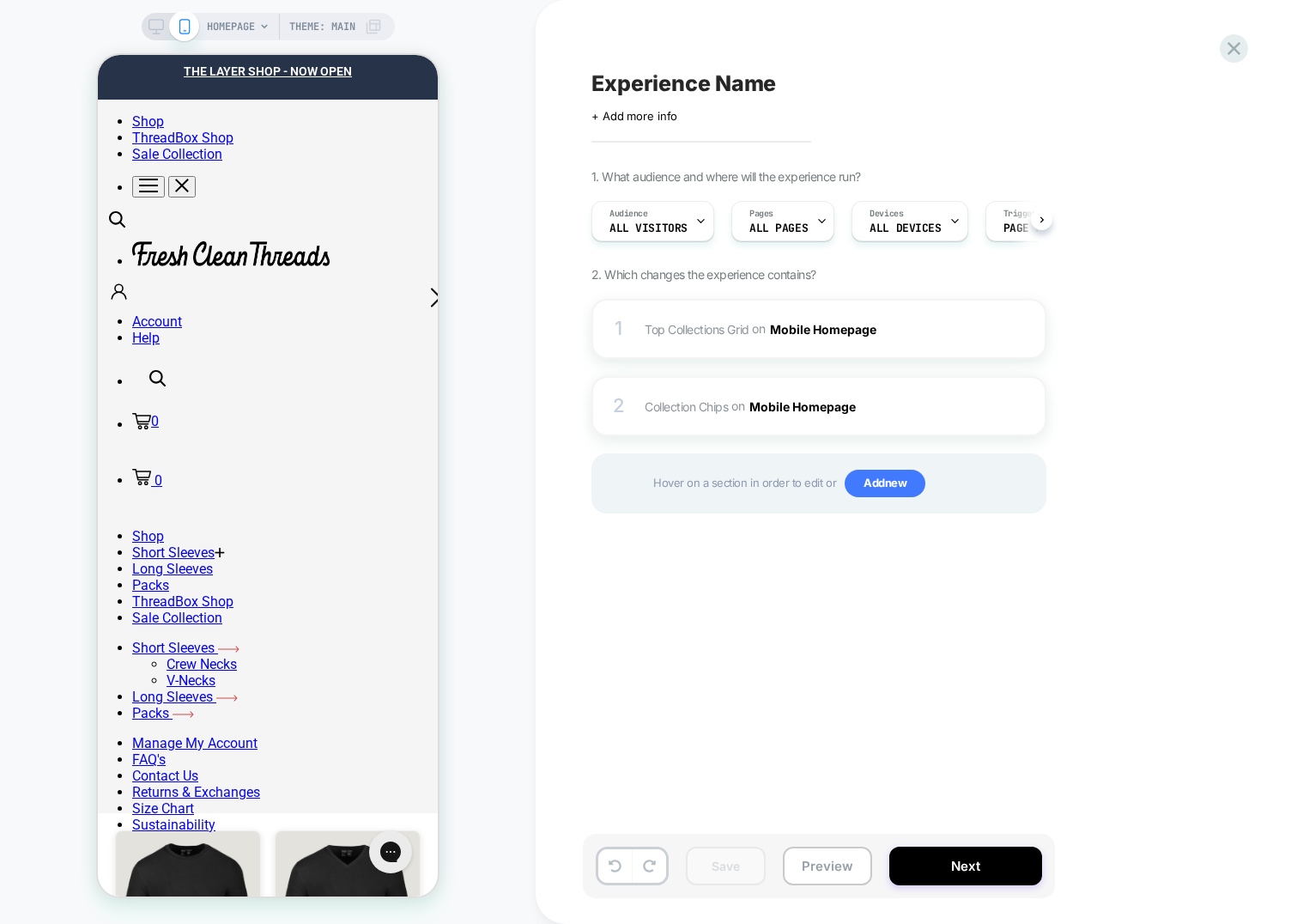
scroll to position [0, 1]
click at [529, 359] on div "HOMEPAGE Theme: MAIN" at bounding box center [267, 462] width 535 height 890
click at [686, 317] on span "Top Collections Grid Adding AI Generated Block BEFORE #shopify-section-template…" at bounding box center [808, 329] width 327 height 25
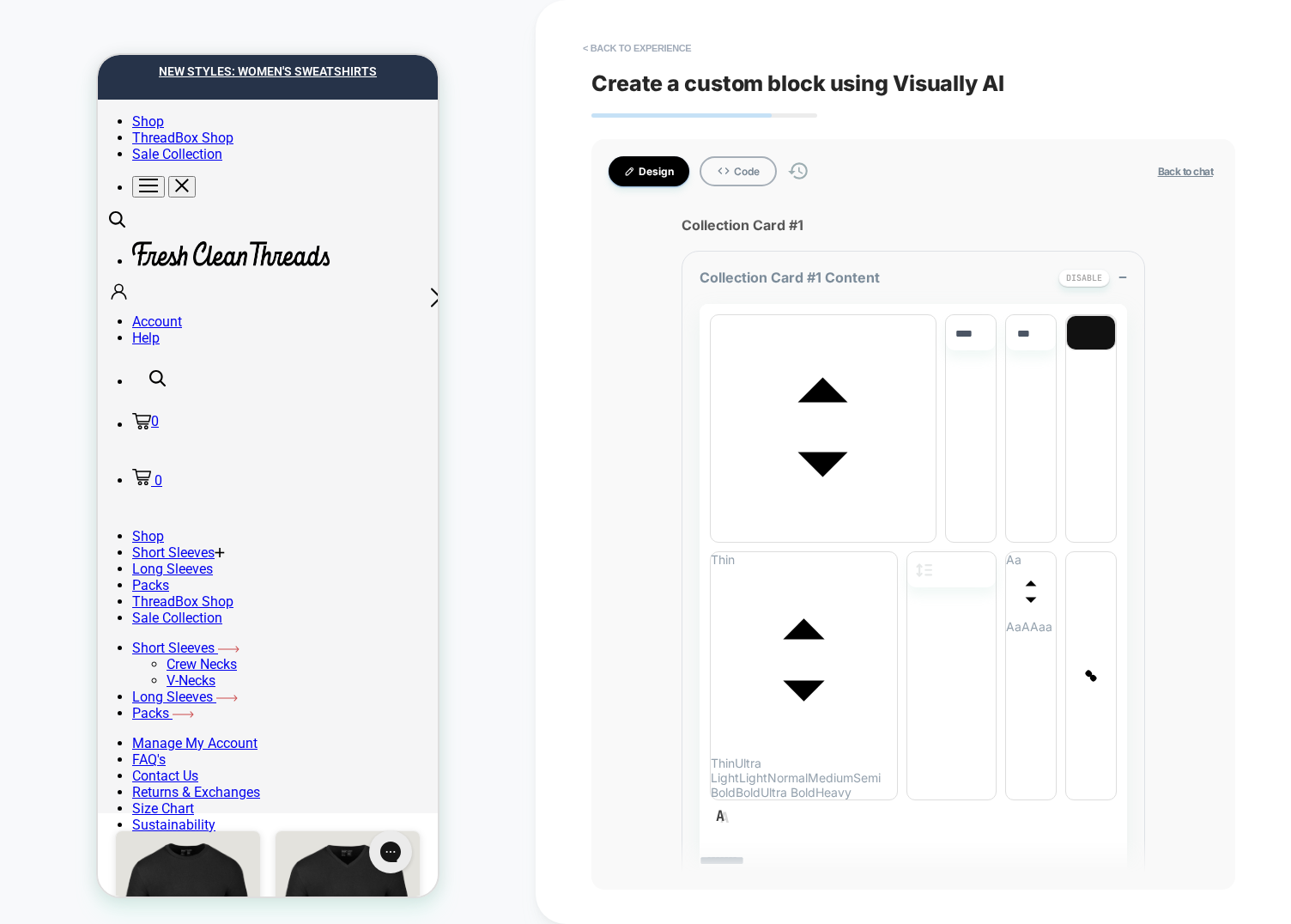
scroll to position [0, 0]
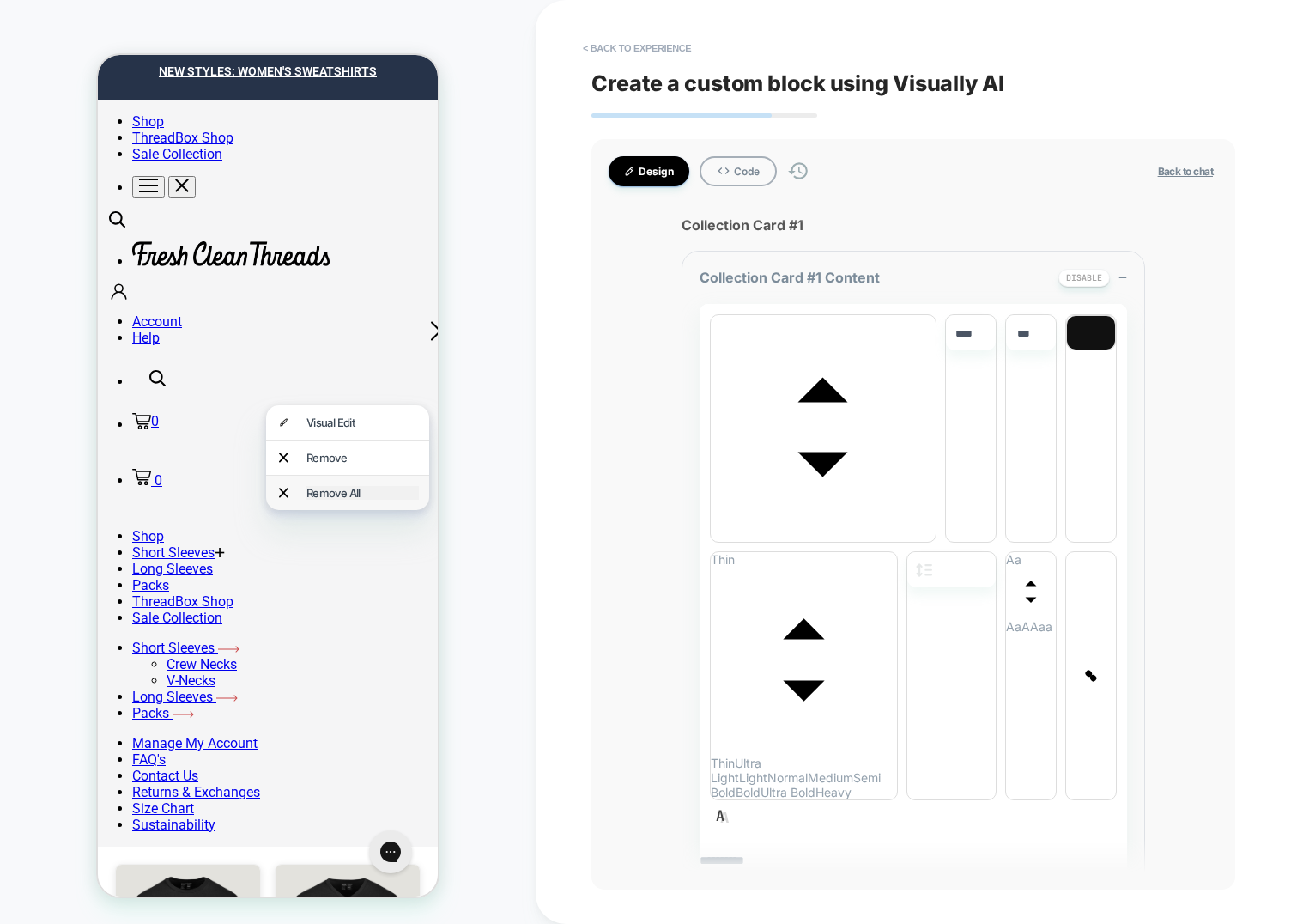
click at [320, 486] on div "Remove All" at bounding box center [362, 493] width 113 height 14
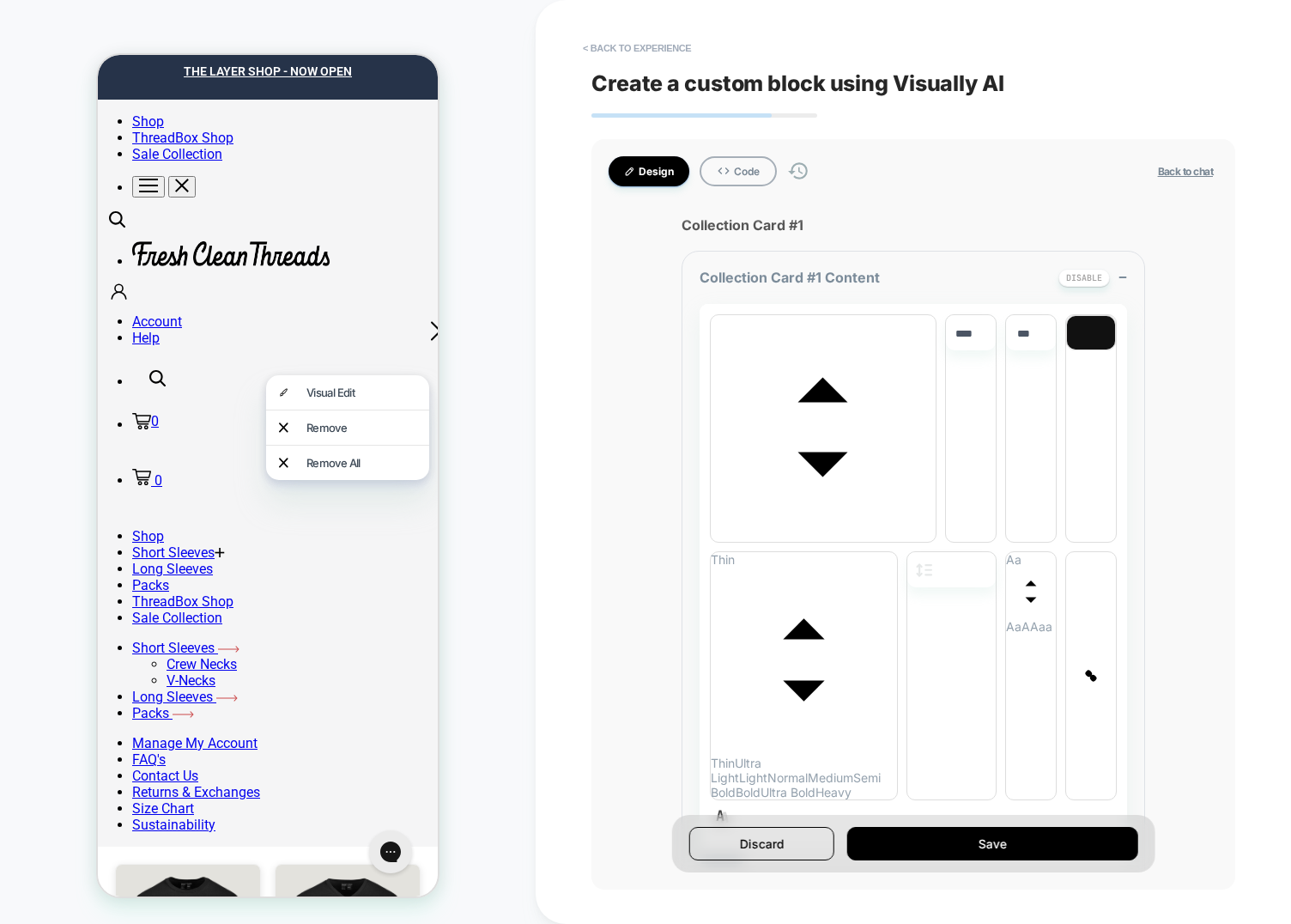
drag, startPoint x: 341, startPoint y: 423, endPoint x: 285, endPoint y: 460, distance: 67.1
click at [341, 423] on div "Remove" at bounding box center [362, 428] width 113 height 14
click at [342, 471] on div "Remove All" at bounding box center [362, 478] width 113 height 14
click at [649, 43] on button "< Back to experience" at bounding box center [636, 48] width 125 height 27
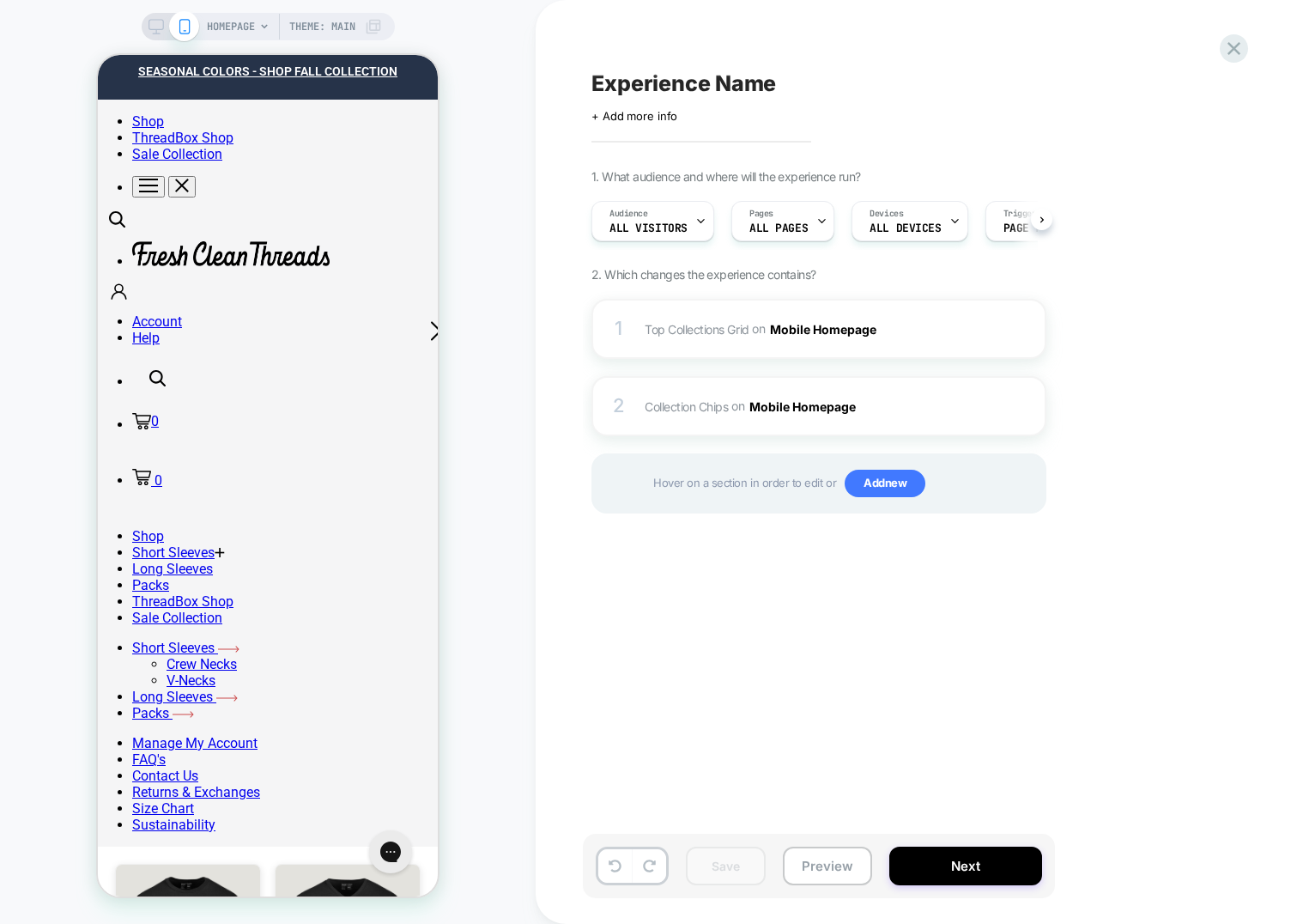
scroll to position [0, 1]
drag, startPoint x: 783, startPoint y: 633, endPoint x: 776, endPoint y: 622, distance: 13.0
click at [780, 631] on div "Experience Name Click to edit experience details + Add more info 1. What audien…" at bounding box center [904, 462] width 644 height 890
click at [639, 389] on div "2 Collection Chips Adding AI Generated Block AFTER #shopify-section-template--1…" at bounding box center [819, 406] width 455 height 60
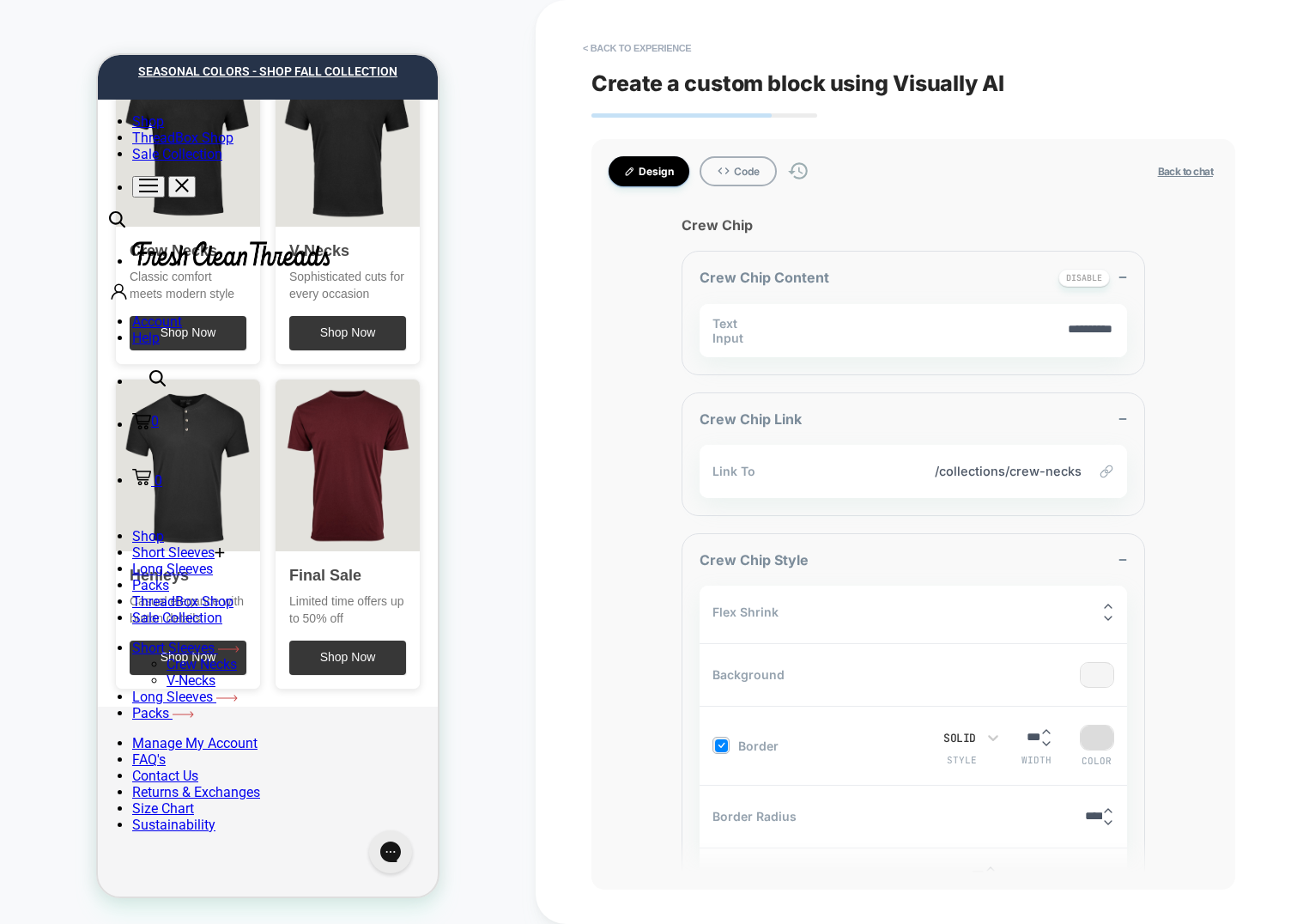
scroll to position [816, 0]
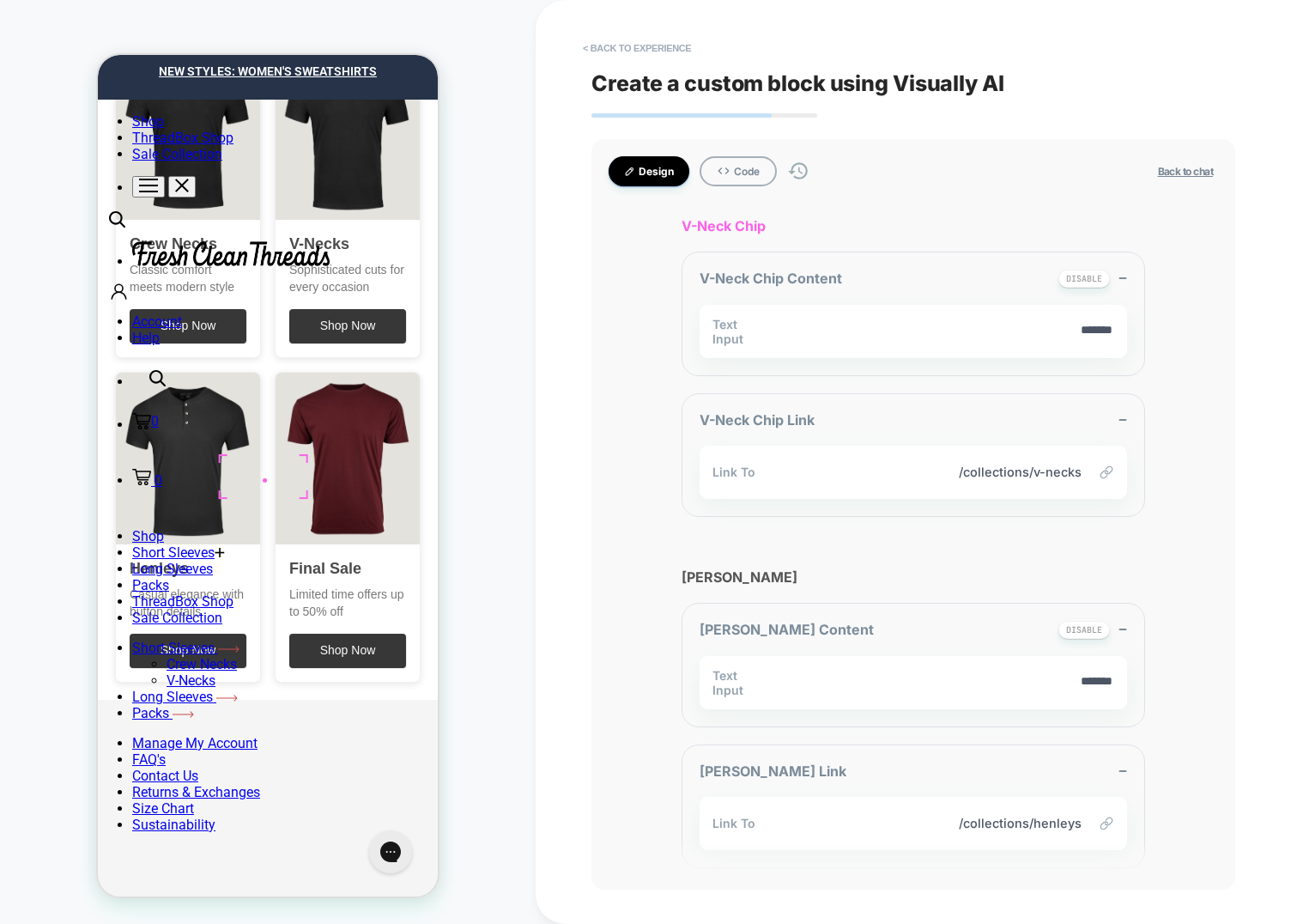
scroll to position [1495, 0]
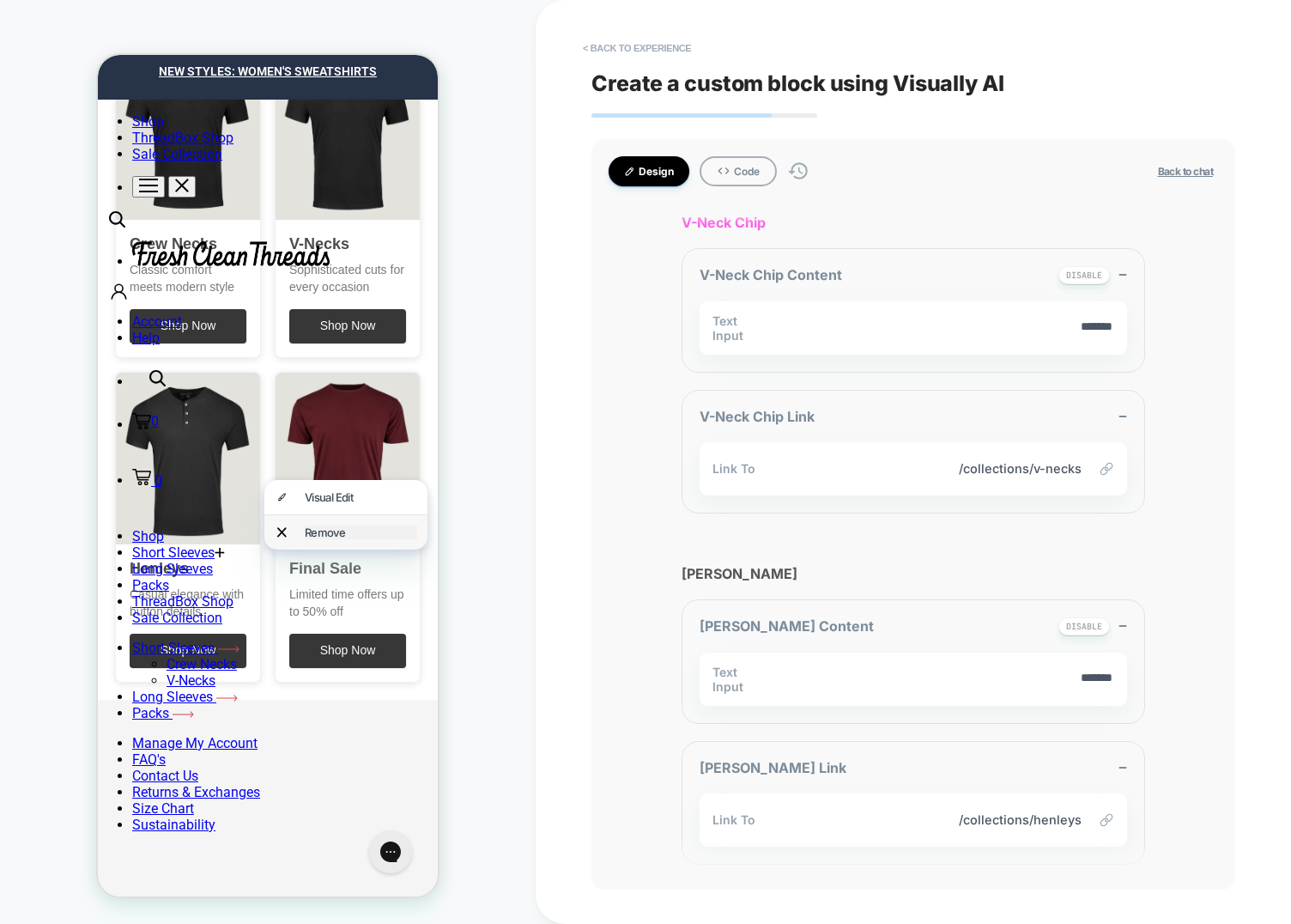
click at [332, 530] on div "Remove" at bounding box center [361, 532] width 113 height 14
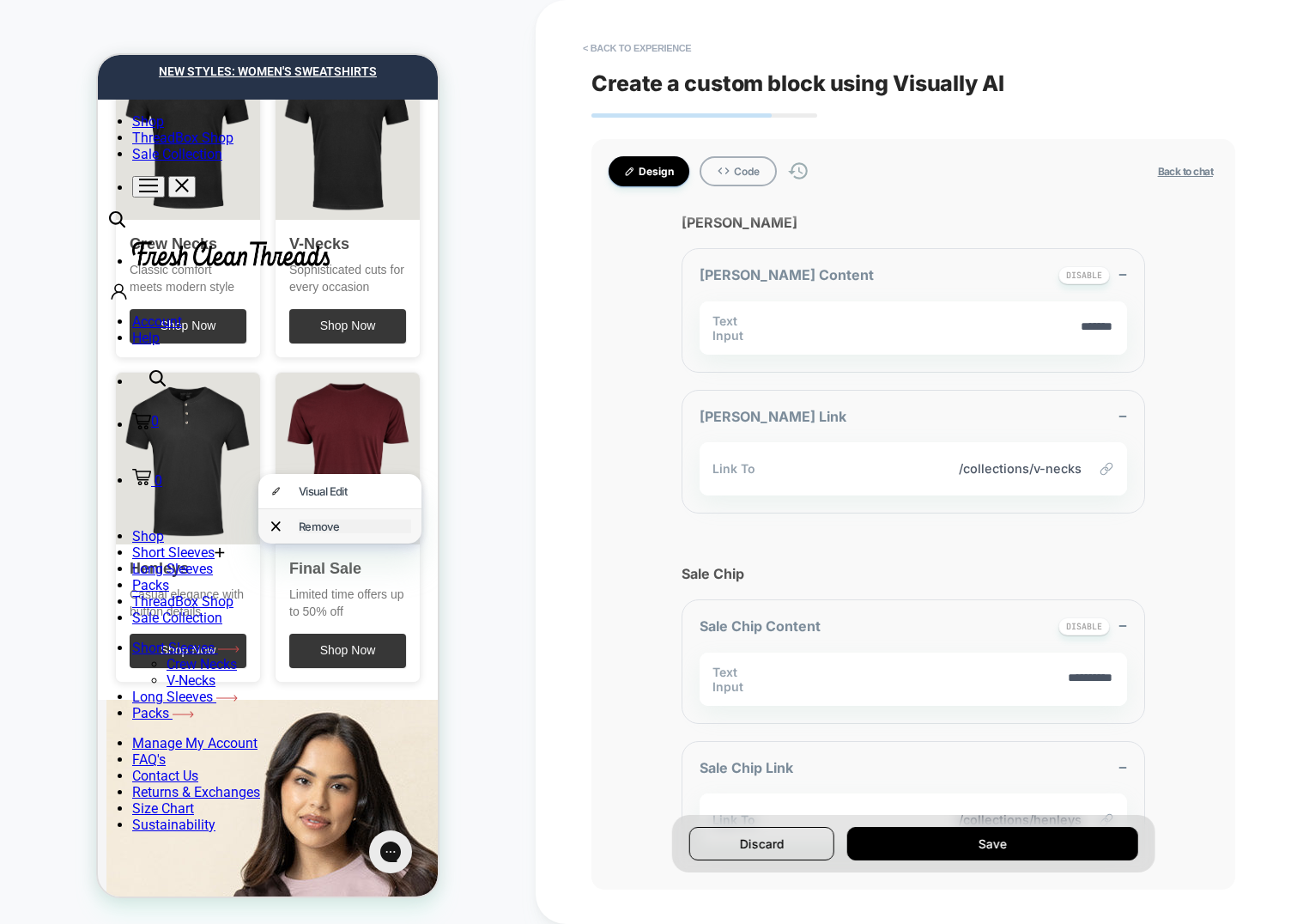
click at [360, 524] on div "Remove" at bounding box center [356, 527] width 113 height 14
click at [306, 528] on div "Remove" at bounding box center [355, 530] width 163 height 34
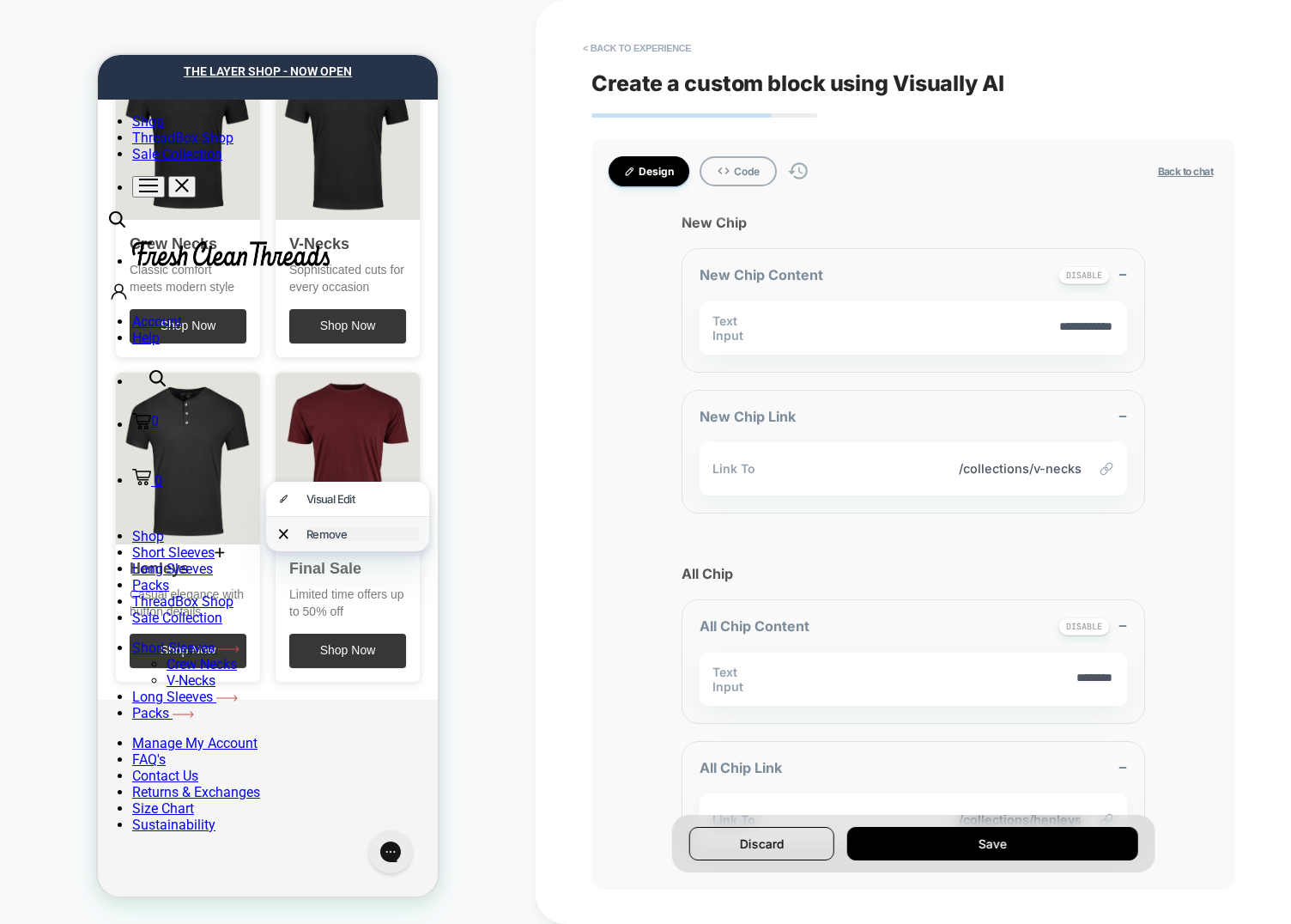
click at [314, 528] on div "Remove" at bounding box center [362, 534] width 113 height 14
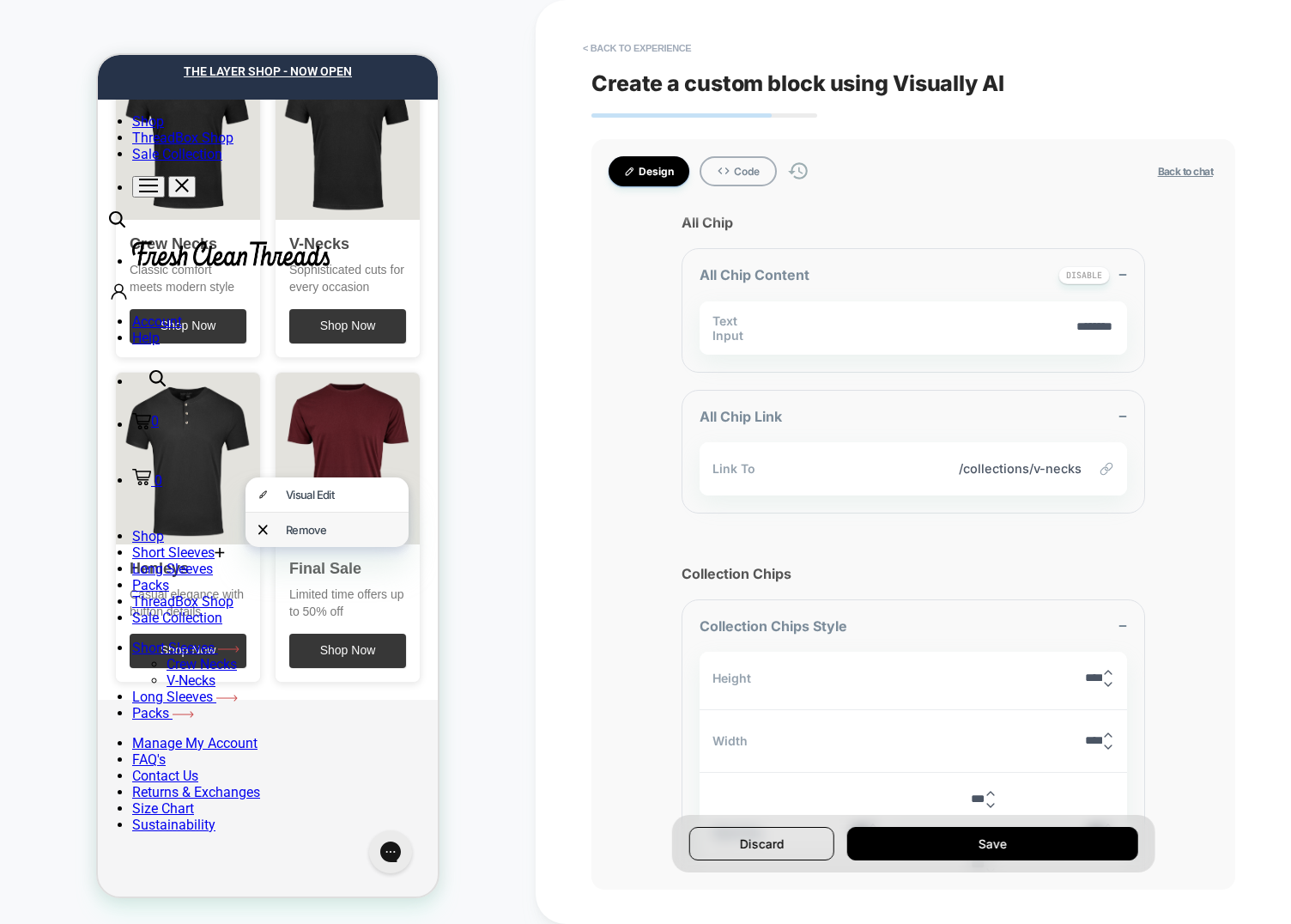
click at [277, 527] on div "Remove" at bounding box center [327, 530] width 163 height 34
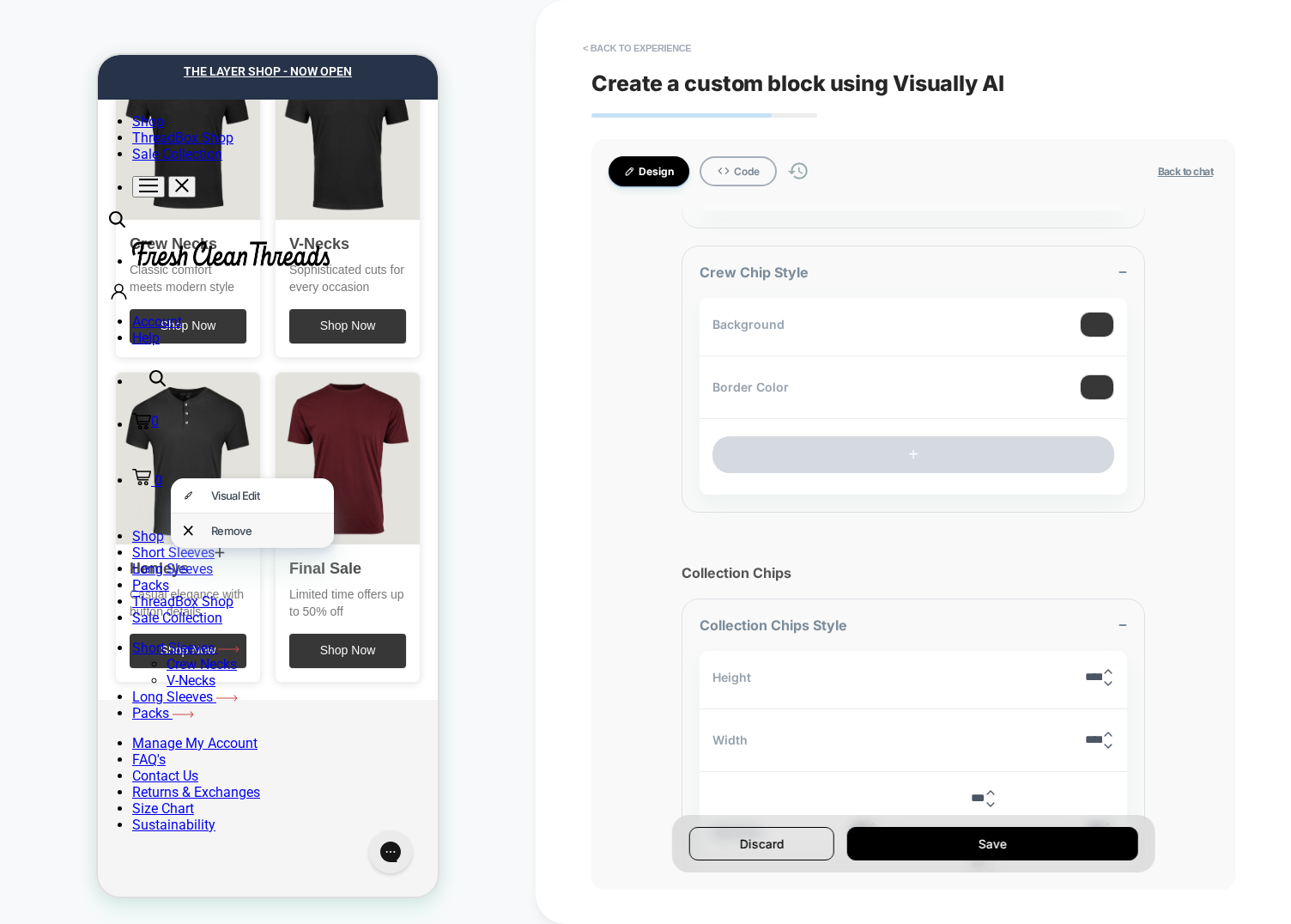
click at [203, 530] on div "Remove" at bounding box center [253, 530] width 163 height 34
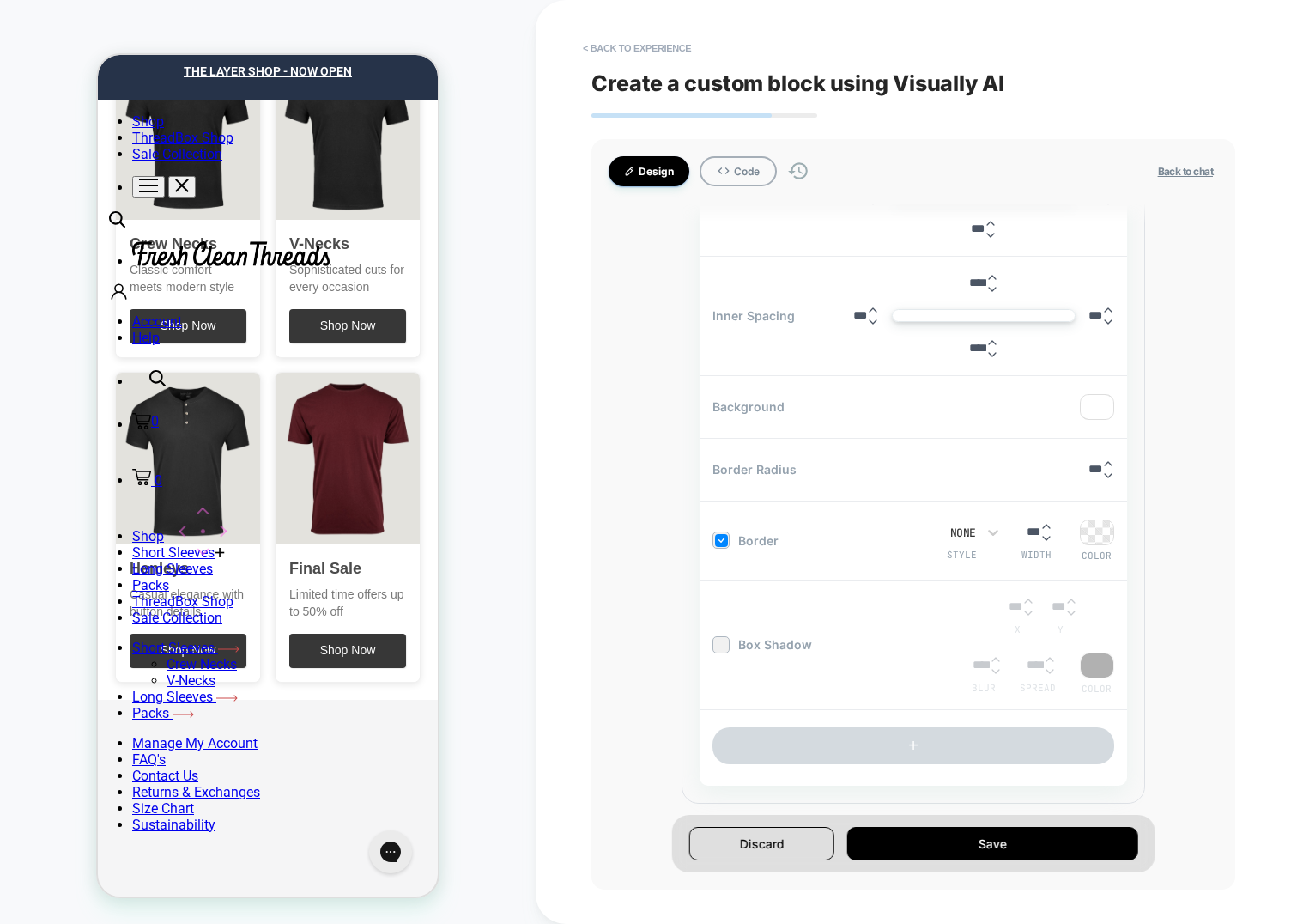
scroll to position [799, 0]
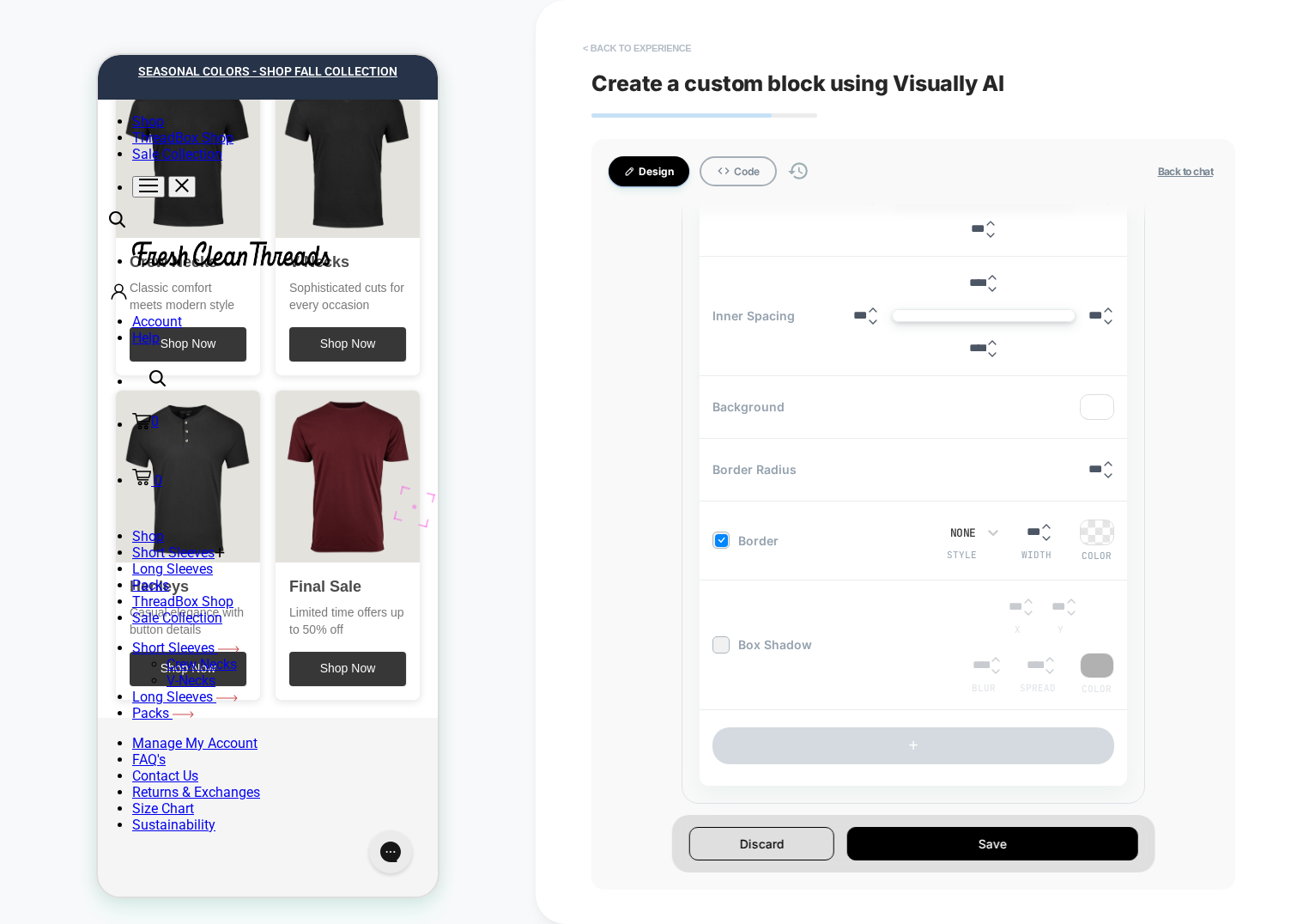
click at [653, 51] on button "< Back to experience" at bounding box center [636, 48] width 125 height 27
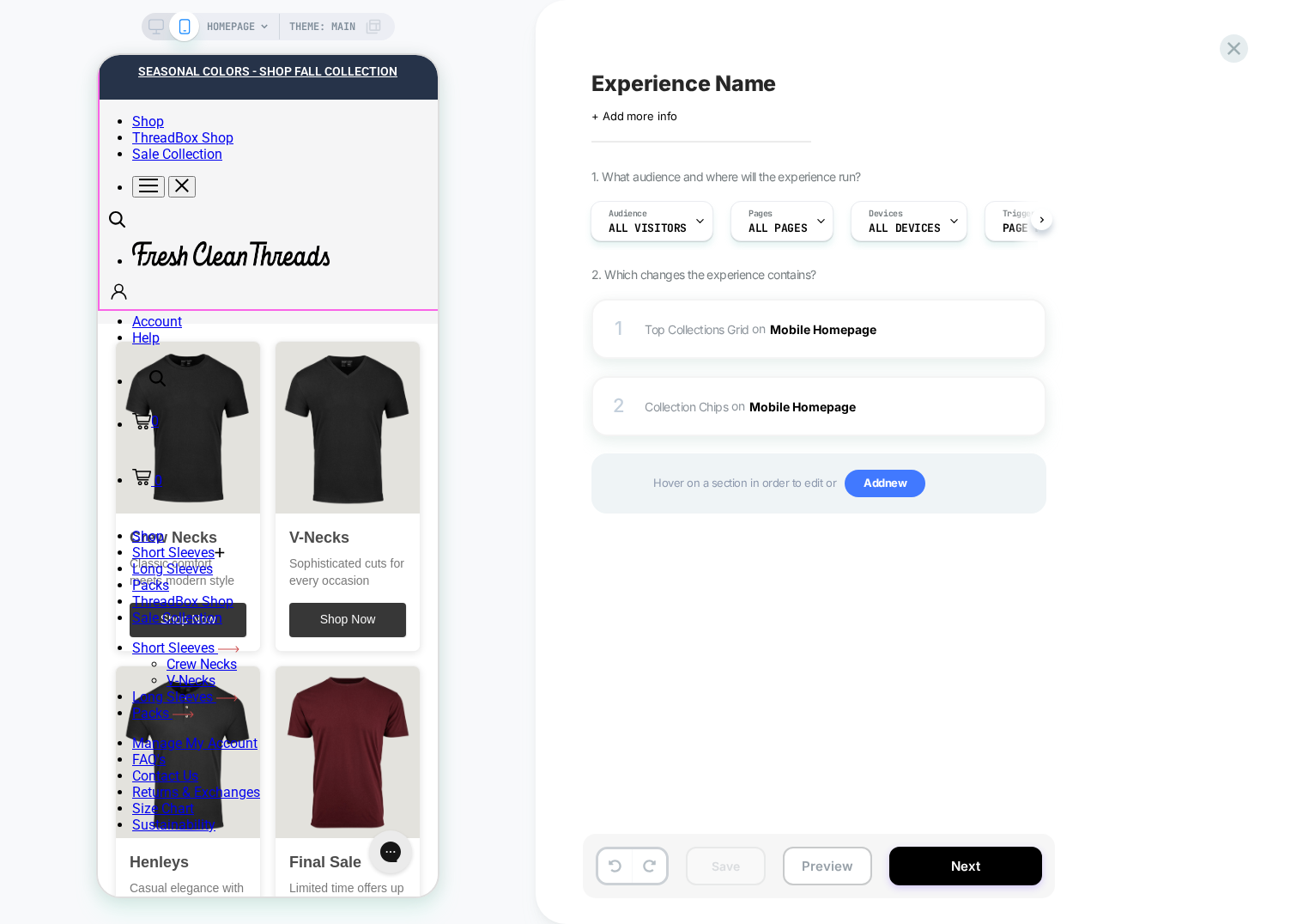
scroll to position [455, 0]
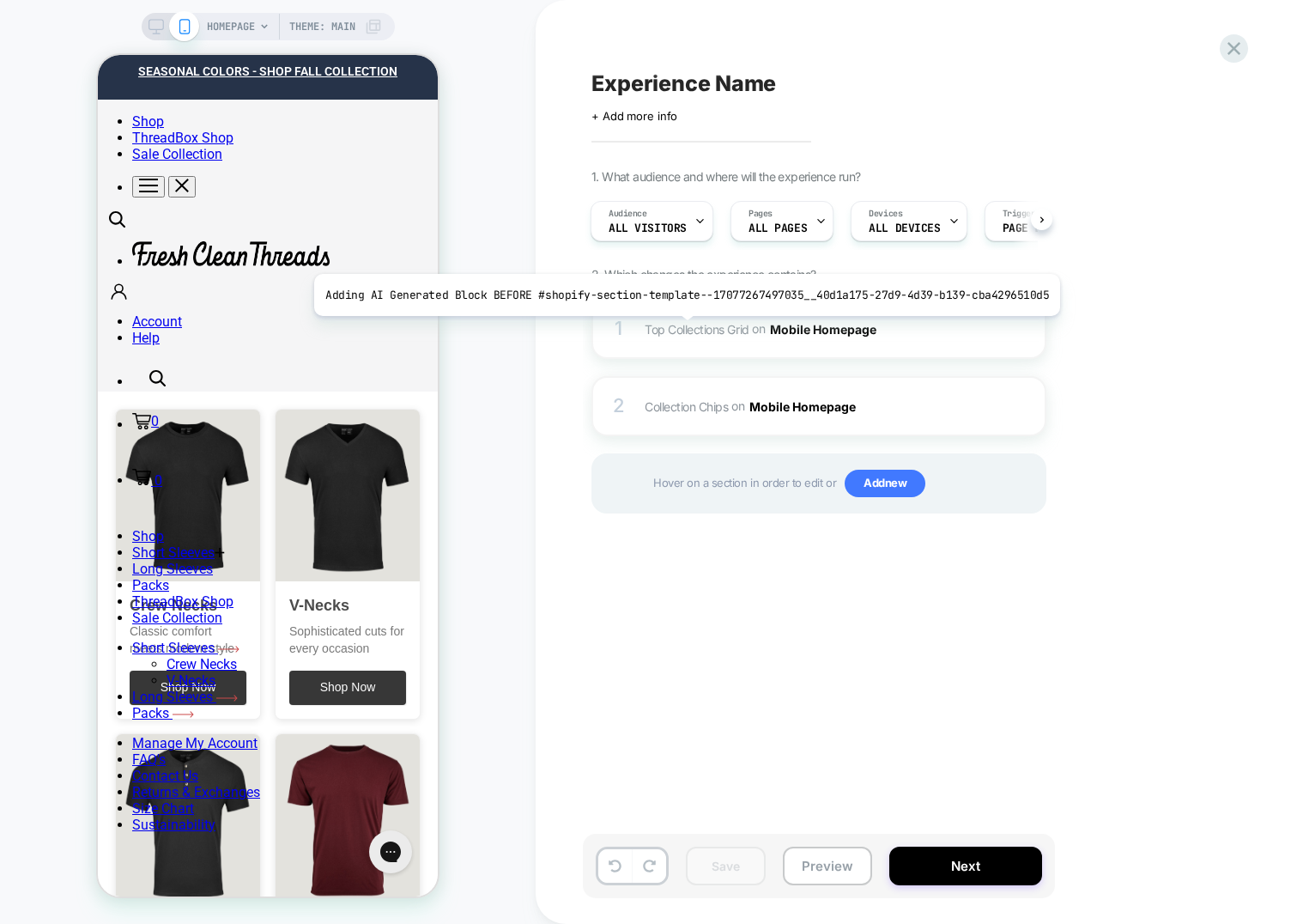
click at [677, 328] on span "Top Collections Grid" at bounding box center [697, 327] width 105 height 15
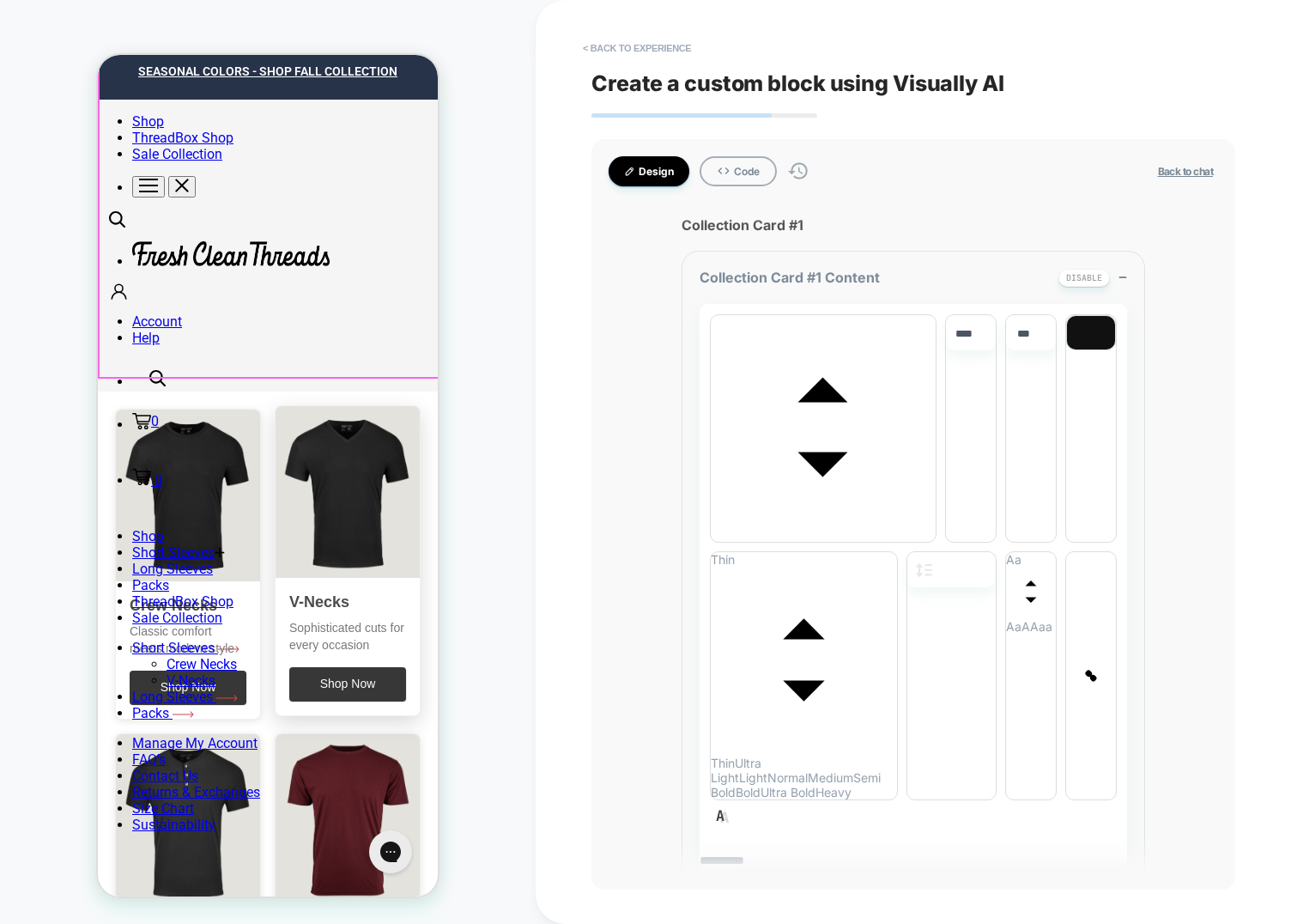
type textarea "*"
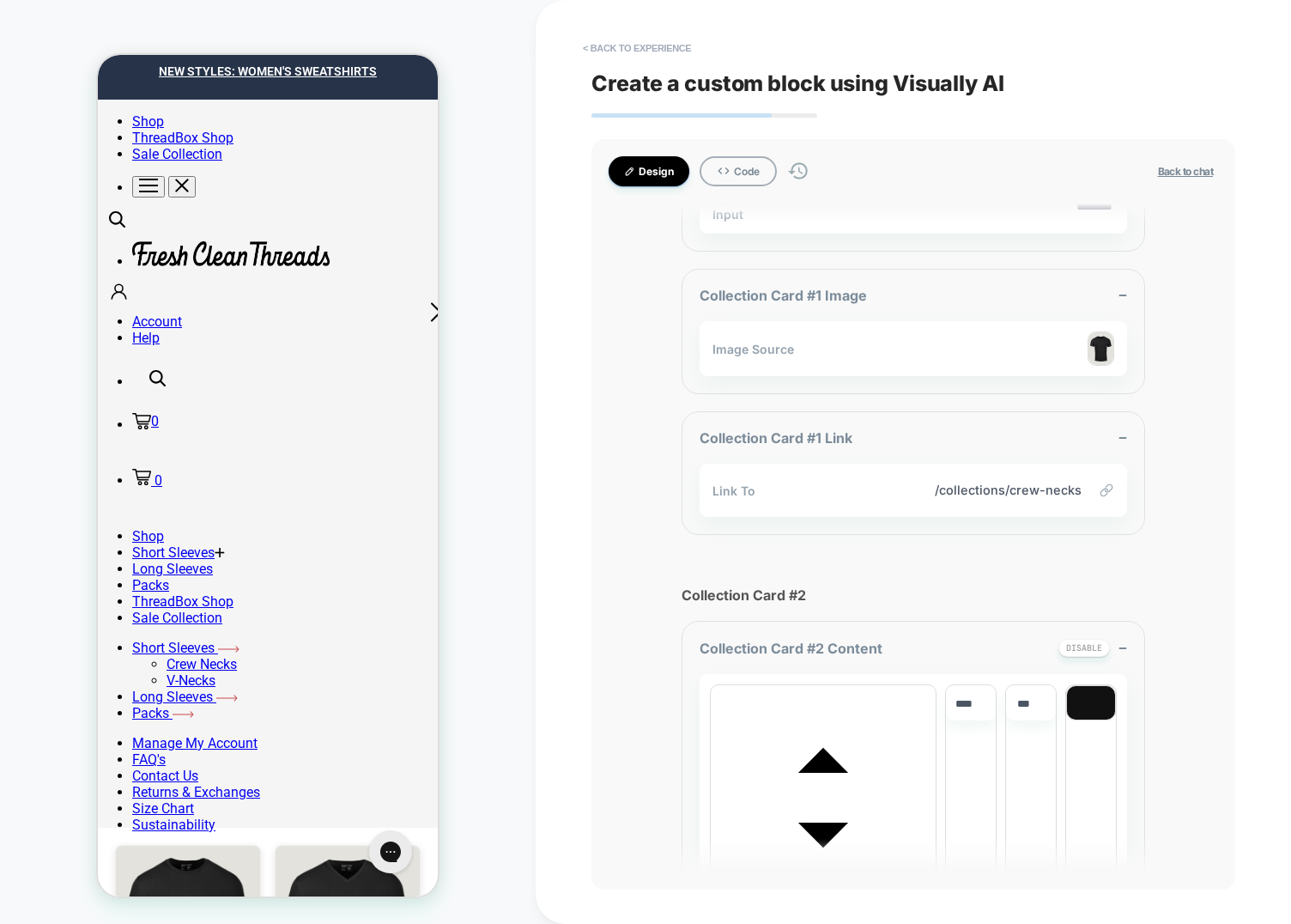
scroll to position [1660, 0]
drag, startPoint x: 459, startPoint y: 137, endPoint x: 472, endPoint y: 124, distance: 18.4
click at [459, 137] on div "HOMEPAGE Theme: MAIN" at bounding box center [267, 462] width 535 height 890
